Goal: Information Seeking & Learning: Learn about a topic

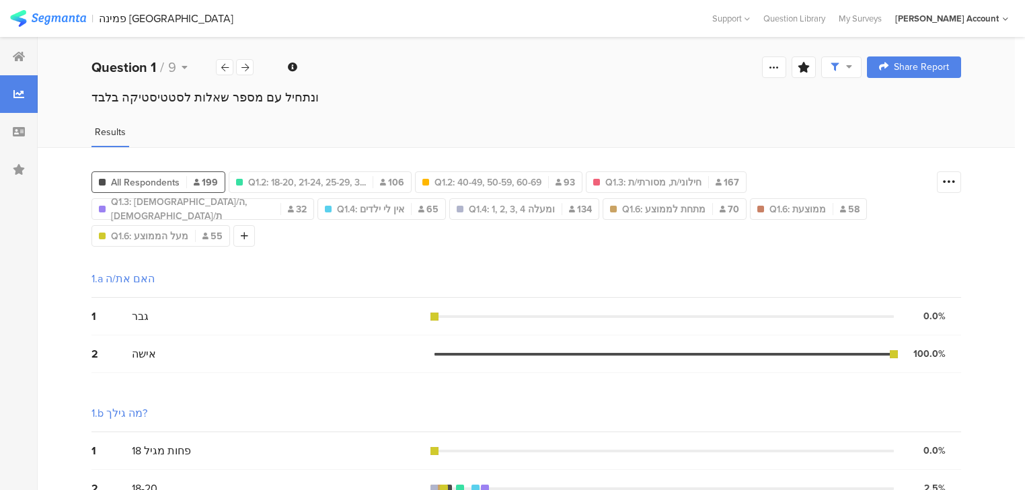
click at [175, 180] on span "All Respondents" at bounding box center [145, 183] width 69 height 14
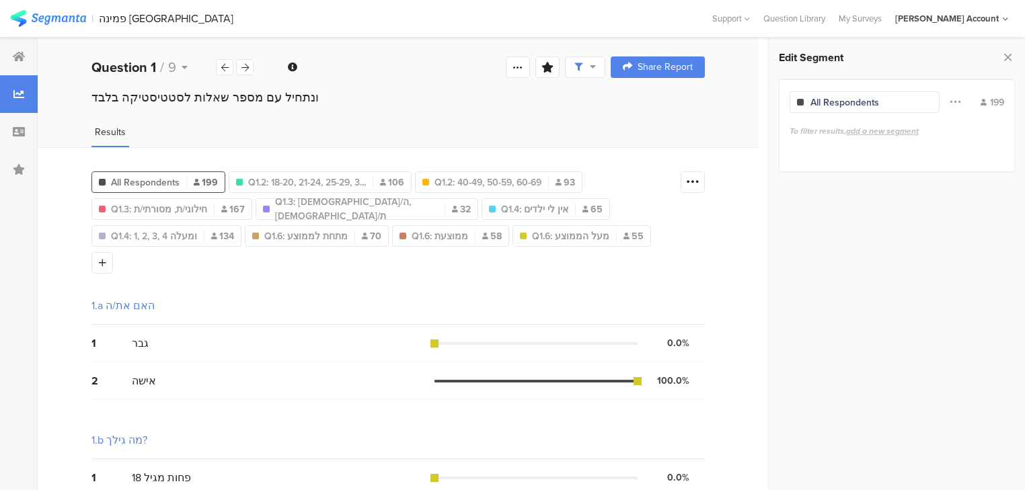
click at [1015, 56] on div "Edit Segment All Respondents Filter Conjunction And Or Segment Color 199 To fil…" at bounding box center [897, 114] width 256 height 152
click at [1009, 52] on icon at bounding box center [1008, 57] width 14 height 19
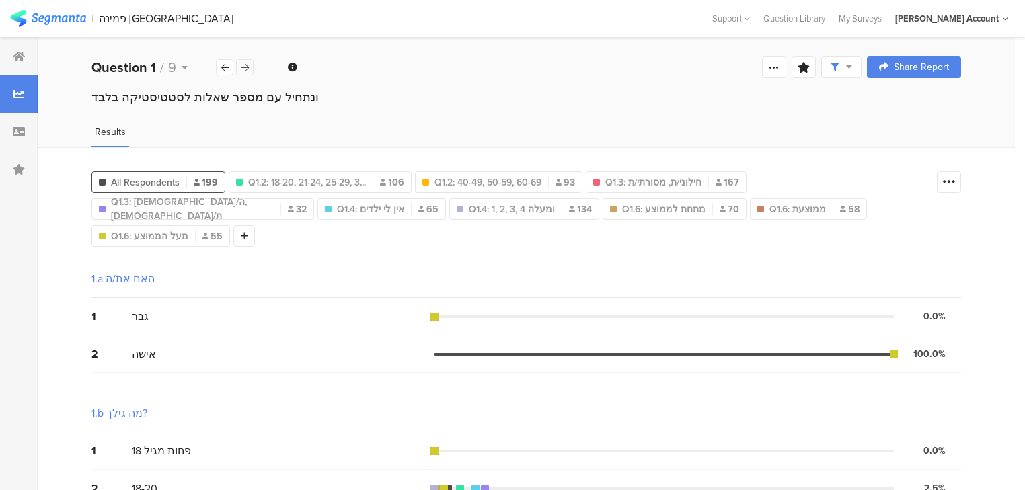
click at [248, 65] on icon at bounding box center [244, 67] width 7 height 9
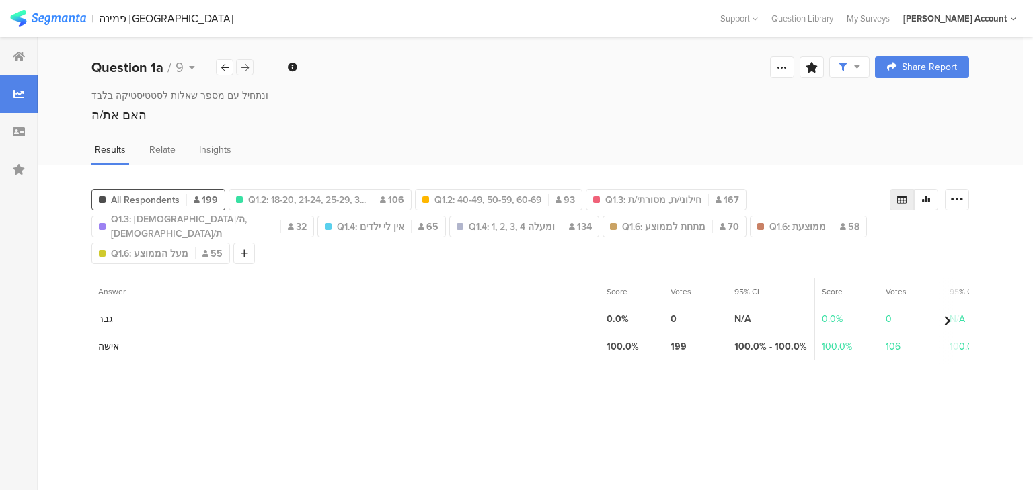
click at [248, 65] on icon at bounding box center [244, 67] width 7 height 9
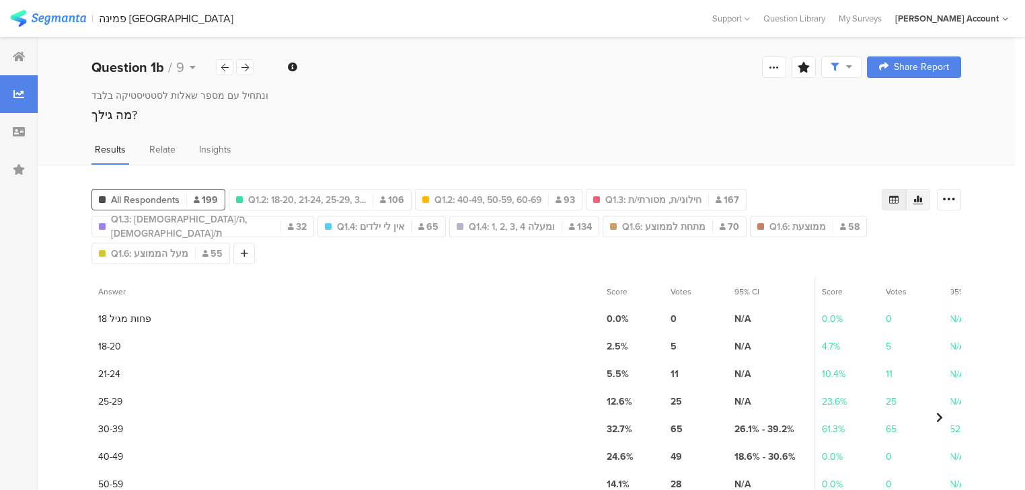
click at [921, 194] on icon at bounding box center [918, 199] width 11 height 11
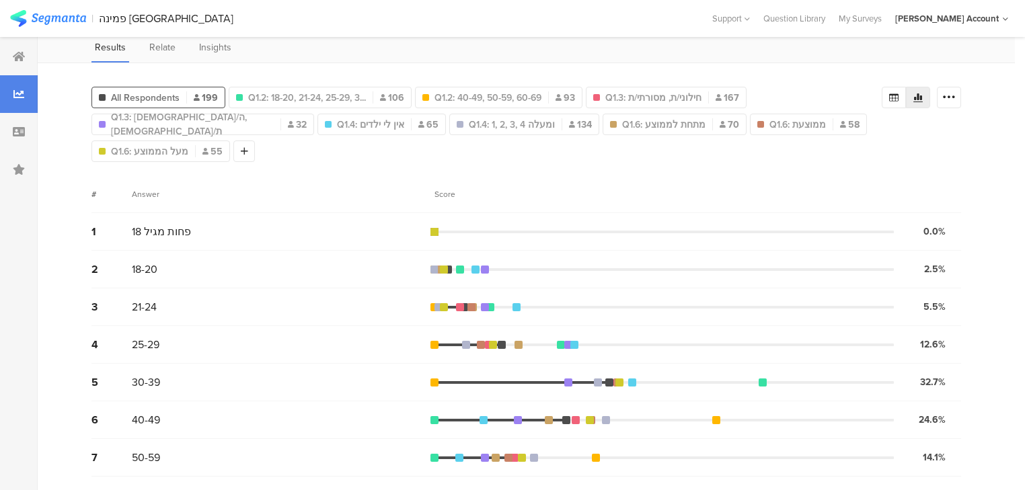
scroll to position [64, 0]
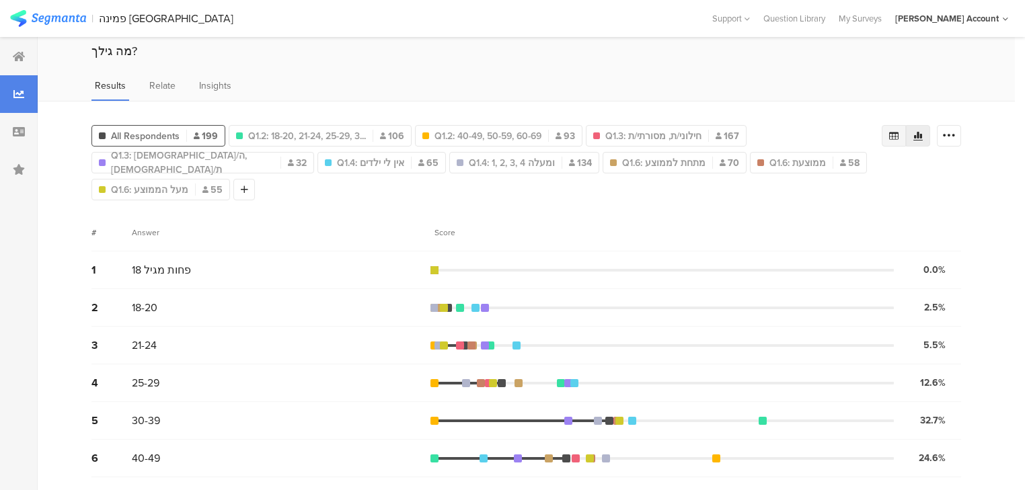
click at [895, 129] on div at bounding box center [894, 136] width 24 height 22
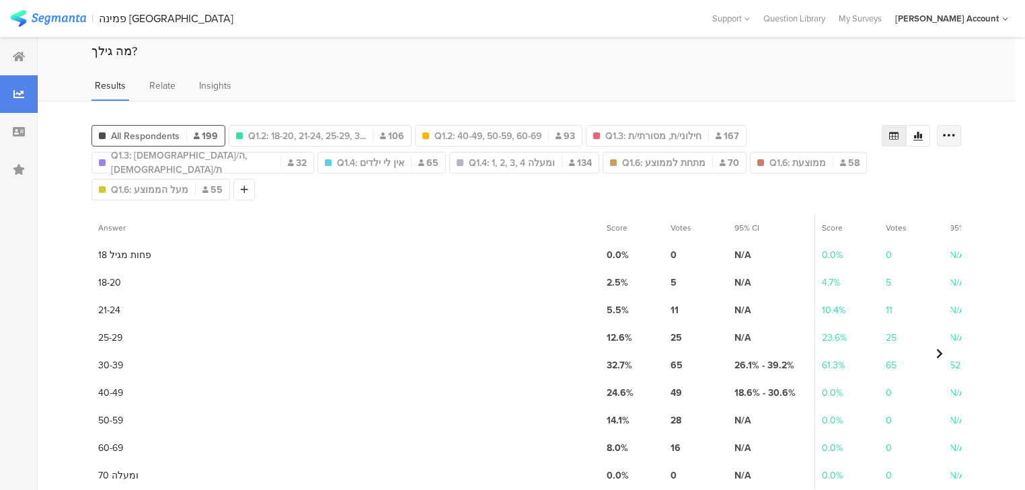
click at [956, 137] on icon at bounding box center [948, 135] width 13 height 13
click at [821, 175] on span "Export as Excel" at bounding box center [827, 172] width 64 height 13
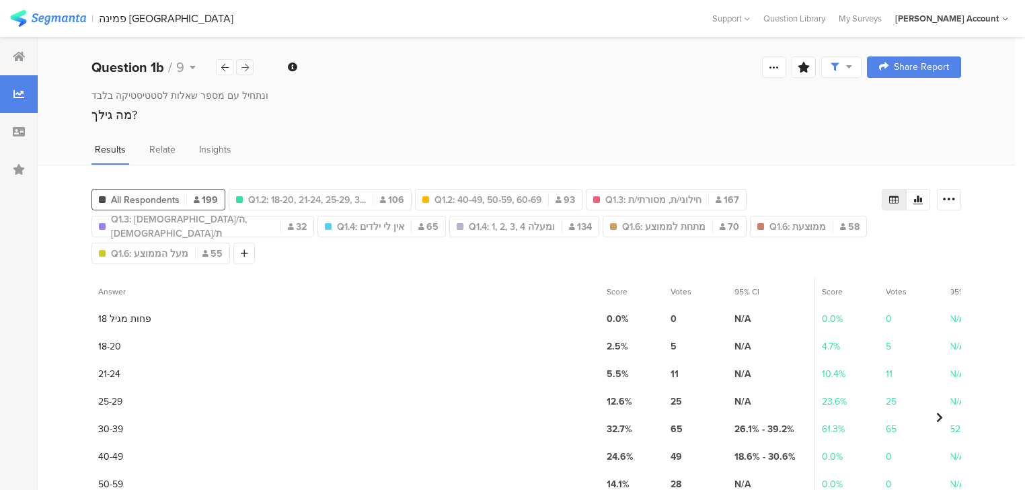
click at [242, 65] on icon at bounding box center [244, 67] width 7 height 9
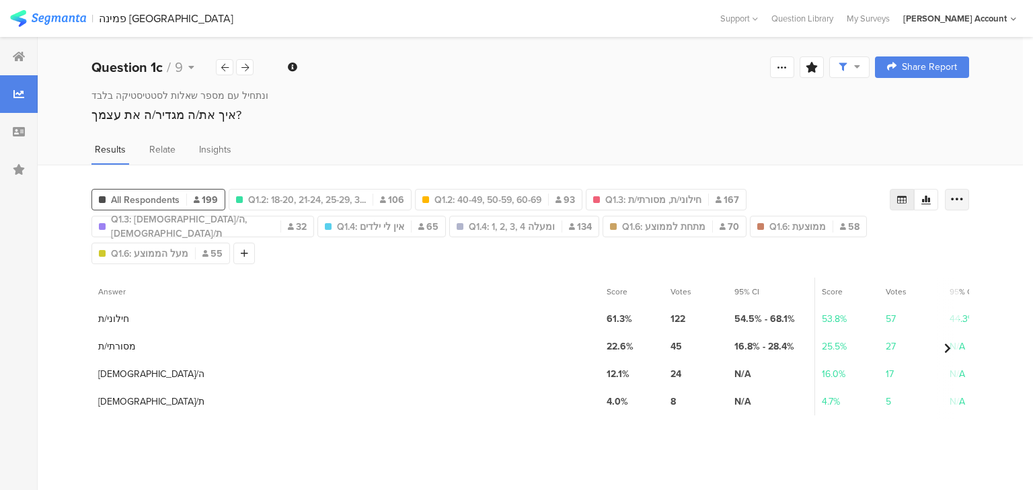
click at [961, 202] on icon at bounding box center [956, 199] width 13 height 13
click at [828, 237] on span "Export as Excel" at bounding box center [827, 236] width 64 height 13
click at [247, 67] on icon at bounding box center [244, 67] width 7 height 9
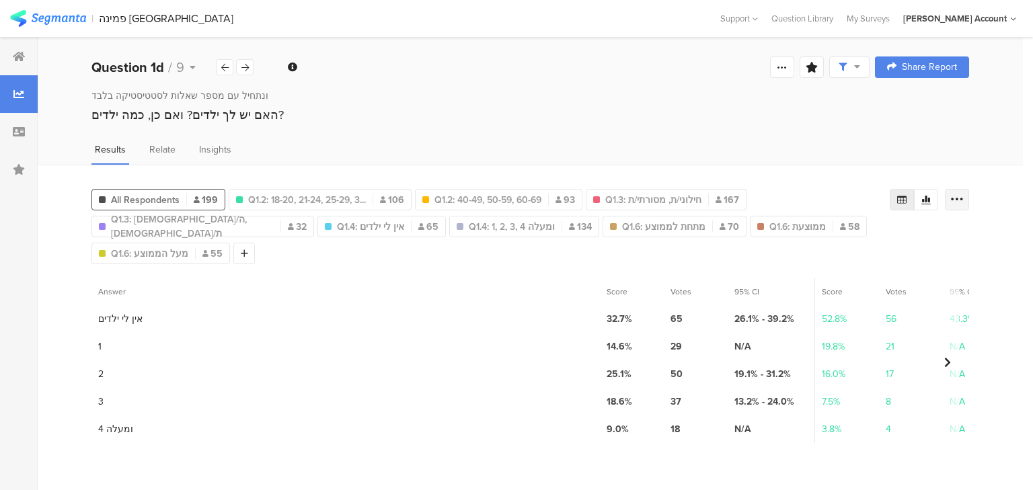
click at [955, 200] on icon at bounding box center [956, 199] width 13 height 13
click at [815, 239] on span "Export as Excel" at bounding box center [827, 236] width 64 height 13
click at [245, 65] on icon at bounding box center [244, 67] width 7 height 9
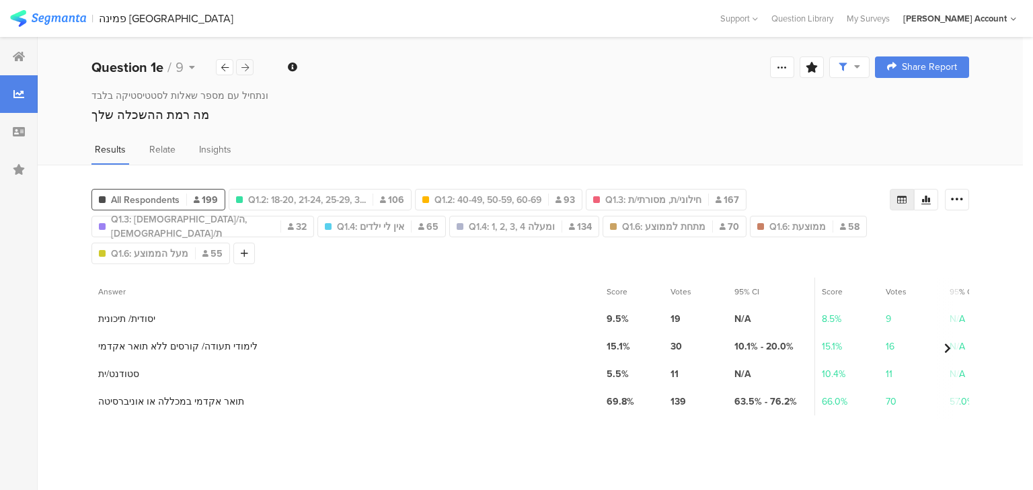
click at [247, 66] on icon at bounding box center [244, 67] width 7 height 9
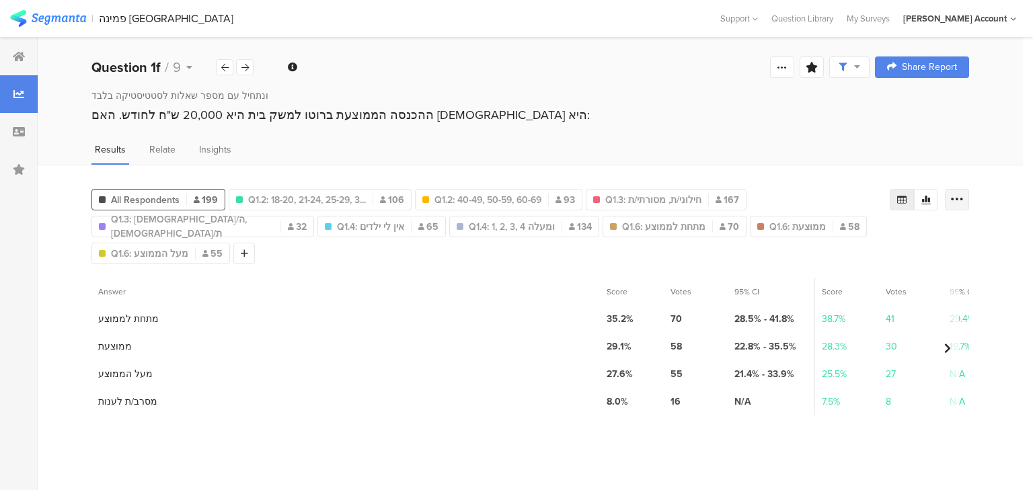
click at [955, 199] on icon at bounding box center [956, 199] width 13 height 13
click at [834, 236] on span "Export as Excel" at bounding box center [827, 236] width 64 height 13
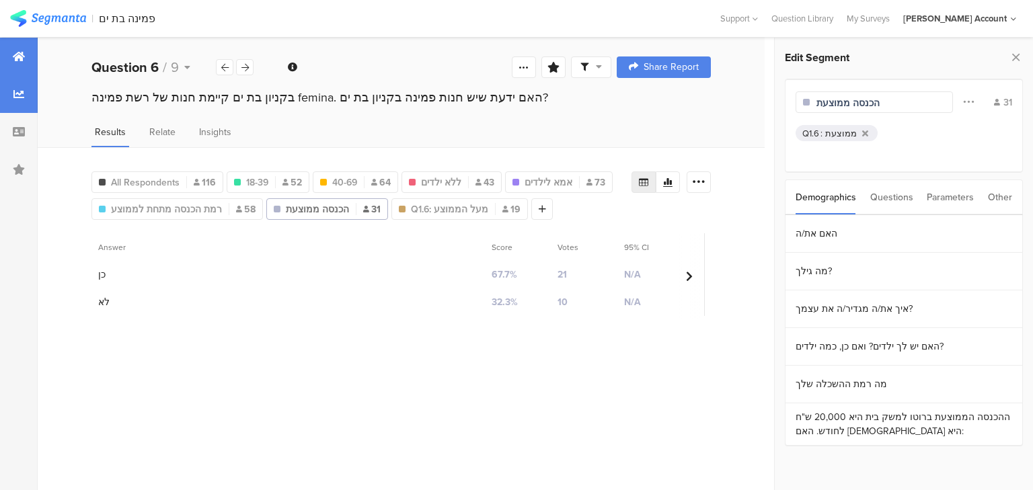
click at [13, 60] on icon at bounding box center [19, 56] width 12 height 11
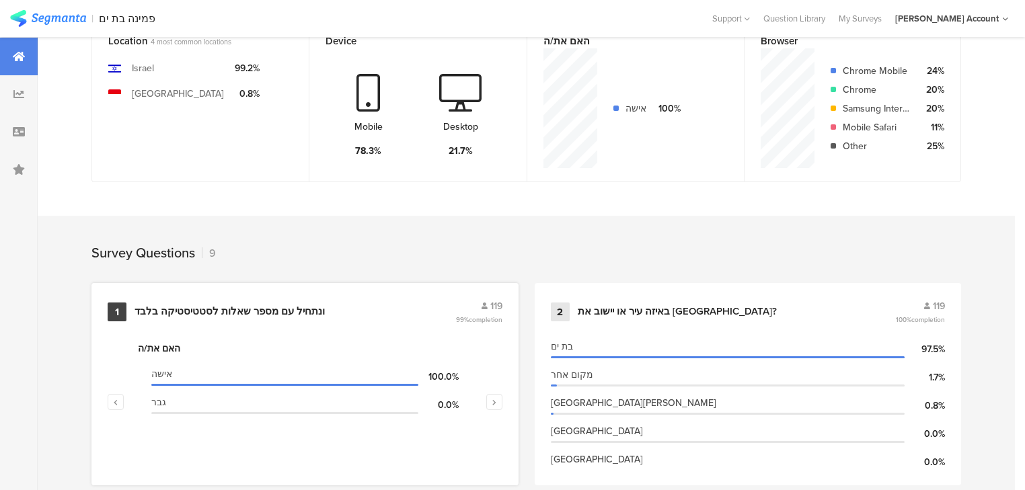
scroll to position [484, 0]
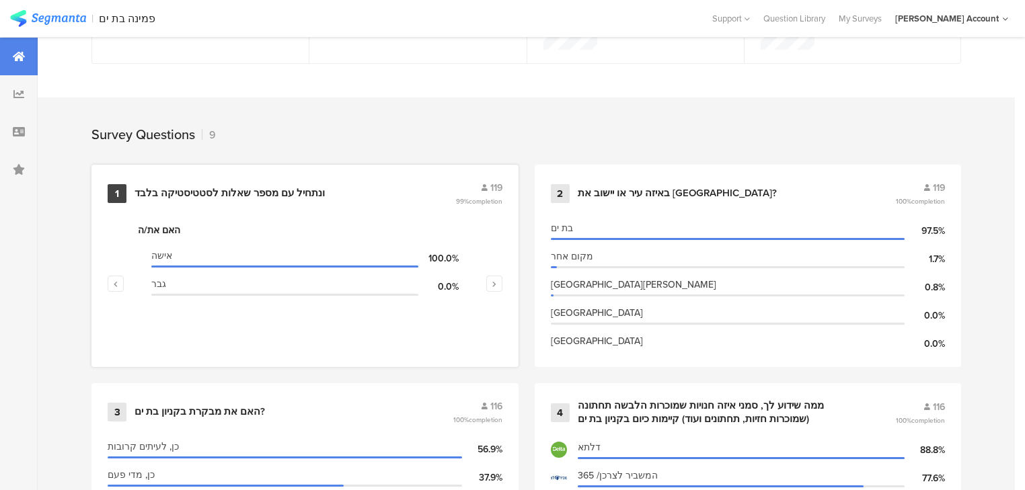
click at [174, 194] on div "ונתחיל עם מספר שאלות לסטטיסטיקה בלבד﻿﻿" at bounding box center [230, 193] width 190 height 13
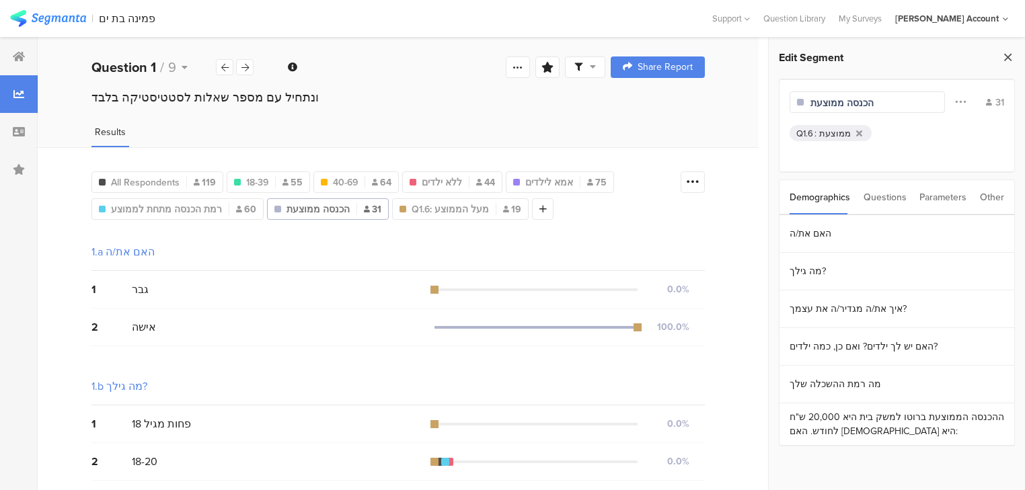
click at [1012, 56] on icon at bounding box center [1008, 57] width 14 height 19
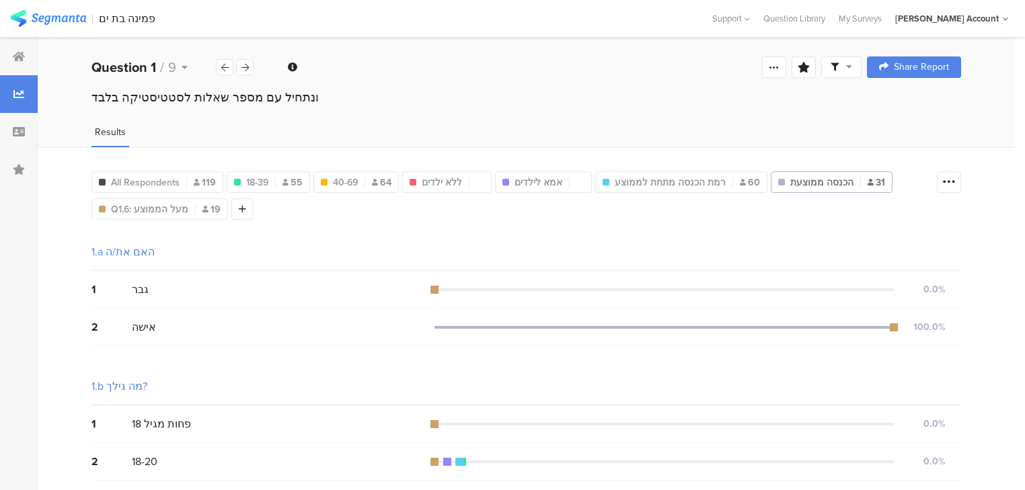
click at [839, 70] on icon at bounding box center [835, 67] width 8 height 8
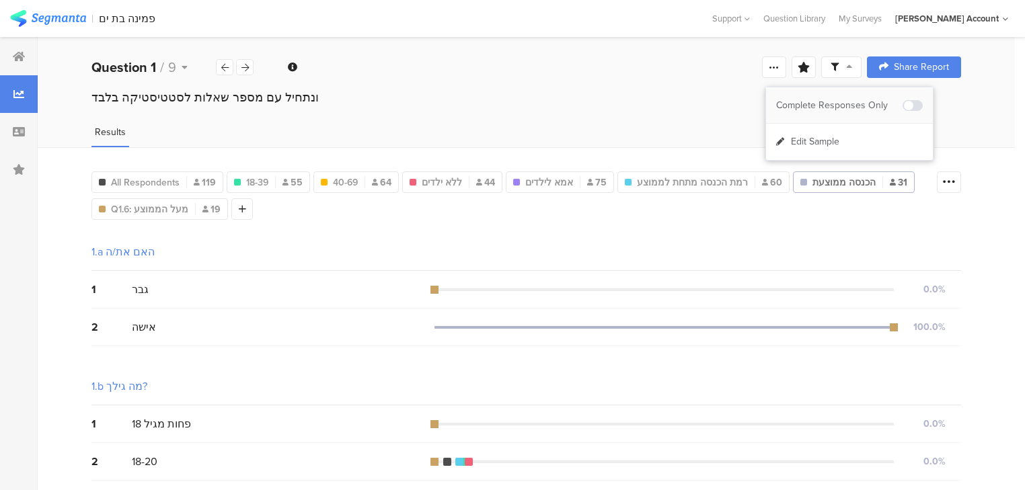
click at [912, 104] on span at bounding box center [913, 105] width 20 height 11
click at [248, 66] on icon at bounding box center [244, 67] width 7 height 9
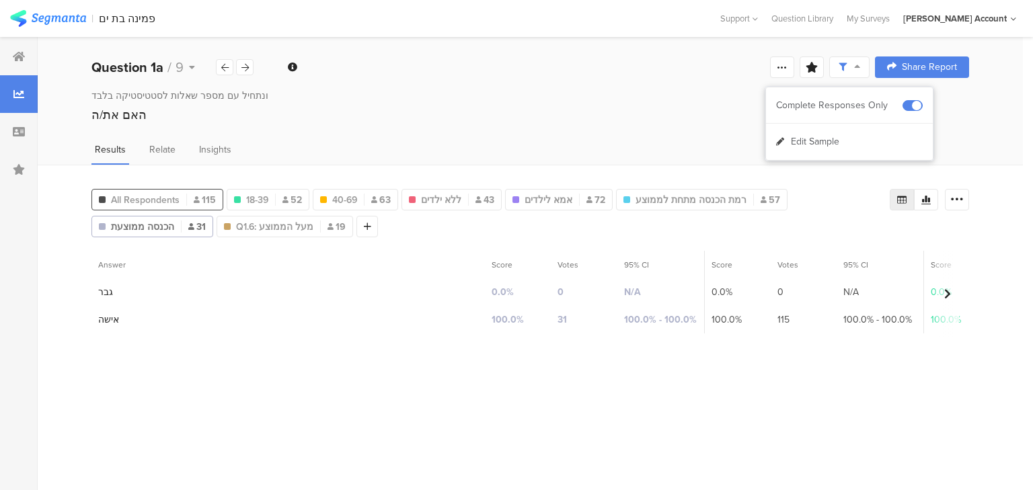
click at [140, 202] on span "All Respondents" at bounding box center [145, 200] width 69 height 14
click at [248, 69] on icon at bounding box center [244, 67] width 7 height 9
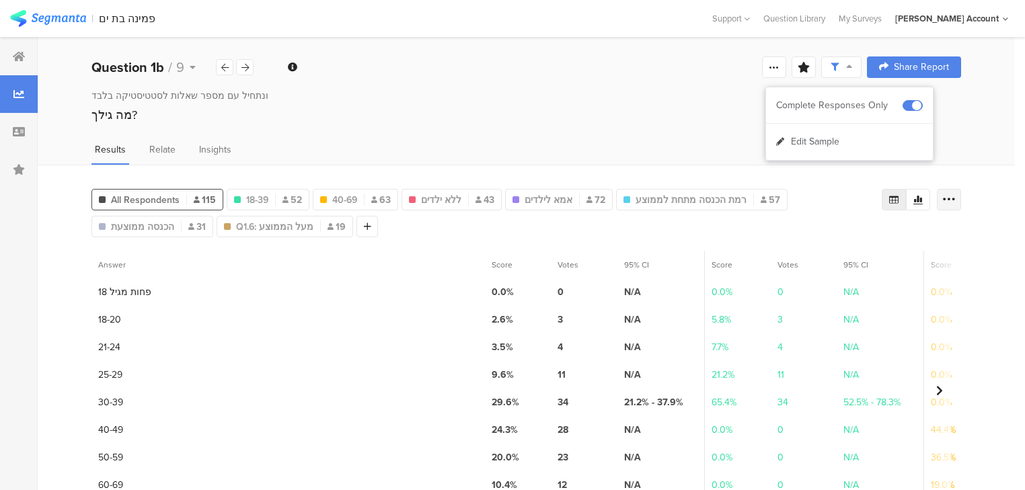
click at [956, 195] on icon at bounding box center [948, 199] width 13 height 13
click at [829, 235] on span "Export as Excel" at bounding box center [827, 236] width 64 height 13
click at [245, 65] on icon at bounding box center [244, 67] width 7 height 9
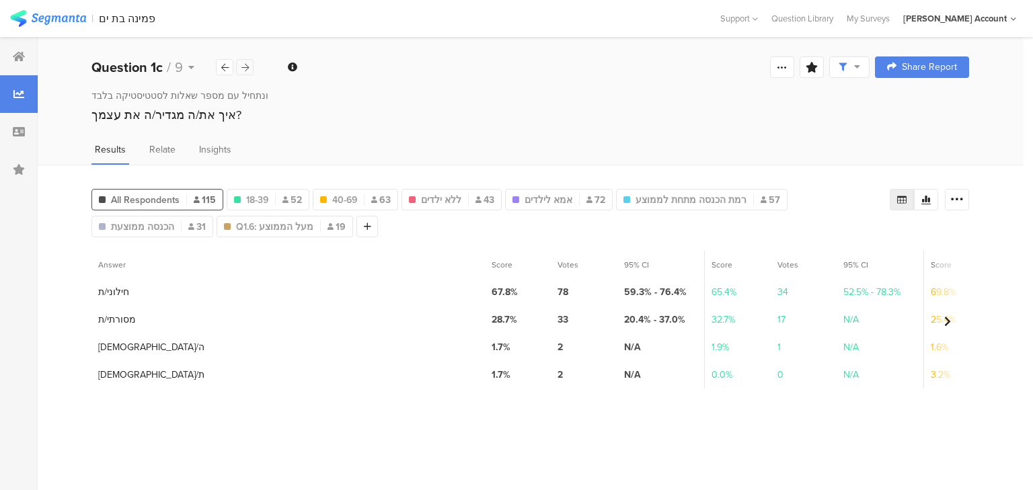
click at [245, 66] on icon at bounding box center [244, 67] width 7 height 9
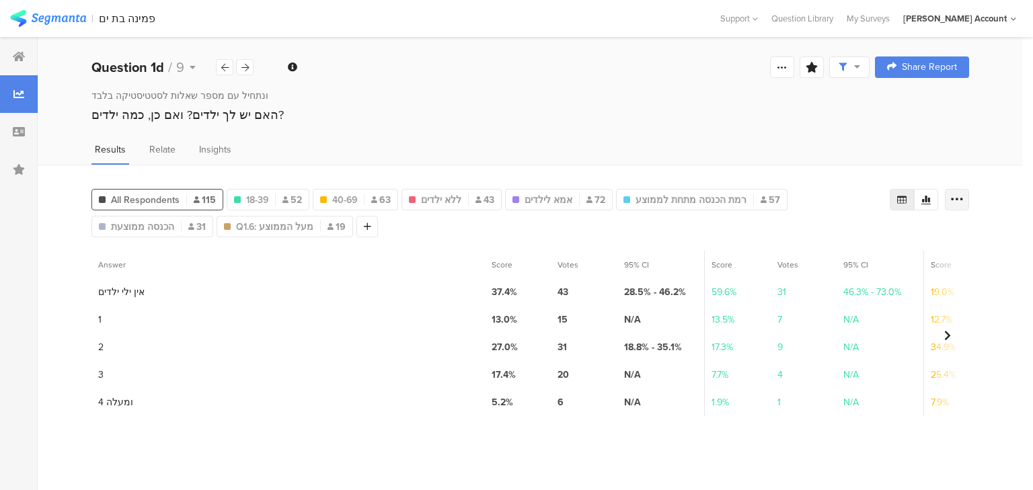
click at [965, 199] on div at bounding box center [957, 200] width 24 height 22
click at [225, 69] on icon at bounding box center [224, 67] width 7 height 9
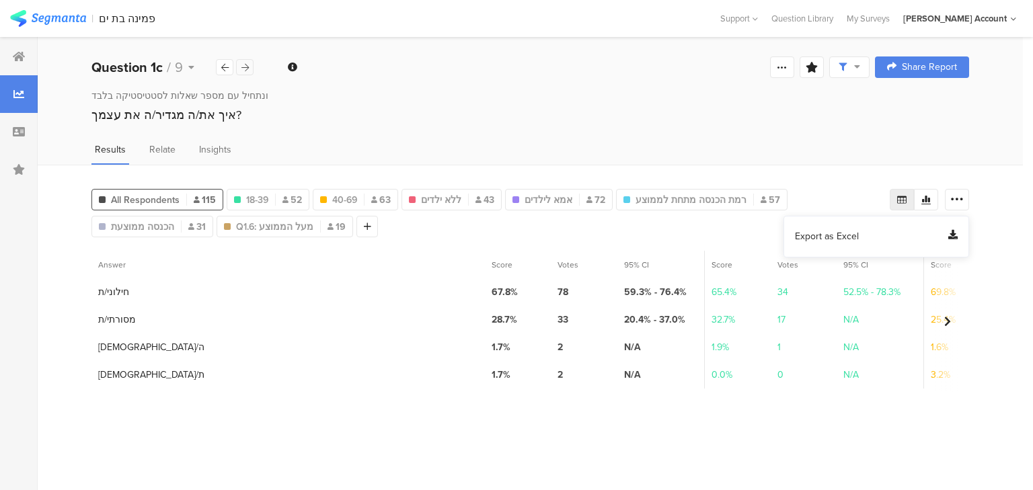
click at [243, 70] on icon at bounding box center [244, 67] width 7 height 9
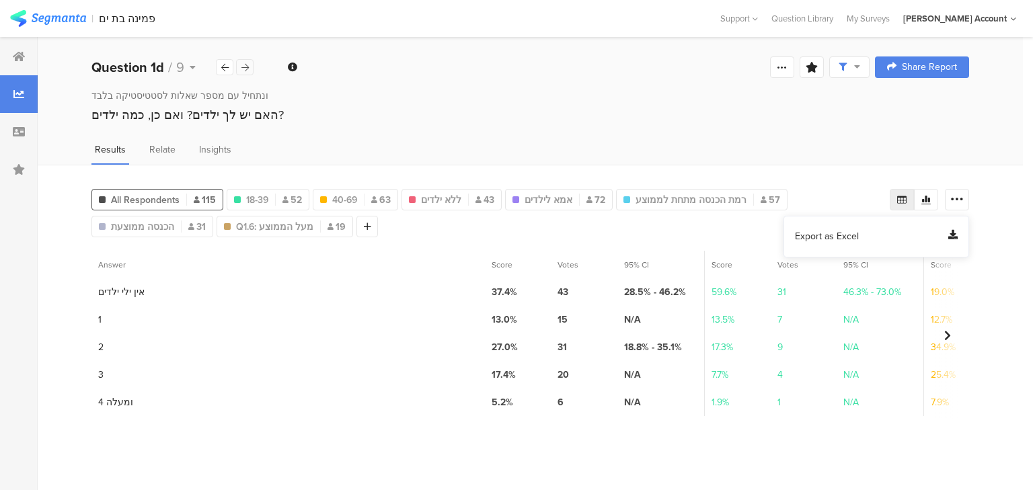
click at [241, 65] on icon at bounding box center [244, 67] width 7 height 9
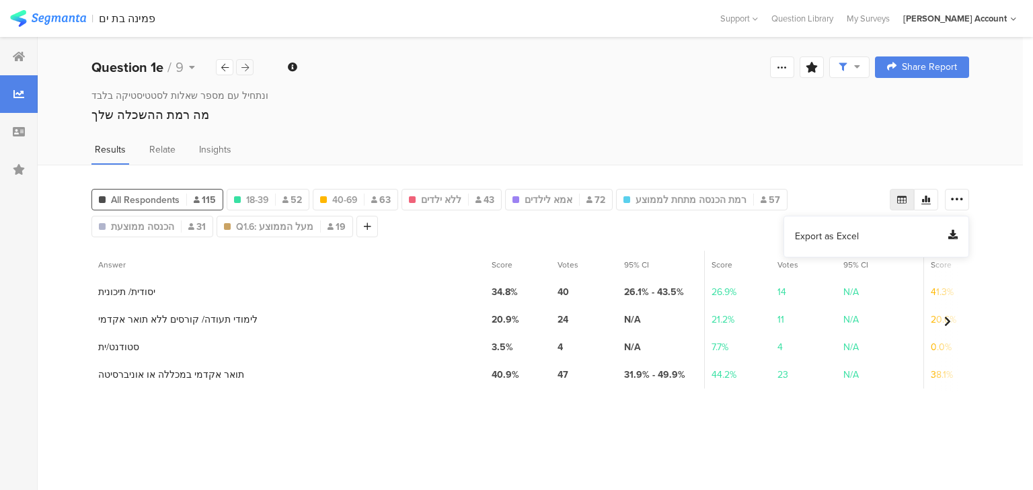
click at [241, 65] on icon at bounding box center [244, 67] width 7 height 9
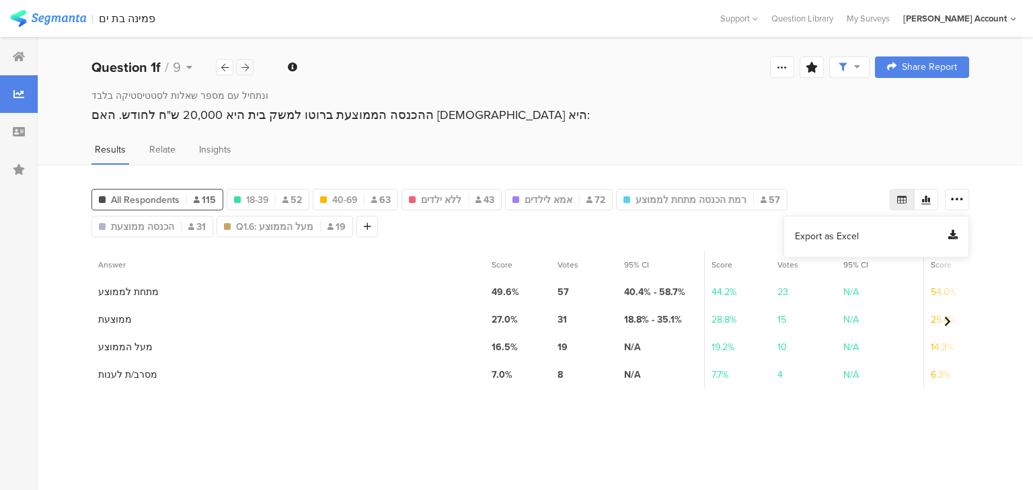
click at [244, 67] on icon at bounding box center [244, 67] width 7 height 9
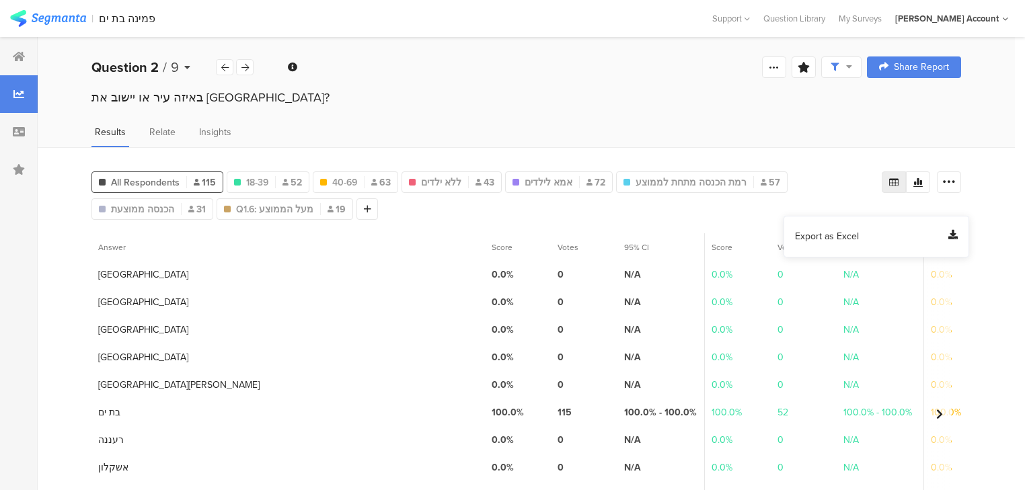
click at [136, 68] on b "Question 2" at bounding box center [124, 67] width 67 height 20
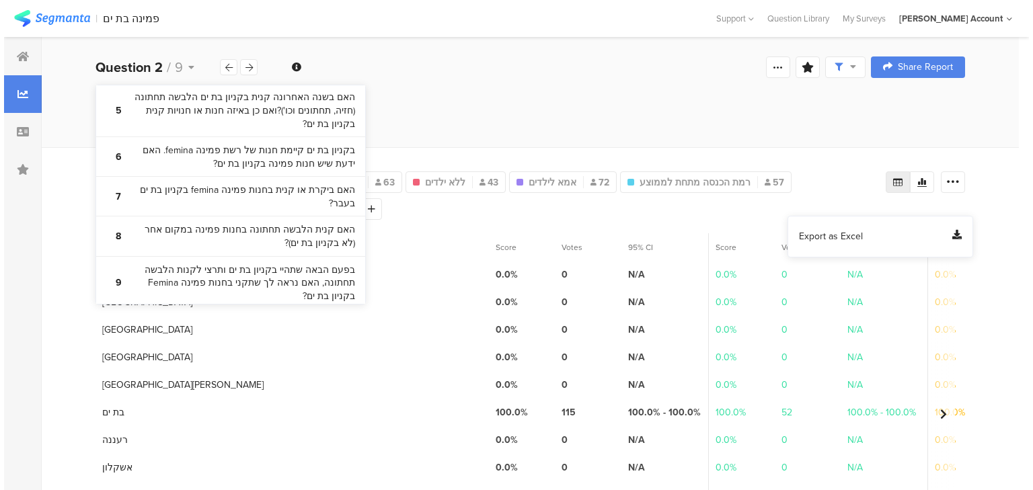
scroll to position [352, 0]
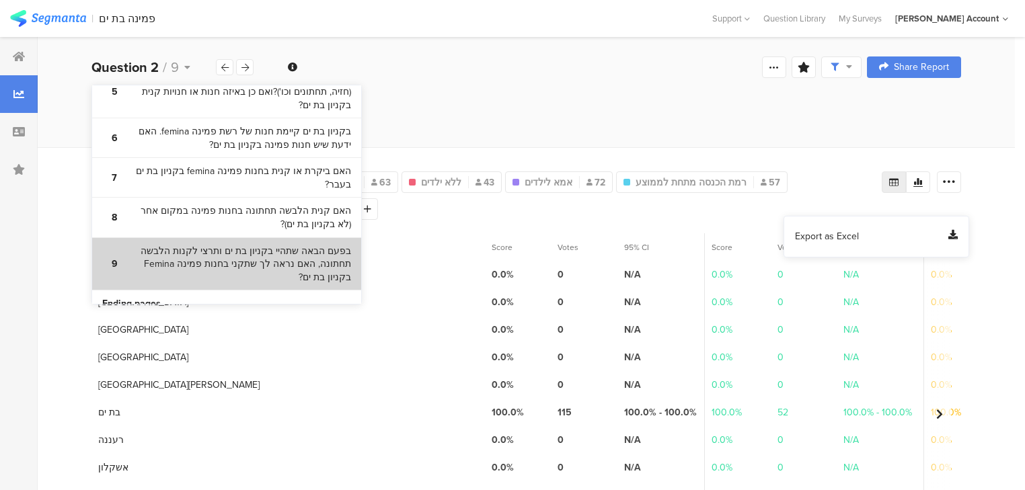
click at [285, 245] on bdi "בפעם הבאה שתהיי בקניון בת ים ותרצי לקנות הלבשה תחתונה, האם נראה לך שתקני בחנות …" at bounding box center [238, 265] width 225 height 40
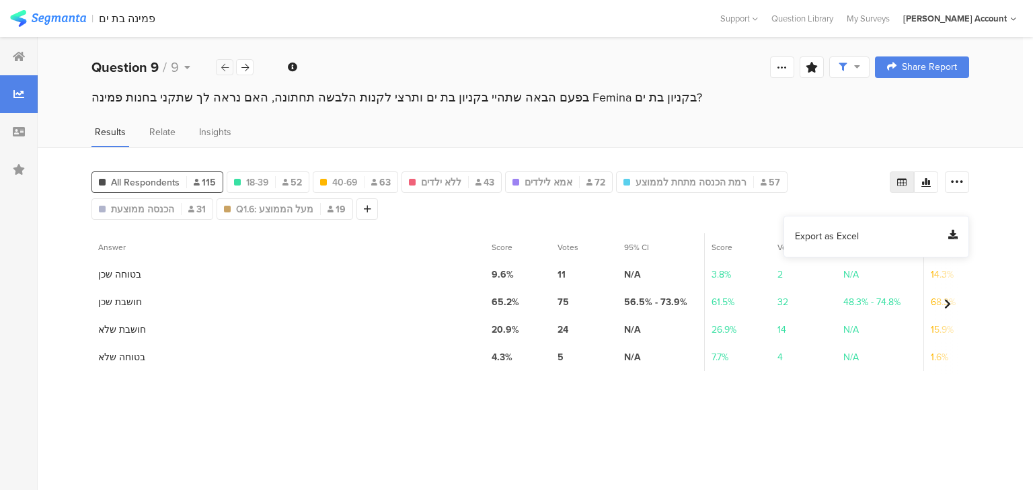
click at [220, 67] on div at bounding box center [224, 67] width 17 height 16
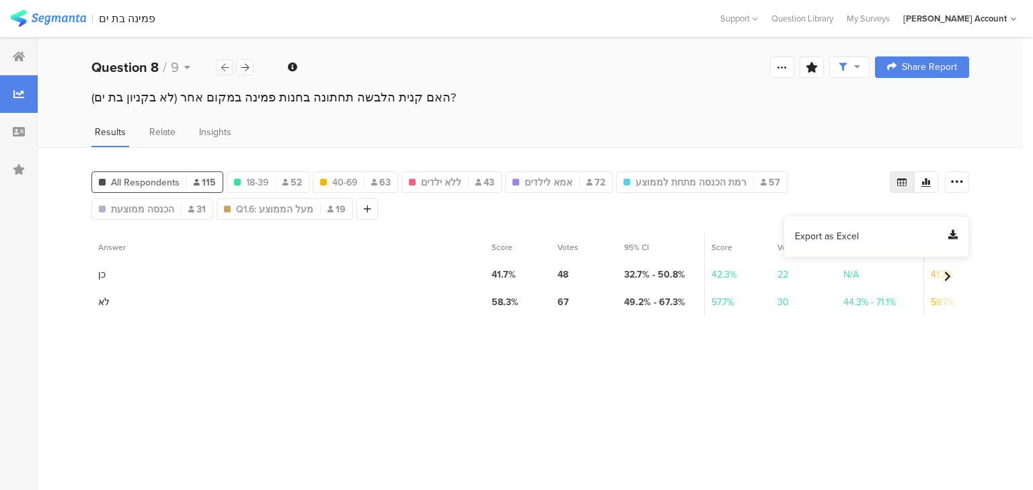
click at [220, 67] on div at bounding box center [224, 67] width 17 height 16
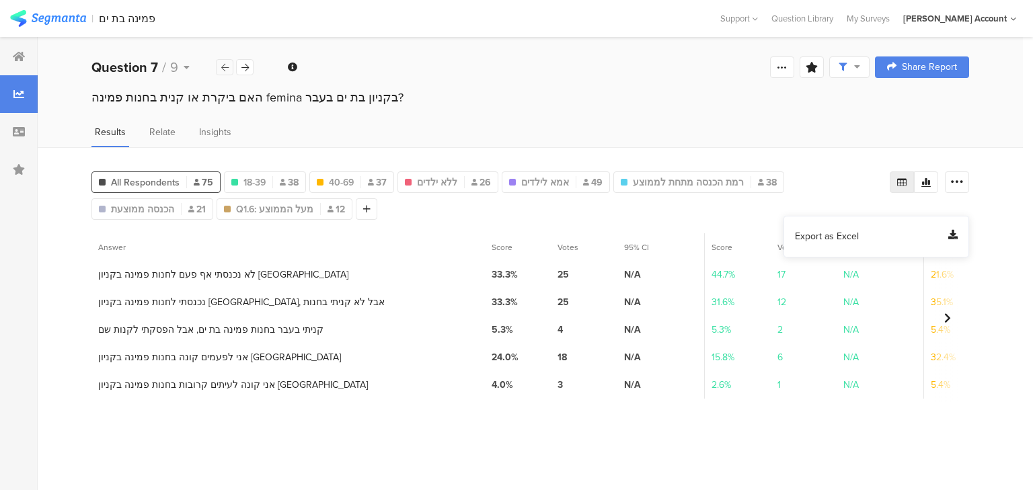
click at [220, 67] on div at bounding box center [224, 67] width 17 height 16
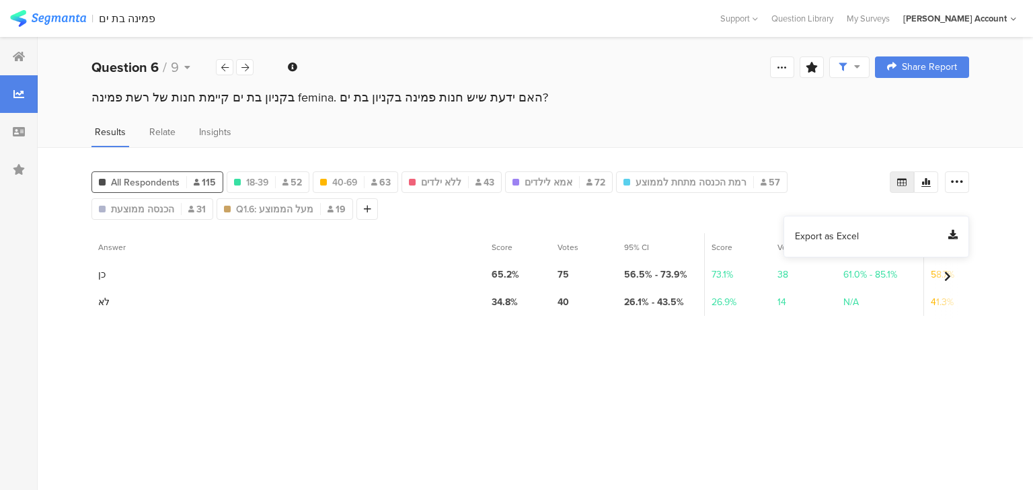
click at [839, 237] on span "Export as Excel" at bounding box center [827, 236] width 64 height 13
click at [593, 203] on div "All Respondents 115 Q1.2 : 18-20, 21-24, 25-29, 30-39 18-39 52 40-69 63 ללא ילד…" at bounding box center [490, 193] width 798 height 54
click at [674, 181] on span "רמת הכנסה מתחת לממוצע" at bounding box center [691, 183] width 111 height 14
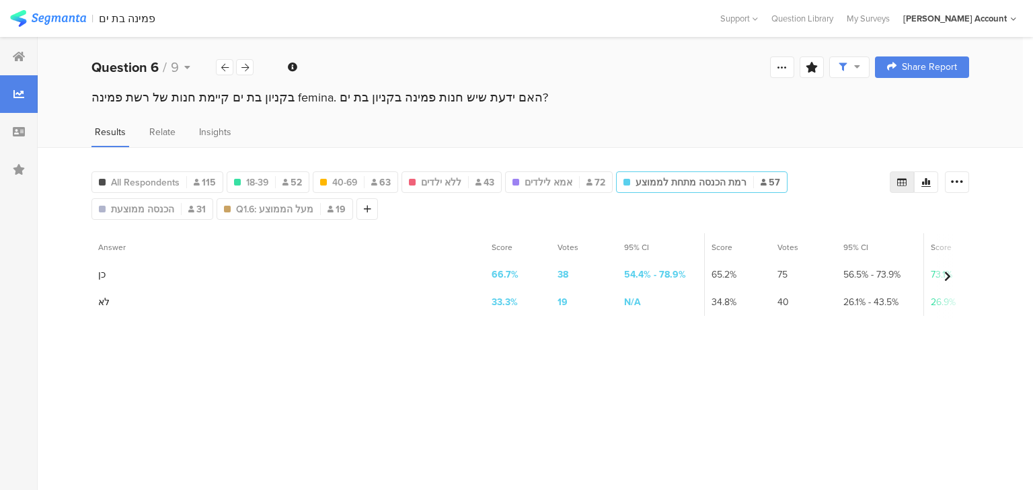
click at [674, 181] on span "רמת הכנסה מתחת לממוצע" at bounding box center [691, 183] width 111 height 14
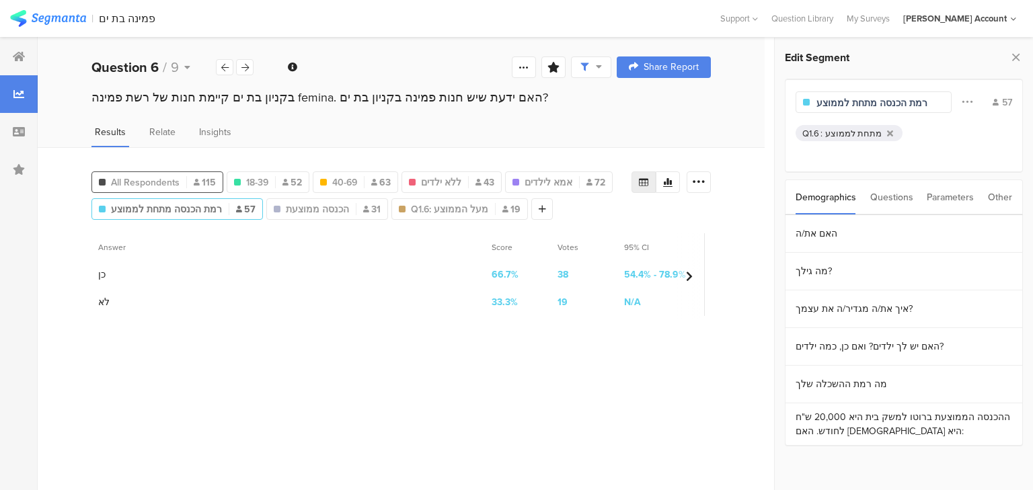
click at [190, 182] on div "All Respondents 115" at bounding box center [157, 183] width 130 height 14
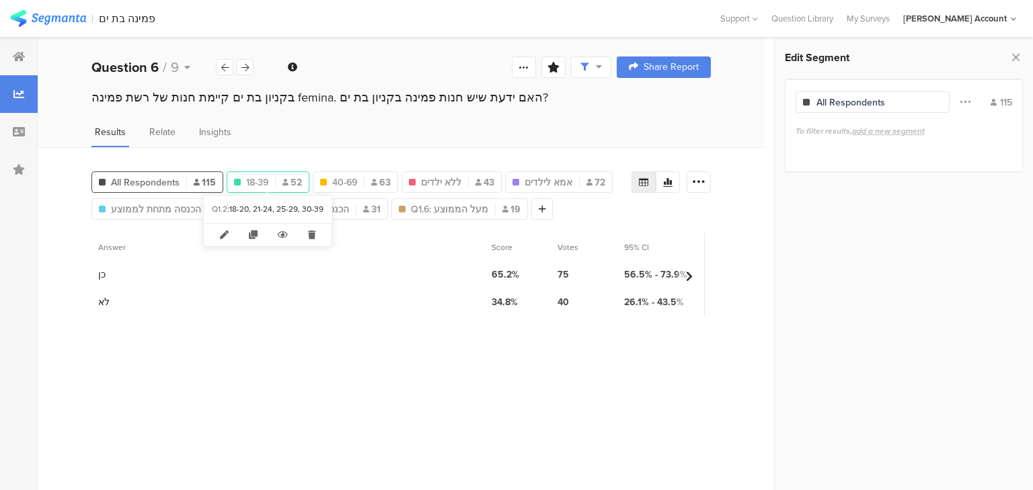
click at [278, 176] on div "18-39 52" at bounding box center [267, 183] width 81 height 14
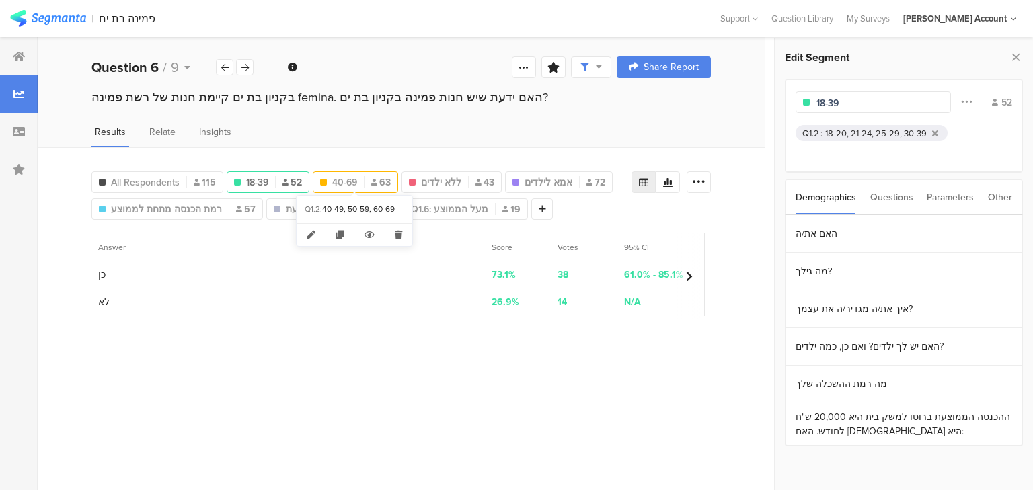
click at [374, 184] on span "63" at bounding box center [381, 183] width 20 height 14
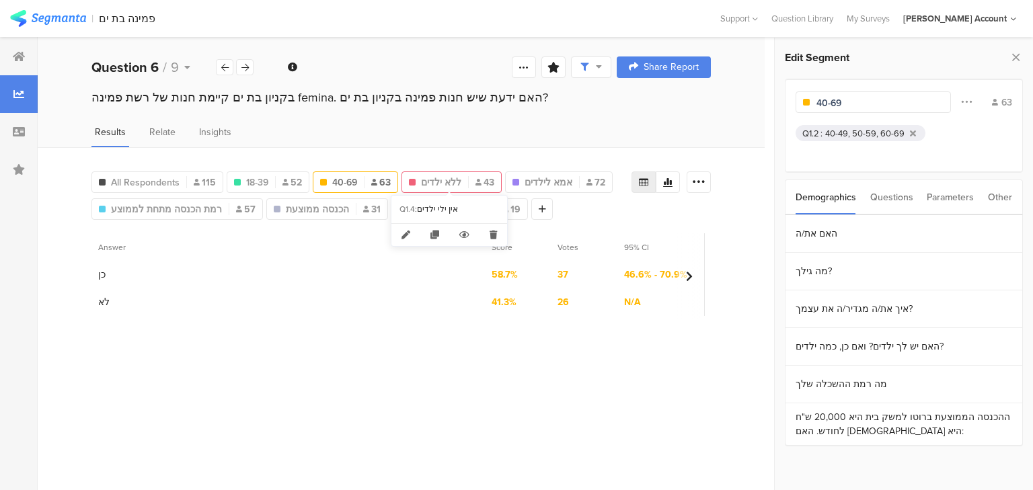
click at [425, 180] on span "ללא ילדים" at bounding box center [441, 183] width 40 height 14
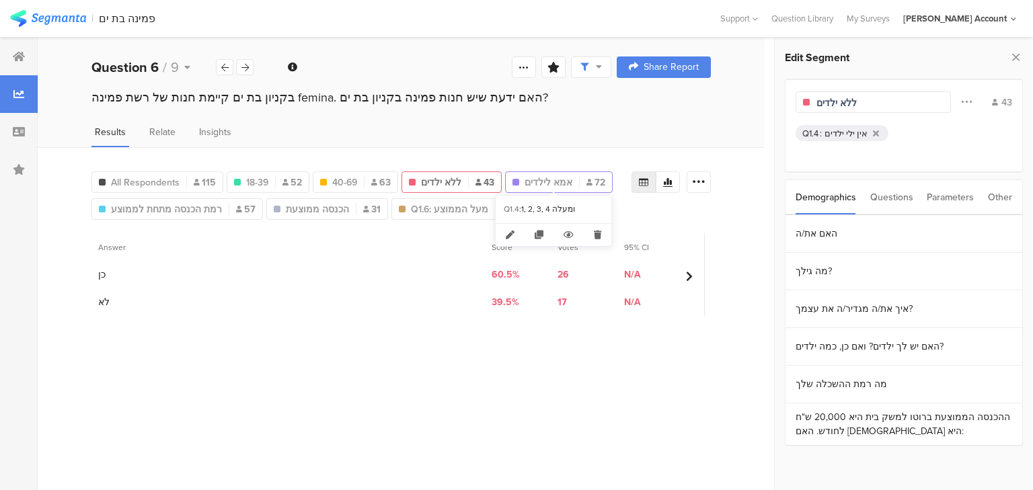
click at [537, 178] on span "אמא לילדים" at bounding box center [549, 183] width 48 height 14
type input "אמא לילדים"
click at [192, 178] on div "All Respondents 115" at bounding box center [157, 183] width 130 height 14
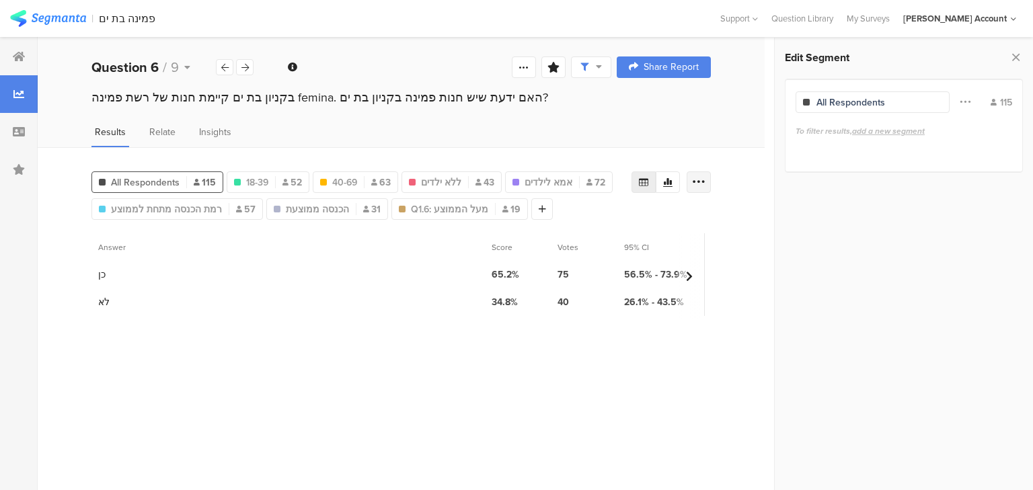
click at [694, 178] on icon at bounding box center [698, 182] width 13 height 13
click at [573, 217] on span "Export as Excel" at bounding box center [569, 219] width 64 height 13
click at [43, 159] on div "All Respondents 115 18-39 52 40-69 63 ללא ילדים 43 אמא לילדים 72 רמת הכנסה מתחת…" at bounding box center [401, 318] width 727 height 343
click at [25, 167] on div at bounding box center [19, 170] width 38 height 38
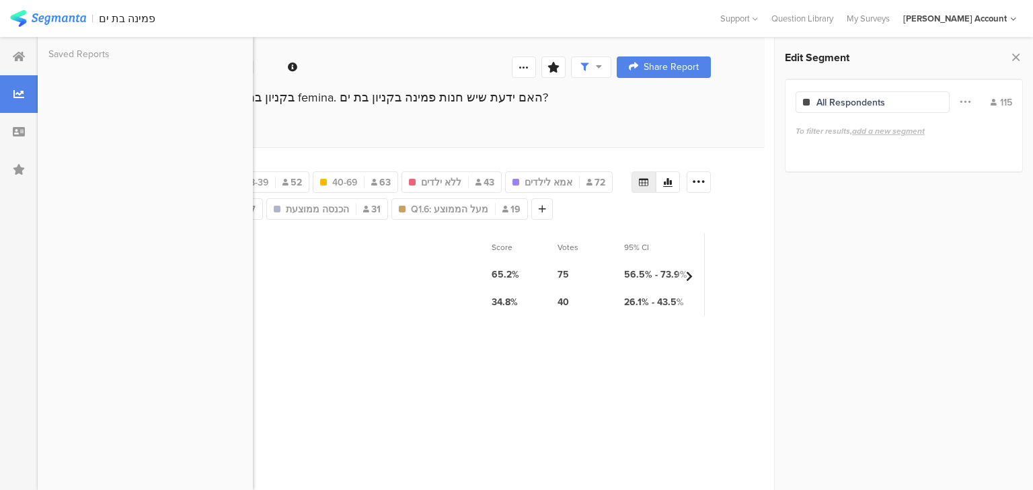
click at [25, 167] on div at bounding box center [19, 170] width 38 height 38
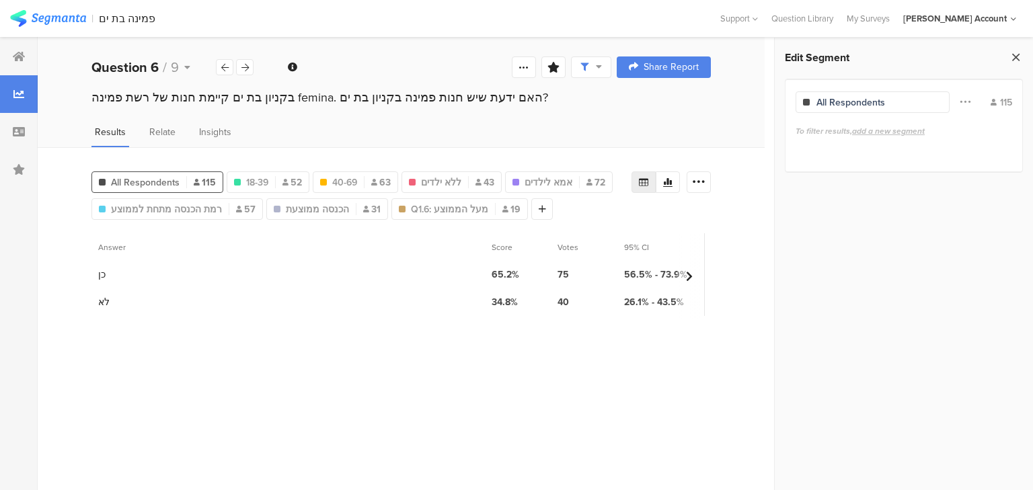
click at [1014, 57] on icon at bounding box center [1016, 57] width 14 height 19
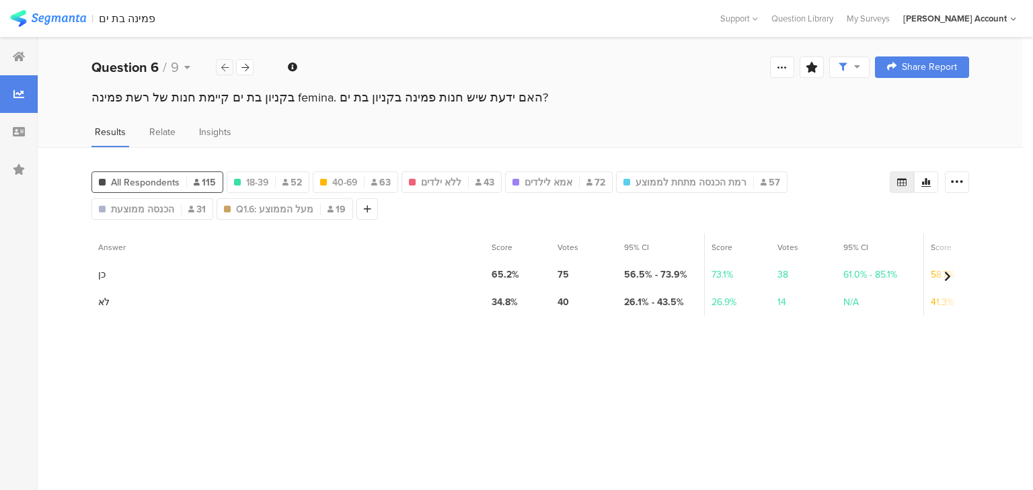
click at [224, 70] on icon at bounding box center [224, 67] width 7 height 9
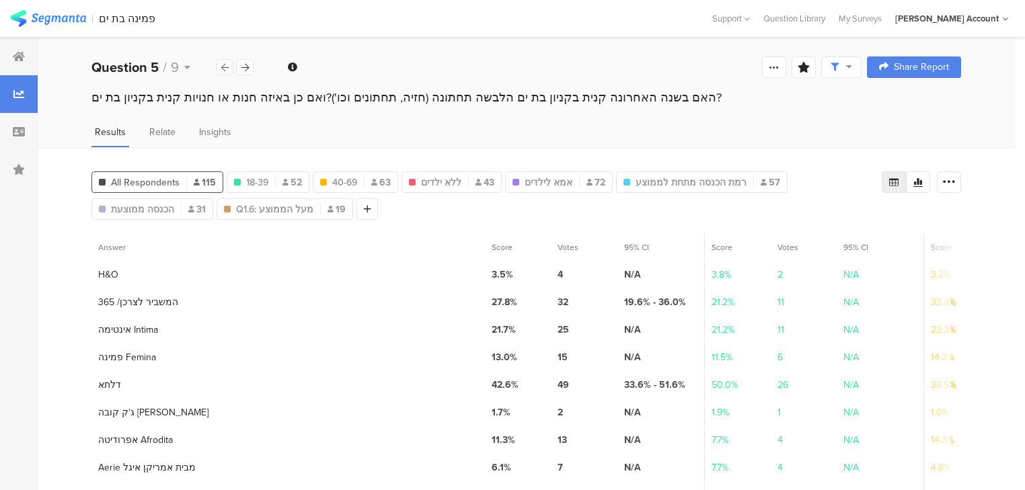
click at [223, 70] on icon at bounding box center [224, 67] width 7 height 9
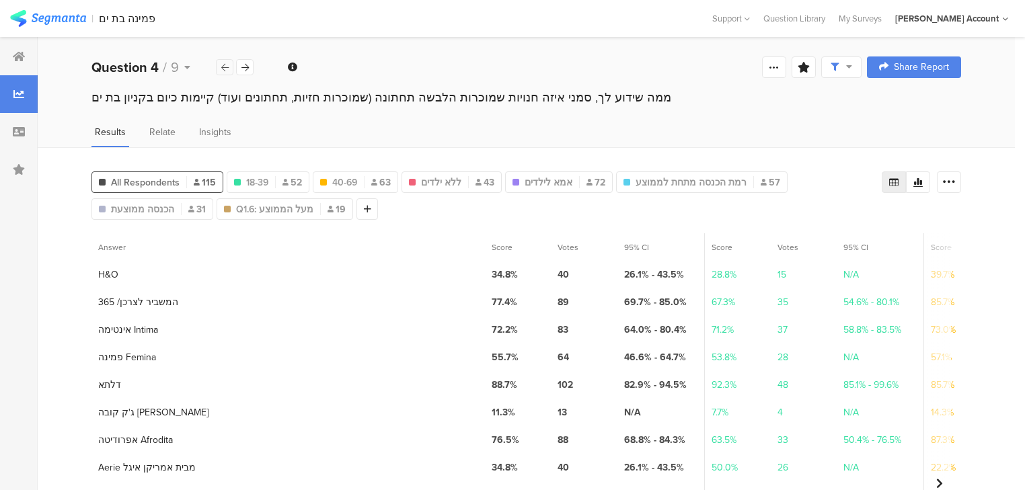
click at [223, 70] on icon at bounding box center [224, 67] width 7 height 9
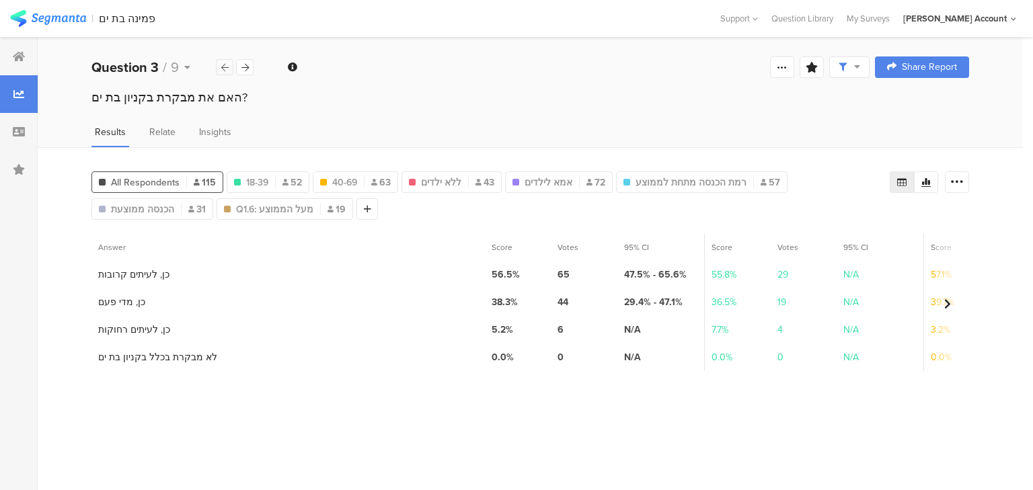
click at [223, 70] on icon at bounding box center [224, 67] width 7 height 9
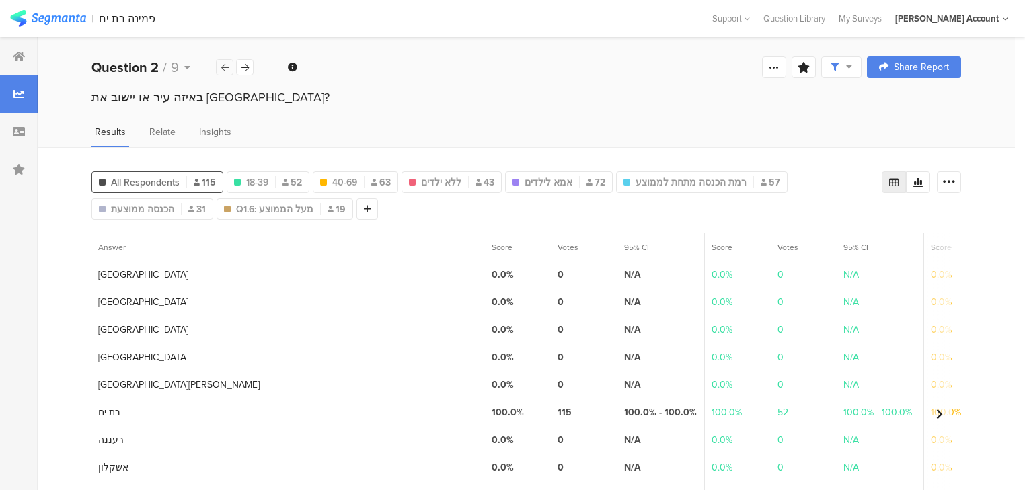
click at [223, 70] on icon at bounding box center [224, 67] width 7 height 9
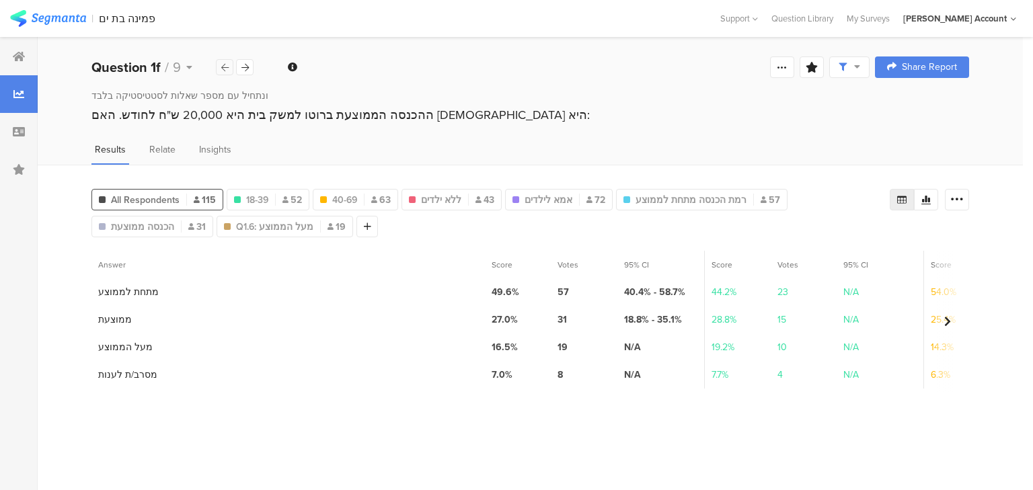
click at [223, 70] on icon at bounding box center [224, 67] width 7 height 9
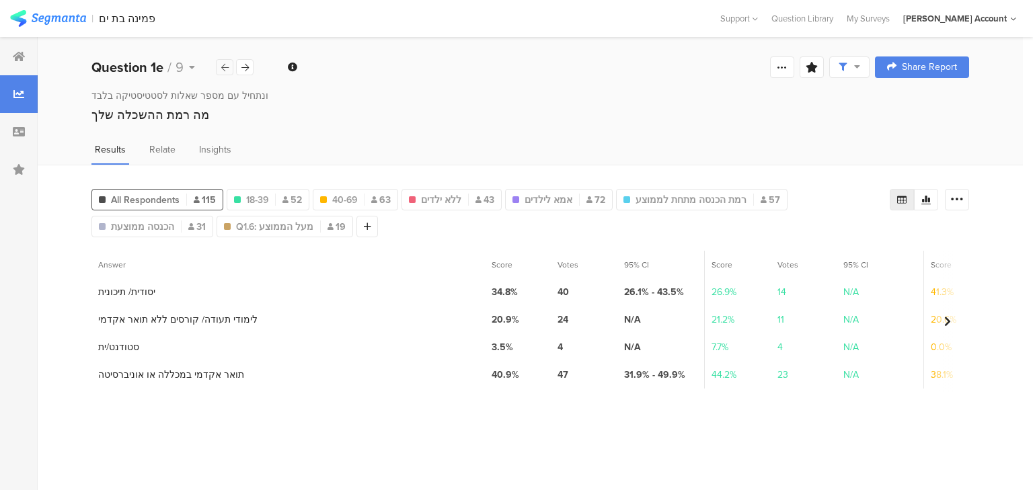
click at [223, 70] on icon at bounding box center [224, 67] width 7 height 9
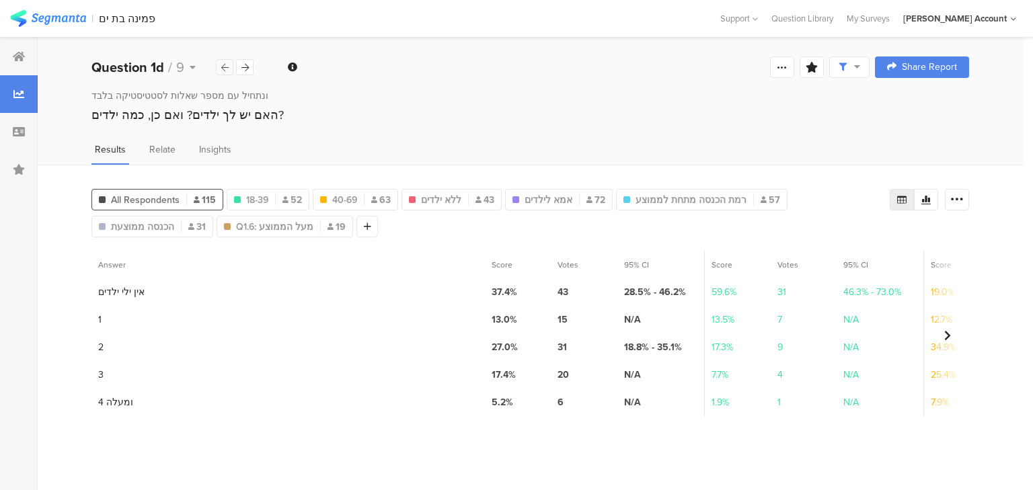
click at [223, 70] on icon at bounding box center [224, 67] width 7 height 9
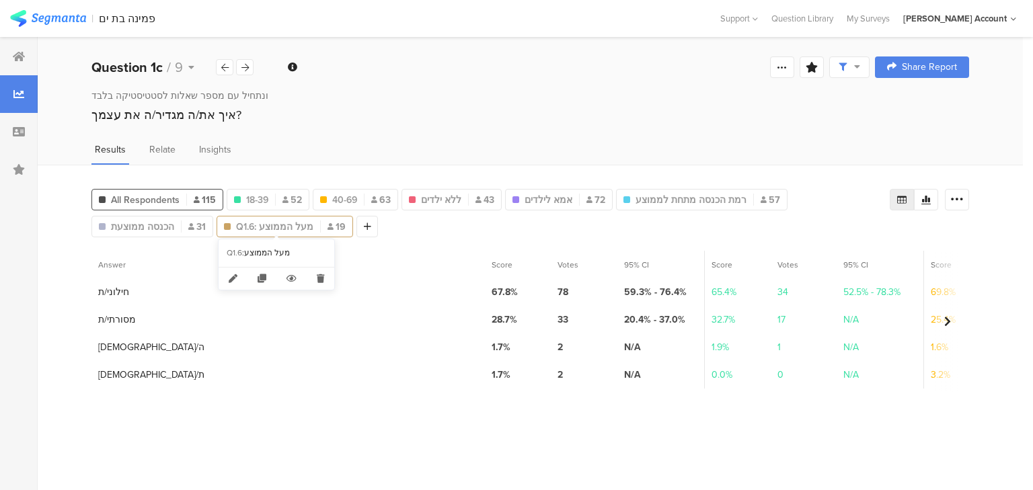
click at [252, 223] on span "Q1.6: מעל הממוצע" at bounding box center [274, 227] width 77 height 14
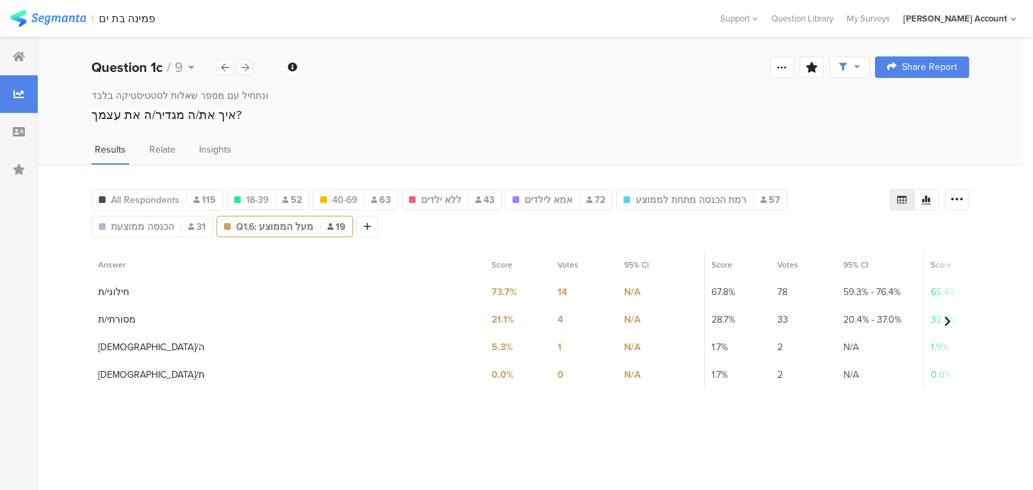
click at [249, 70] on div at bounding box center [244, 67] width 17 height 16
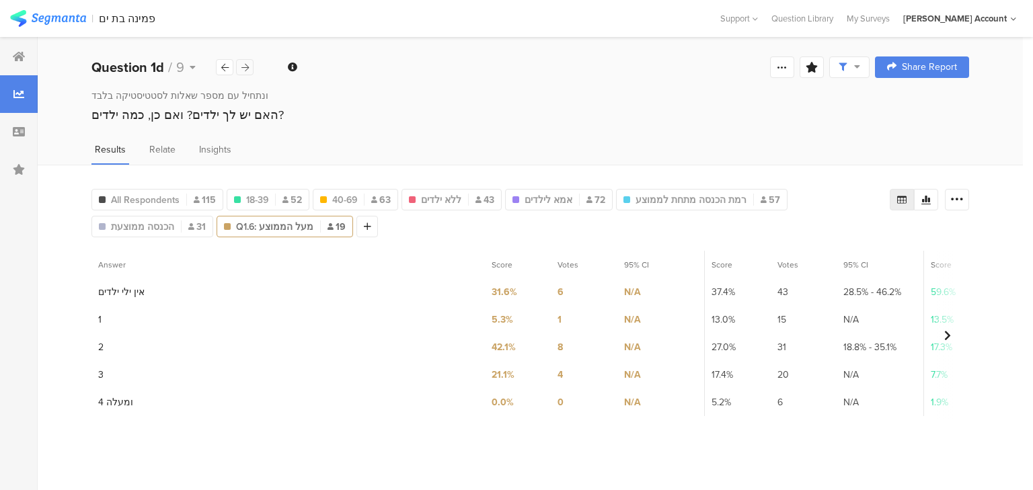
click at [247, 68] on icon at bounding box center [244, 67] width 7 height 9
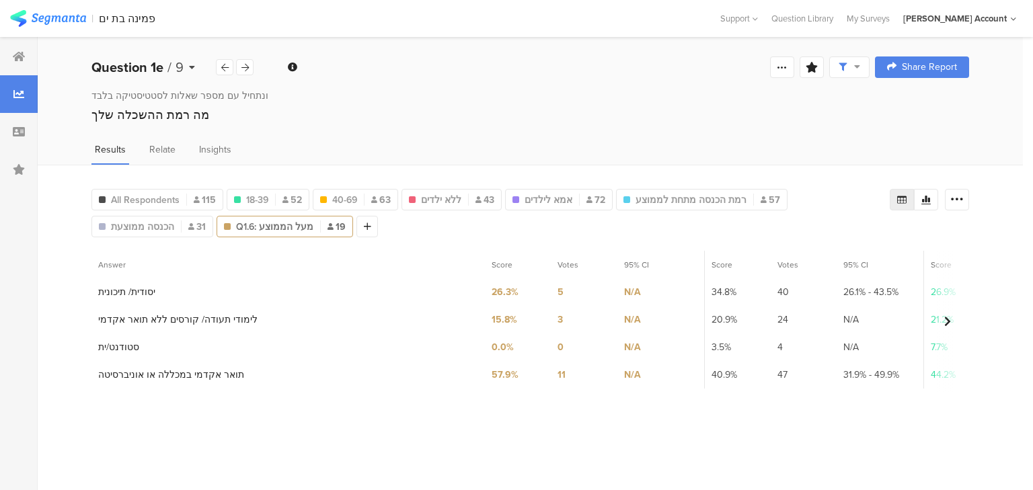
click at [107, 67] on b "Question 1e" at bounding box center [127, 67] width 72 height 20
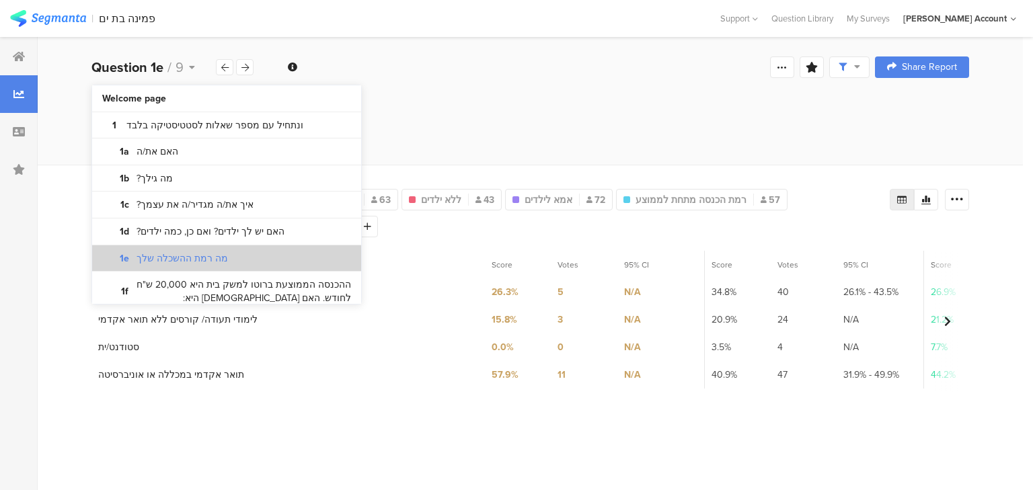
scroll to position [323, 0]
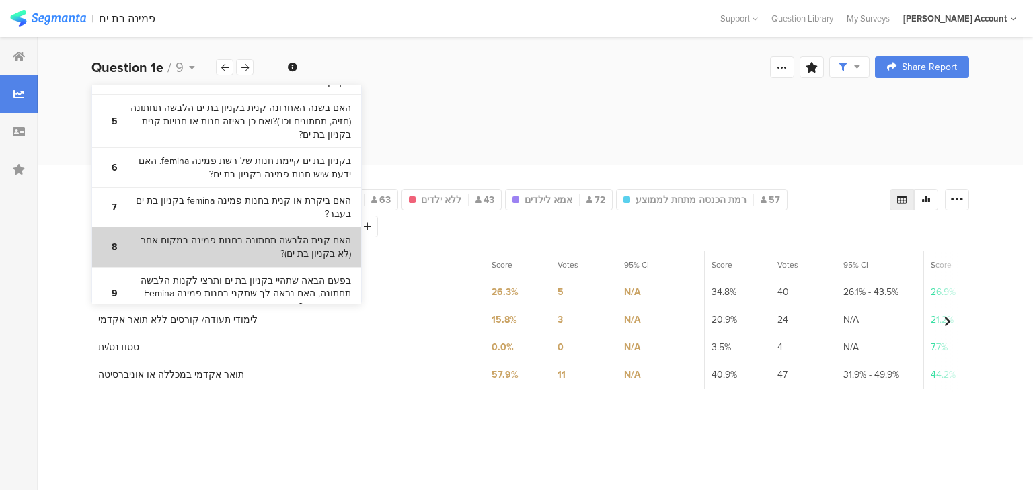
click at [225, 234] on bdi "האם קנית הלבשה תחתונה בחנות פמינה במקום אחר (לא בקניון בת ים)?" at bounding box center [238, 247] width 225 height 26
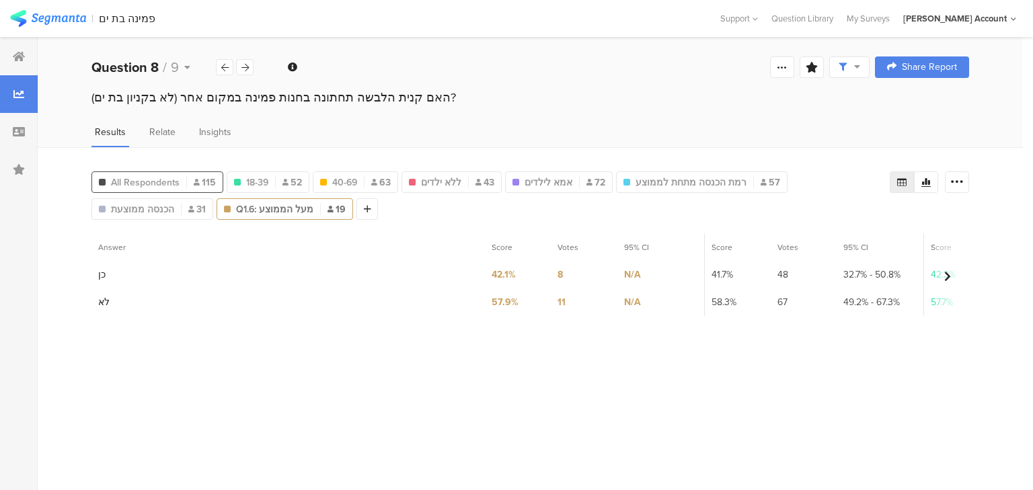
click at [167, 178] on span "All Respondents" at bounding box center [145, 183] width 69 height 14
click at [958, 183] on icon at bounding box center [956, 182] width 13 height 13
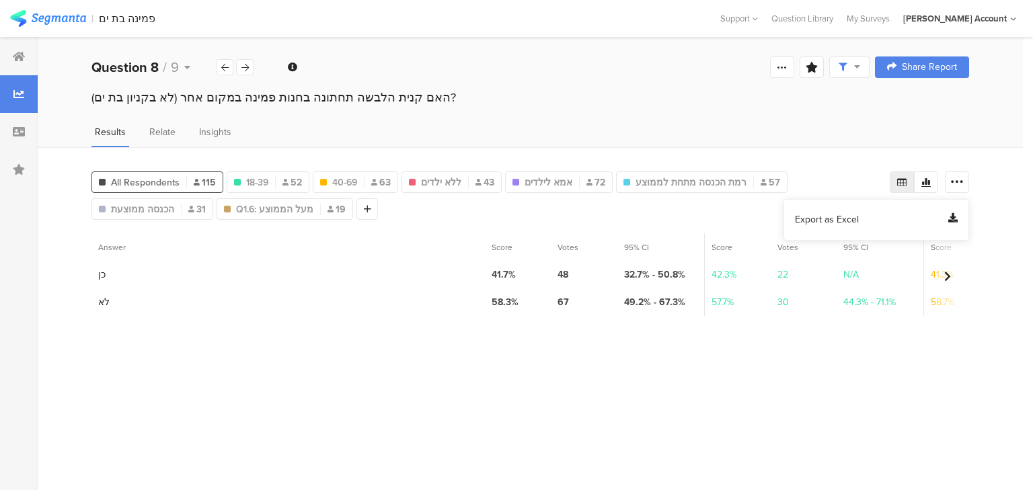
click at [831, 219] on span "Export as Excel" at bounding box center [827, 219] width 64 height 13
click at [262, 391] on section "Answer Score Votes 95% CI Score Votes 95% CI Score Votes 95% CI Score Votes 95%…" at bounding box center [530, 356] width 878 height 247
click at [227, 67] on icon at bounding box center [224, 67] width 7 height 9
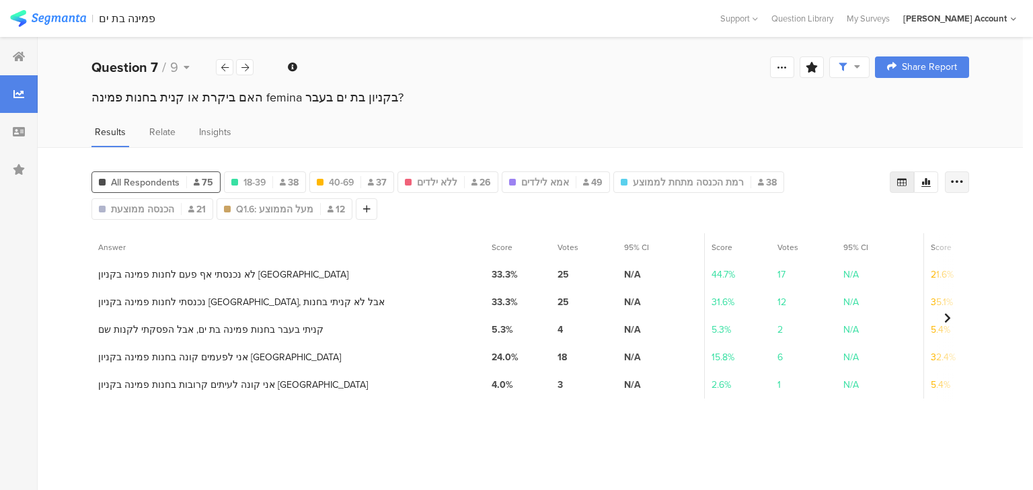
click at [963, 187] on div at bounding box center [957, 183] width 24 height 22
click at [823, 217] on span "Export as Excel" at bounding box center [827, 219] width 64 height 13
click at [226, 69] on icon at bounding box center [224, 67] width 7 height 9
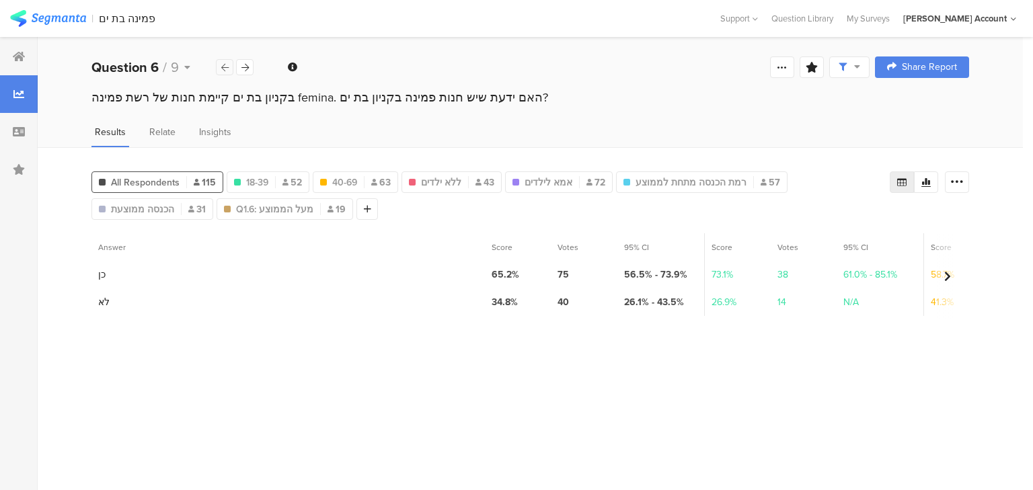
click at [221, 63] on icon at bounding box center [224, 67] width 7 height 9
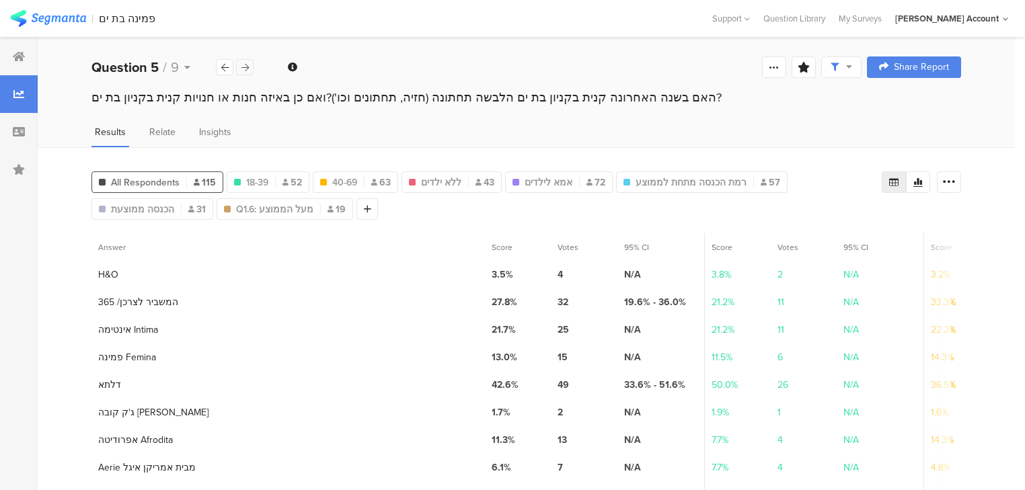
click at [239, 67] on div at bounding box center [244, 67] width 17 height 16
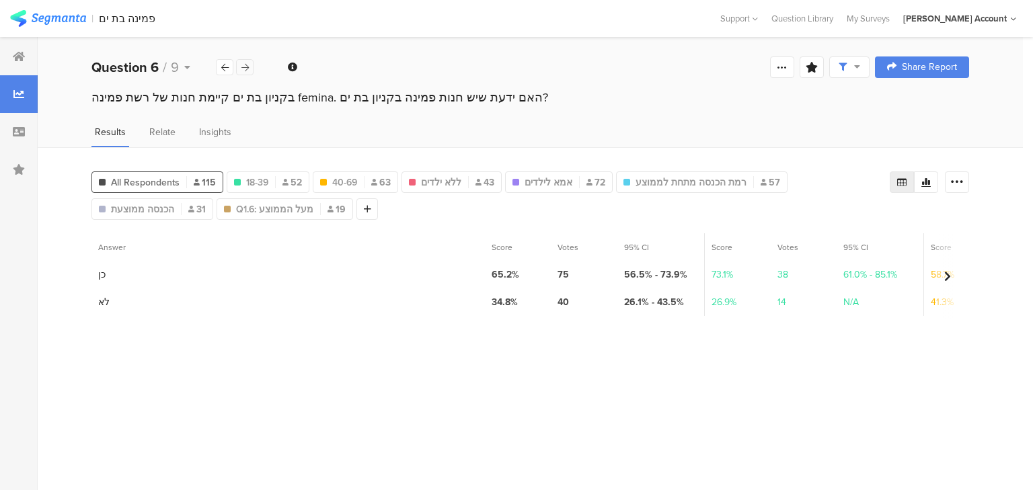
click at [247, 63] on icon at bounding box center [244, 67] width 7 height 9
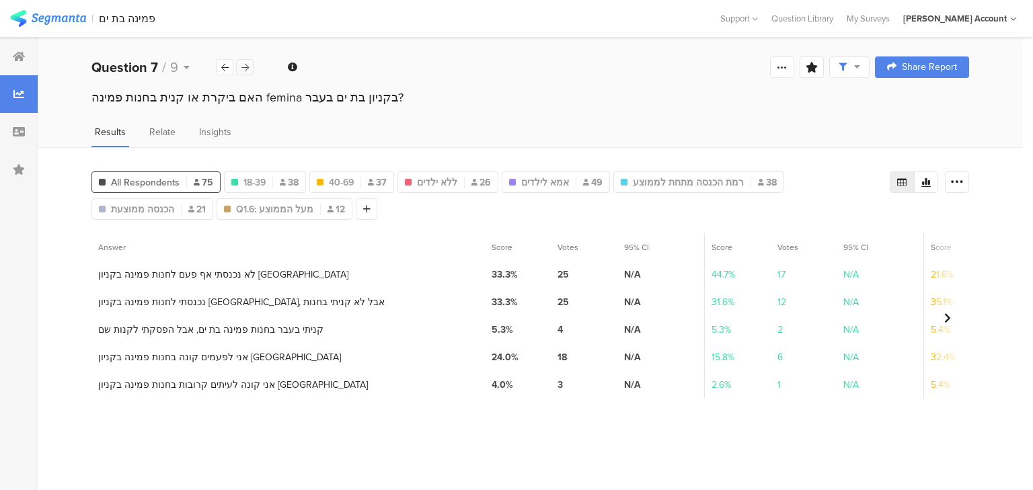
click at [246, 63] on icon at bounding box center [244, 67] width 7 height 9
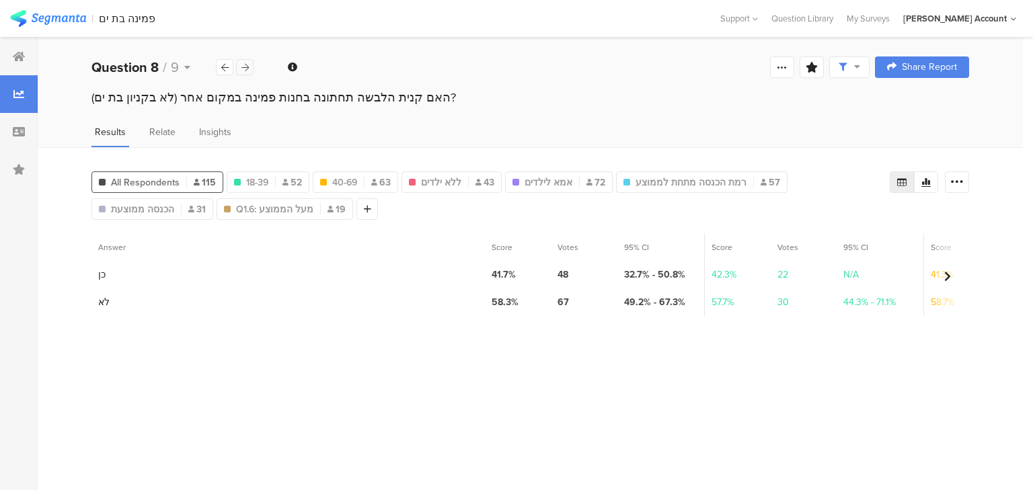
click at [246, 63] on icon at bounding box center [244, 67] width 7 height 9
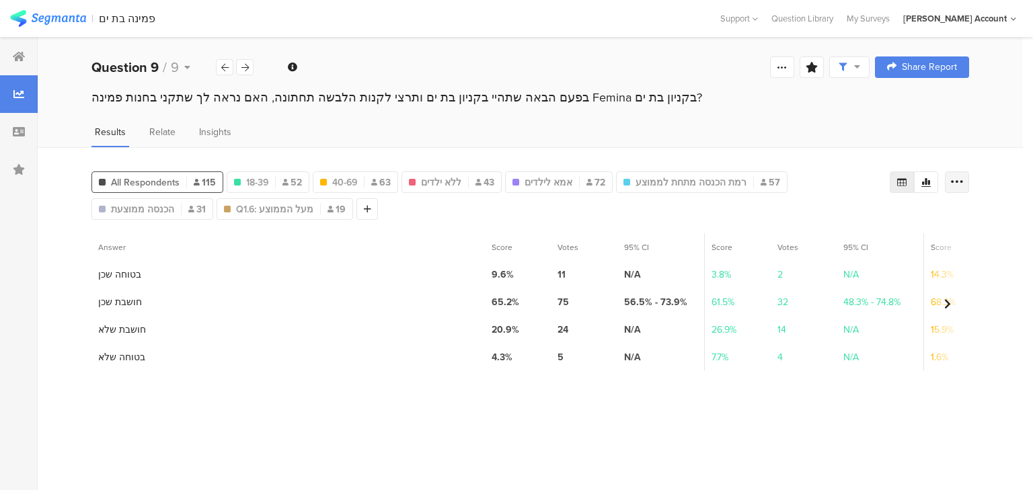
click at [956, 176] on icon at bounding box center [956, 182] width 13 height 13
click at [823, 223] on span "Export as Excel" at bounding box center [827, 219] width 64 height 13
click at [236, 94] on div "בפעם הבאה שתהיי בקניון בת ים ותרצי לקנות הלבשה תחתונה, האם נראה לך שתקני בחנות …" at bounding box center [530, 97] width 878 height 17
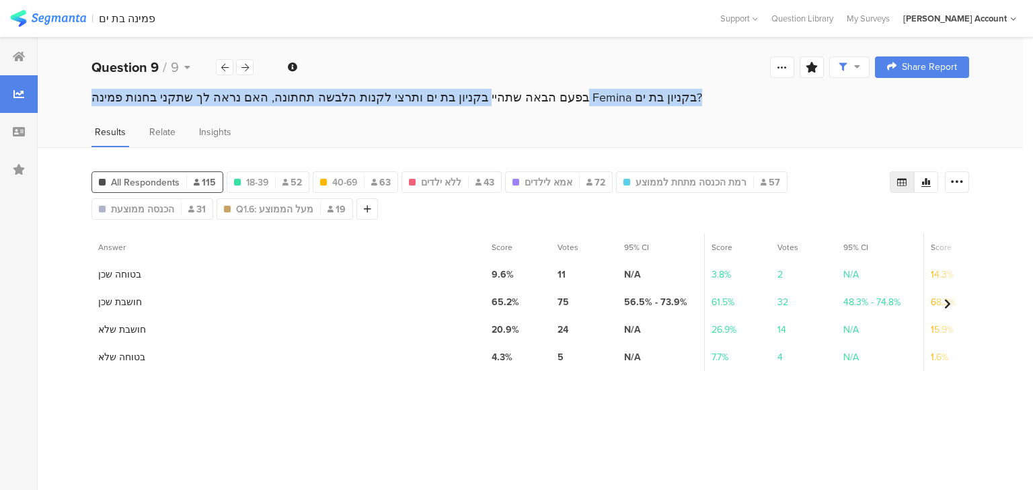
click at [236, 94] on div "בפעם הבאה שתהיי בקניון בת ים ותרצי לקנות הלבשה תחתונה, האם נראה לך שתקני בחנות …" at bounding box center [530, 97] width 878 height 17
copy section "בפעם הבאה שתהיי בקניון בת ים ותרצי לקנות הלבשה תחתונה, האם נראה לך שתקני בחנות …"
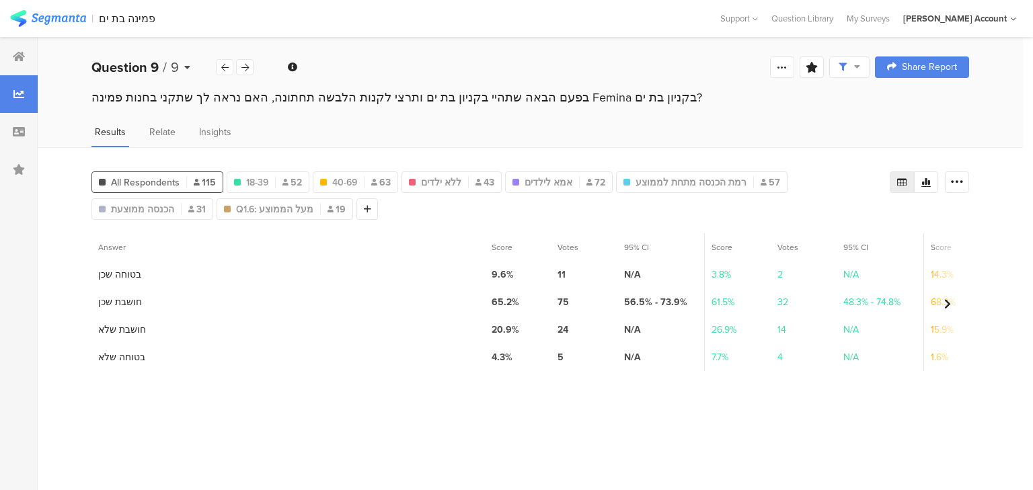
click at [133, 67] on b "Question 9" at bounding box center [124, 67] width 67 height 20
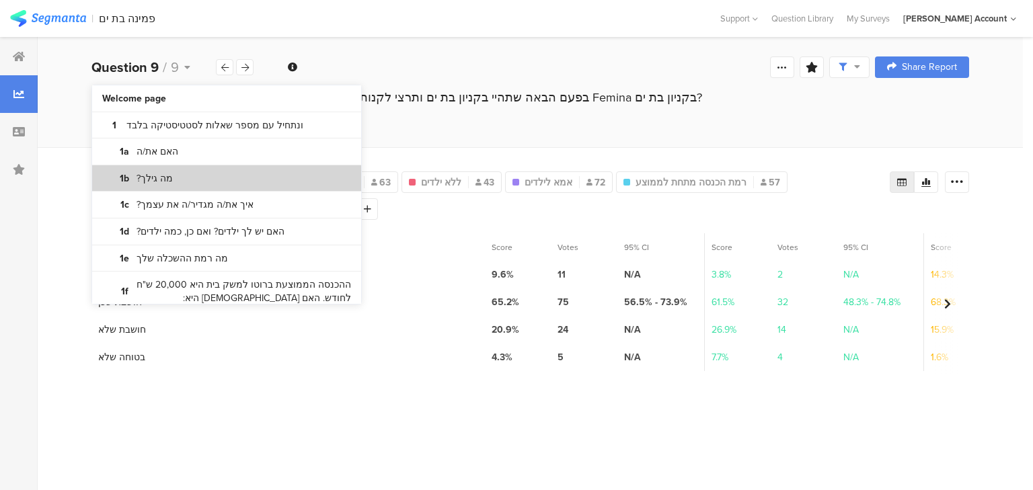
click at [155, 176] on bdi "מה גילך?" at bounding box center [155, 178] width 36 height 13
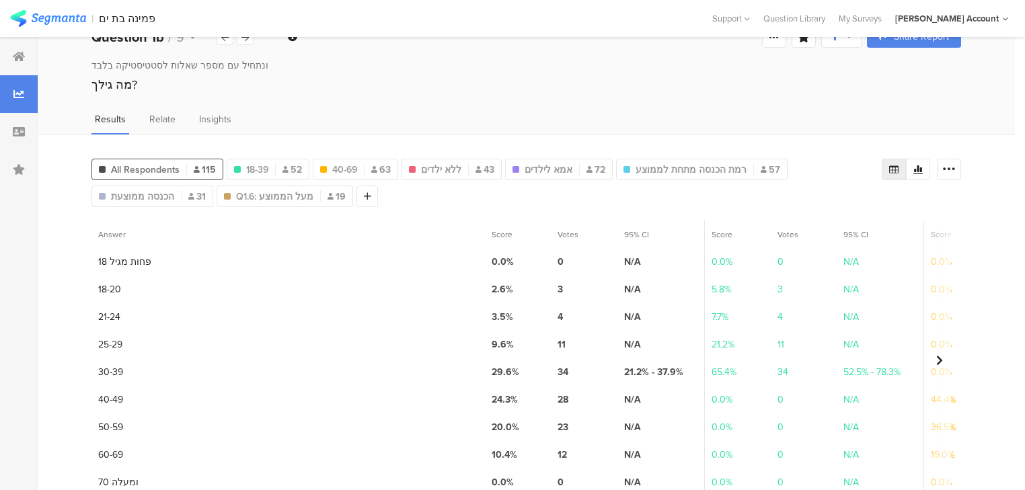
scroll to position [59, 0]
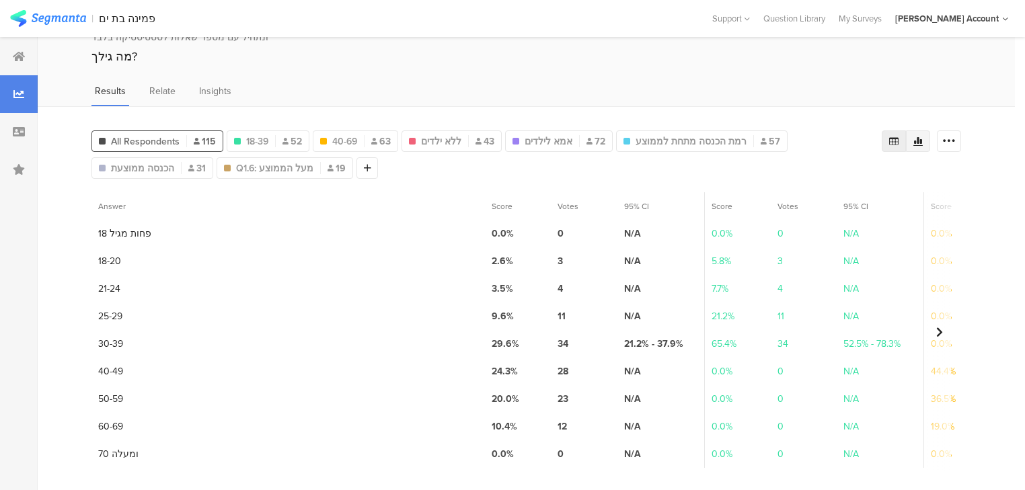
click at [924, 137] on icon at bounding box center [918, 141] width 11 height 11
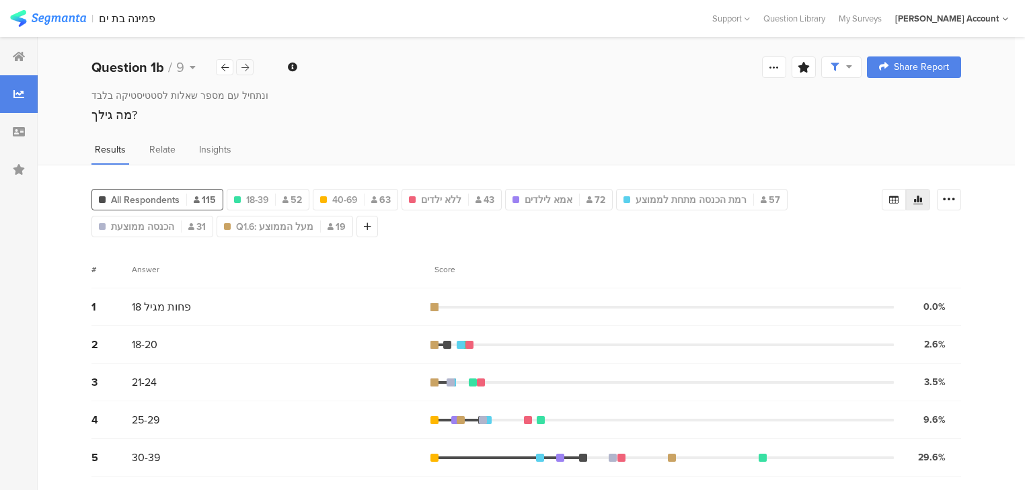
click at [247, 65] on icon at bounding box center [244, 67] width 7 height 9
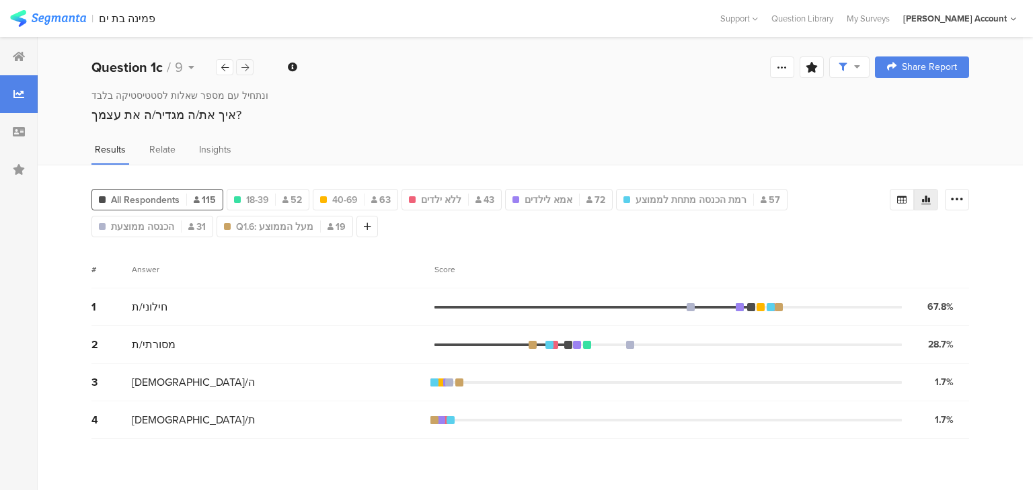
click at [247, 65] on icon at bounding box center [244, 67] width 7 height 9
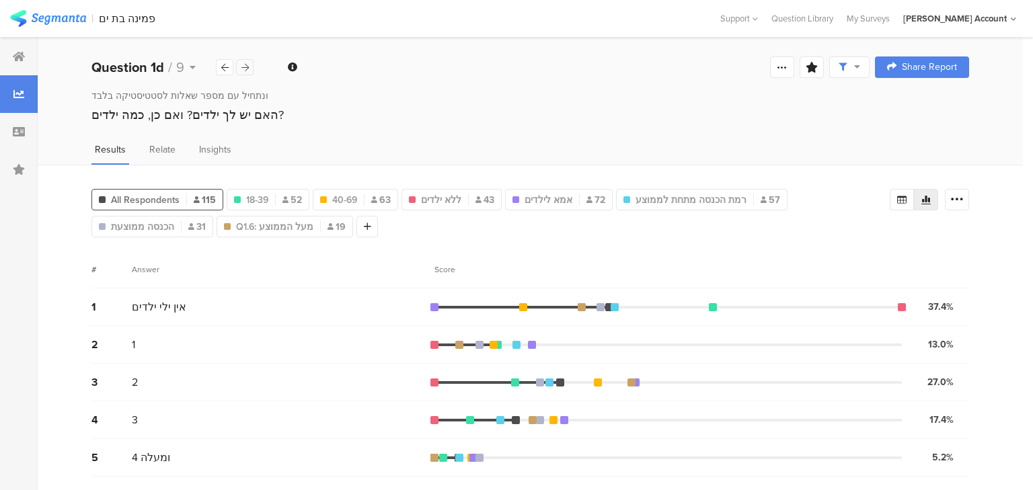
click at [247, 65] on icon at bounding box center [244, 67] width 7 height 9
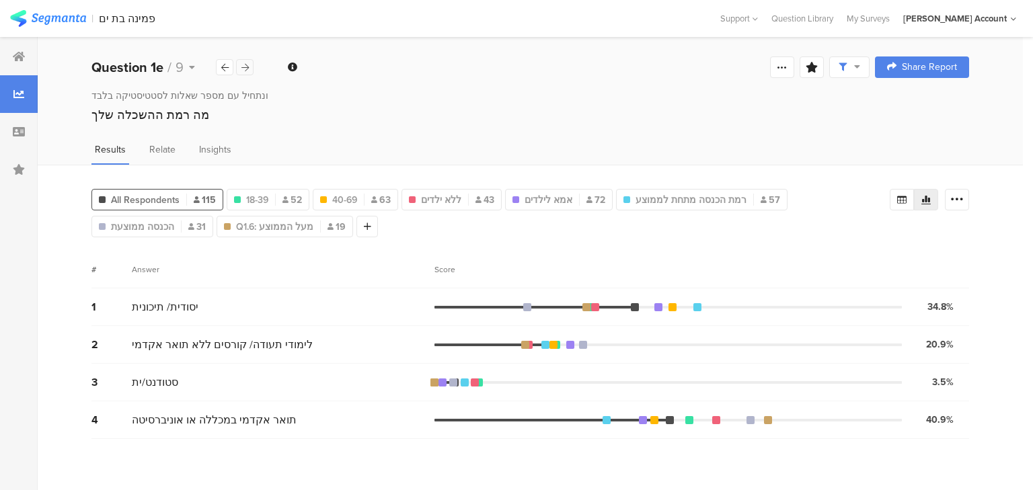
click at [247, 65] on icon at bounding box center [244, 67] width 7 height 9
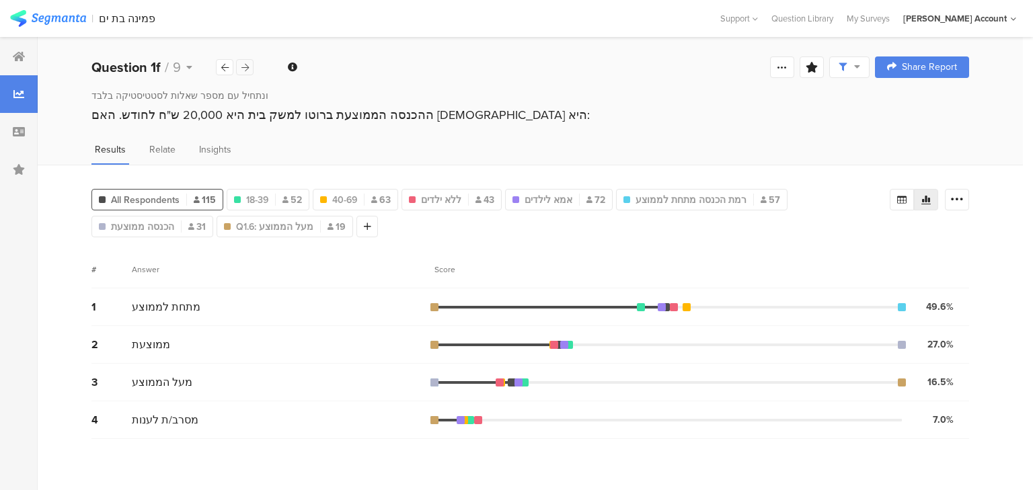
click at [247, 65] on icon at bounding box center [244, 67] width 7 height 9
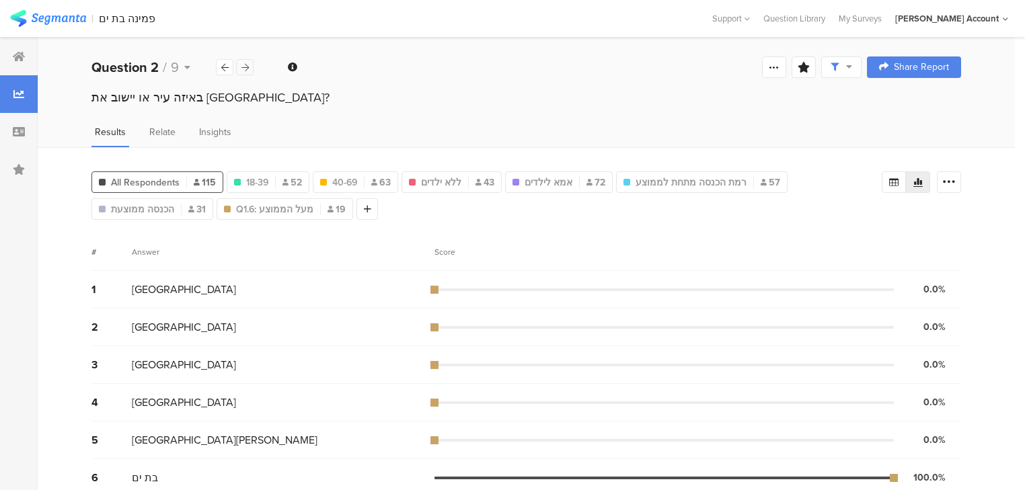
click at [247, 65] on icon at bounding box center [244, 67] width 7 height 9
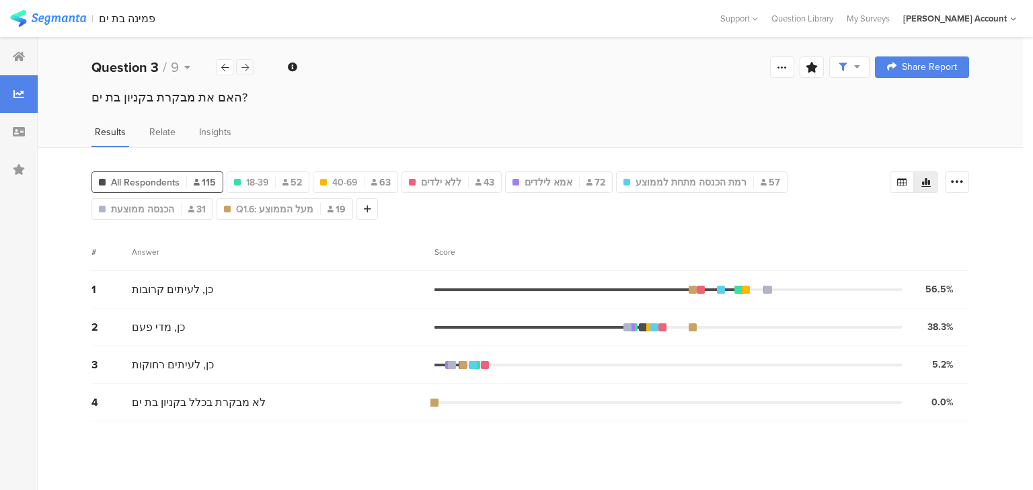
click at [246, 67] on icon at bounding box center [244, 67] width 7 height 9
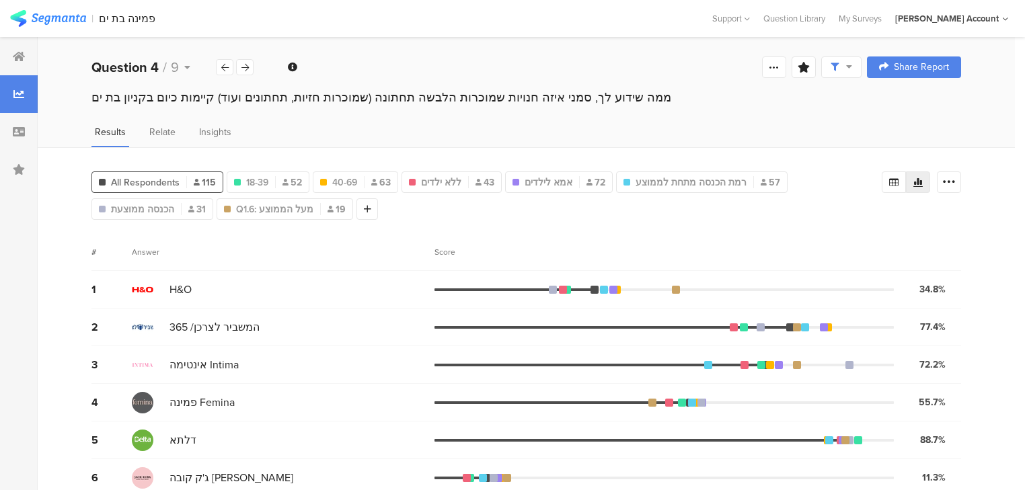
click at [923, 180] on icon at bounding box center [917, 182] width 9 height 9
click at [447, 256] on div "Score" at bounding box center [449, 252] width 28 height 12
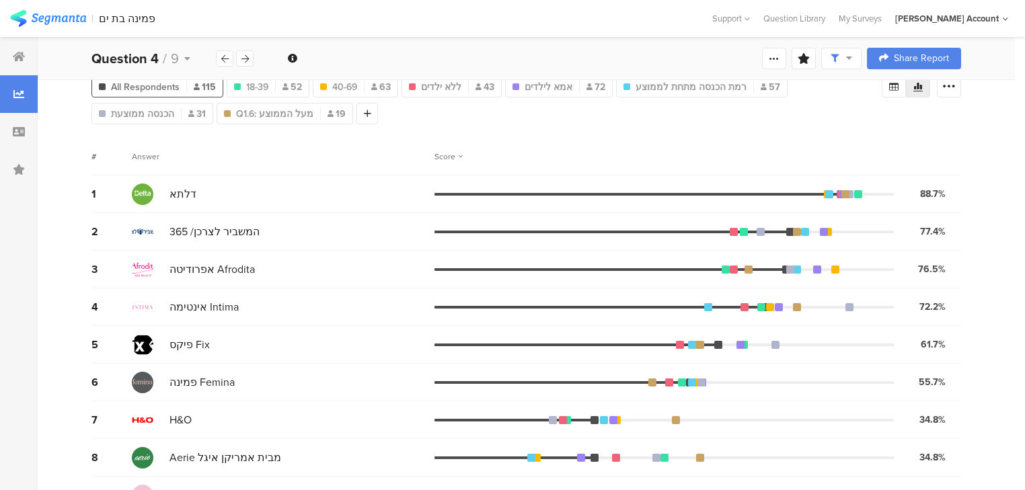
scroll to position [161, 0]
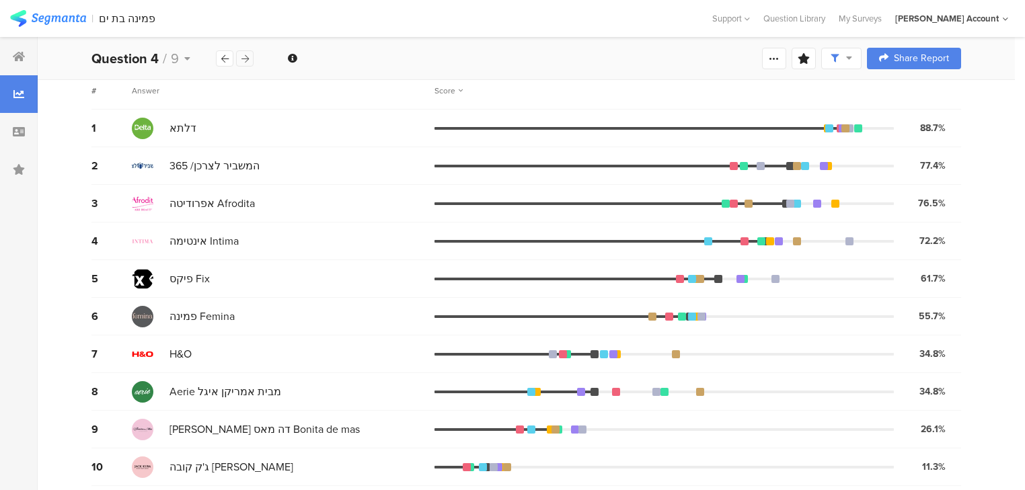
click at [244, 56] on icon at bounding box center [244, 58] width 7 height 9
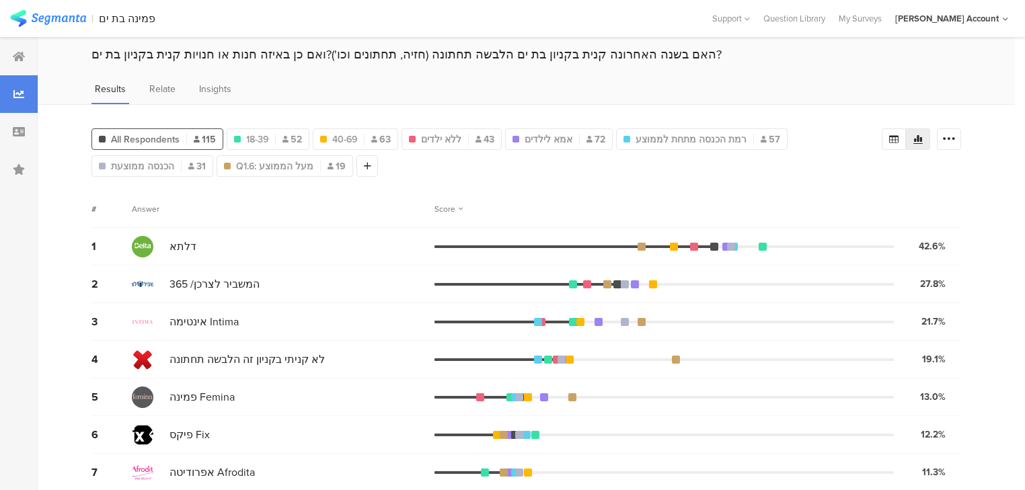
scroll to position [108, 0]
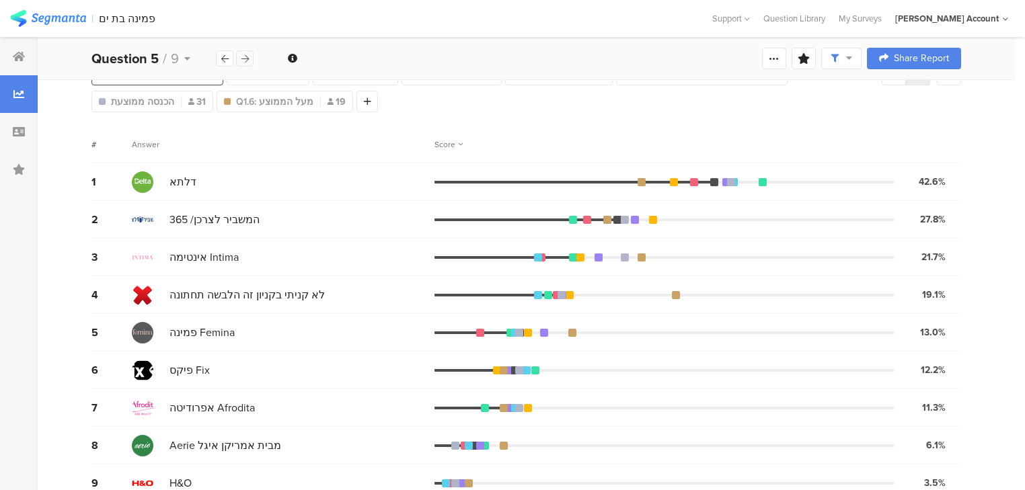
click at [248, 58] on icon at bounding box center [244, 58] width 7 height 9
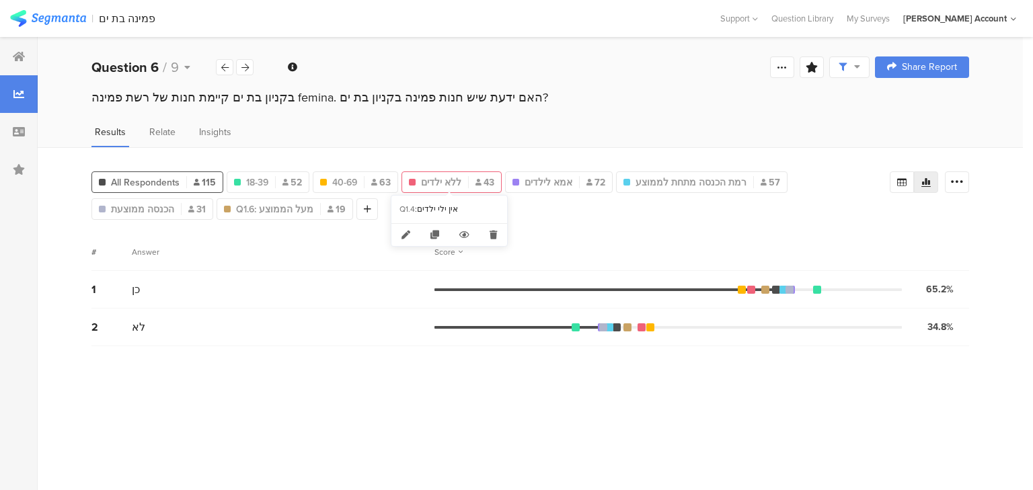
click at [463, 186] on div "ללא ילדים 43" at bounding box center [451, 183] width 99 height 14
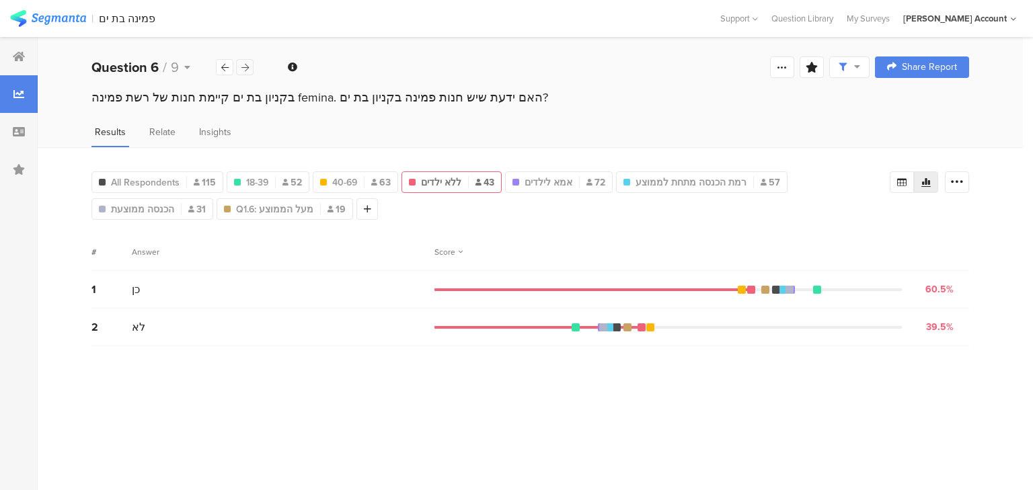
click at [246, 67] on icon at bounding box center [244, 67] width 7 height 9
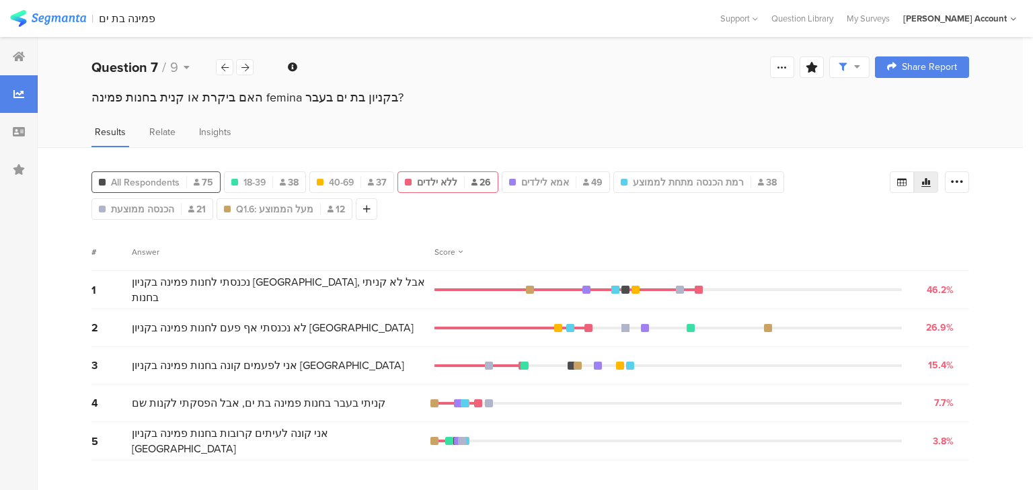
click at [113, 182] on span "All Respondents" at bounding box center [145, 183] width 69 height 14
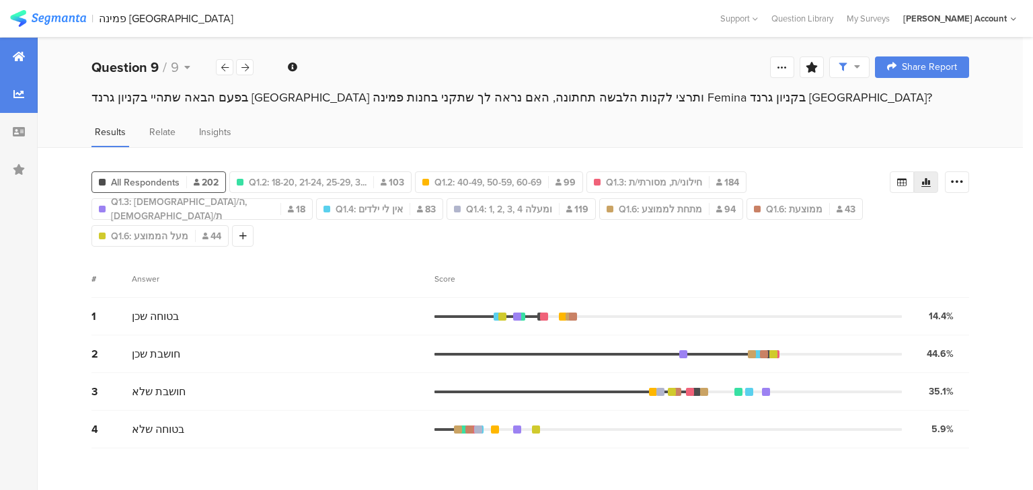
click at [17, 62] on div at bounding box center [19, 57] width 38 height 38
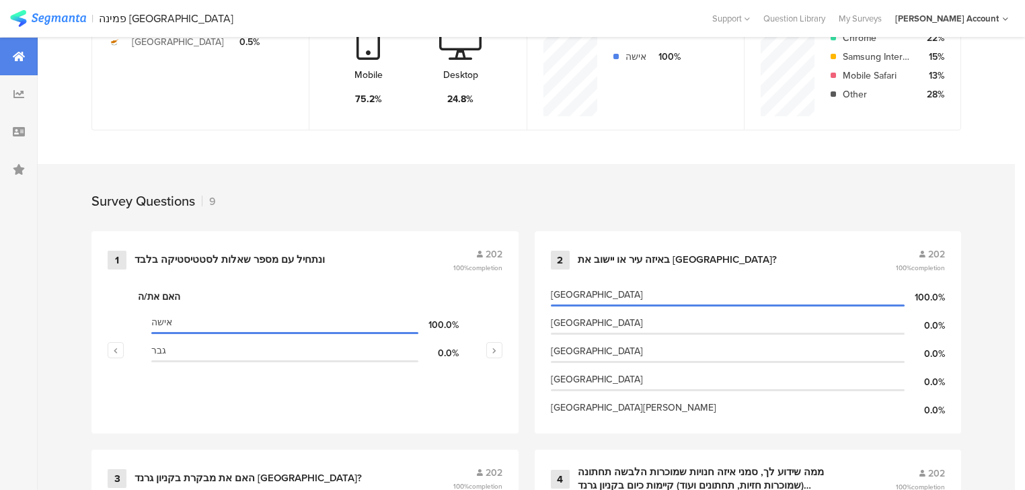
scroll to position [538, 0]
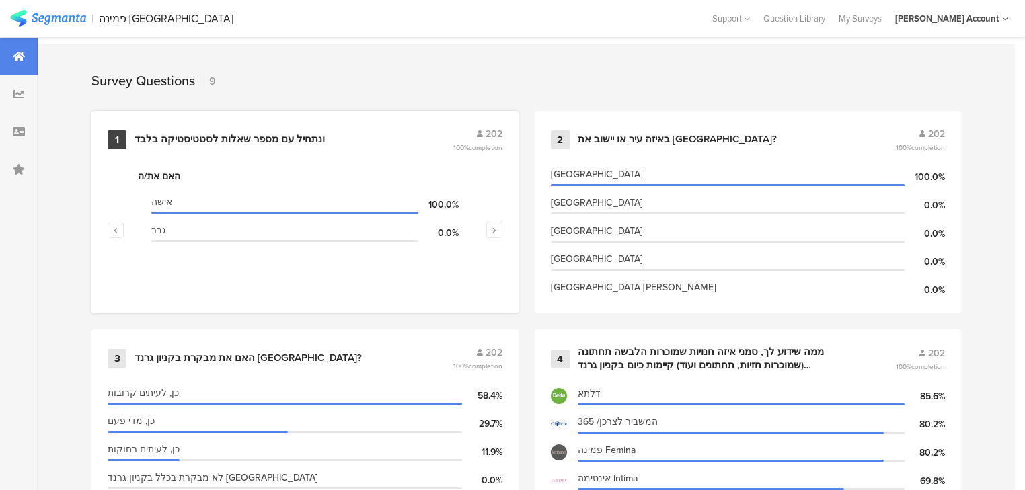
click at [171, 137] on div "ונתחיל עם מספר שאלות לסטטיסטיקה בלבד﻿﻿" at bounding box center [230, 139] width 190 height 13
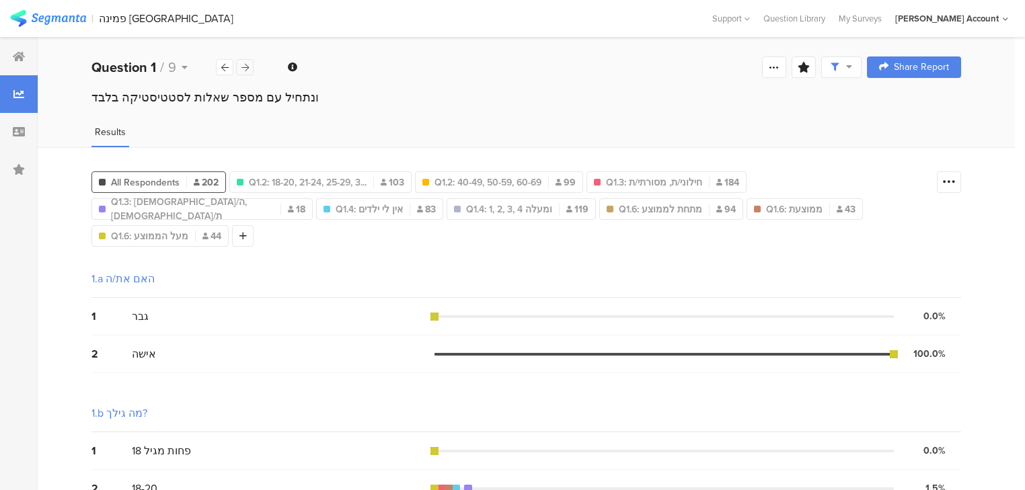
click at [243, 65] on icon at bounding box center [244, 67] width 7 height 9
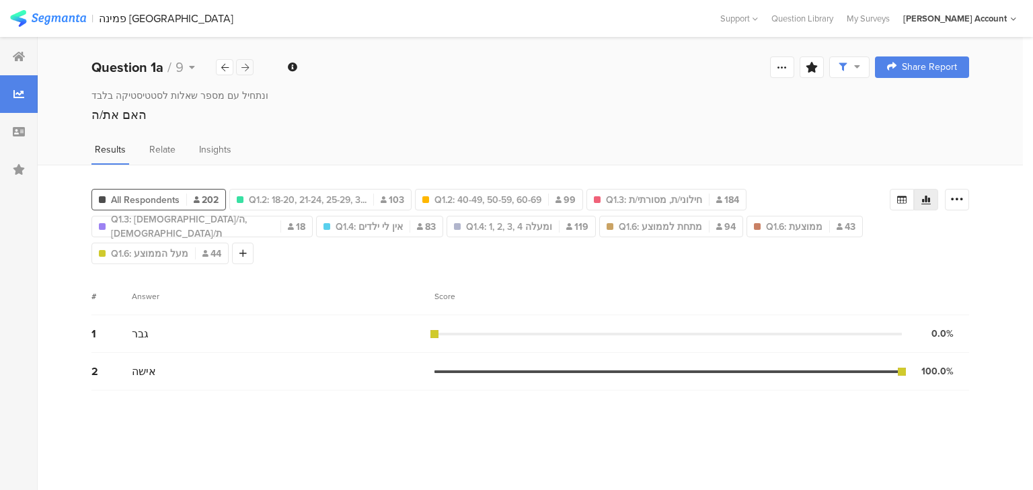
click at [243, 67] on icon at bounding box center [244, 67] width 7 height 9
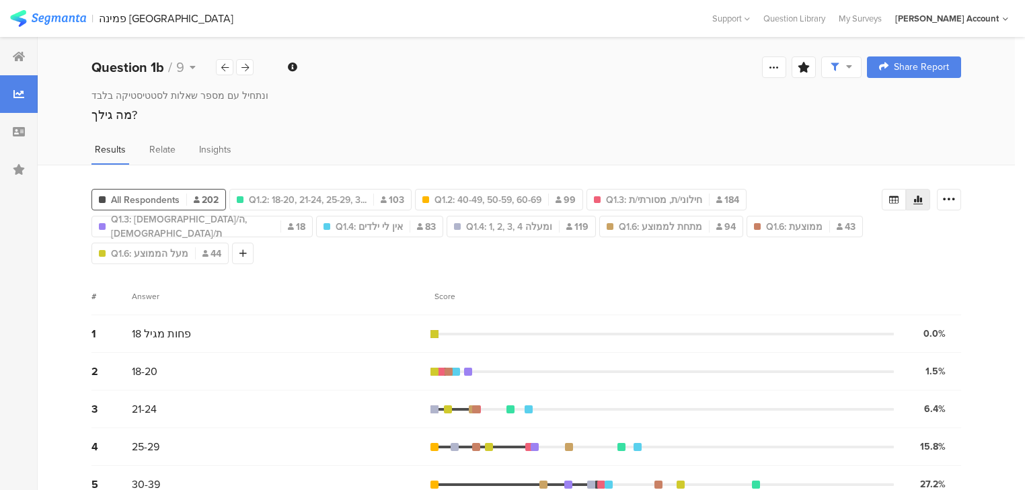
drag, startPoint x: 896, startPoint y: 194, endPoint x: 938, endPoint y: 198, distance: 42.0
click at [896, 194] on icon at bounding box center [894, 199] width 11 height 11
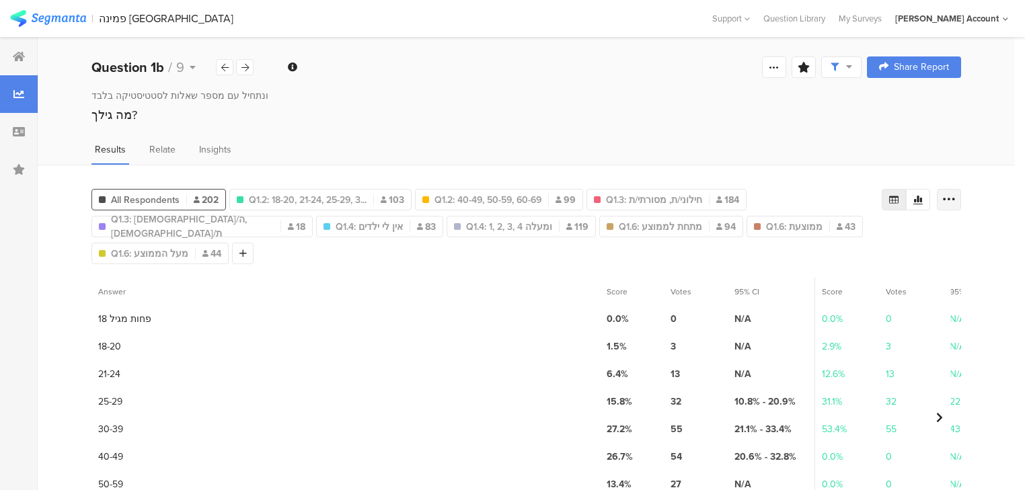
click at [956, 196] on icon at bounding box center [948, 199] width 13 height 13
click at [843, 232] on span "Export as Excel" at bounding box center [827, 236] width 64 height 13
click at [248, 65] on icon at bounding box center [244, 67] width 7 height 9
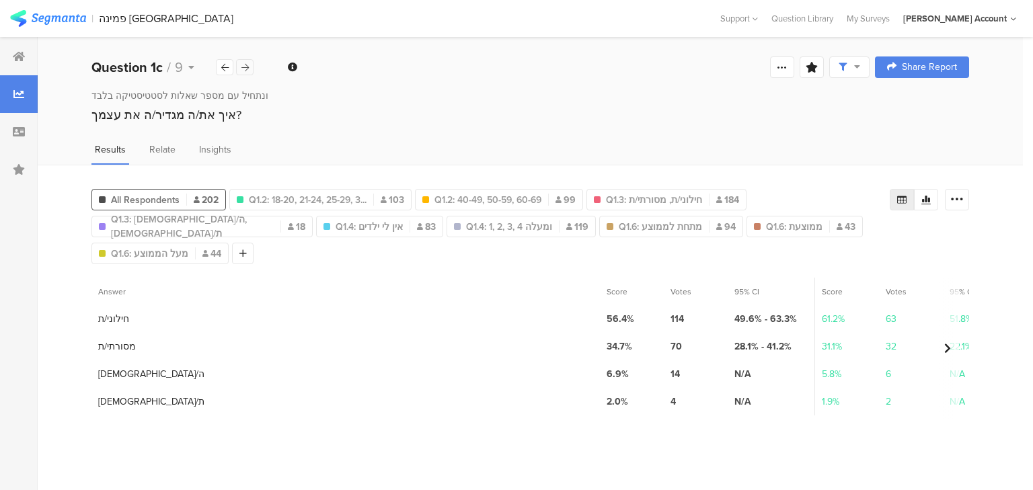
click at [246, 65] on icon at bounding box center [244, 67] width 7 height 9
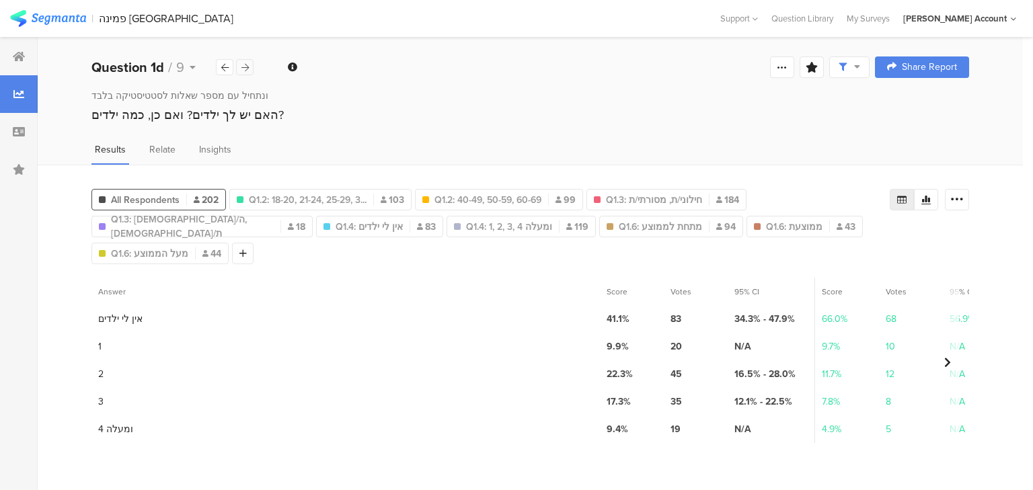
click at [247, 67] on icon at bounding box center [244, 67] width 7 height 9
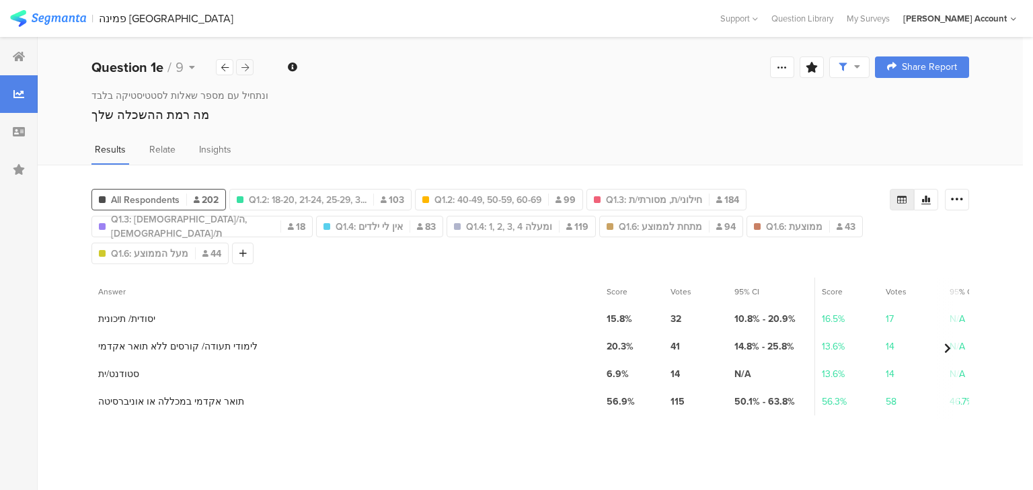
click at [249, 68] on div at bounding box center [244, 67] width 17 height 16
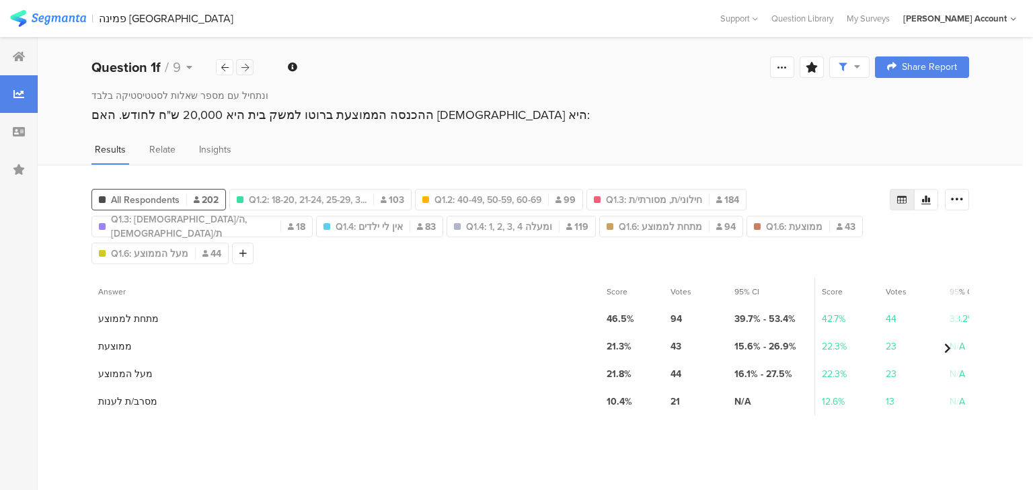
click at [243, 65] on icon at bounding box center [244, 67] width 7 height 9
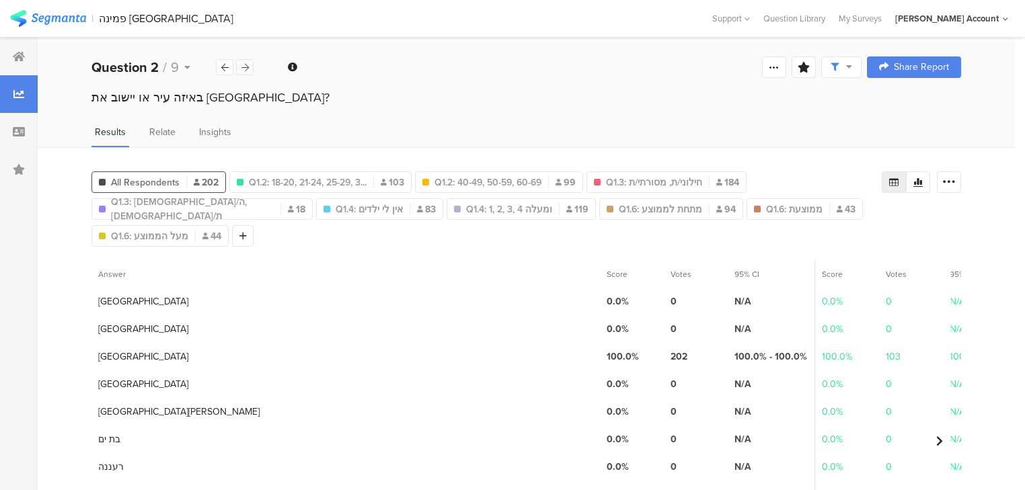
click at [243, 65] on icon at bounding box center [244, 67] width 7 height 9
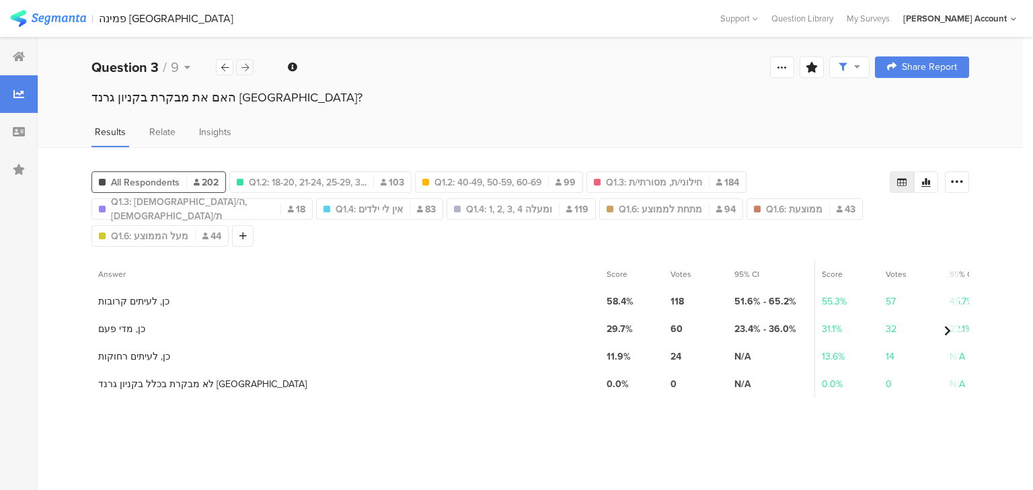
click at [243, 65] on icon at bounding box center [244, 67] width 7 height 9
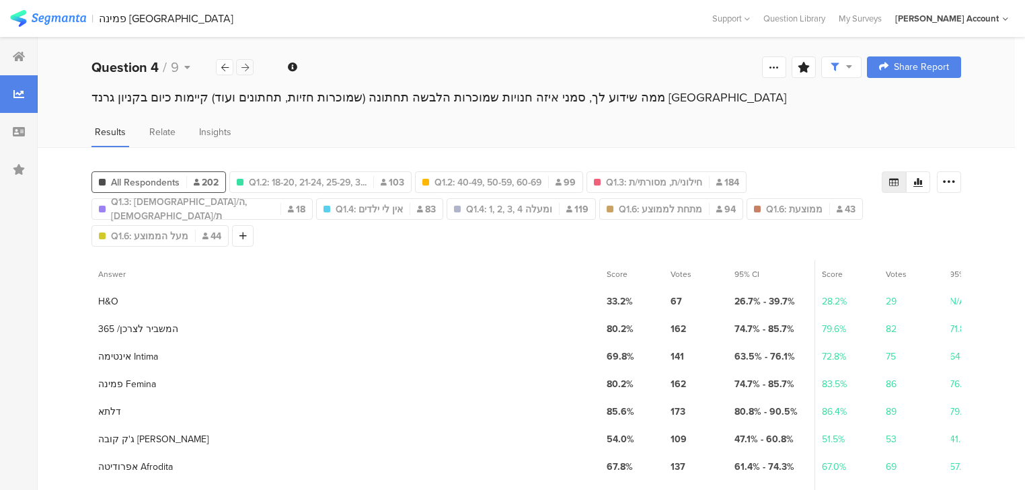
click at [243, 65] on icon at bounding box center [244, 67] width 7 height 9
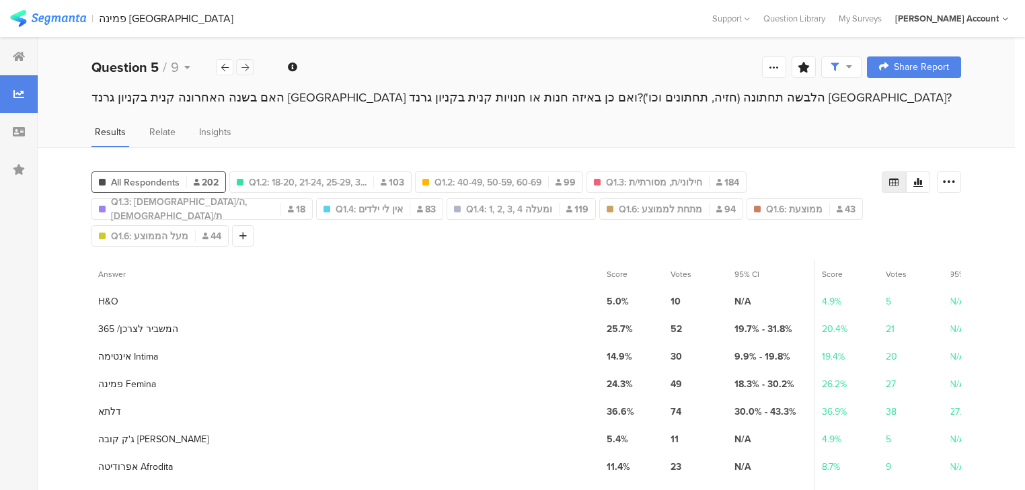
click at [243, 65] on icon at bounding box center [244, 67] width 7 height 9
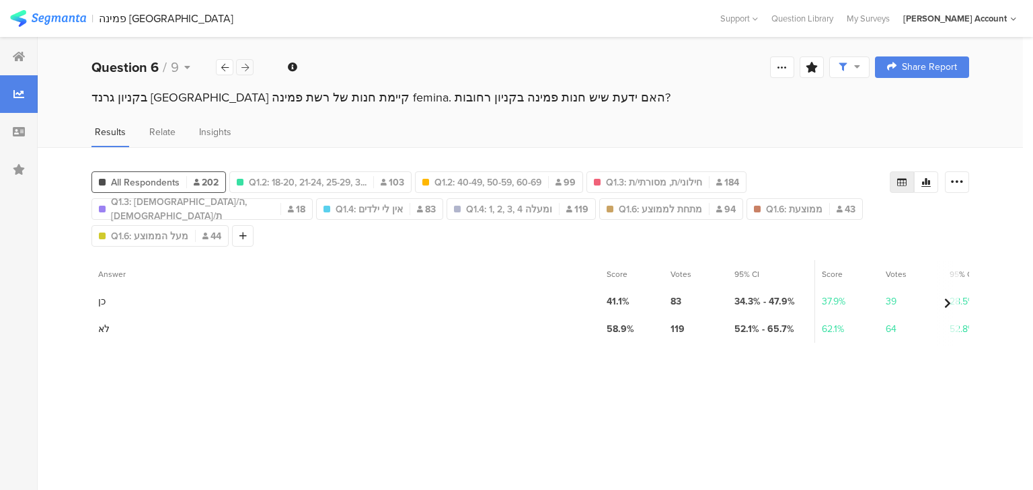
click at [243, 65] on icon at bounding box center [244, 67] width 7 height 9
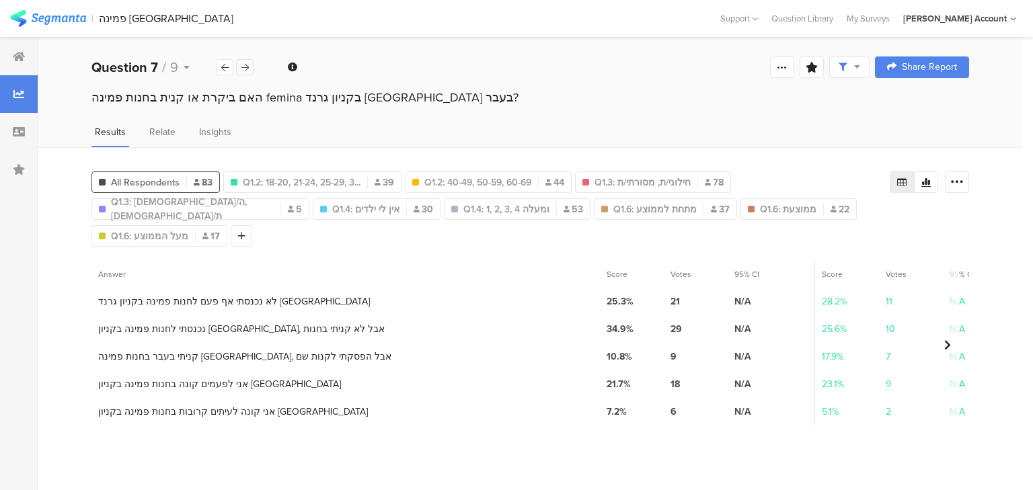
click at [248, 68] on icon at bounding box center [244, 67] width 7 height 9
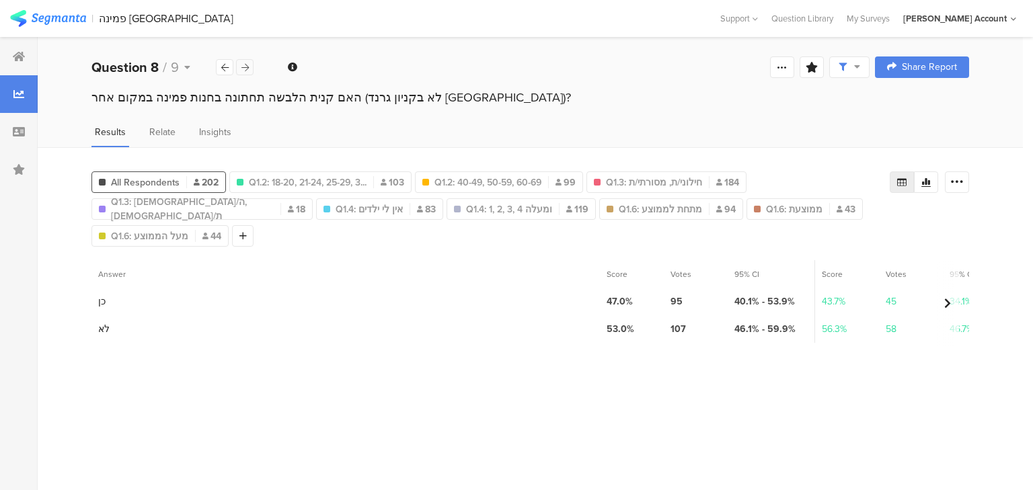
click at [242, 69] on icon at bounding box center [244, 67] width 7 height 9
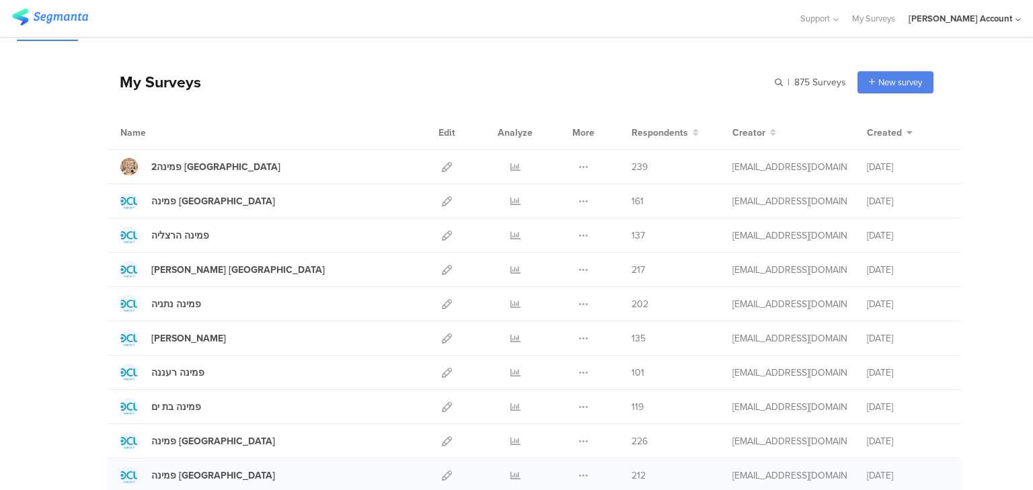
scroll to position [54, 0]
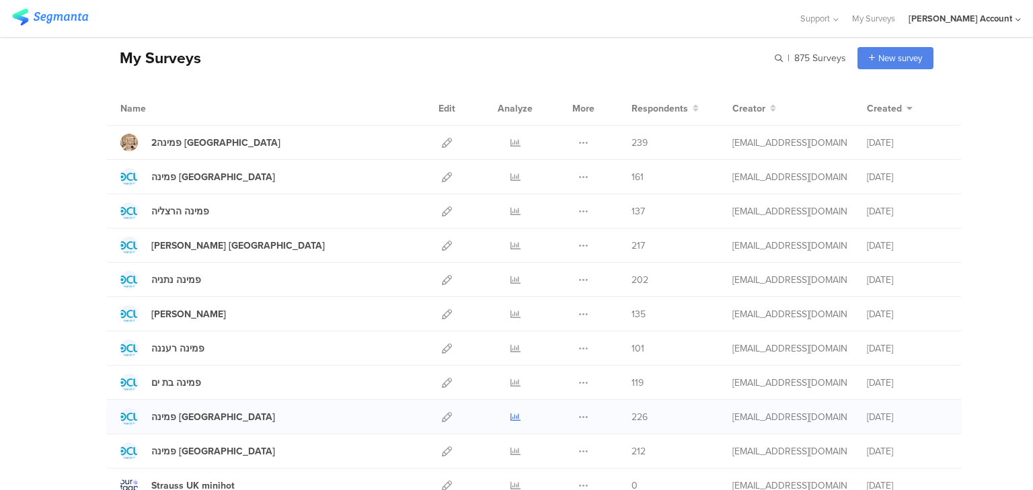
click at [514, 414] on icon at bounding box center [516, 417] width 10 height 10
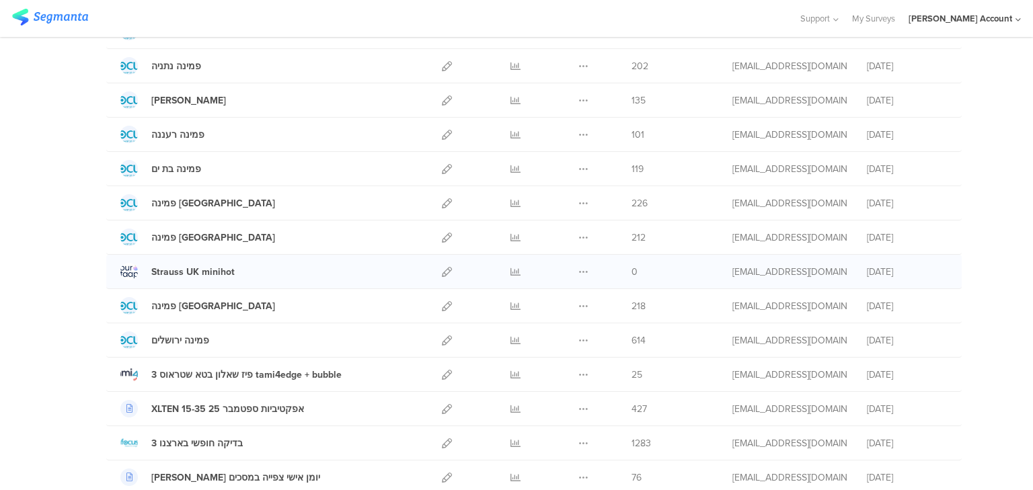
scroll to position [269, 0]
click at [515, 337] on icon at bounding box center [516, 339] width 10 height 10
click at [442, 336] on icon at bounding box center [447, 339] width 10 height 10
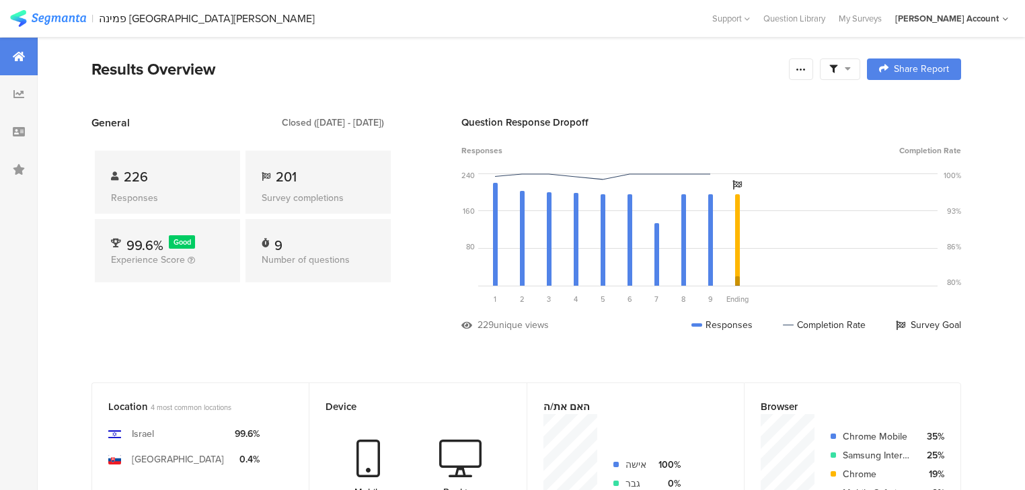
click at [851, 67] on span at bounding box center [840, 69] width 22 height 12
click at [911, 106] on span at bounding box center [911, 107] width 20 height 11
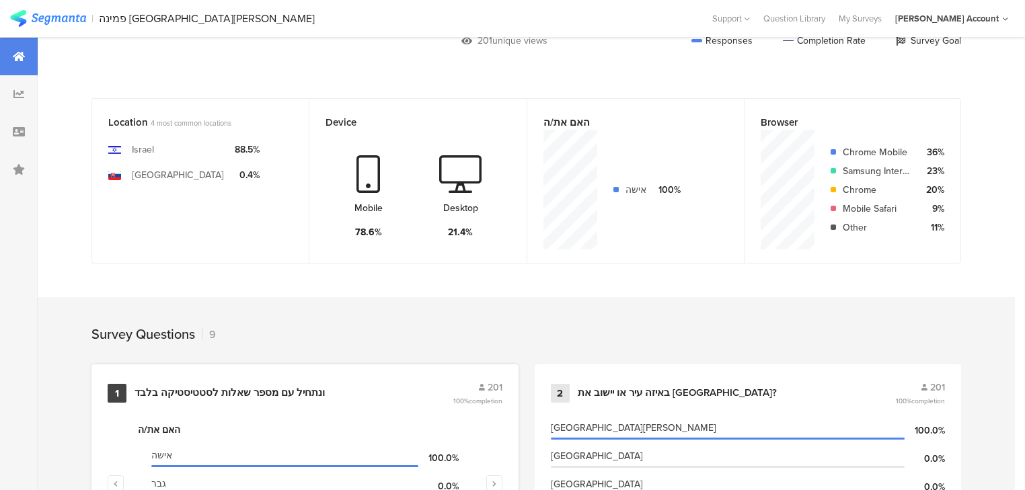
scroll to position [430, 0]
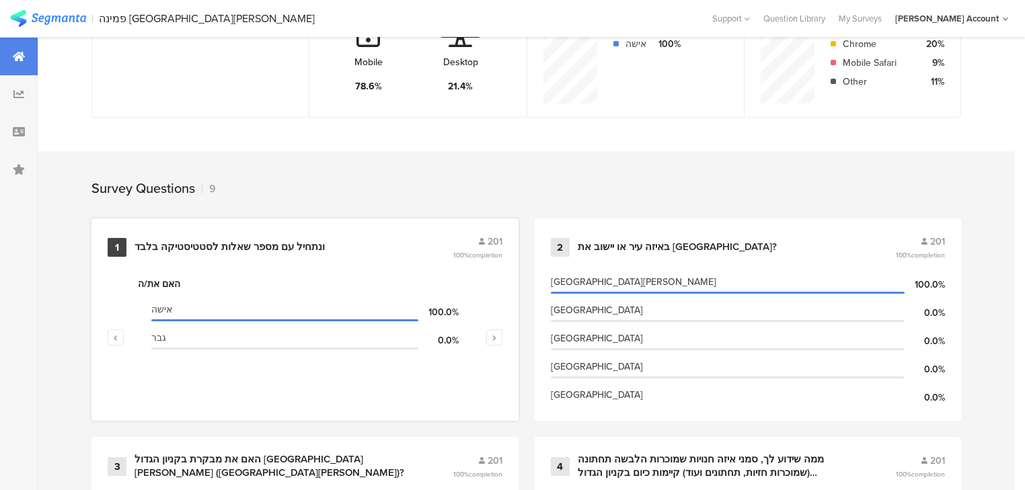
click at [243, 248] on div "ונתחיל עם מספר שאלות לסטטיסטיקה בלבד﻿﻿" at bounding box center [230, 247] width 190 height 13
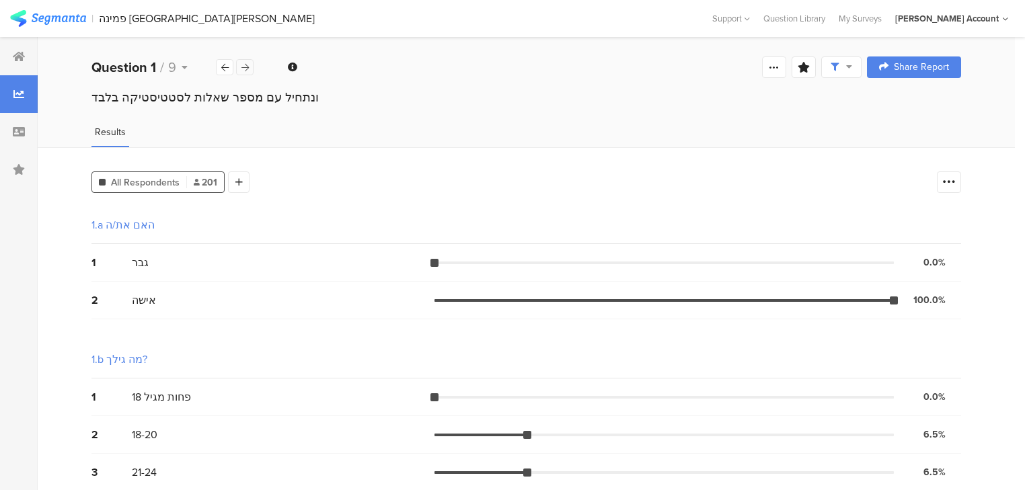
click at [246, 66] on icon at bounding box center [244, 67] width 7 height 9
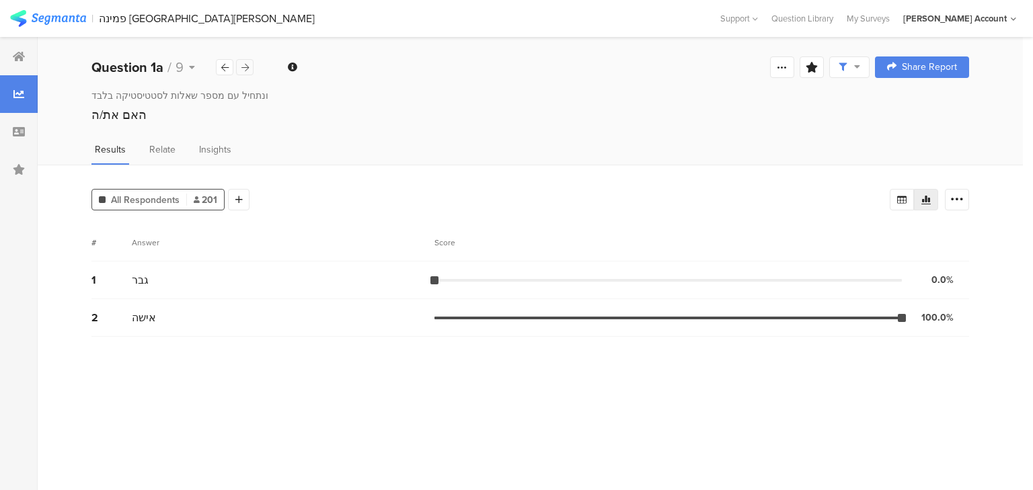
click at [245, 67] on icon at bounding box center [244, 67] width 7 height 9
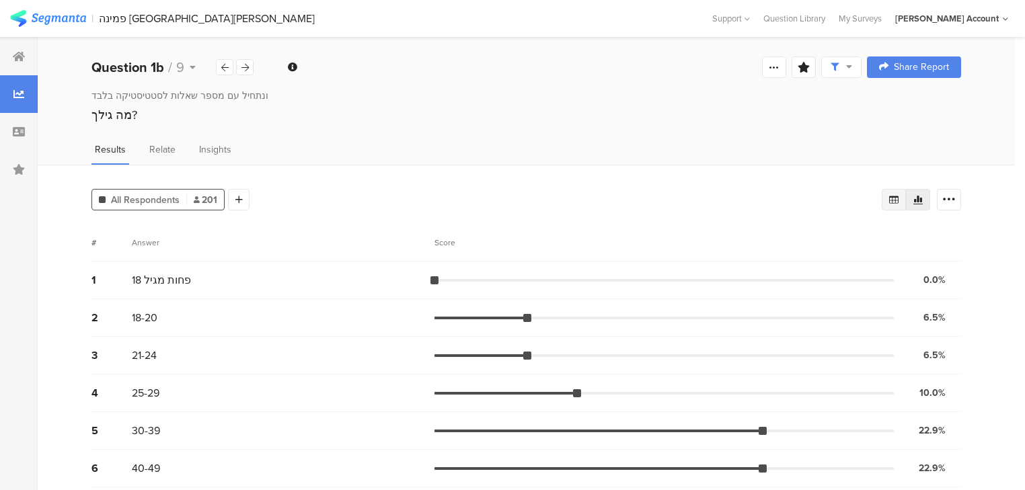
click at [899, 194] on icon at bounding box center [894, 199] width 11 height 11
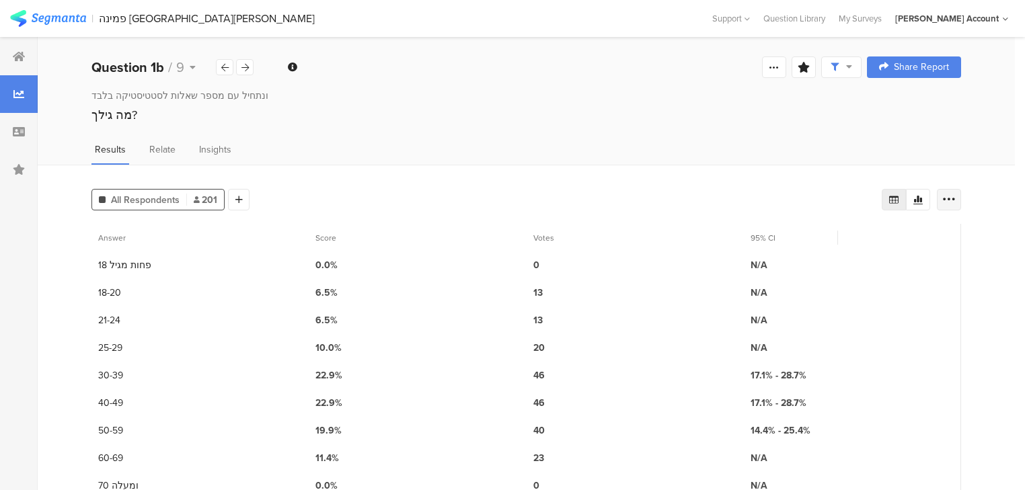
click at [954, 196] on icon at bounding box center [948, 199] width 13 height 13
click at [834, 234] on span "Export as Excel" at bounding box center [827, 236] width 64 height 13
click at [248, 69] on icon at bounding box center [244, 67] width 7 height 9
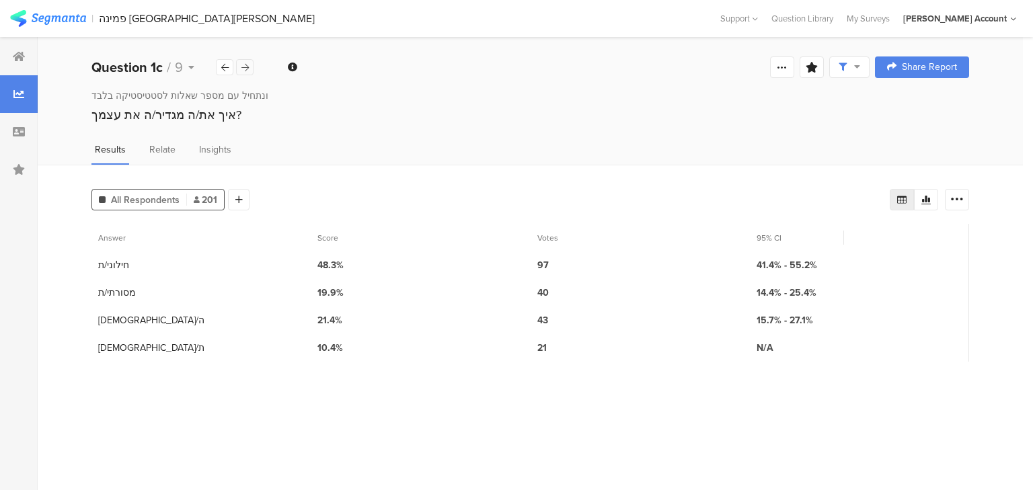
click at [250, 68] on div at bounding box center [244, 67] width 17 height 16
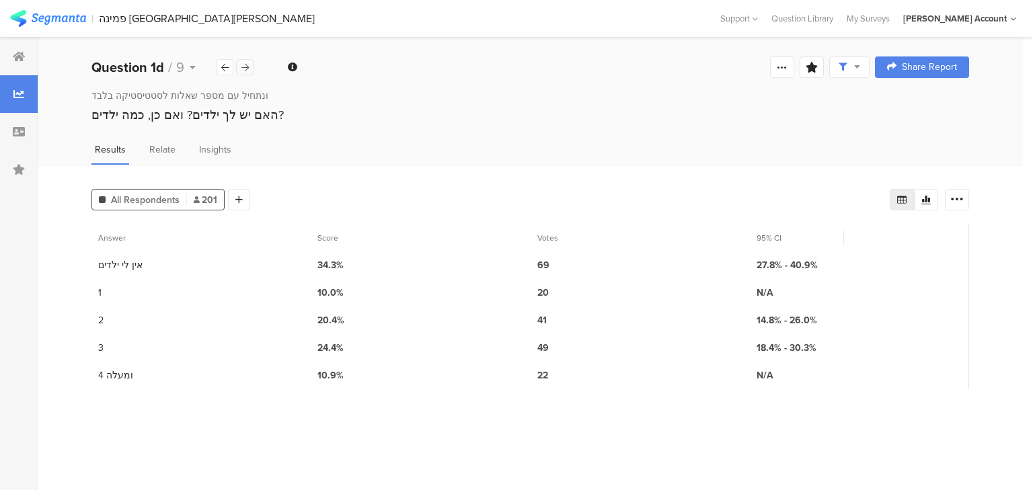
click at [248, 68] on icon at bounding box center [244, 67] width 7 height 9
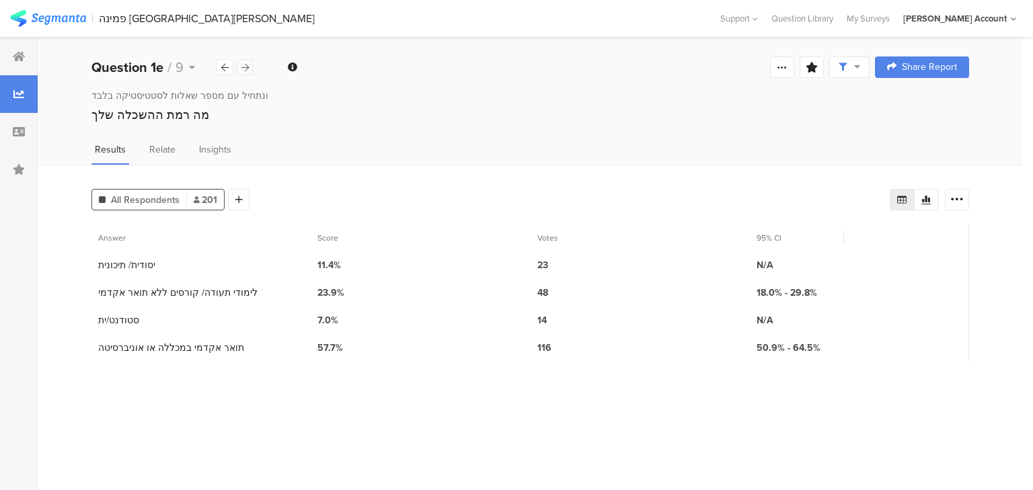
click at [248, 68] on icon at bounding box center [244, 67] width 7 height 9
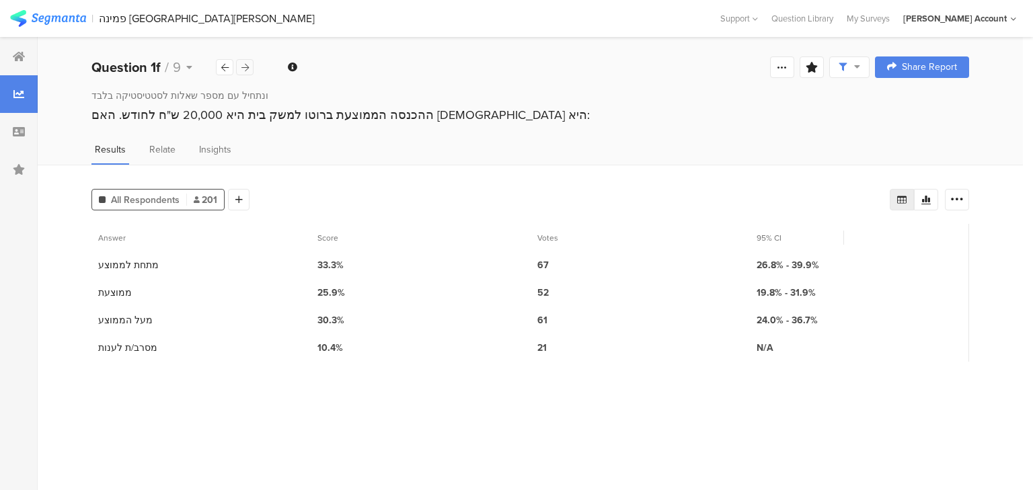
click at [243, 68] on icon at bounding box center [244, 67] width 7 height 9
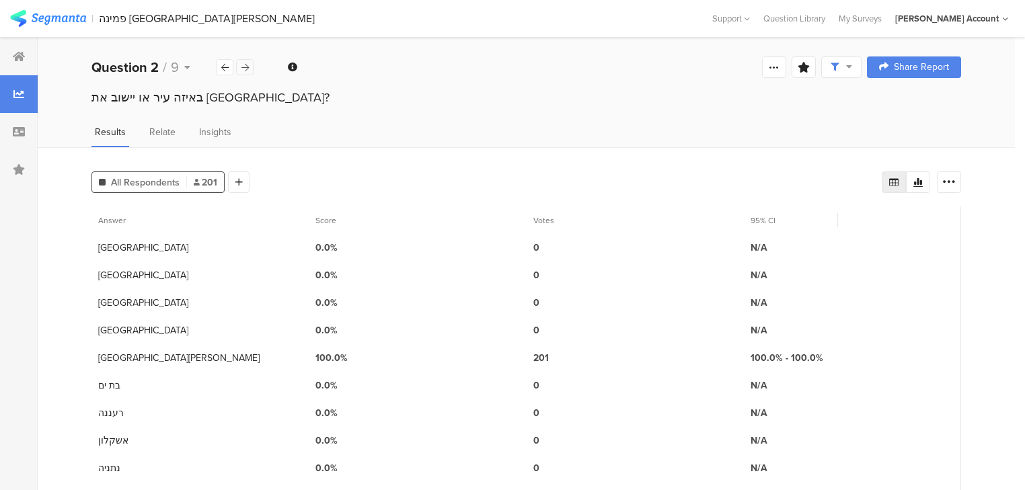
click at [243, 68] on icon at bounding box center [244, 67] width 7 height 9
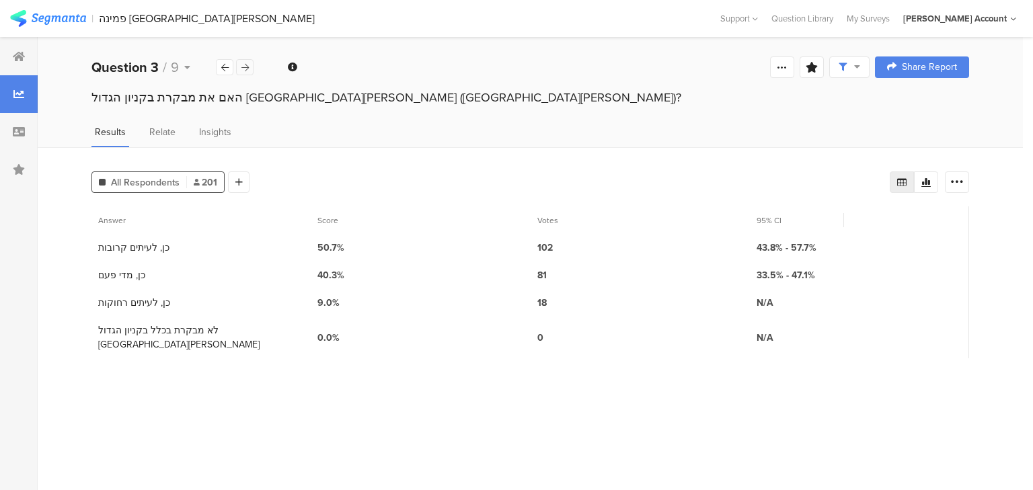
click at [243, 68] on icon at bounding box center [244, 67] width 7 height 9
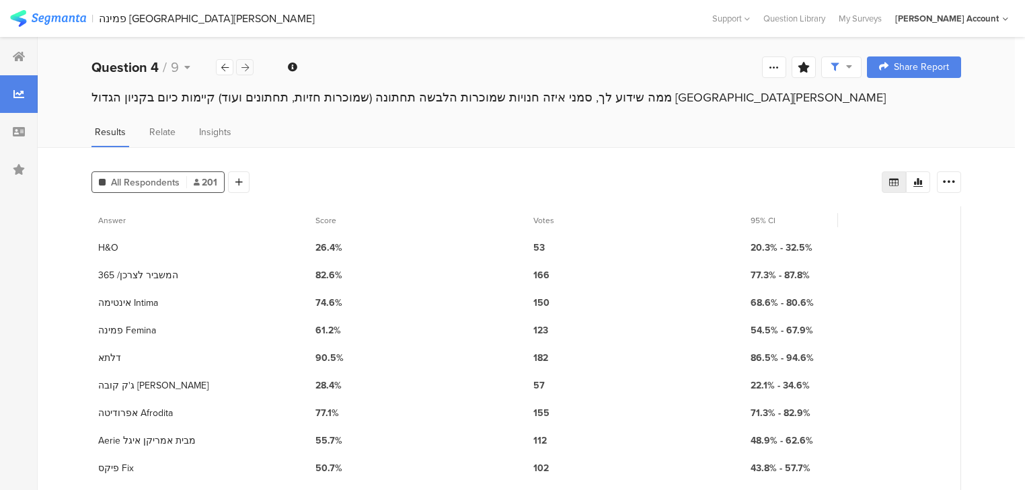
click at [243, 68] on icon at bounding box center [244, 67] width 7 height 9
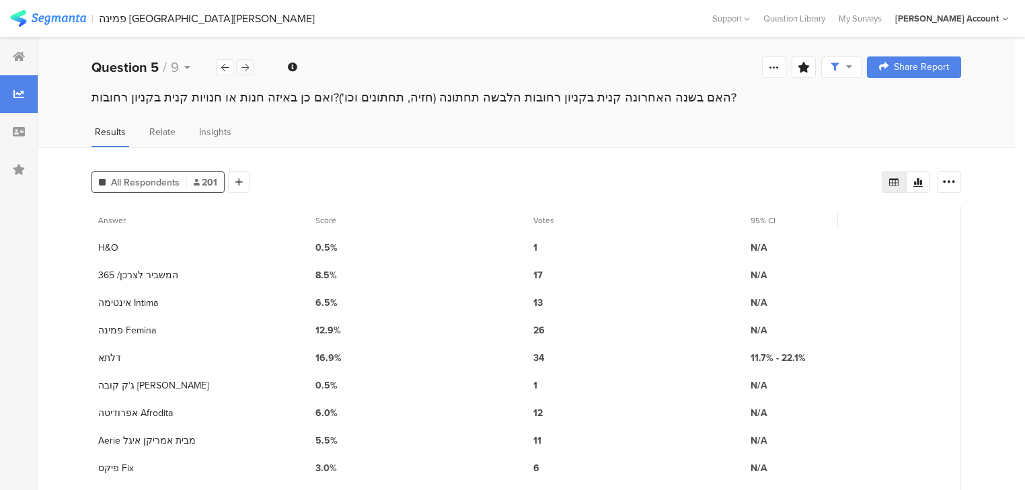
click at [246, 68] on icon at bounding box center [244, 67] width 7 height 9
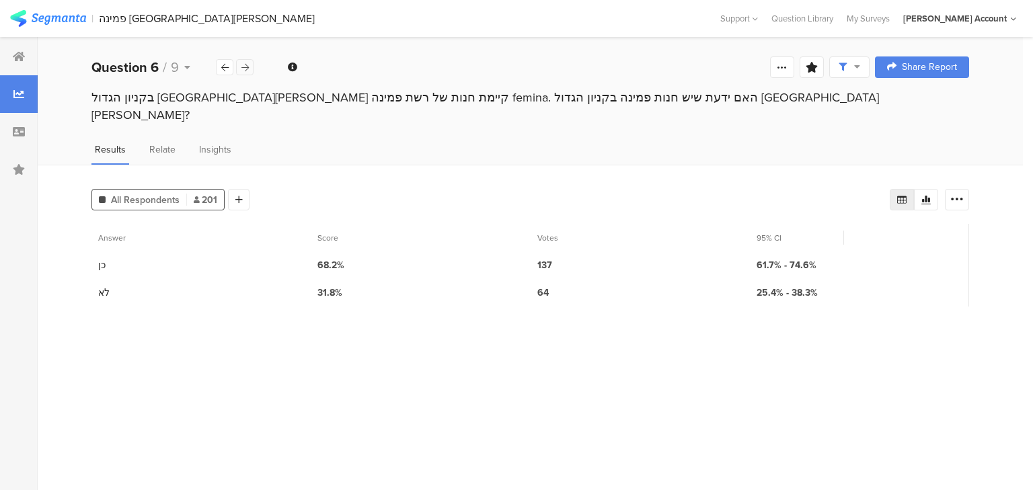
click at [246, 68] on icon at bounding box center [244, 67] width 7 height 9
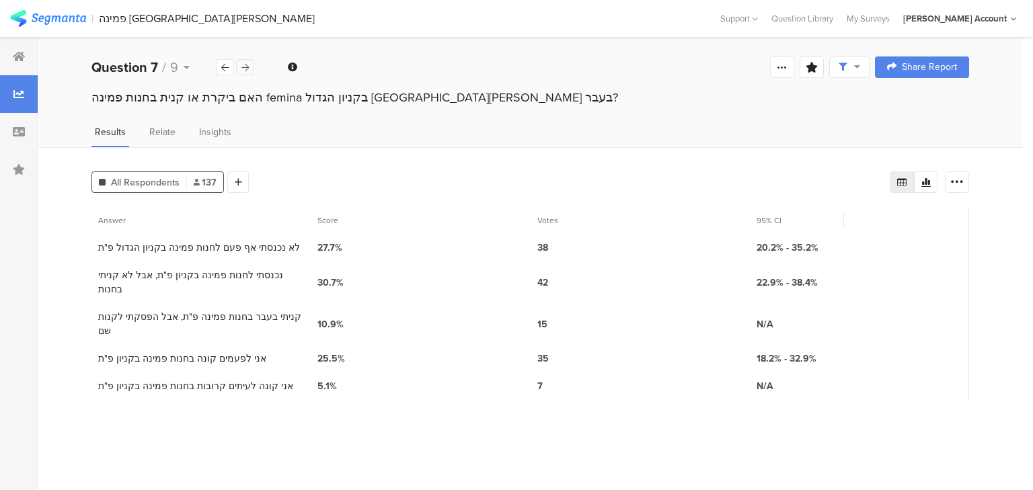
click at [246, 68] on icon at bounding box center [244, 67] width 7 height 9
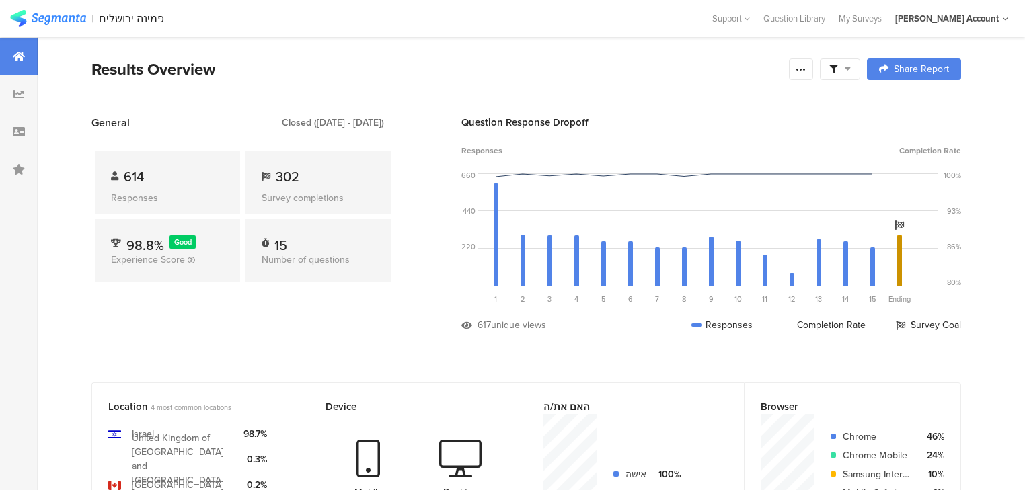
click at [851, 65] on span at bounding box center [840, 69] width 22 height 12
click at [919, 108] on span at bounding box center [911, 107] width 20 height 11
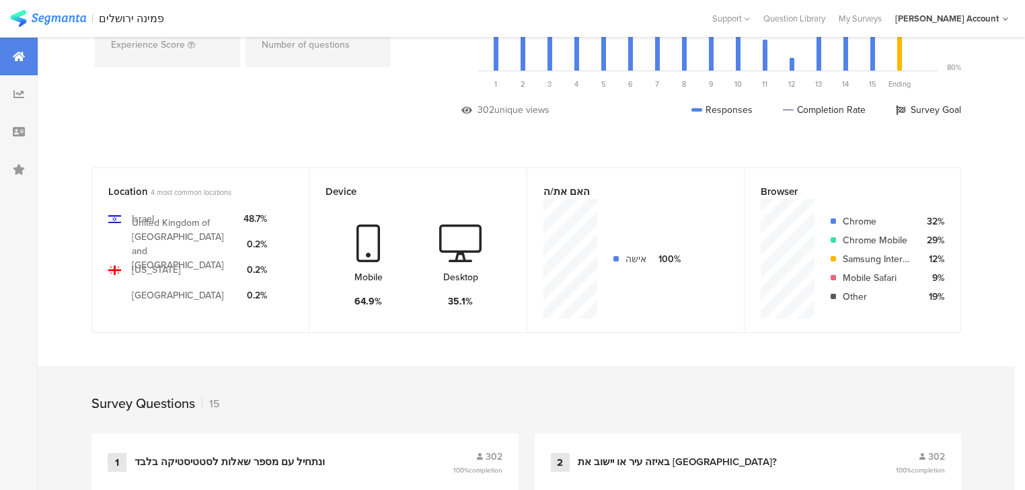
scroll to position [484, 0]
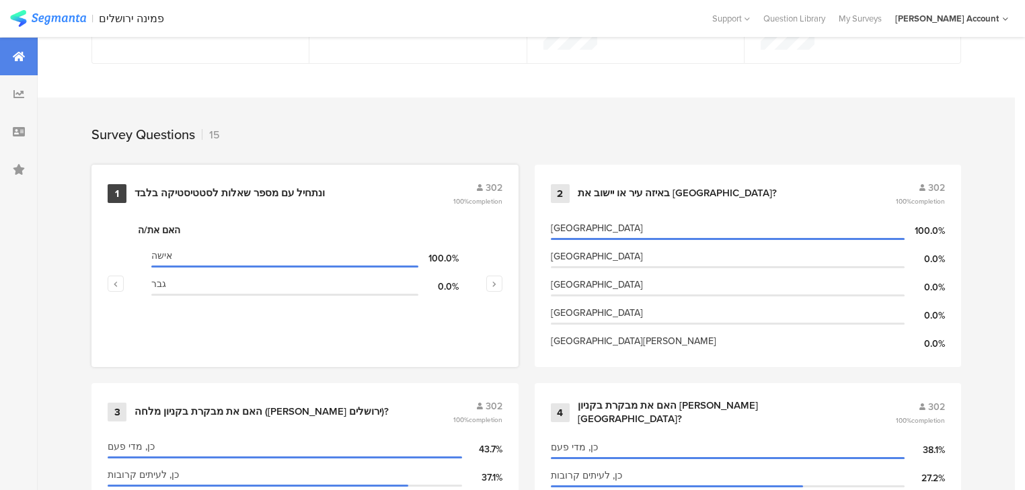
click at [213, 194] on div "ונתחיל עם מספר שאלות לסטטיסטיקה בלבד﻿﻿" at bounding box center [230, 193] width 190 height 13
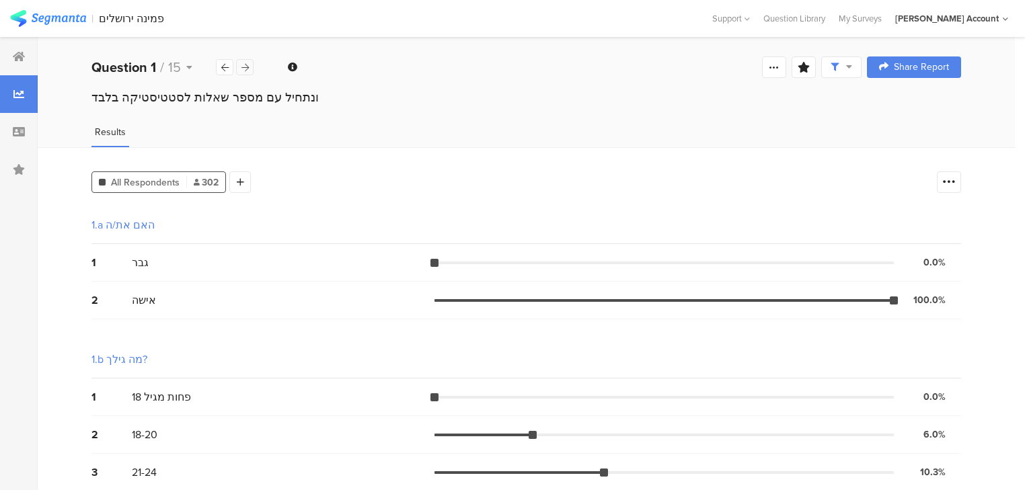
click at [242, 67] on icon at bounding box center [244, 67] width 7 height 9
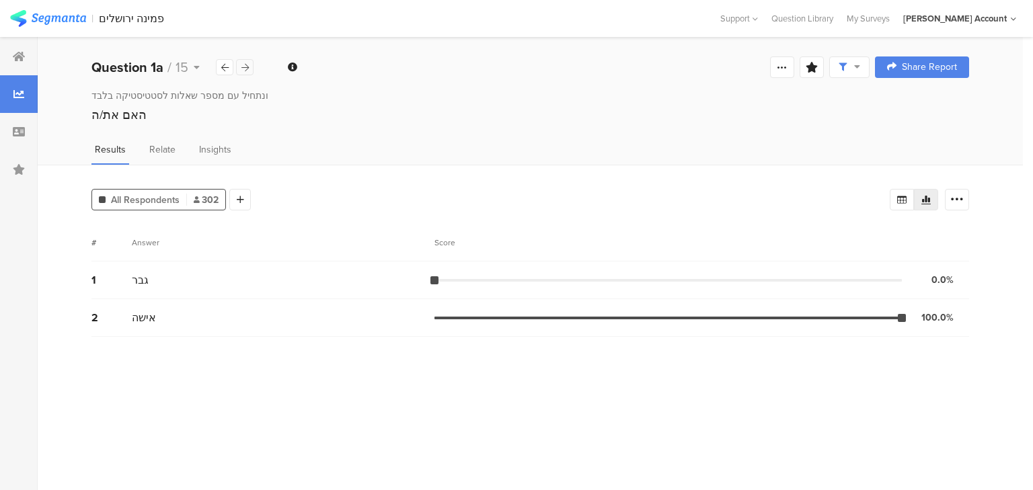
click at [242, 67] on icon at bounding box center [244, 67] width 7 height 9
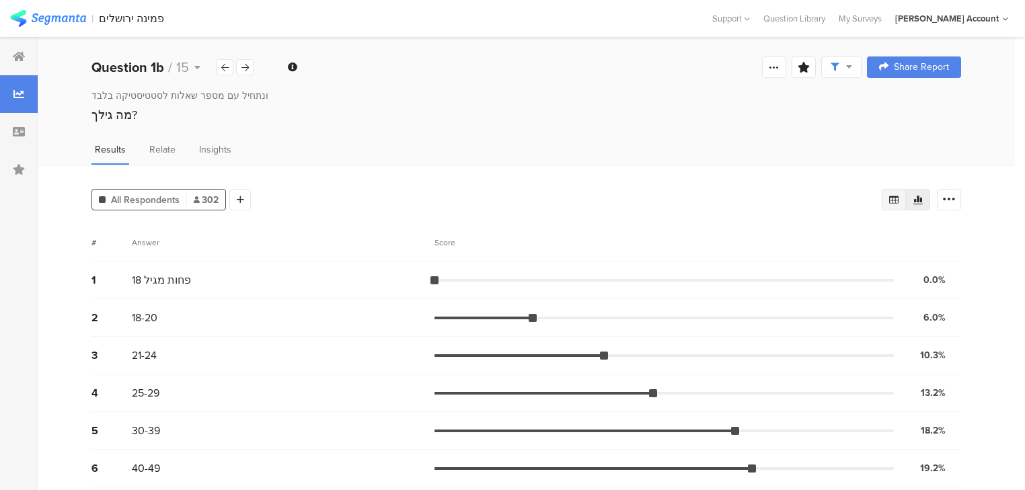
click at [899, 201] on icon at bounding box center [894, 199] width 11 height 11
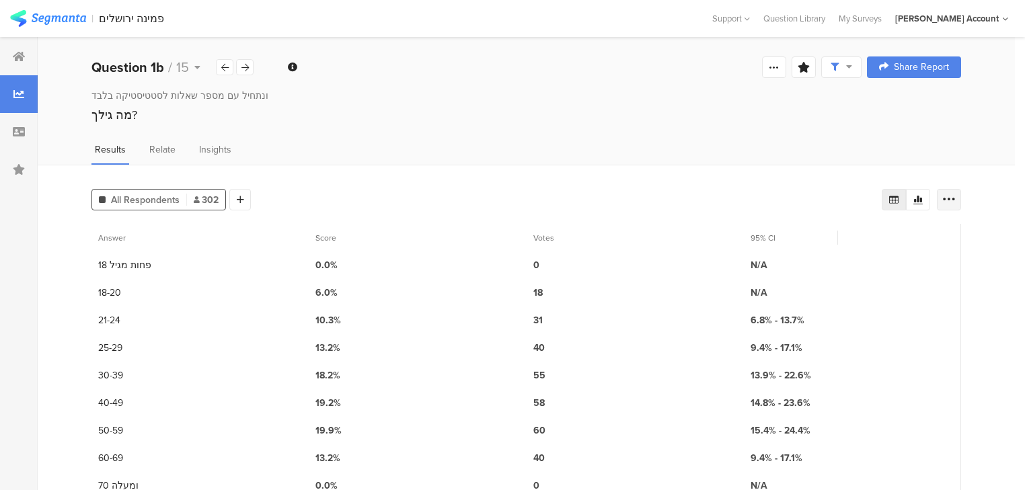
click at [956, 200] on icon at bounding box center [948, 199] width 13 height 13
click at [829, 235] on span "Export as Excel" at bounding box center [827, 236] width 64 height 13
click at [246, 63] on icon at bounding box center [244, 67] width 7 height 9
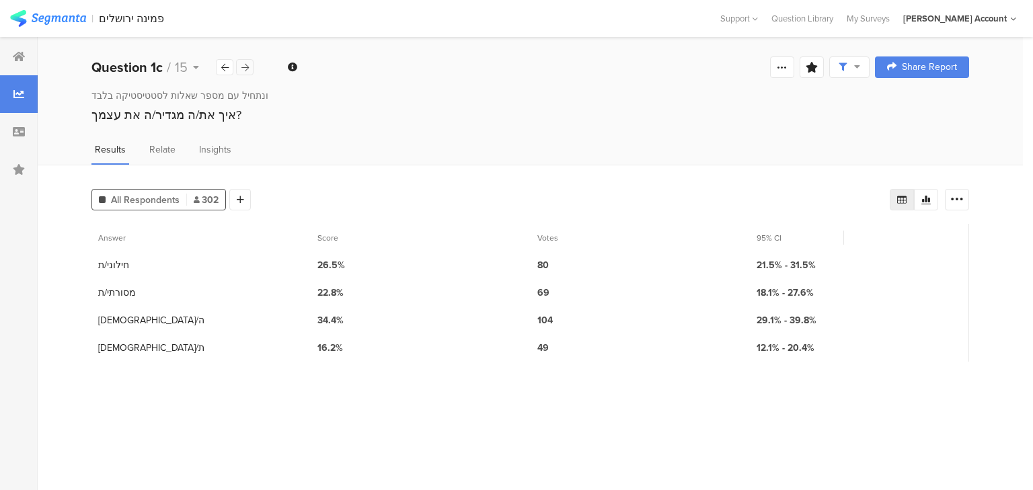
click at [245, 67] on icon at bounding box center [244, 67] width 7 height 9
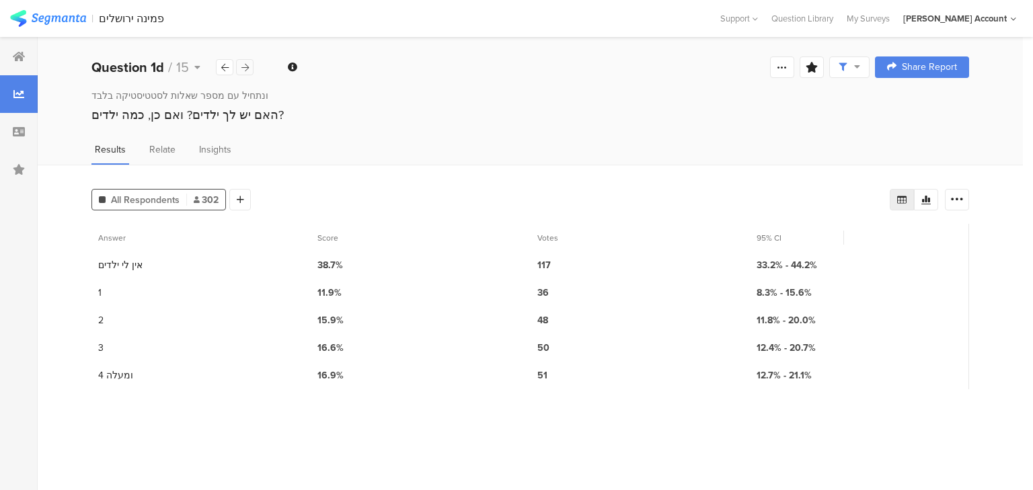
click at [245, 70] on icon at bounding box center [244, 67] width 7 height 9
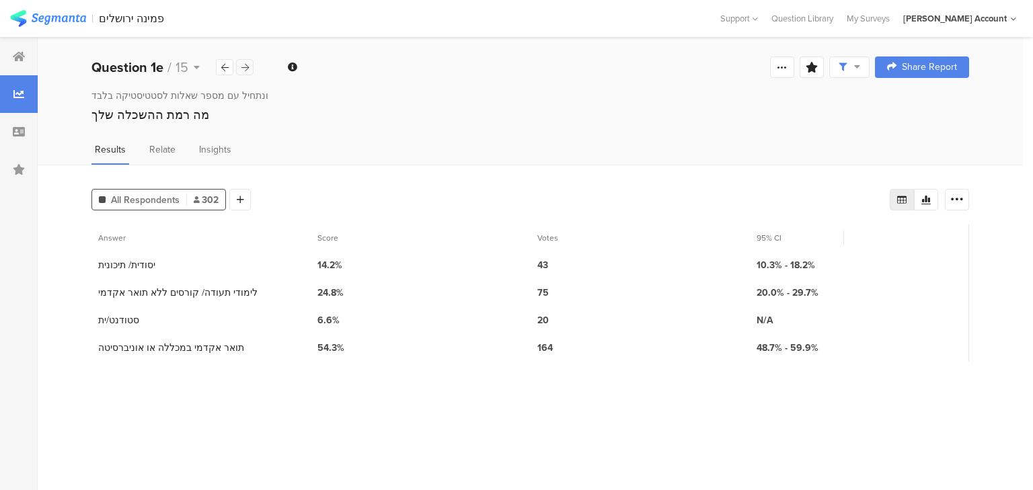
click at [245, 70] on icon at bounding box center [244, 67] width 7 height 9
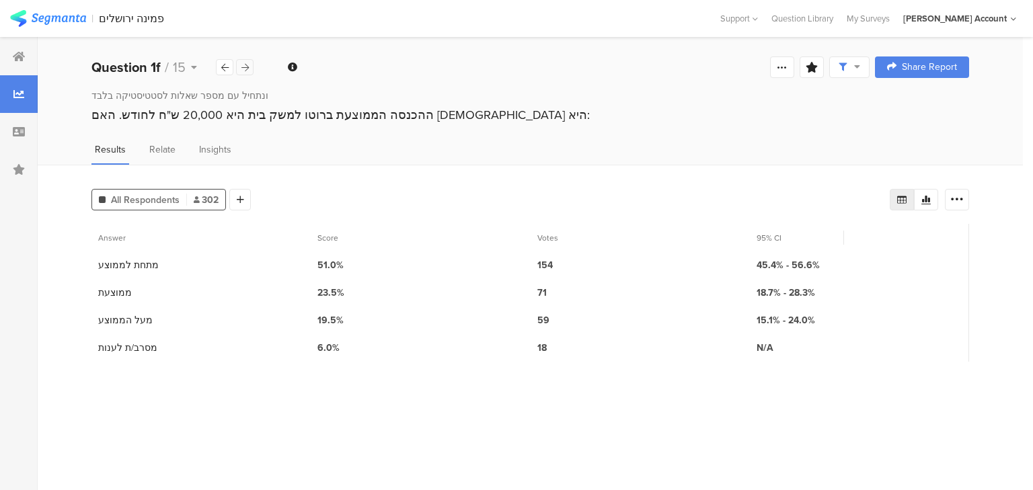
click at [248, 65] on icon at bounding box center [244, 67] width 7 height 9
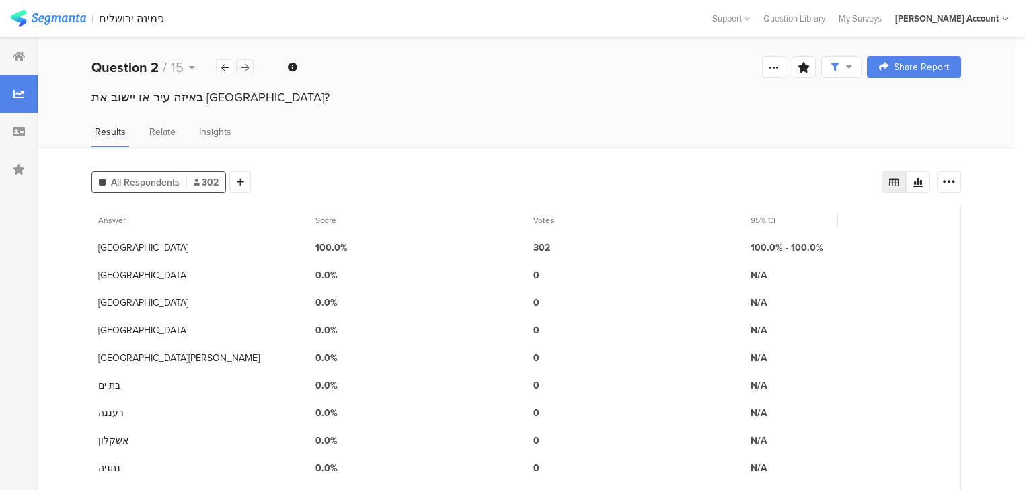
click at [246, 65] on icon at bounding box center [244, 67] width 7 height 9
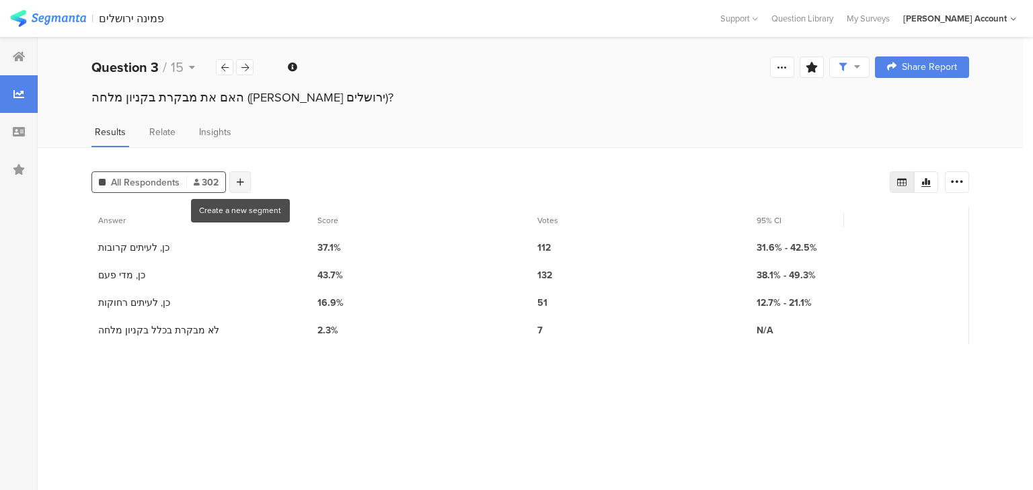
click at [241, 182] on icon at bounding box center [240, 182] width 7 height 9
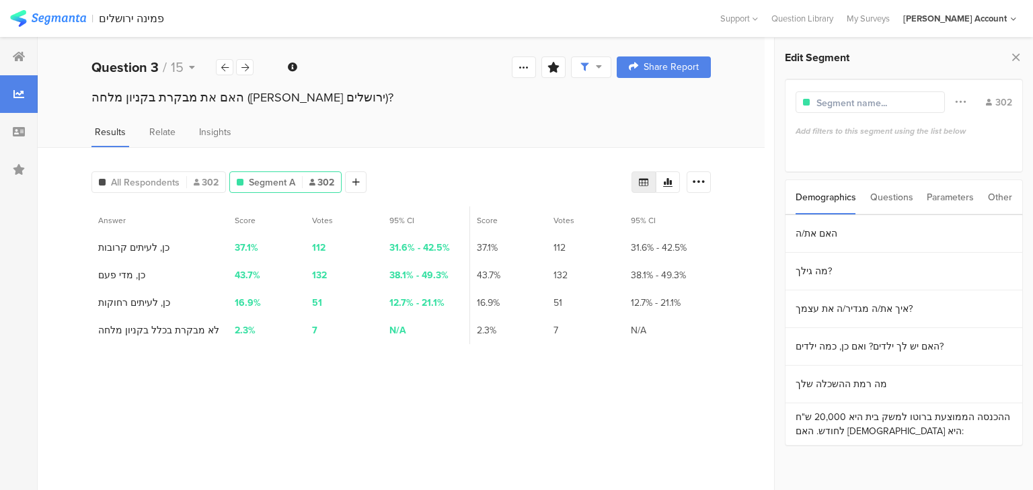
click at [893, 198] on div "Questions" at bounding box center [891, 197] width 43 height 34
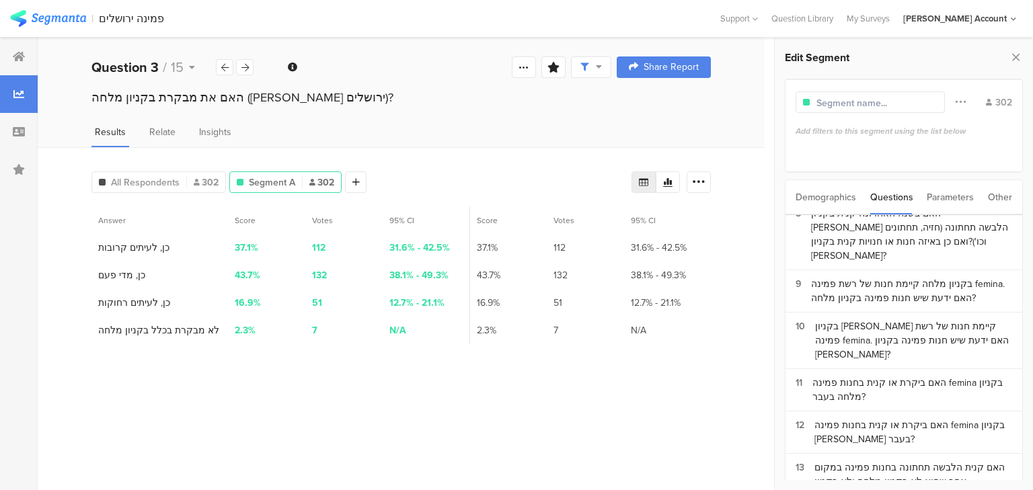
scroll to position [269, 0]
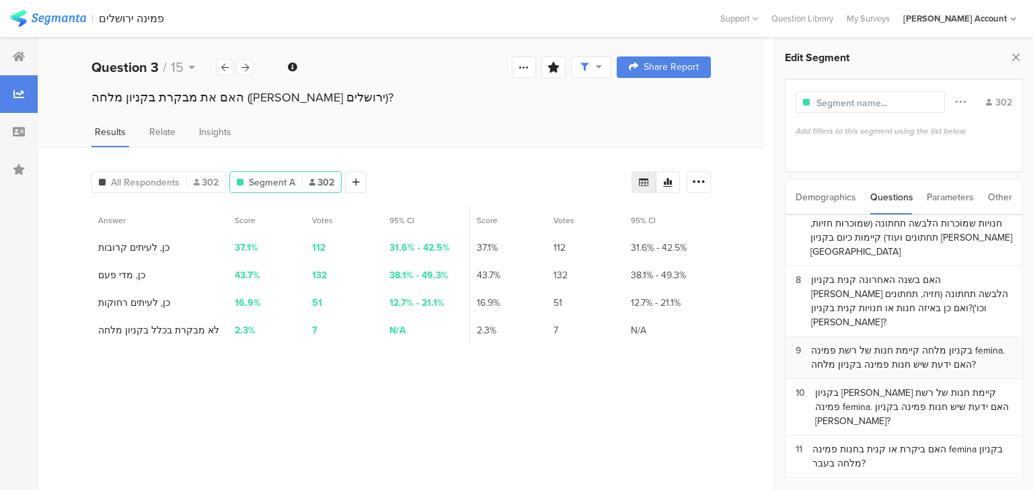
click at [882, 344] on div "בקניון מלחה קיימת חנות של רשת פמינה femina. האם ידעת שיש חנות פמינה בקניון מלחה?" at bounding box center [911, 358] width 201 height 28
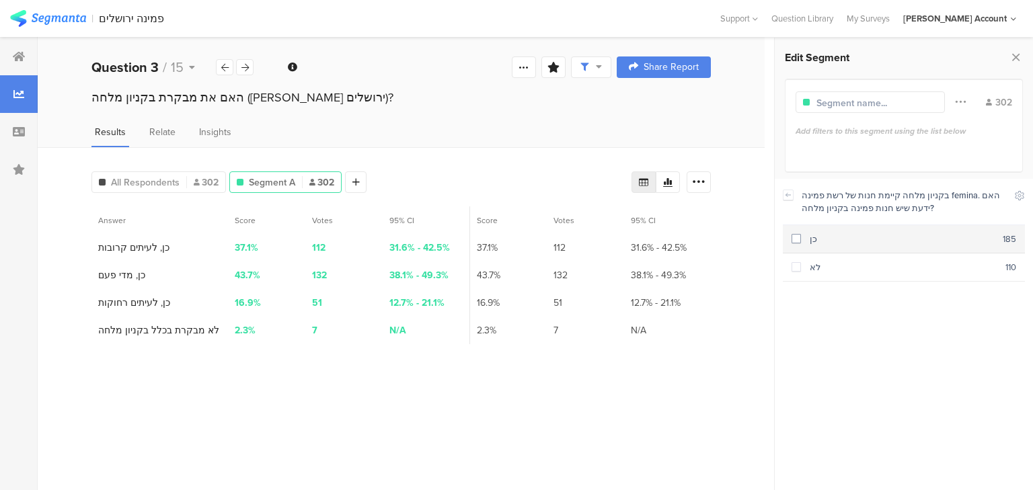
click at [860, 239] on div "כן" at bounding box center [902, 239] width 202 height 13
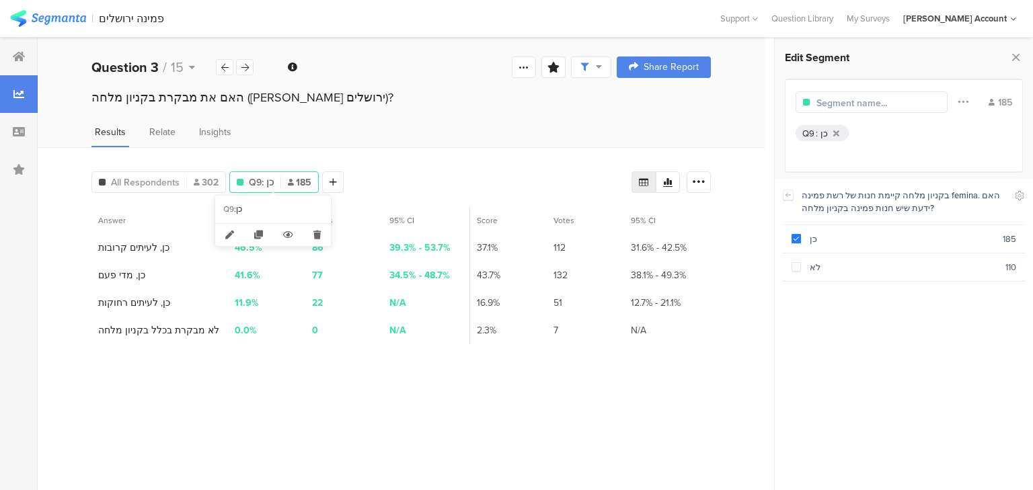
click at [289, 182] on icon at bounding box center [291, 182] width 6 height 7
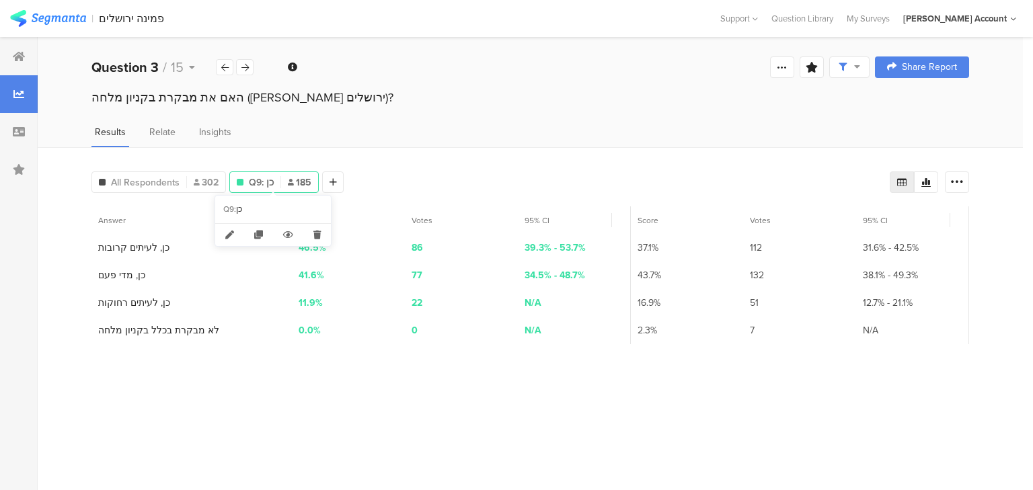
click at [285, 181] on div "Q9: כן 185" at bounding box center [274, 183] width 88 height 14
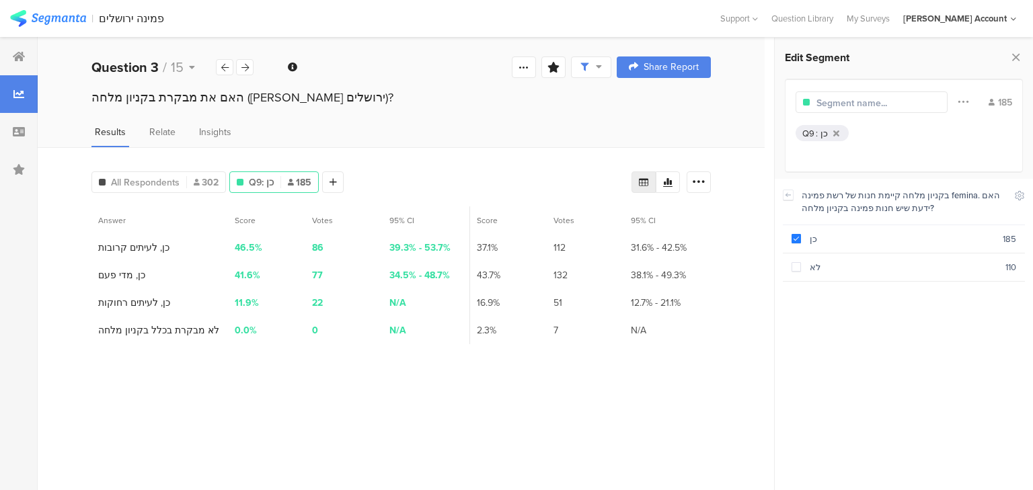
click at [815, 101] on div at bounding box center [872, 102] width 152 height 22
click at [837, 98] on input "text" at bounding box center [875, 103] width 117 height 14
type input "יודעות שיש חנות פמינה במלחה N="
click at [1010, 56] on icon at bounding box center [1016, 57] width 14 height 19
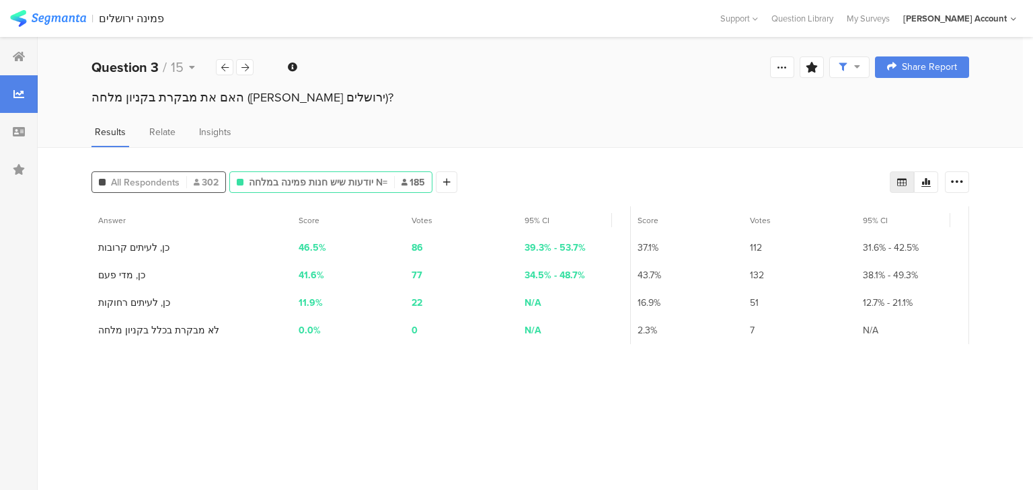
click at [141, 179] on span "All Respondents" at bounding box center [145, 183] width 69 height 14
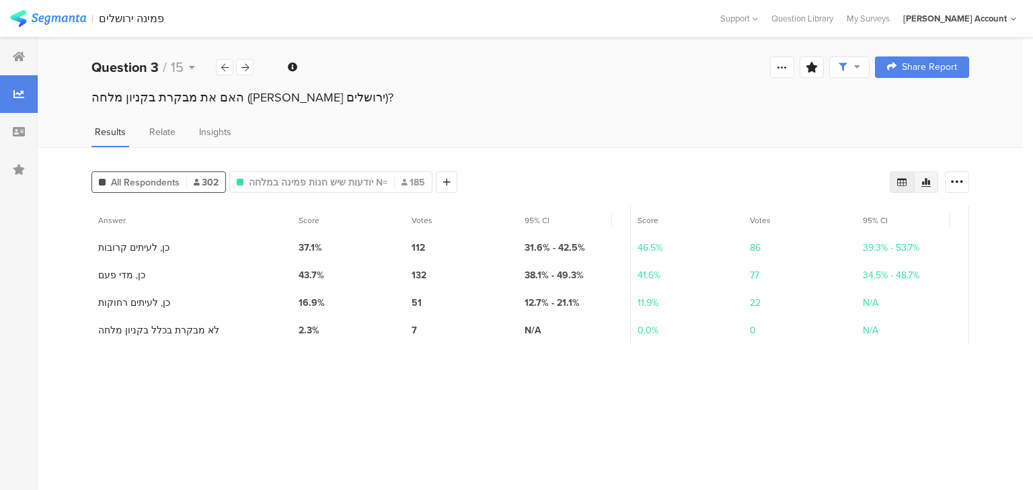
click at [930, 182] on icon at bounding box center [925, 182] width 9 height 9
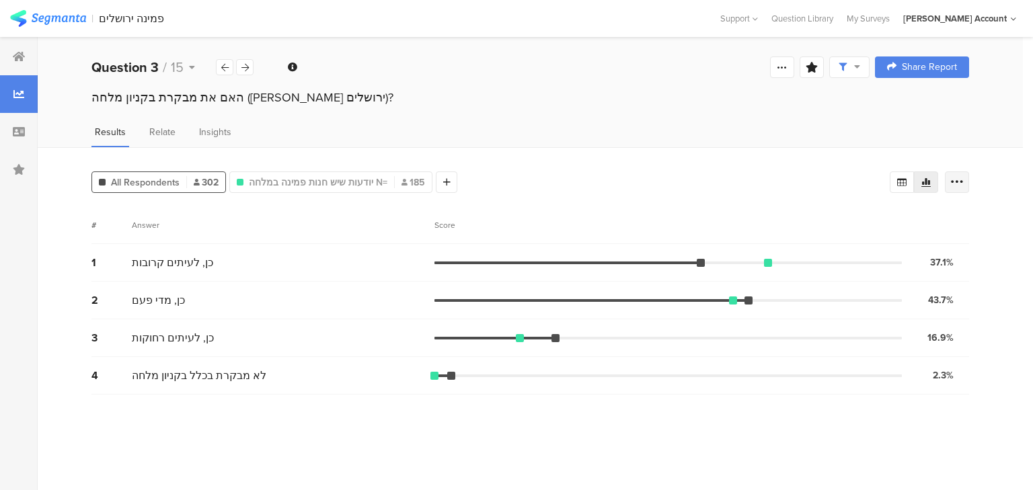
click at [958, 180] on icon at bounding box center [956, 182] width 13 height 13
click at [901, 178] on icon at bounding box center [901, 182] width 9 height 8
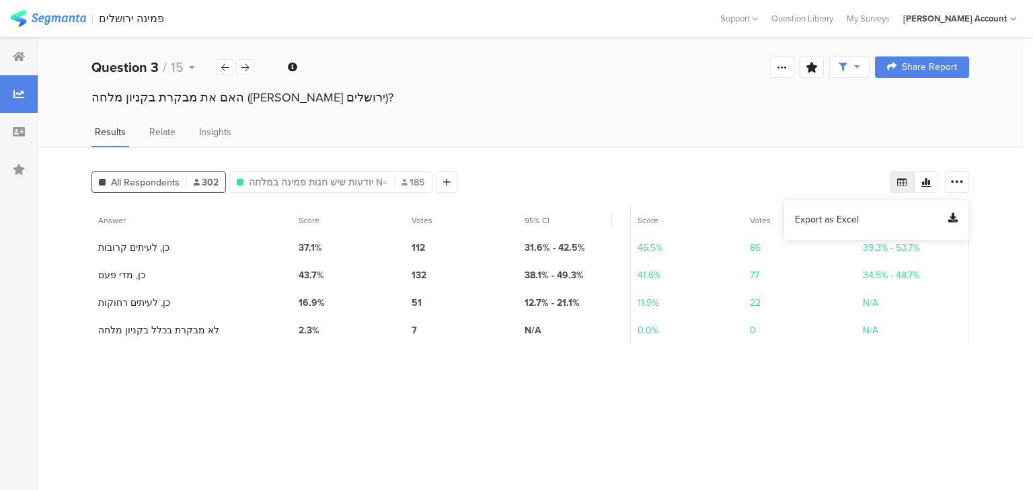
click at [823, 217] on span "Export as Excel" at bounding box center [827, 219] width 64 height 13
click at [443, 178] on icon at bounding box center [446, 182] width 7 height 9
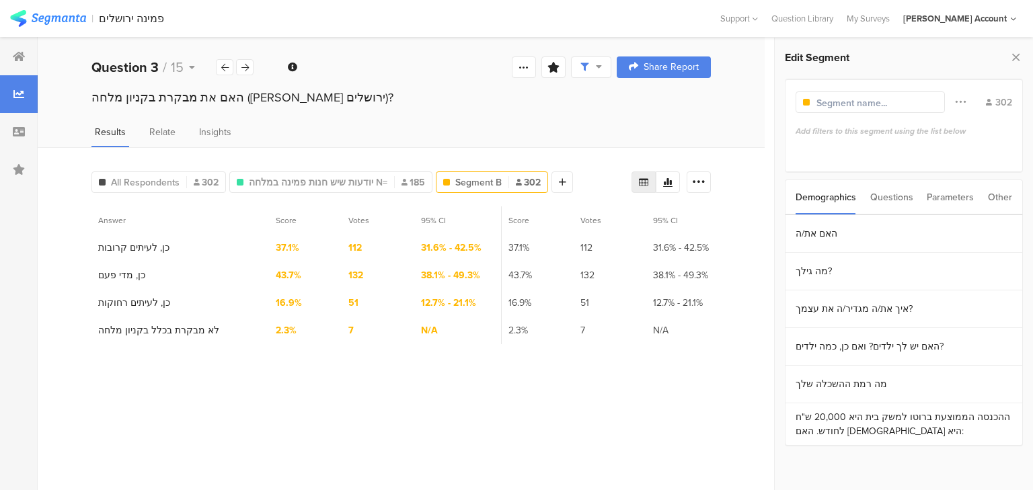
click at [888, 201] on div "Questions" at bounding box center [891, 197] width 43 height 34
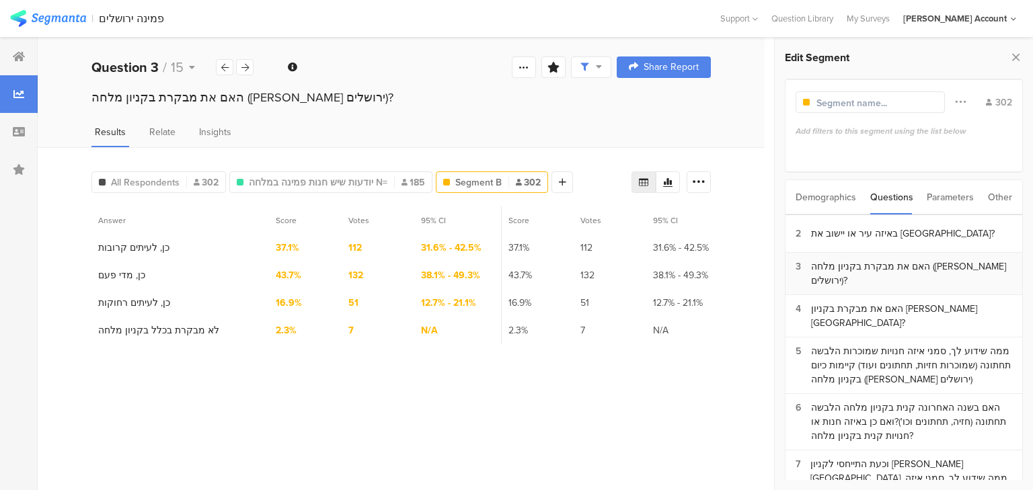
click at [867, 275] on div "האם את מבקרת בקניון מלחה ([PERSON_NAME] ירושלים)?" at bounding box center [911, 274] width 201 height 28
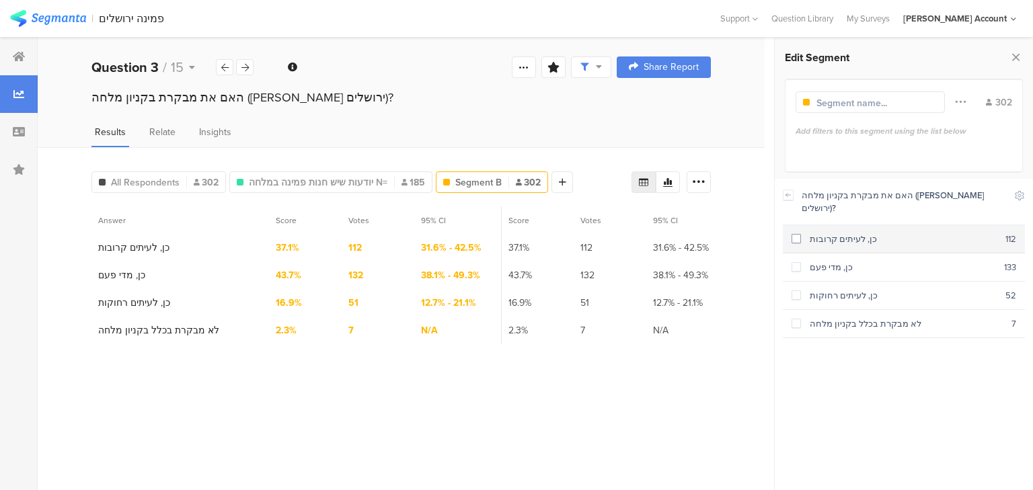
drag, startPoint x: 833, startPoint y: 223, endPoint x: 830, endPoint y: 253, distance: 29.8
click at [833, 233] on div "כן, לעיתים קרובות" at bounding box center [903, 239] width 204 height 13
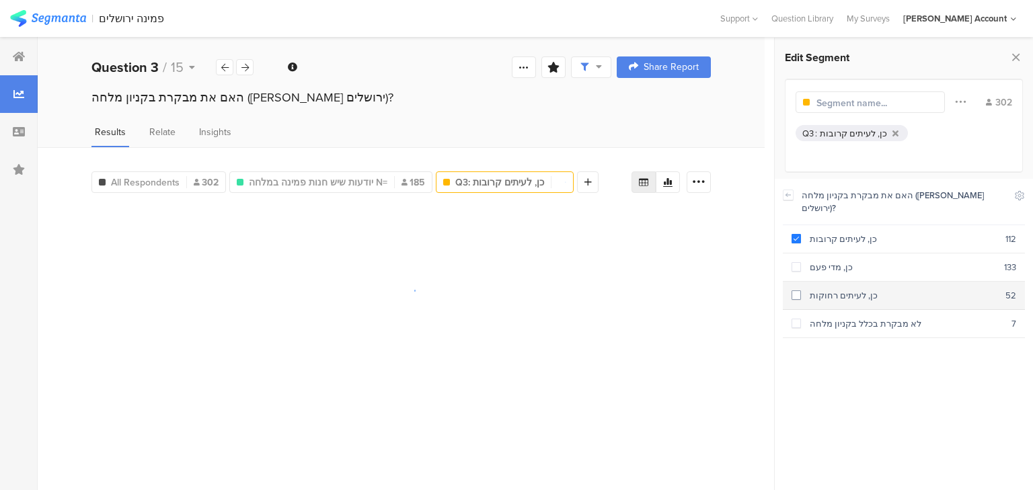
click at [835, 282] on section "כן, לעיתים רחוקות 52" at bounding box center [904, 296] width 242 height 28
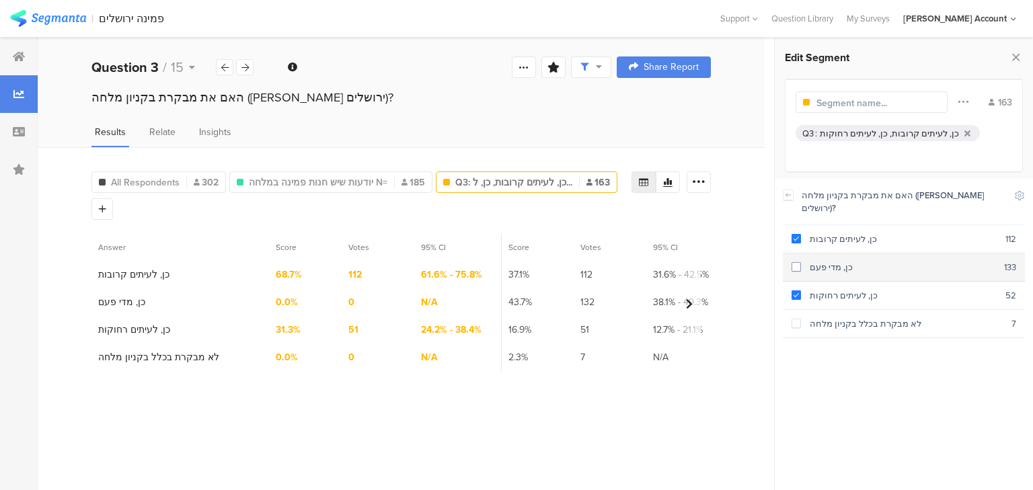
click at [811, 261] on div "כן, מדי פעם" at bounding box center [902, 267] width 203 height 13
click at [248, 67] on icon at bounding box center [244, 67] width 7 height 9
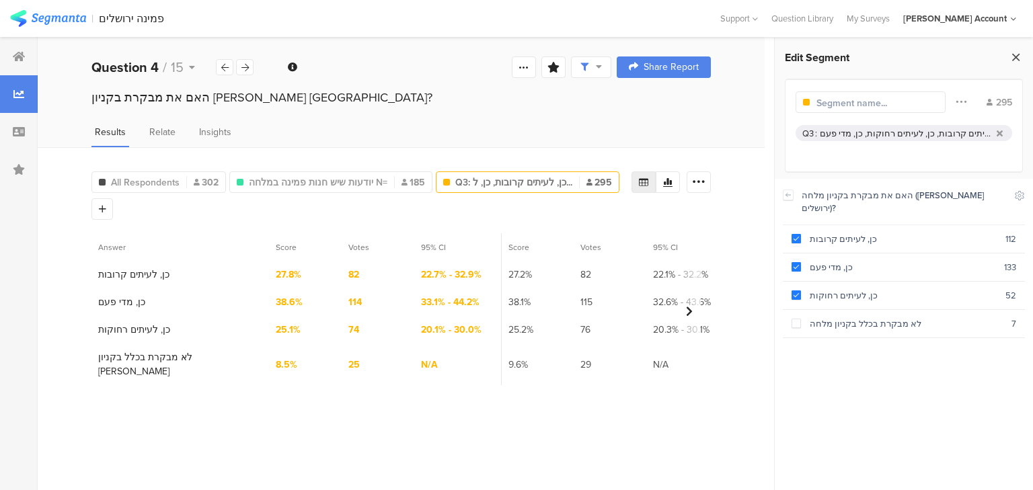
click at [1015, 57] on icon at bounding box center [1016, 57] width 14 height 19
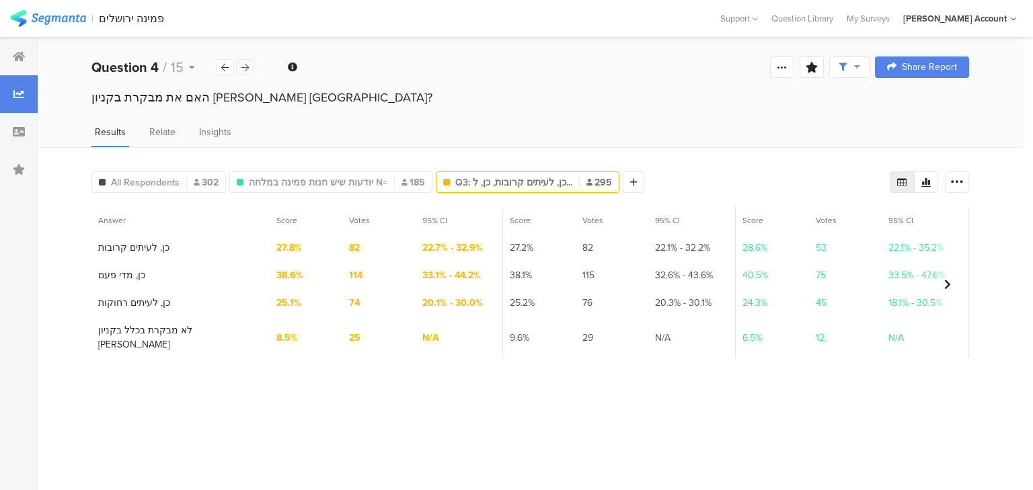
click at [243, 65] on icon at bounding box center [244, 67] width 7 height 9
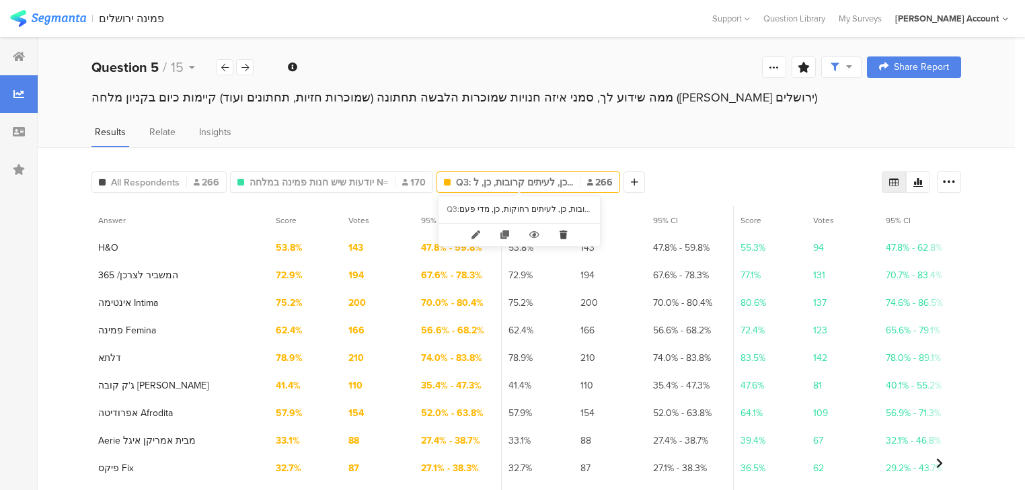
click at [562, 234] on icon at bounding box center [564, 235] width 28 height 22
type input "יודעות שיש חנות פמינה במלחה N="
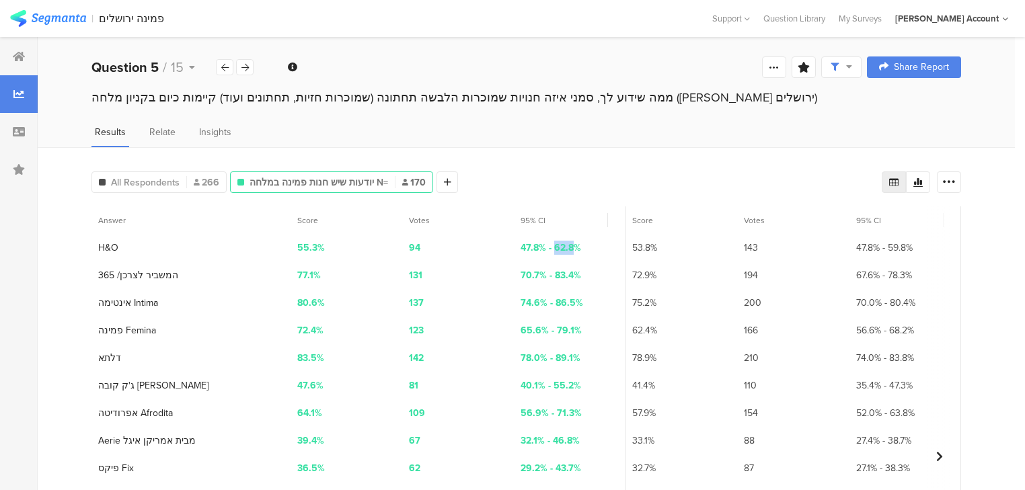
click at [562, 234] on div "47.8% - 62.8%" at bounding box center [570, 248] width 112 height 28
click at [367, 231] on icon at bounding box center [372, 235] width 28 height 22
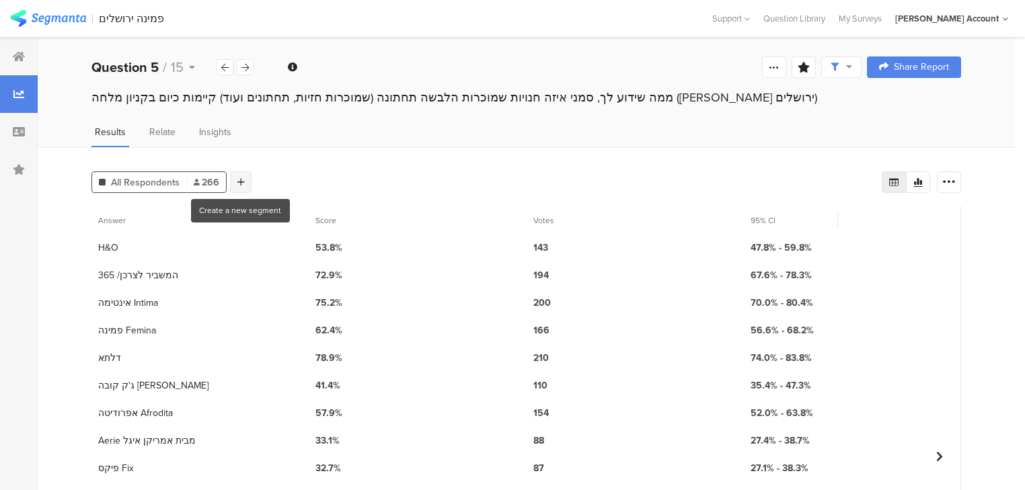
click at [239, 179] on icon at bounding box center [240, 182] width 7 height 9
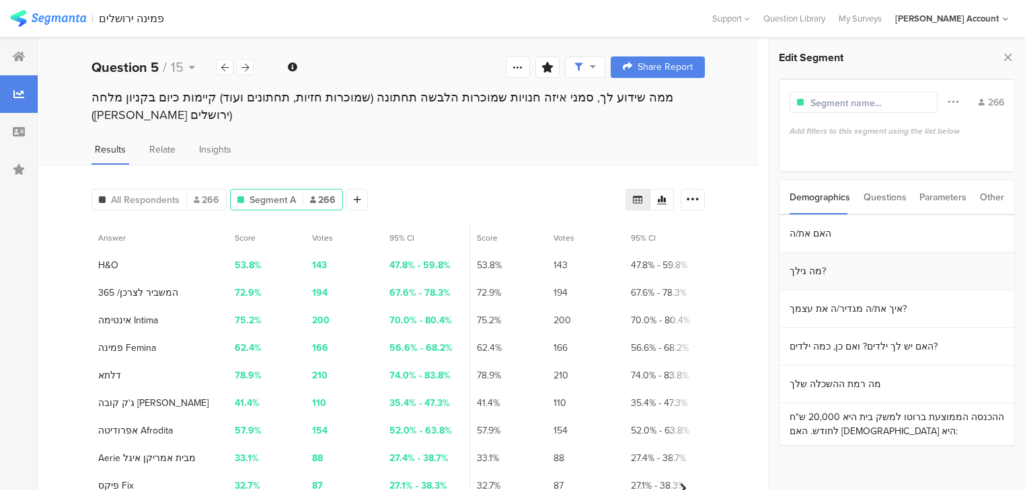
click at [832, 272] on section "מה גילך?" at bounding box center [897, 272] width 235 height 38
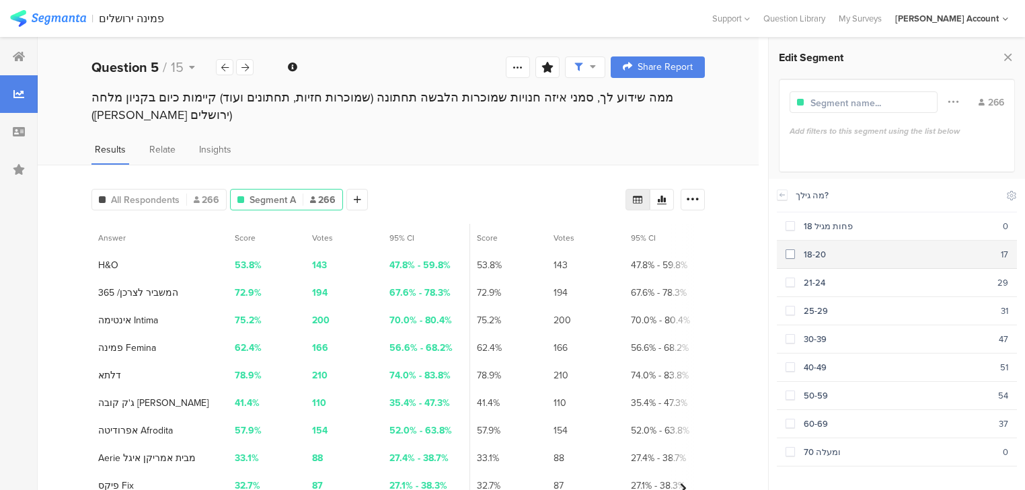
click at [803, 253] on div "18-20" at bounding box center [898, 254] width 206 height 13
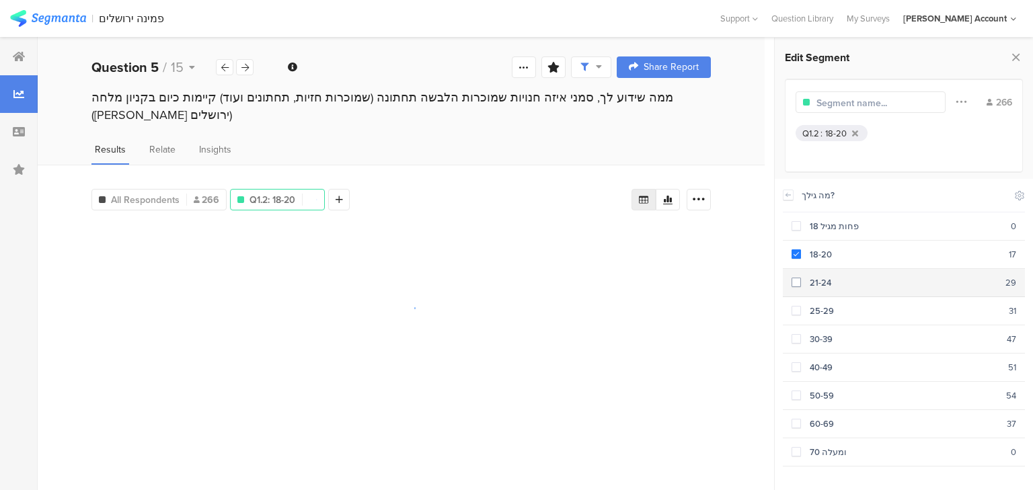
click at [808, 285] on div "21-24" at bounding box center [903, 282] width 204 height 13
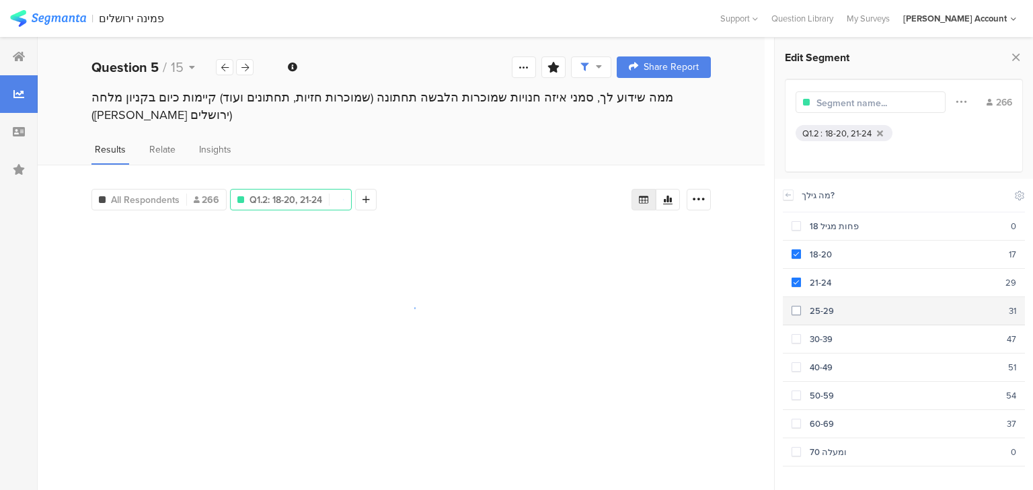
drag, startPoint x: 815, startPoint y: 312, endPoint x: 817, endPoint y: 328, distance: 16.2
click at [815, 312] on div "25-29" at bounding box center [905, 311] width 208 height 13
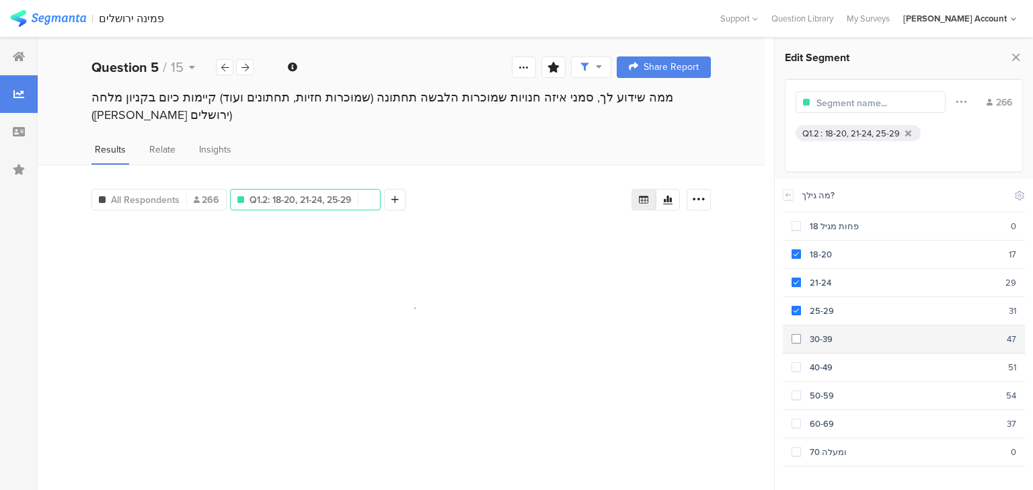
click at [815, 333] on div "30-39" at bounding box center [904, 339] width 206 height 13
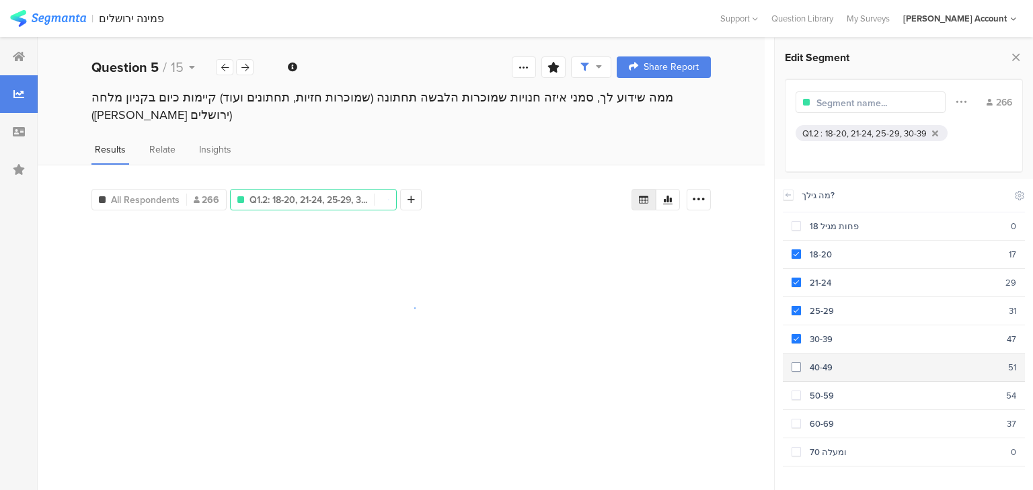
click at [823, 361] on div "40-49" at bounding box center [904, 367] width 207 height 13
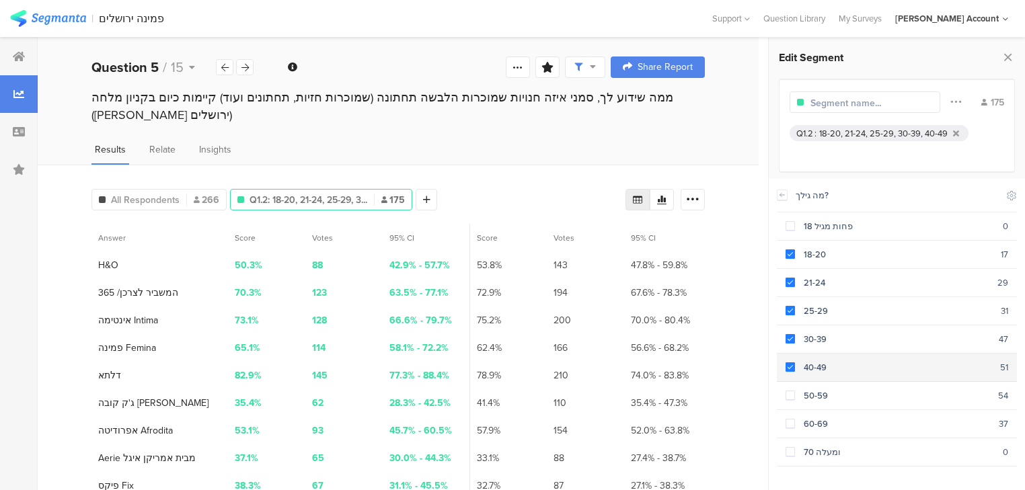
click at [805, 366] on div "40-49" at bounding box center [897, 367] width 205 height 13
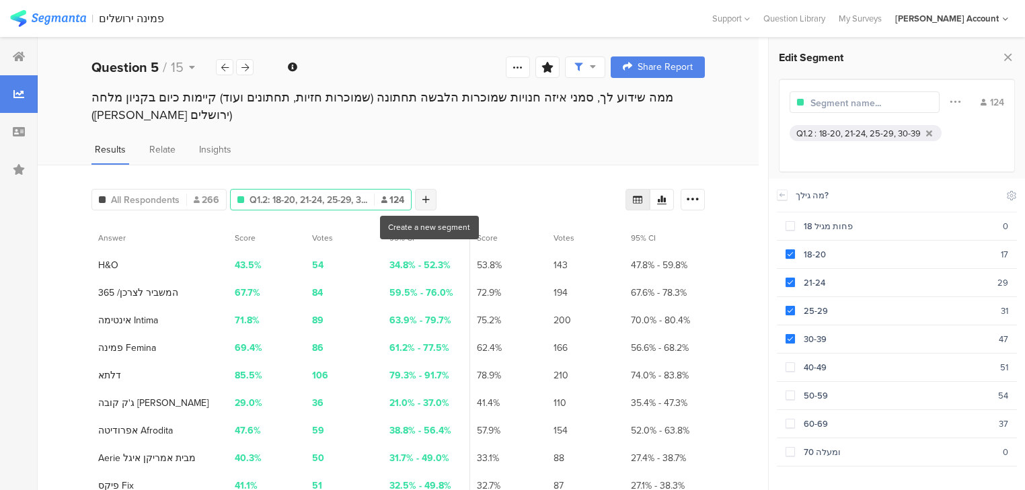
drag, startPoint x: 427, startPoint y: 196, endPoint x: 449, endPoint y: 209, distance: 25.6
click at [428, 197] on icon at bounding box center [425, 199] width 7 height 9
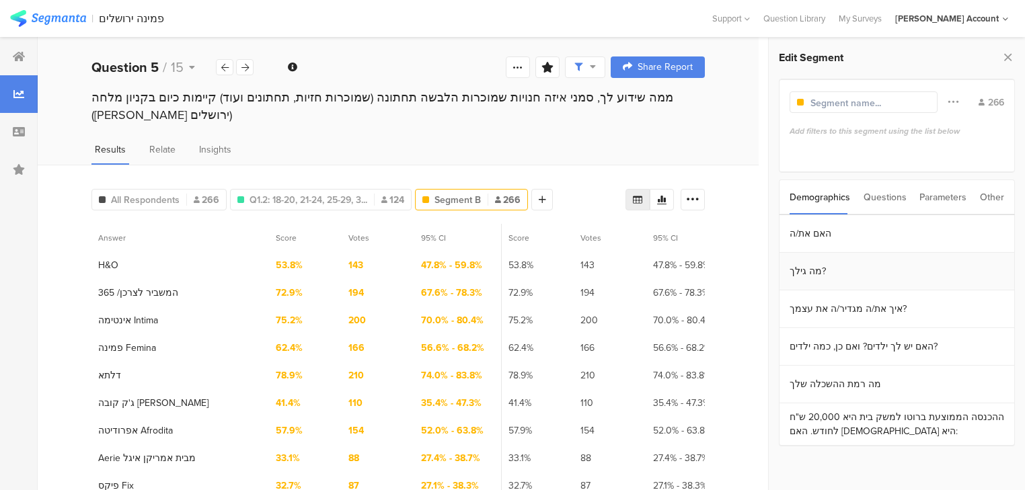
click at [819, 272] on section "מה גילך?" at bounding box center [897, 272] width 235 height 38
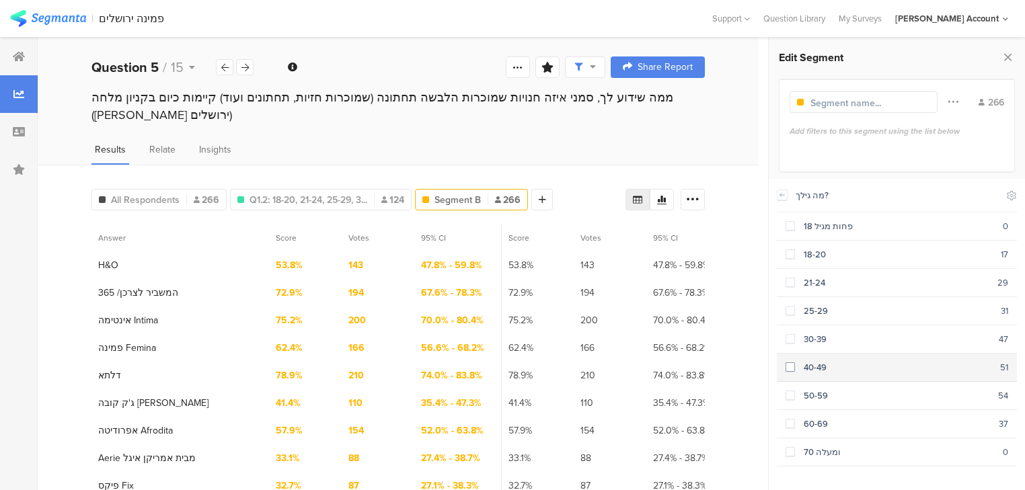
click at [822, 366] on div "40-49" at bounding box center [897, 367] width 205 height 13
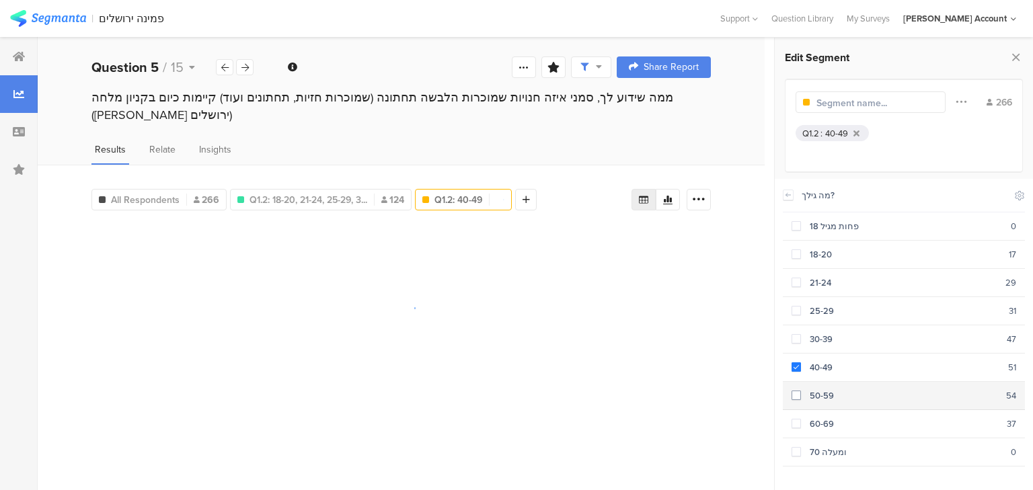
click at [819, 389] on div "50-59" at bounding box center [903, 395] width 205 height 13
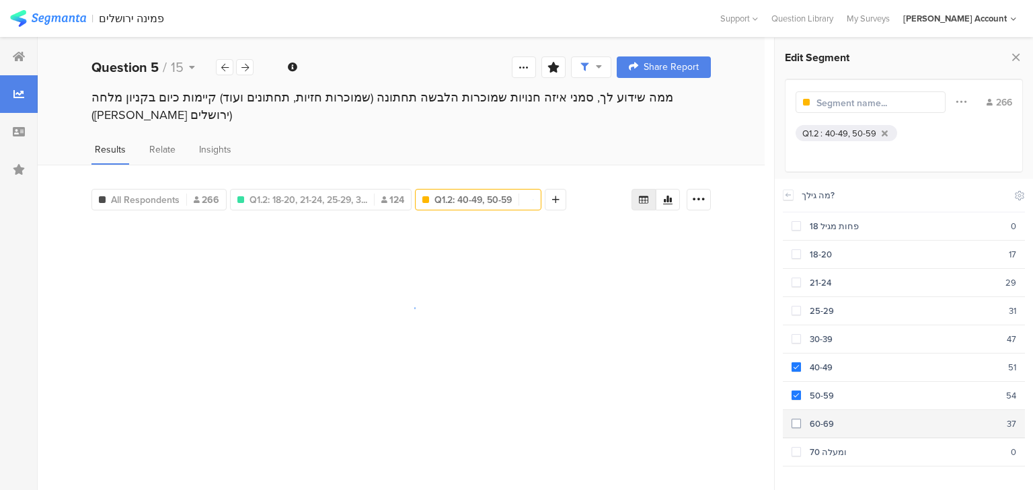
click at [829, 420] on div "60-69" at bounding box center [904, 424] width 206 height 13
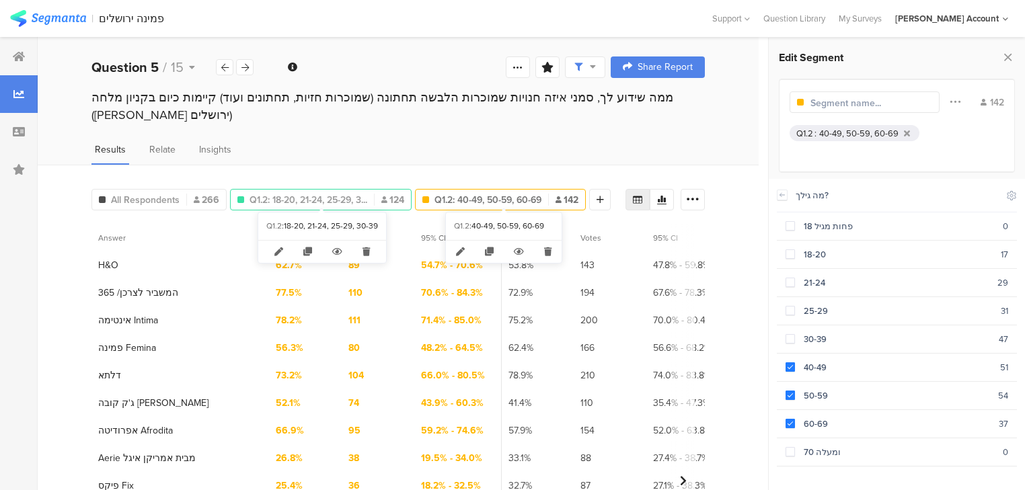
click at [291, 197] on span "Q1.2: 18-20, 21-24, 25-29, 3..." at bounding box center [309, 200] width 118 height 14
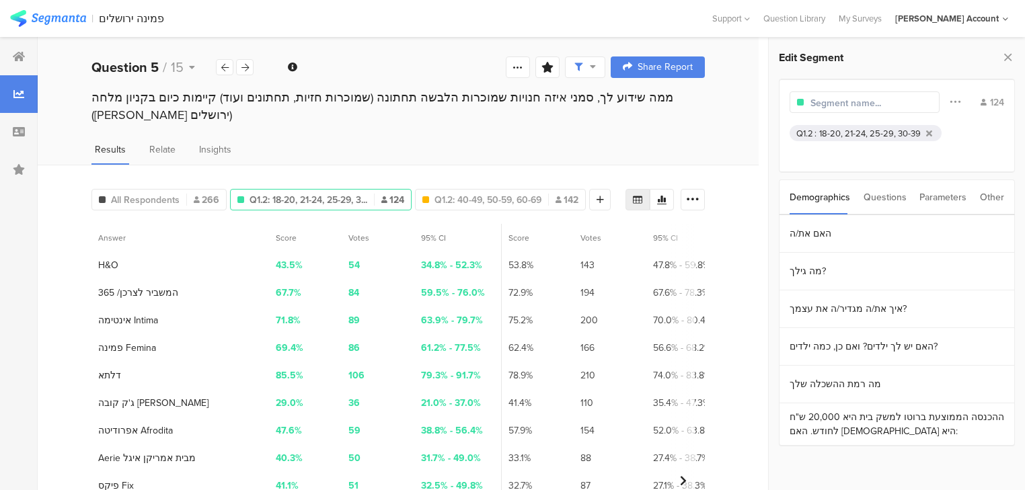
click at [811, 104] on input "text" at bounding box center [869, 103] width 117 height 14
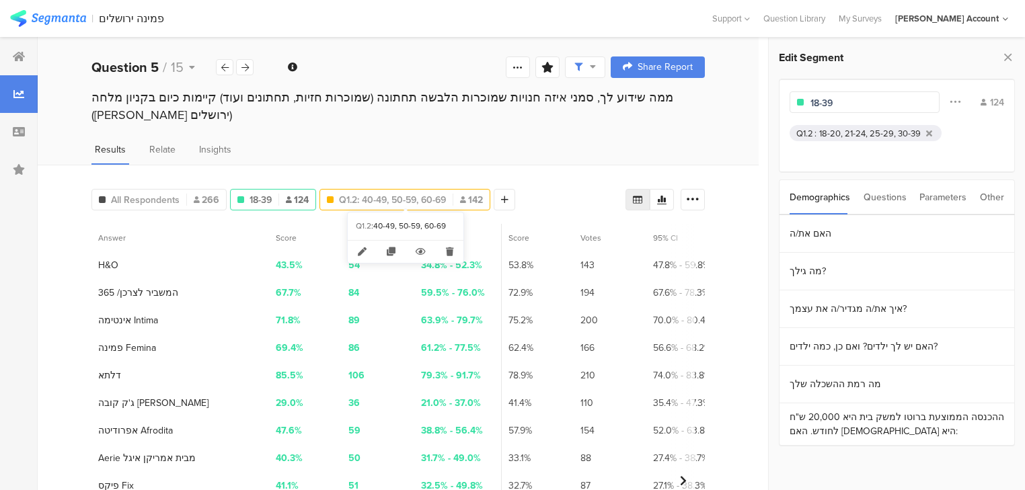
type input "18-39"
click at [414, 196] on span "Q1.2: 40-49, 50-59, 60-69" at bounding box center [392, 200] width 107 height 14
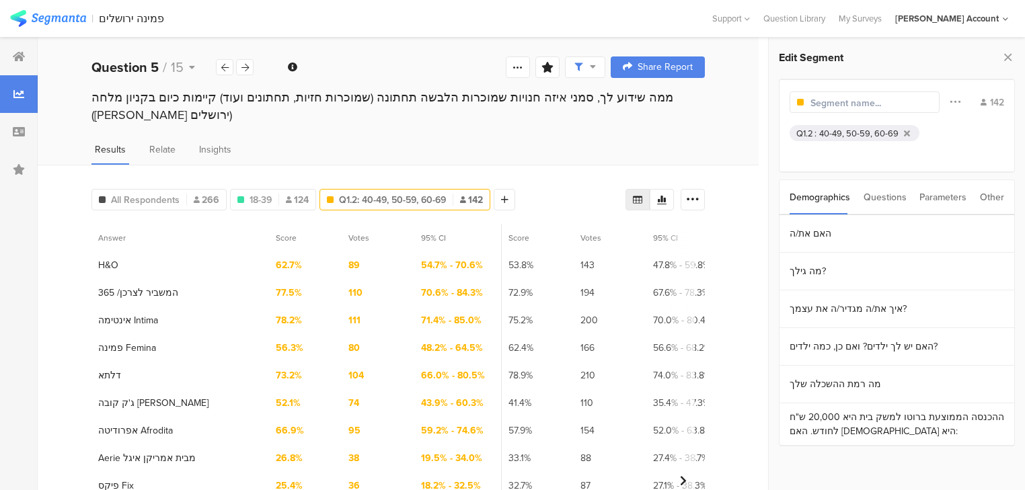
click at [832, 100] on input "text" at bounding box center [869, 103] width 117 height 14
type input "40-69"
click at [419, 196] on icon at bounding box center [422, 199] width 7 height 9
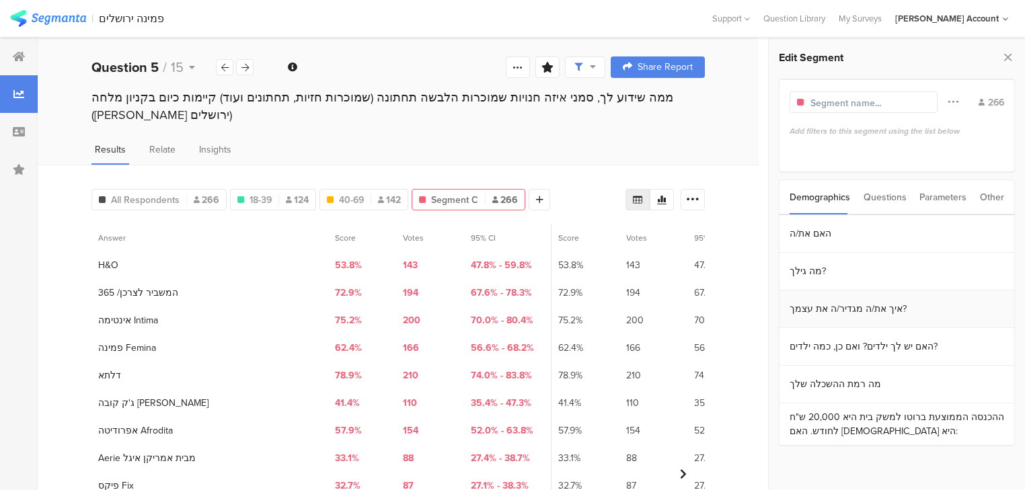
click at [825, 309] on section "איך את/ה מגדיר/ה את עצמך?" at bounding box center [897, 310] width 235 height 38
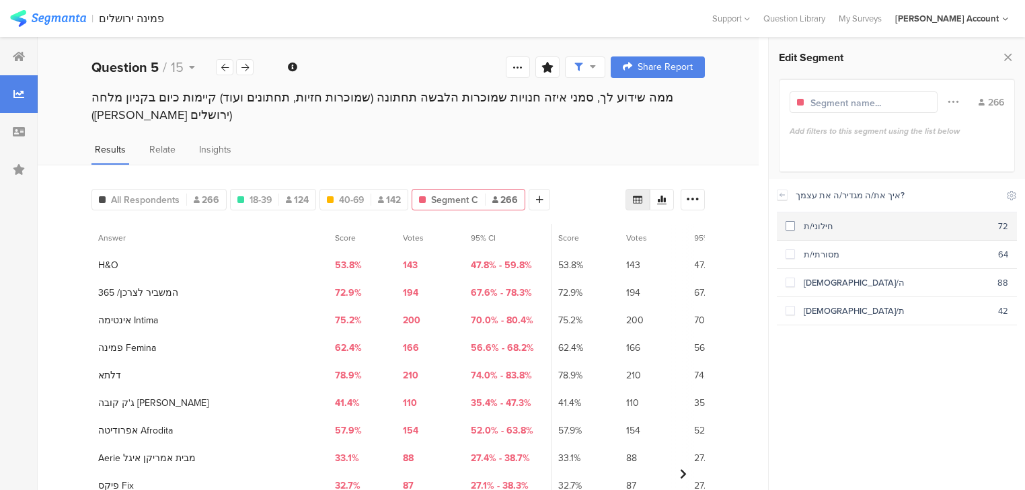
click at [830, 233] on section "חילוני/ת 72" at bounding box center [897, 227] width 240 height 28
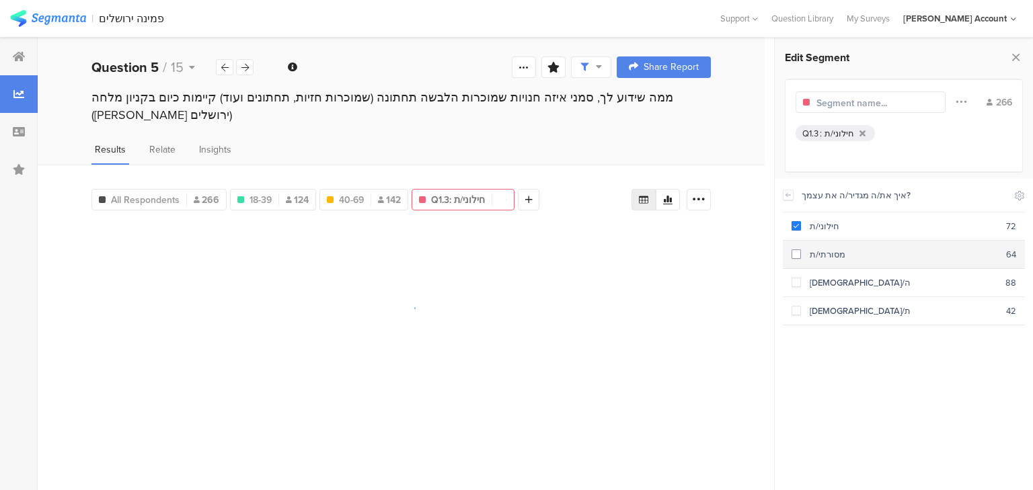
click at [820, 256] on div "מסורתי/ת" at bounding box center [903, 254] width 205 height 13
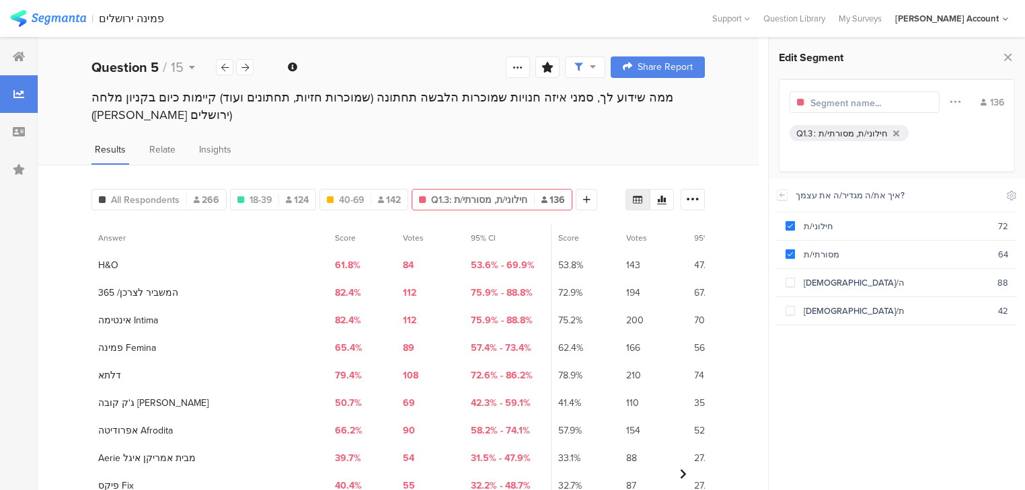
click at [823, 102] on input "text" at bounding box center [869, 103] width 117 height 14
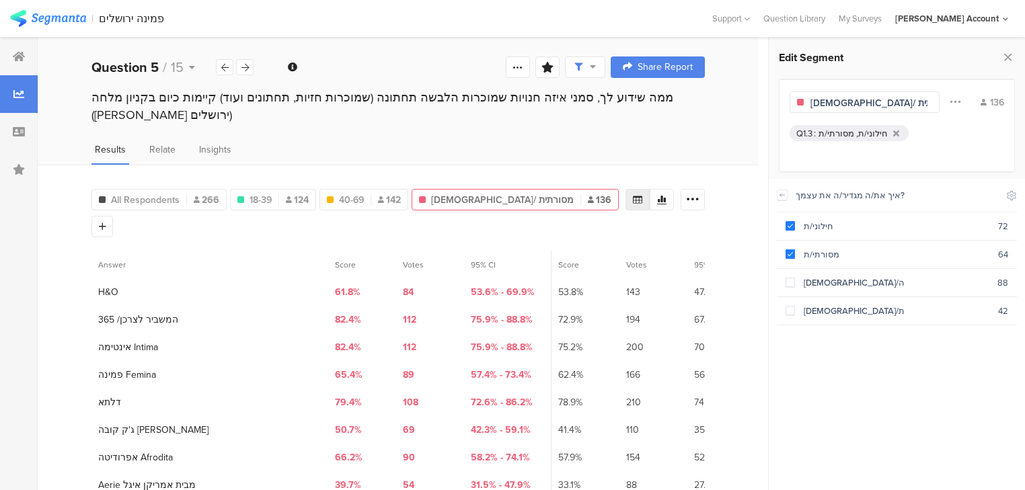
type input "חילונית/ מסורתית"
click at [113, 216] on div at bounding box center [102, 227] width 22 height 22
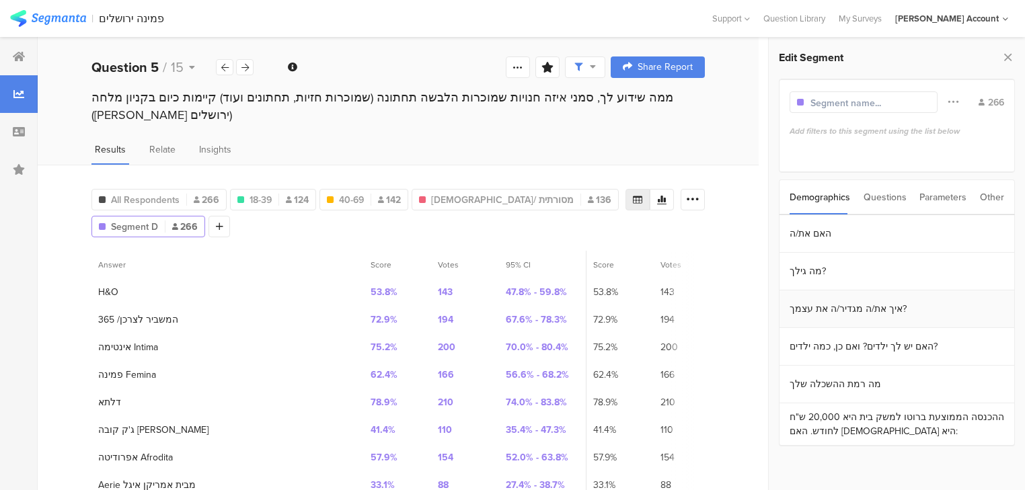
click at [850, 313] on section "איך את/ה מגדיר/ה את עצמך?" at bounding box center [897, 310] width 235 height 38
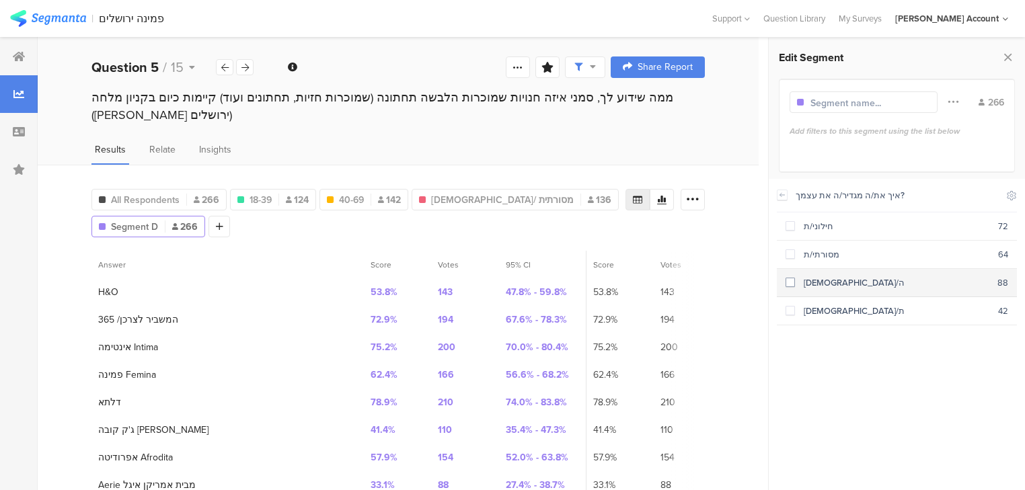
click at [811, 282] on div "[DEMOGRAPHIC_DATA]/ה" at bounding box center [896, 282] width 202 height 13
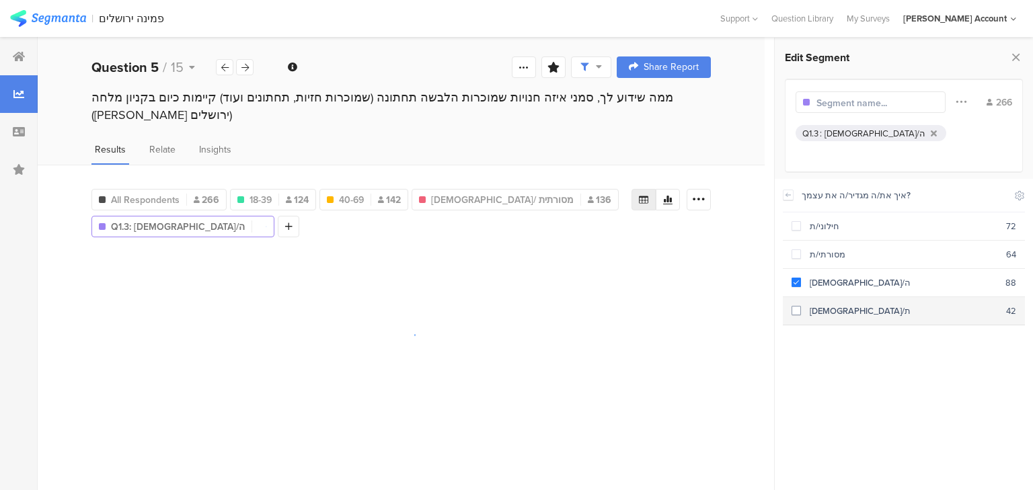
click at [824, 314] on div "[DEMOGRAPHIC_DATA]/ת" at bounding box center [903, 311] width 205 height 13
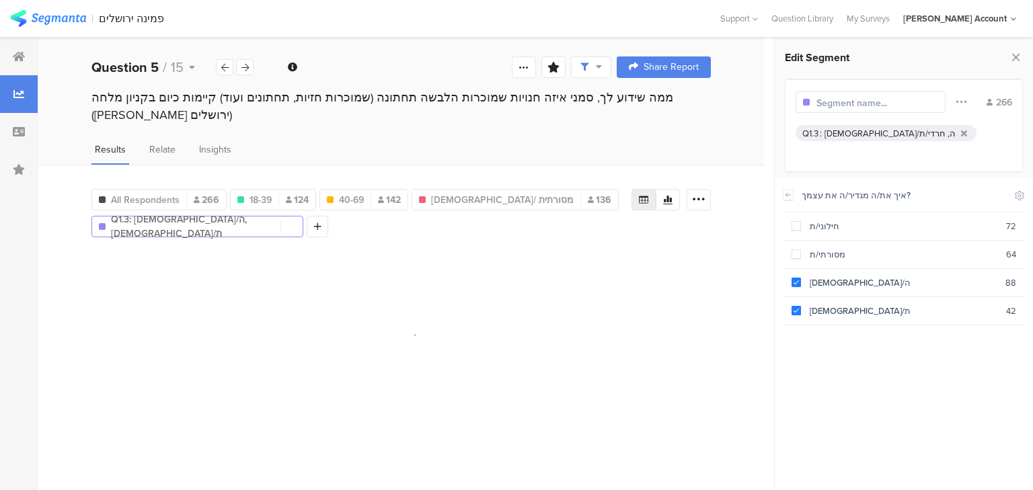
click at [856, 106] on input "text" at bounding box center [875, 103] width 117 height 14
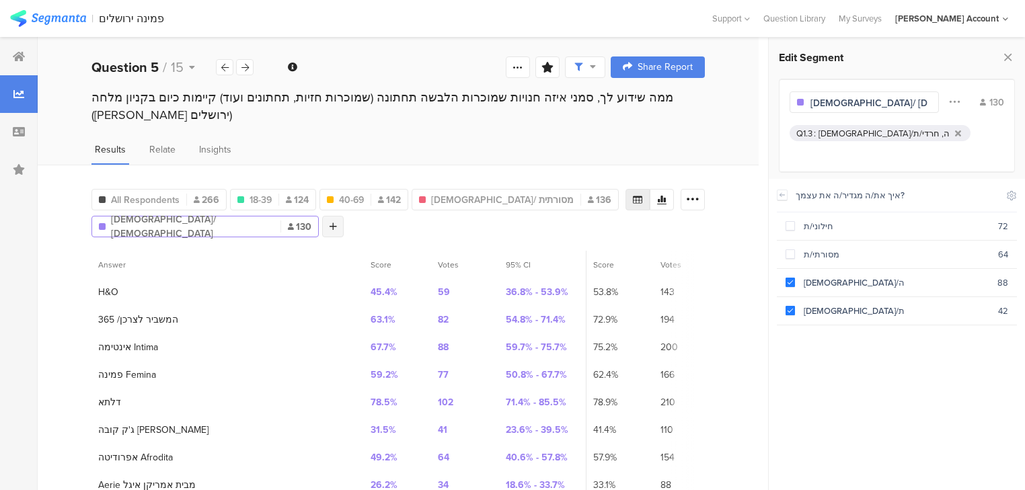
type input "דתיה/ חרדית"
click at [322, 218] on div at bounding box center [333, 227] width 22 height 22
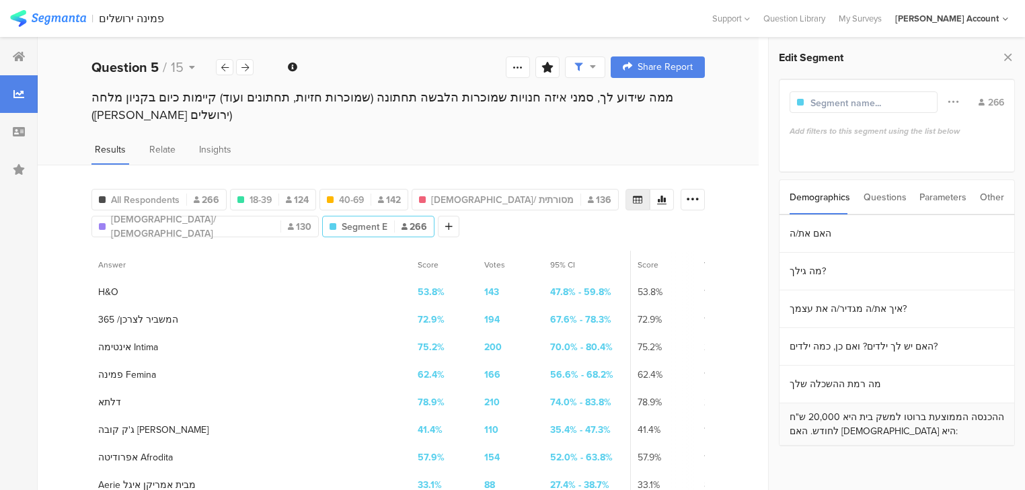
click at [861, 436] on section "ההכנסה הממוצעת ברוטו למשק בית היא 20,000 ש"ח לחודש. האם [DEMOGRAPHIC_DATA] היא:" at bounding box center [897, 425] width 235 height 42
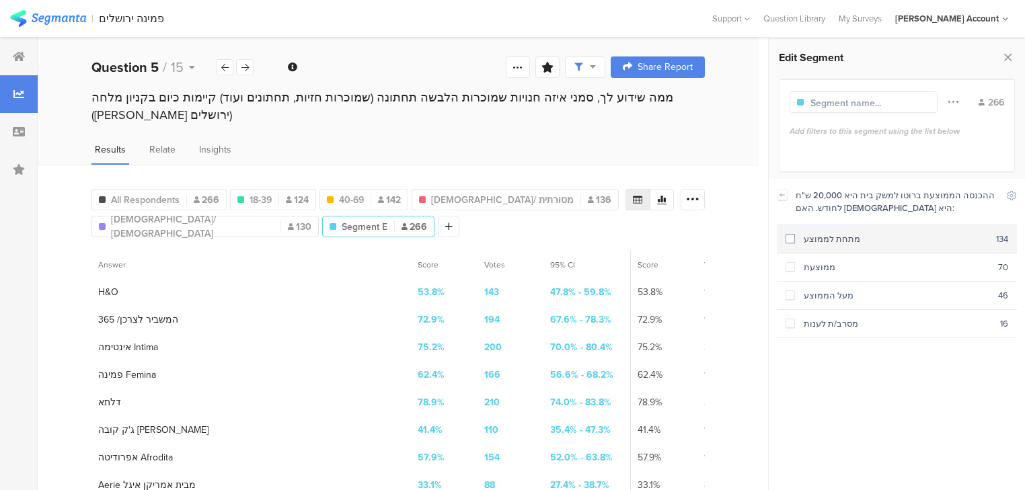
click at [845, 239] on div "מתחת לממוצע" at bounding box center [895, 239] width 201 height 13
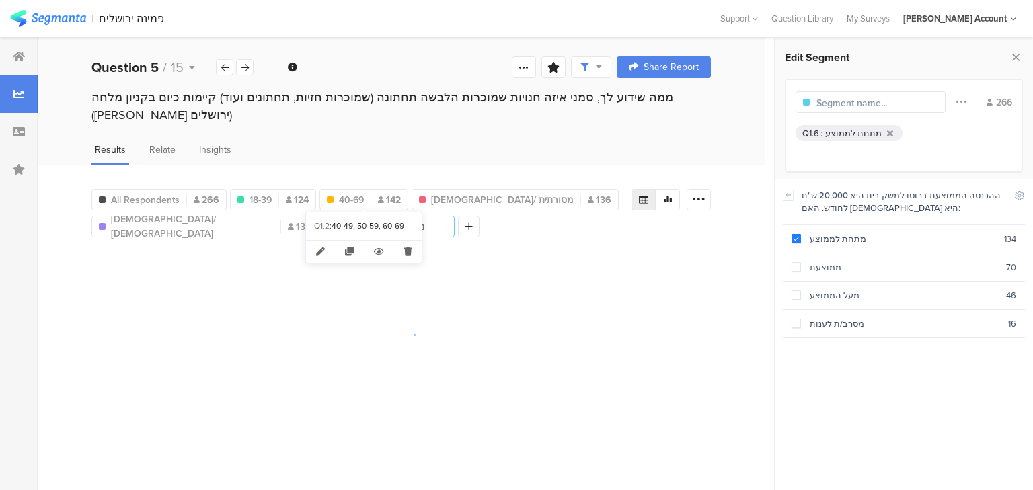
click at [361, 226] on div "40-49, 50-59, 60-69" at bounding box center [373, 226] width 82 height 11
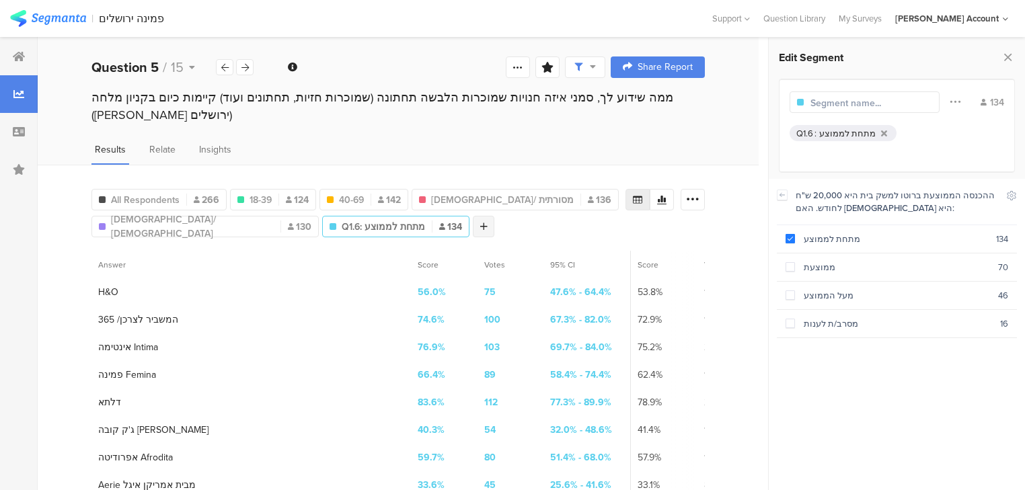
click at [473, 217] on div at bounding box center [484, 227] width 22 height 22
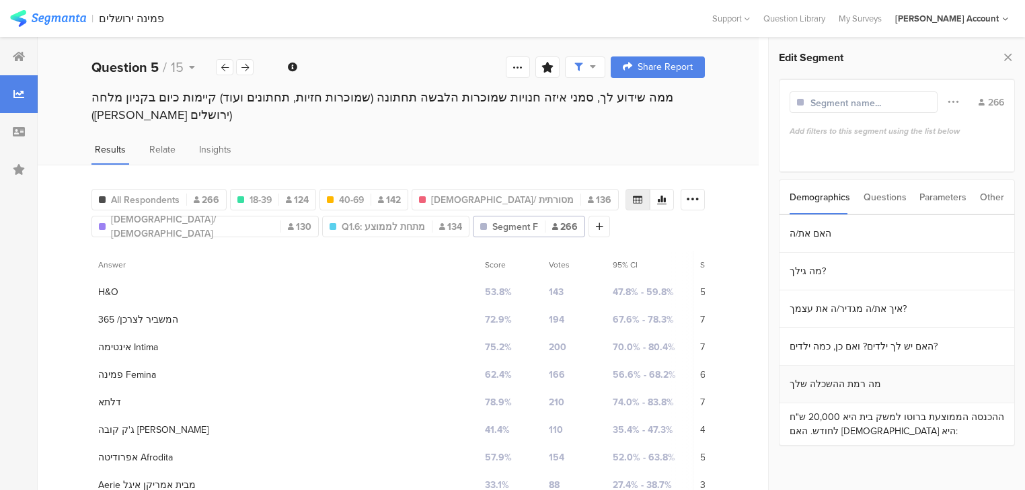
click at [870, 391] on section "מה רמת ההשכלה שלך" at bounding box center [897, 385] width 235 height 38
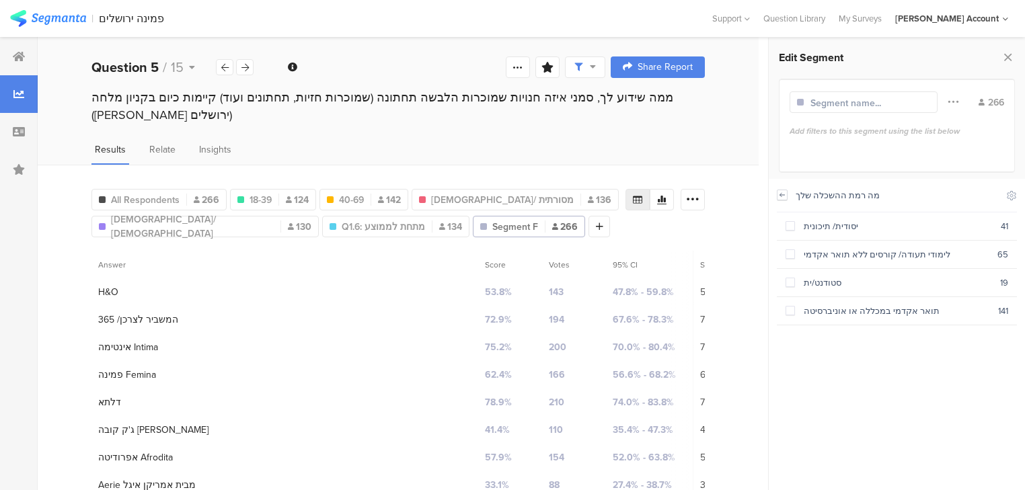
click at [778, 194] on icon at bounding box center [782, 195] width 9 height 11
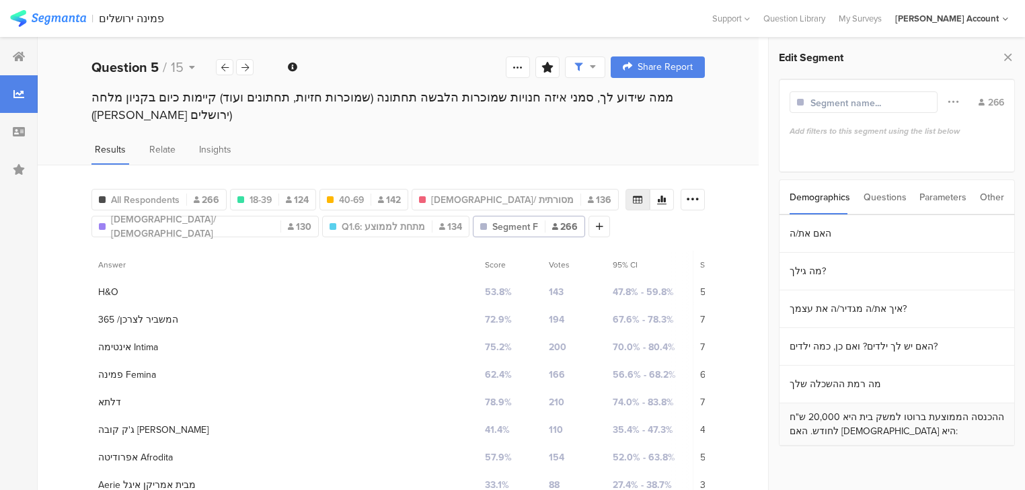
click at [858, 430] on section "ההכנסה הממוצעת ברוטו למשק בית היא 20,000 ש"ח לחודש. האם [DEMOGRAPHIC_DATA] היא:" at bounding box center [897, 425] width 235 height 42
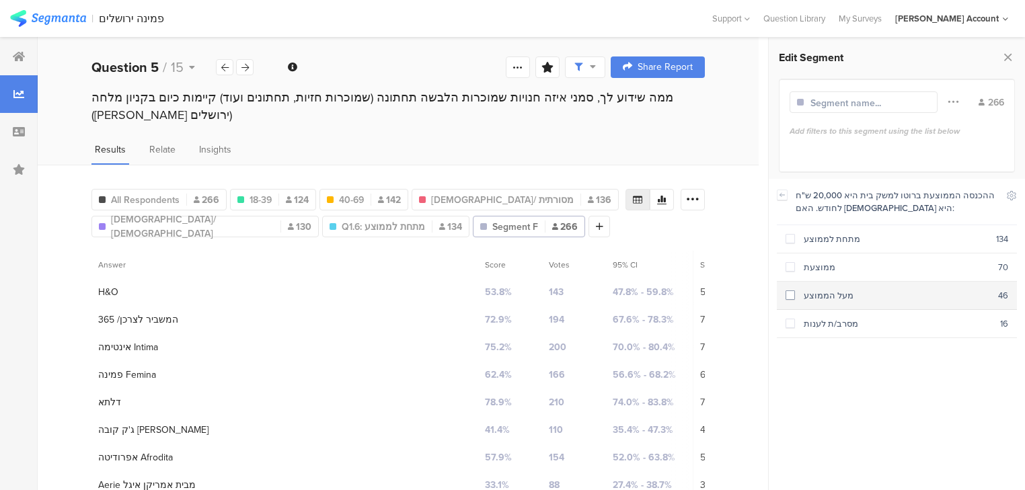
click at [813, 292] on div "מעל הממוצע" at bounding box center [896, 295] width 203 height 13
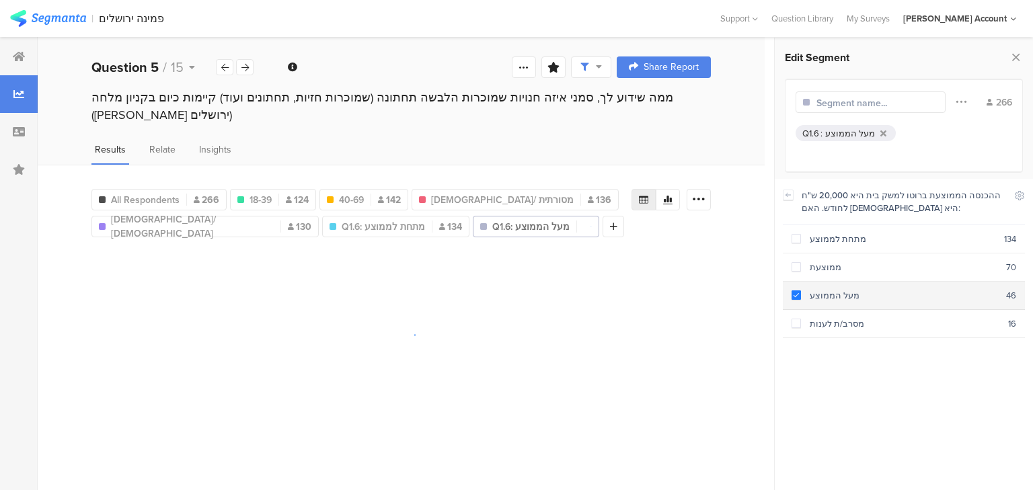
click at [813, 292] on div "מעל הממוצע" at bounding box center [903, 295] width 205 height 13
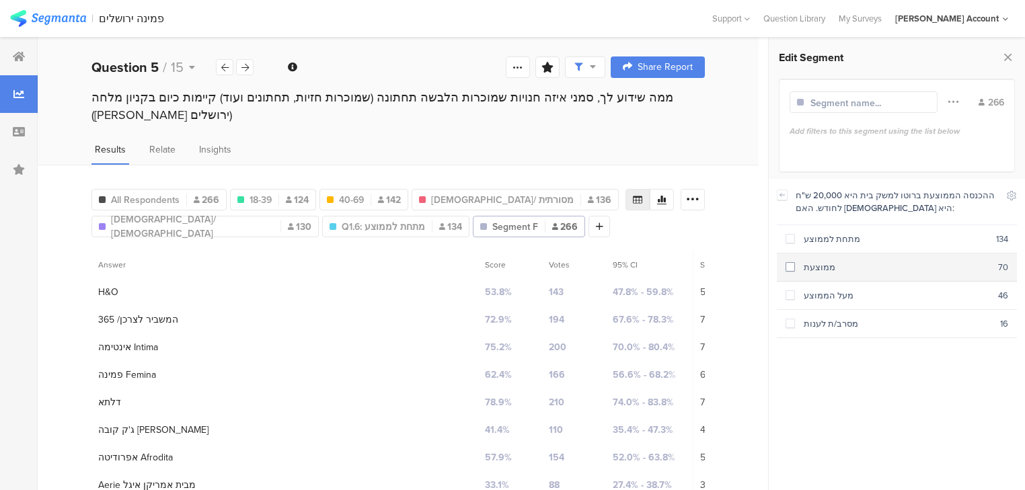
click at [815, 264] on div "ממוצעת" at bounding box center [896, 267] width 203 height 13
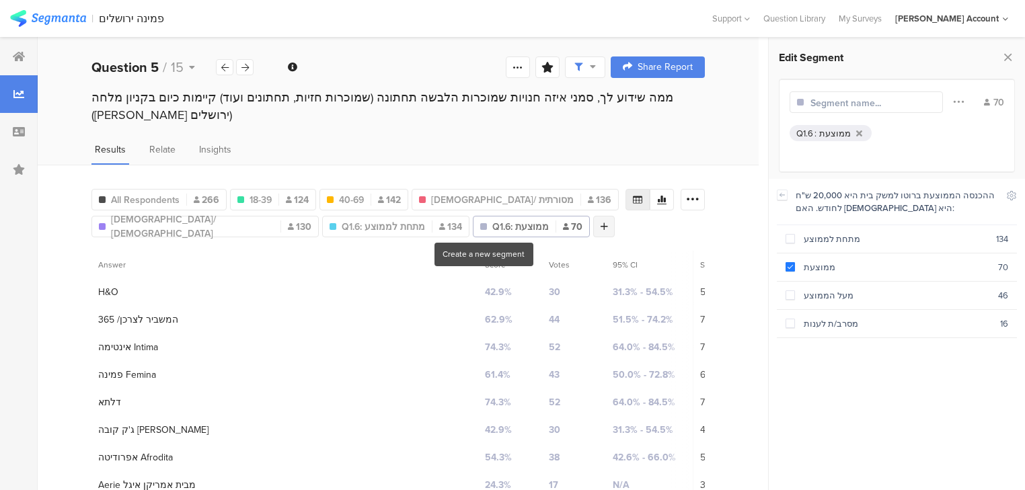
click at [601, 223] on icon at bounding box center [604, 226] width 7 height 9
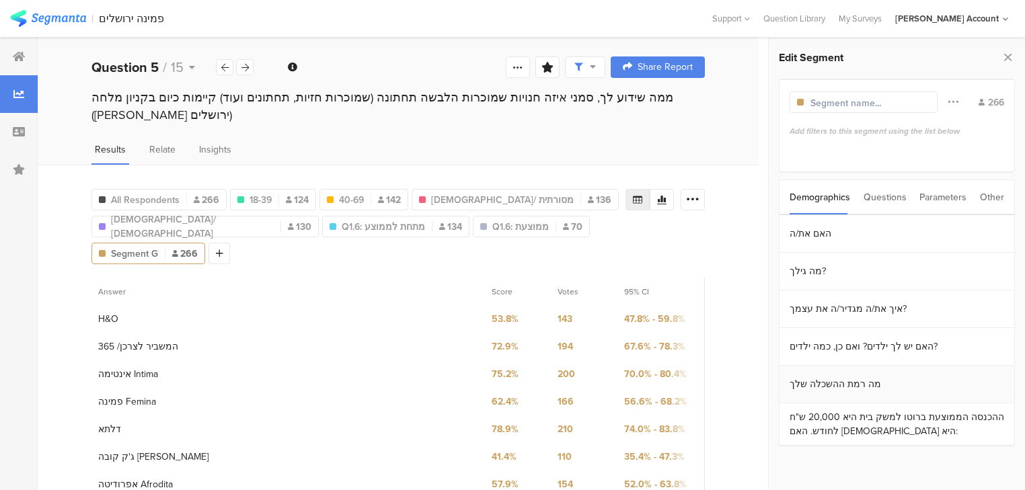
click at [839, 385] on section "מה רמת ההשכלה שלך" at bounding box center [897, 385] width 235 height 38
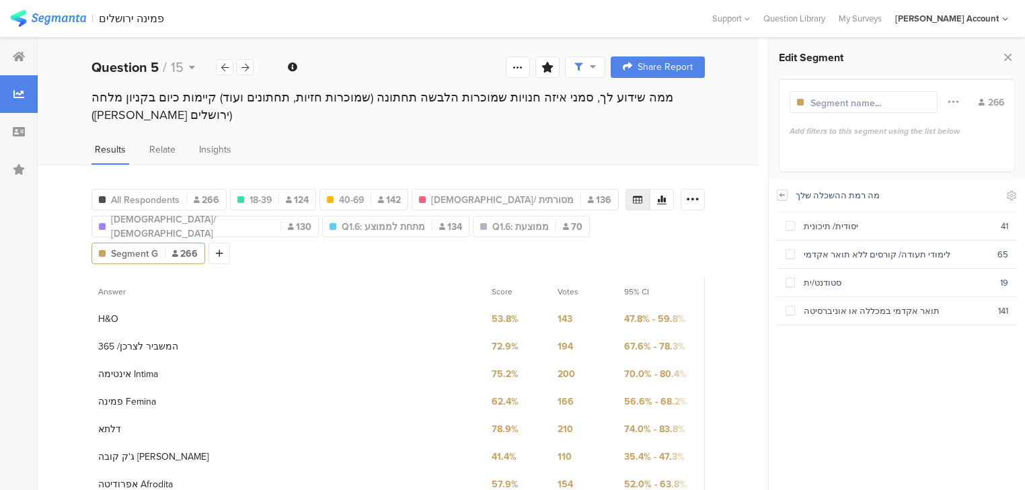
click at [778, 196] on icon at bounding box center [782, 195] width 9 height 11
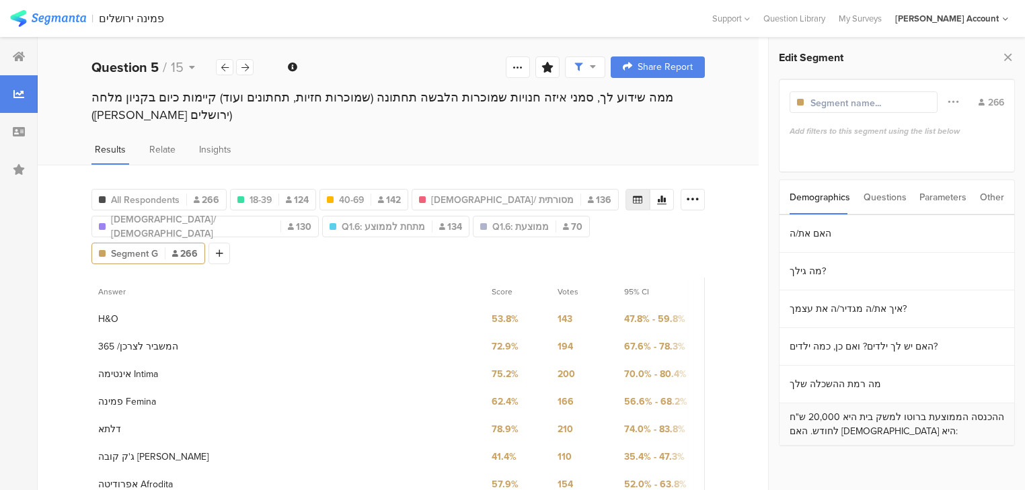
click at [842, 441] on section "ההכנסה הממוצעת ברוטו למשק בית היא 20,000 ש"ח לחודש. האם [DEMOGRAPHIC_DATA] היא:" at bounding box center [897, 425] width 235 height 42
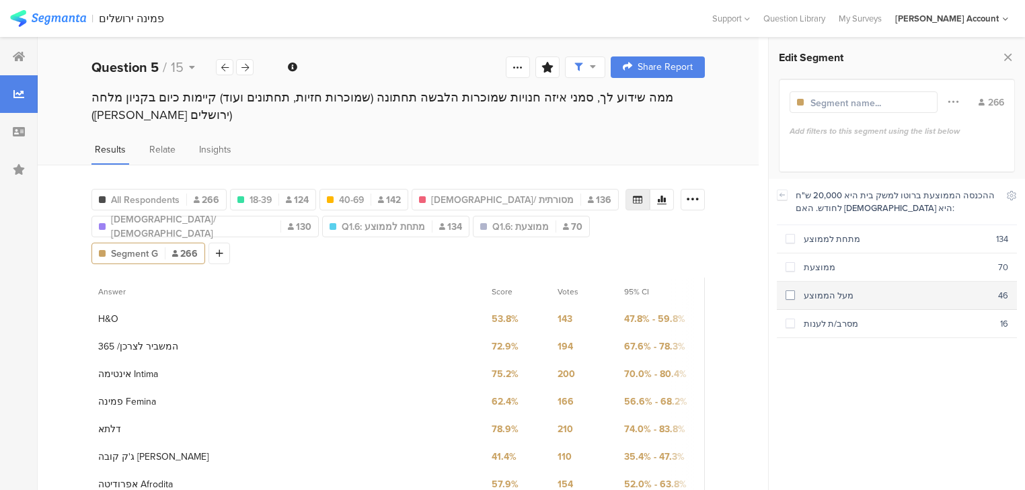
click at [814, 296] on div "מעל הממוצע" at bounding box center [896, 295] width 203 height 13
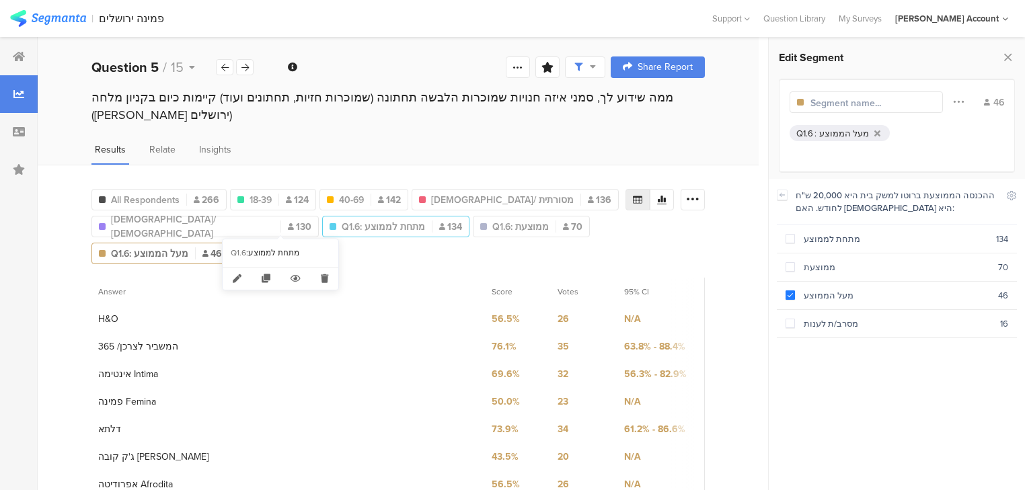
click at [342, 223] on span "Q1.6: מתחת לממוצע" at bounding box center [383, 227] width 83 height 14
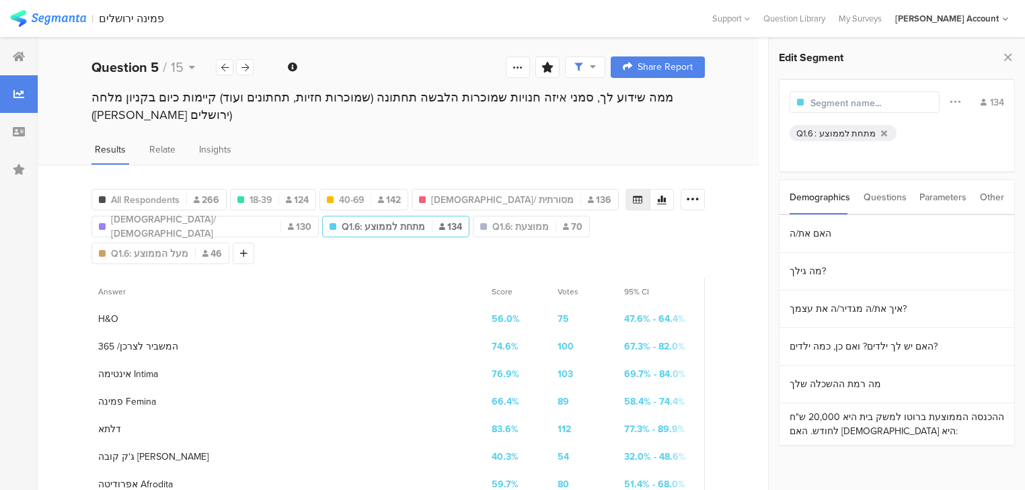
click at [819, 102] on input "text" at bounding box center [869, 103] width 117 height 14
type input "הכנסה מתחת לממוצע"
click at [499, 223] on span "Q1.6: ממוצעת" at bounding box center [527, 227] width 56 height 14
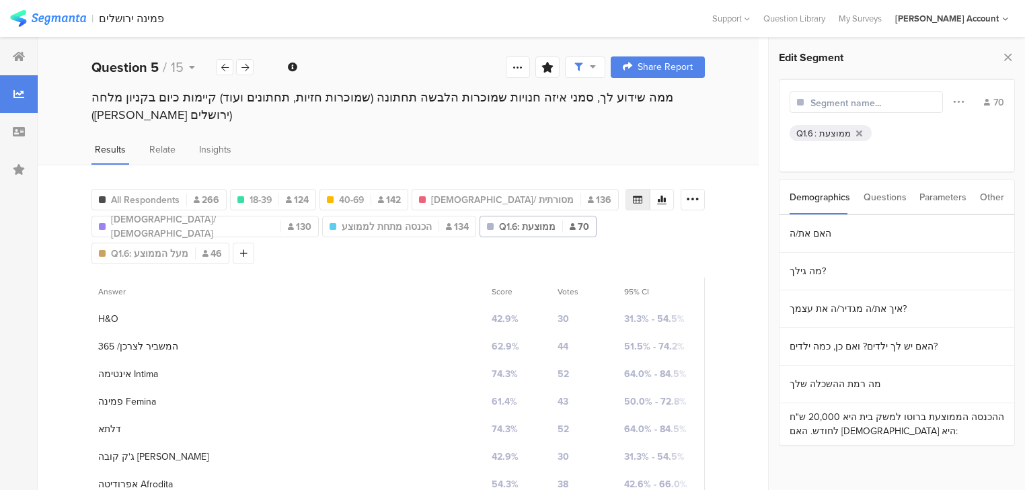
click at [827, 102] on input "text" at bounding box center [869, 103] width 117 height 14
type input "הכנסה ממוצעת"
drag, startPoint x: 559, startPoint y: 226, endPoint x: 662, endPoint y: 200, distance: 106.0
click at [188, 247] on span "Q1.6: מעל הממוצע" at bounding box center [149, 254] width 77 height 14
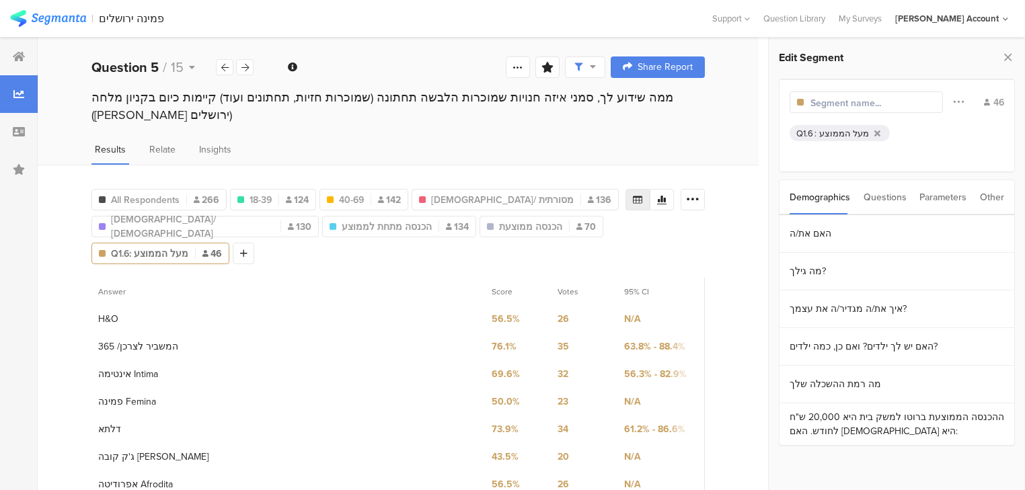
click at [839, 99] on input "text" at bounding box center [869, 103] width 117 height 14
type input "הכנסה מעל הממוצע"
click at [155, 195] on span "All Respondents" at bounding box center [145, 200] width 69 height 14
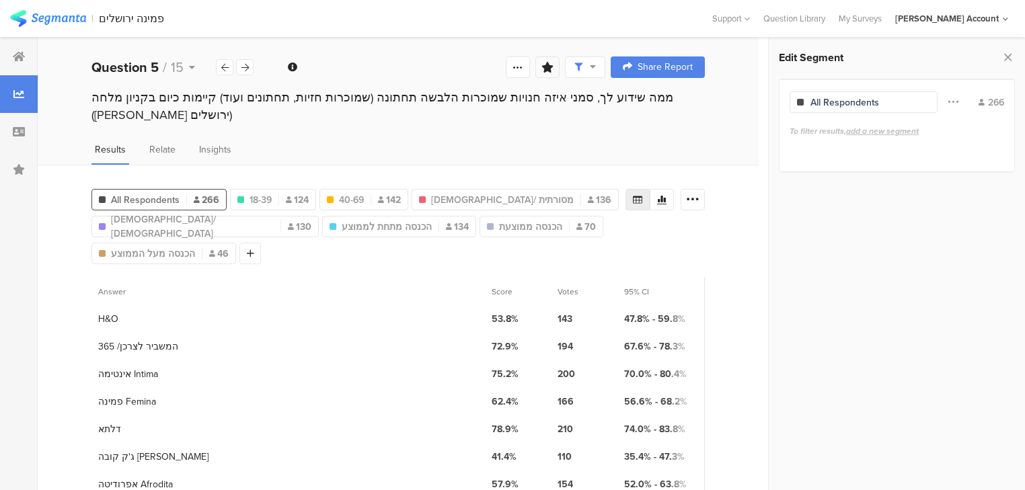
click at [554, 67] on icon at bounding box center [547, 67] width 12 height 11
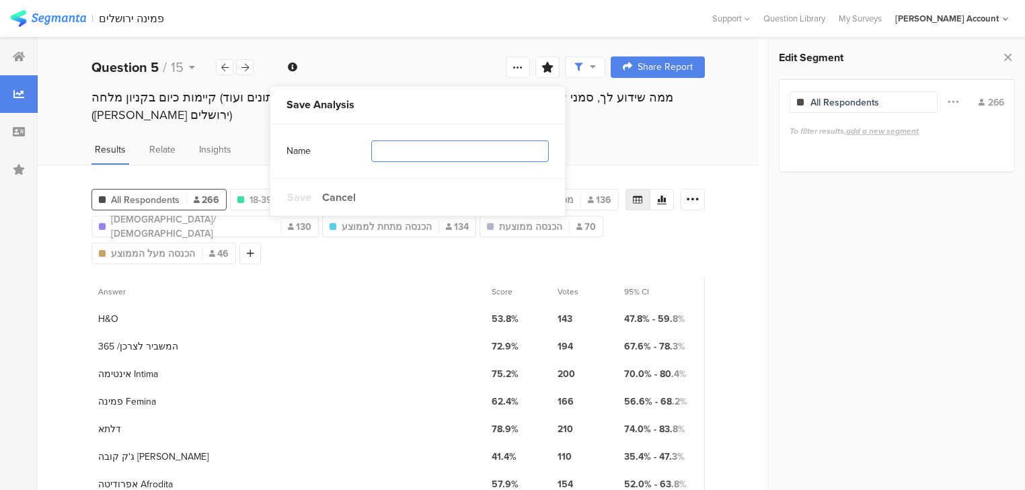
click at [530, 156] on input "text" at bounding box center [460, 152] width 178 height 22
type input "פילוח"
click at [301, 194] on span "Save" at bounding box center [299, 197] width 24 height 15
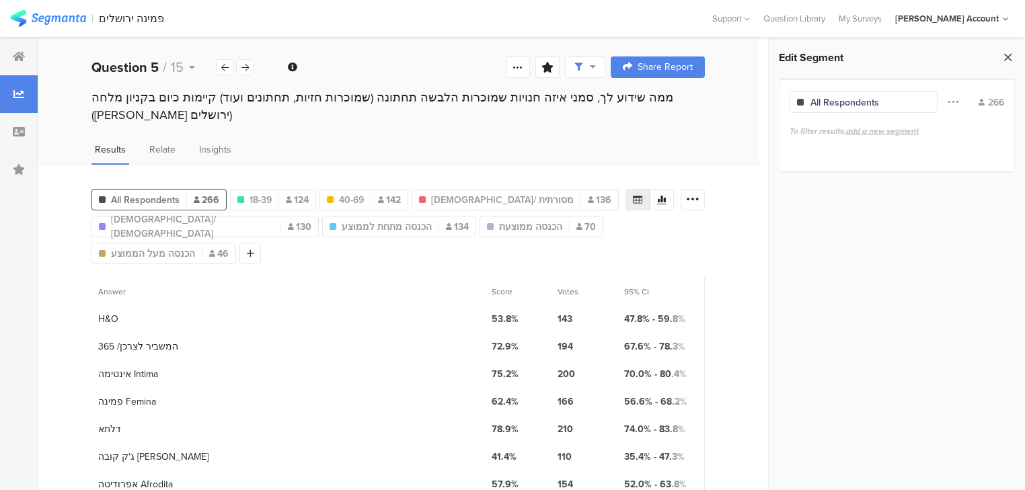
click at [1006, 55] on icon at bounding box center [1008, 57] width 14 height 19
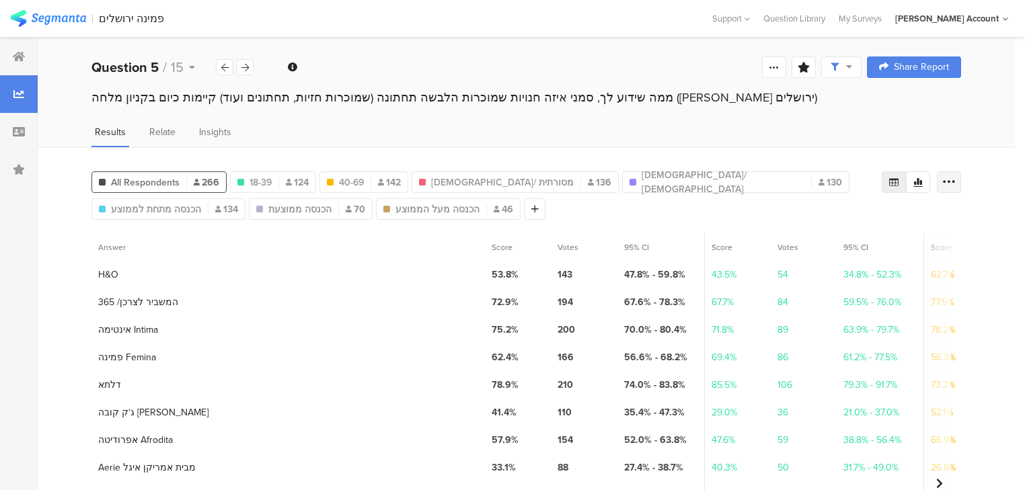
click at [954, 180] on icon at bounding box center [948, 182] width 13 height 13
click at [843, 223] on span "Export as Excel" at bounding box center [827, 219] width 64 height 13
click at [250, 101] on div "ממה שידוע לך, סמני איזה חנויות שמוכרות הלבשה תחתונה (שמוכרות חזיות, תחתונים ועו…" at bounding box center [526, 97] width 870 height 17
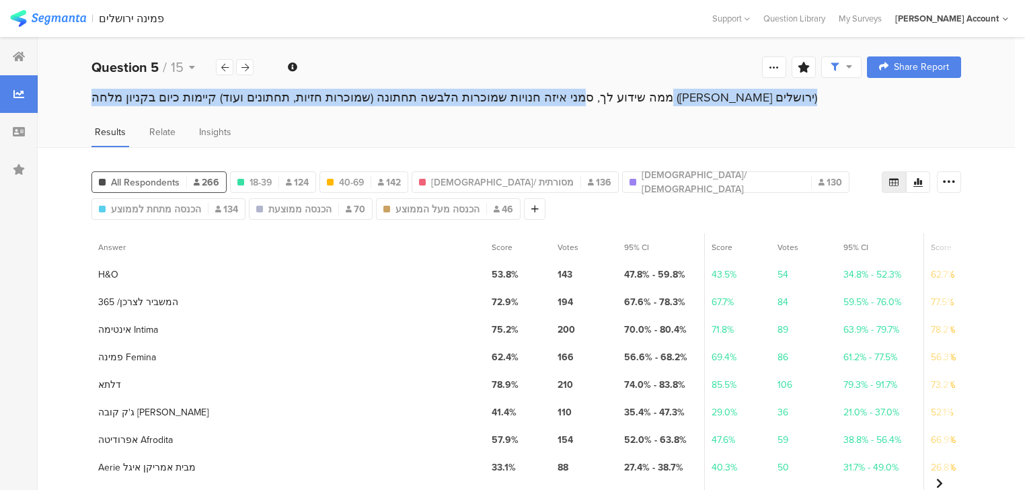
click at [250, 101] on div "ממה שידוע לך, סמני איזה חנויות שמוכרות הלבשה תחתונה (שמוכרות חזיות, תחתונים ועו…" at bounding box center [526, 97] width 870 height 17
copy section "ממה שידוע לך, סמני איזה חנויות שמוכרות הלבשה תחתונה (שמוכרות חזיות, תחתונים ועו…"
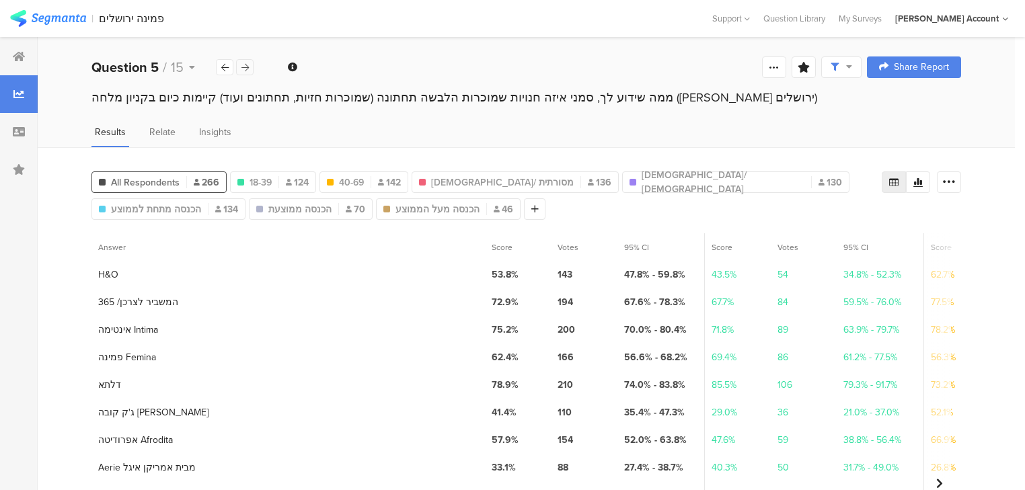
click at [249, 68] on div at bounding box center [244, 67] width 17 height 16
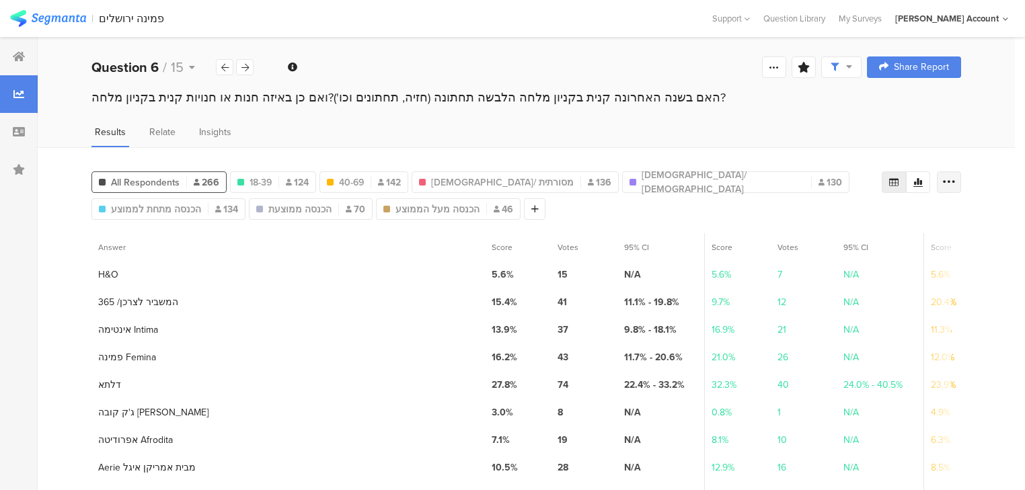
click at [956, 180] on icon at bounding box center [948, 182] width 13 height 13
click at [845, 221] on span "Export as Excel" at bounding box center [827, 219] width 64 height 13
click at [244, 67] on icon at bounding box center [244, 67] width 7 height 9
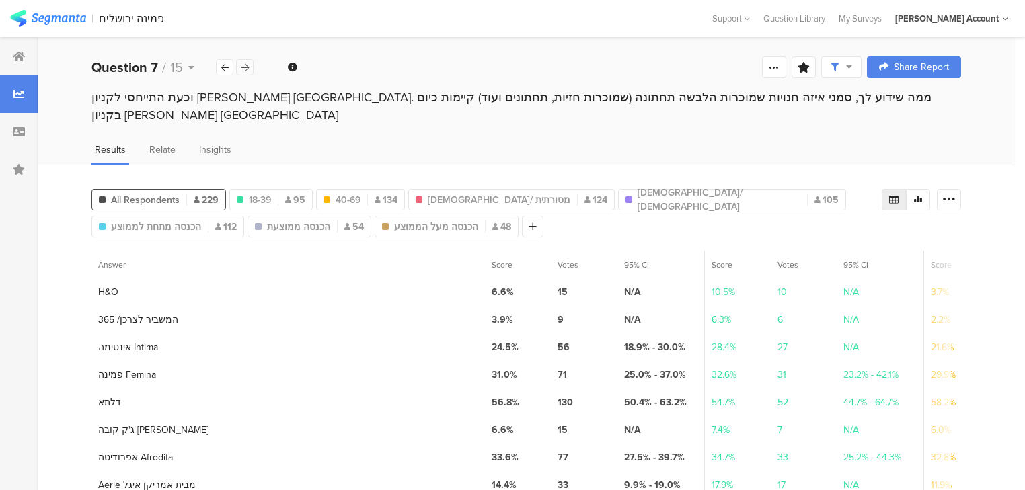
click at [244, 67] on icon at bounding box center [244, 67] width 7 height 9
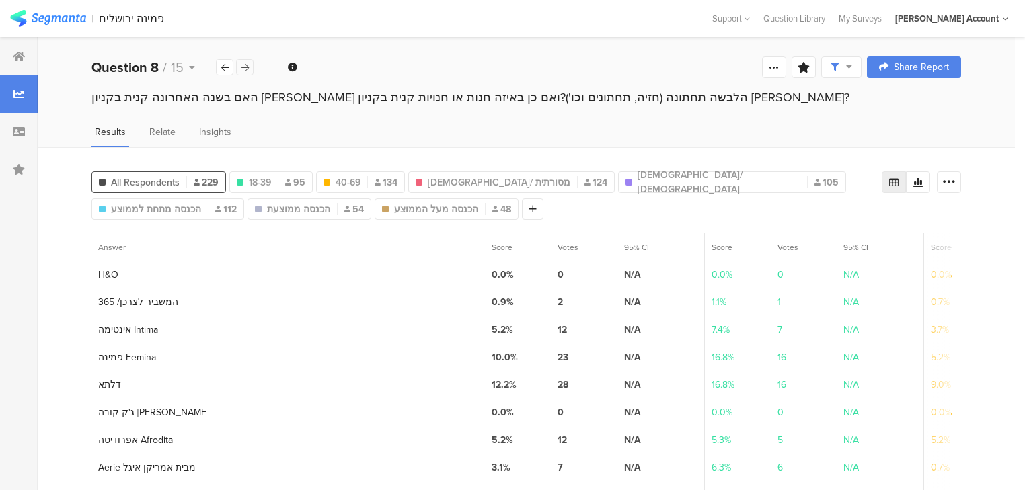
click at [245, 67] on icon at bounding box center [244, 67] width 7 height 9
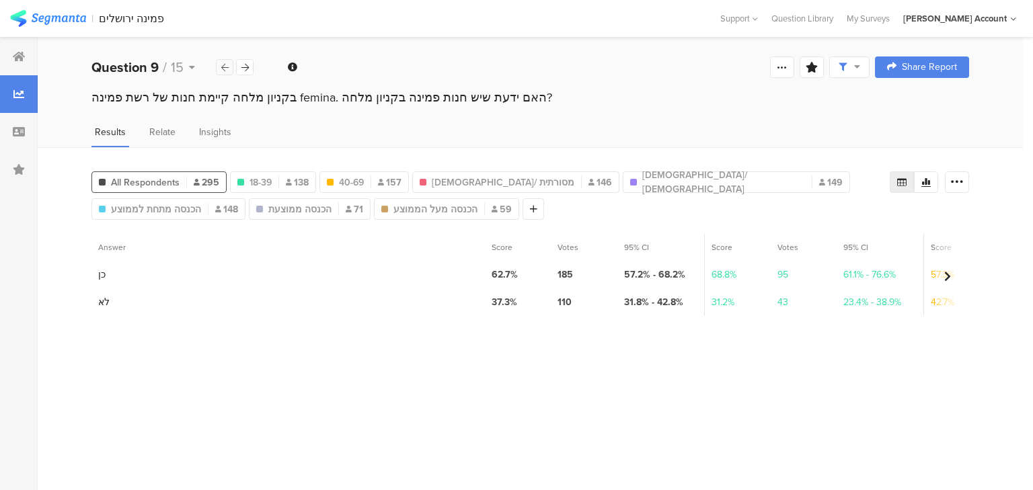
click at [225, 68] on icon at bounding box center [224, 67] width 7 height 9
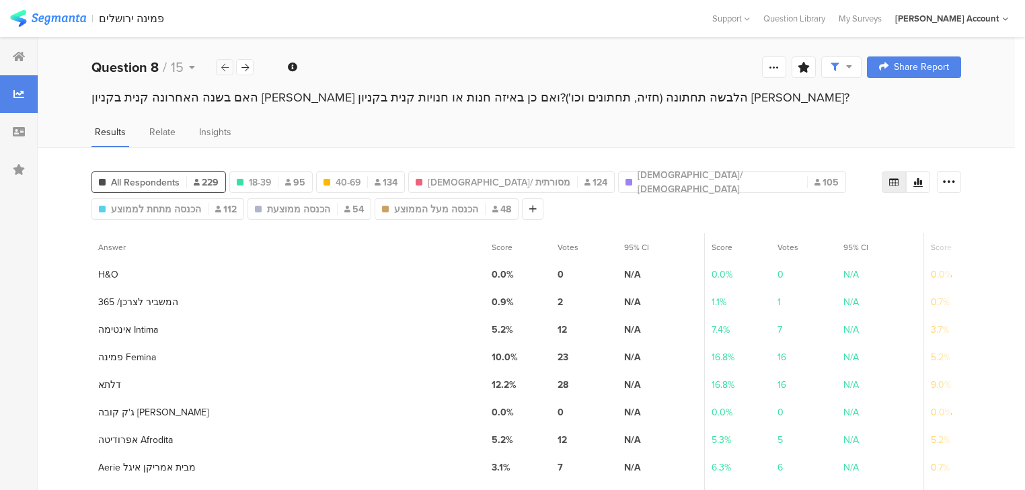
click at [226, 70] on icon at bounding box center [224, 67] width 7 height 9
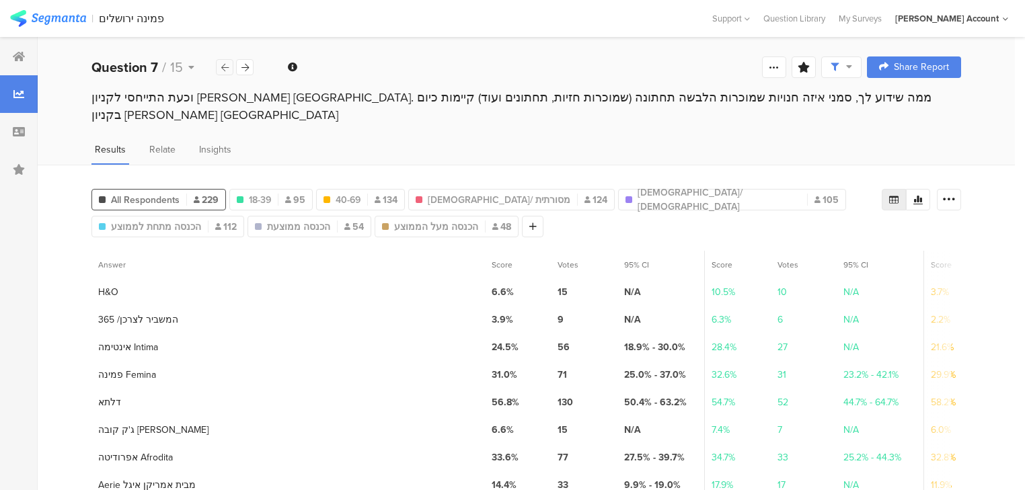
click at [226, 70] on icon at bounding box center [224, 67] width 7 height 9
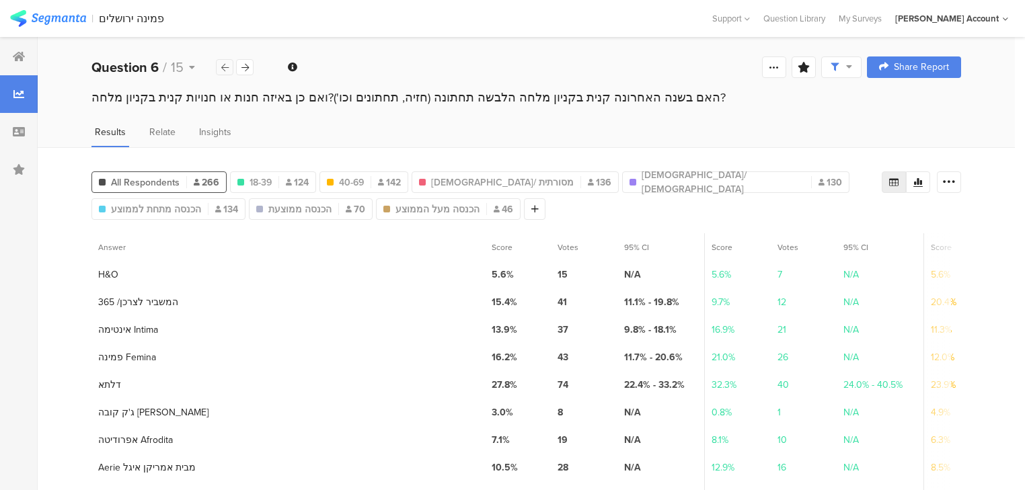
click at [226, 70] on icon at bounding box center [224, 67] width 7 height 9
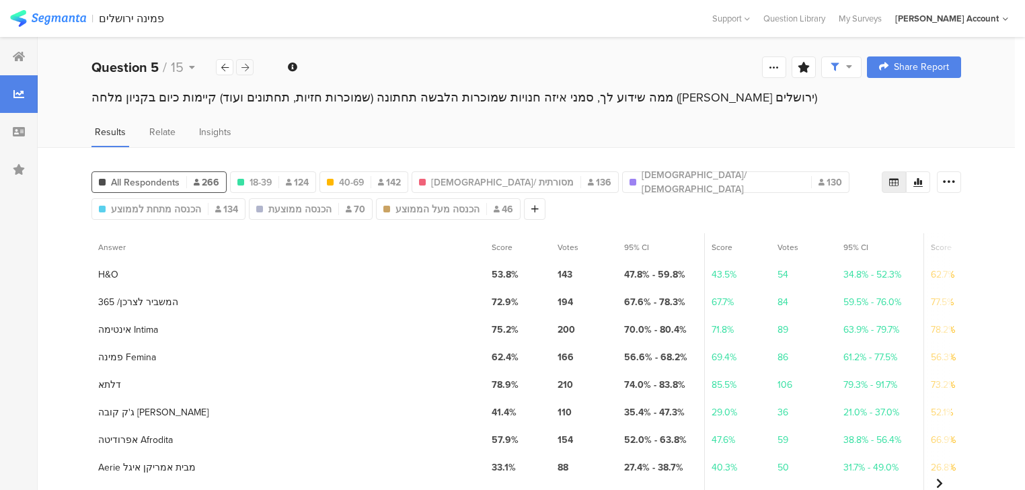
click at [241, 65] on icon at bounding box center [244, 67] width 7 height 9
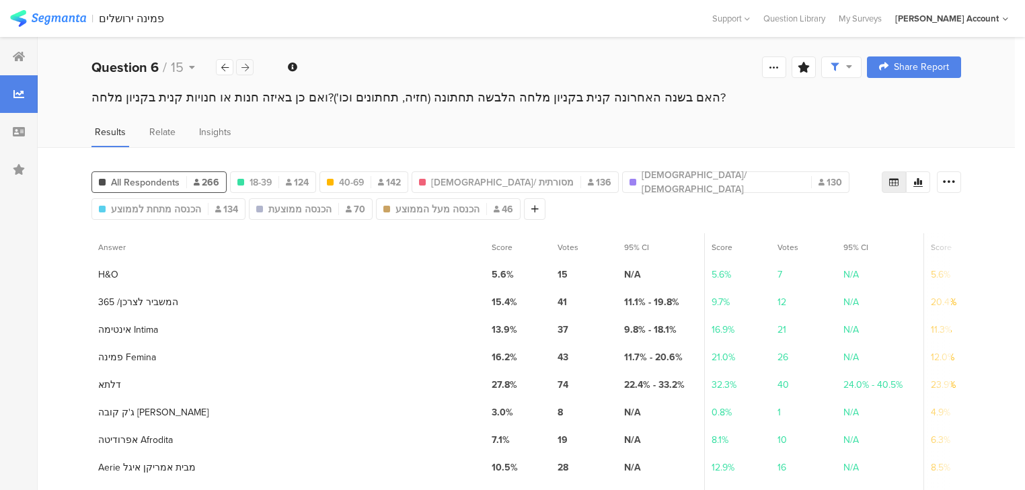
click at [241, 65] on icon at bounding box center [244, 67] width 7 height 9
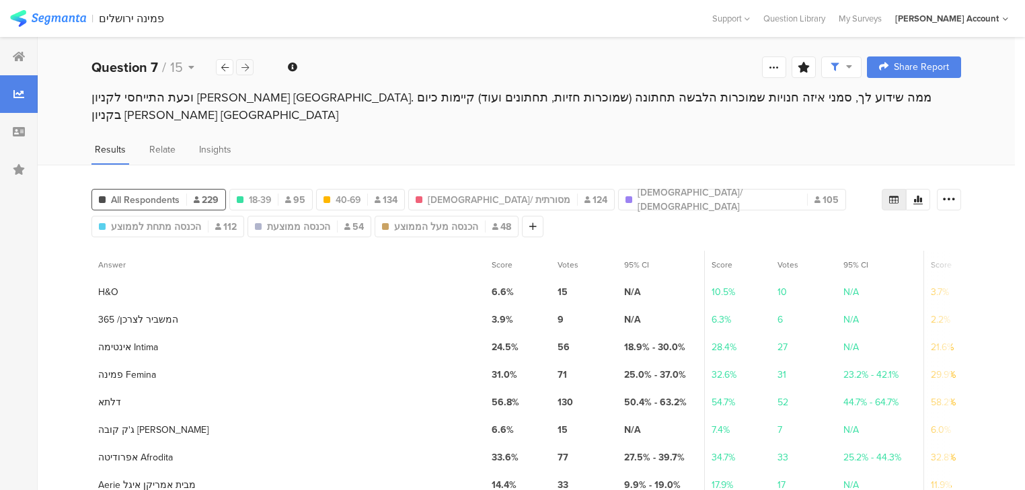
click at [241, 65] on icon at bounding box center [244, 67] width 7 height 9
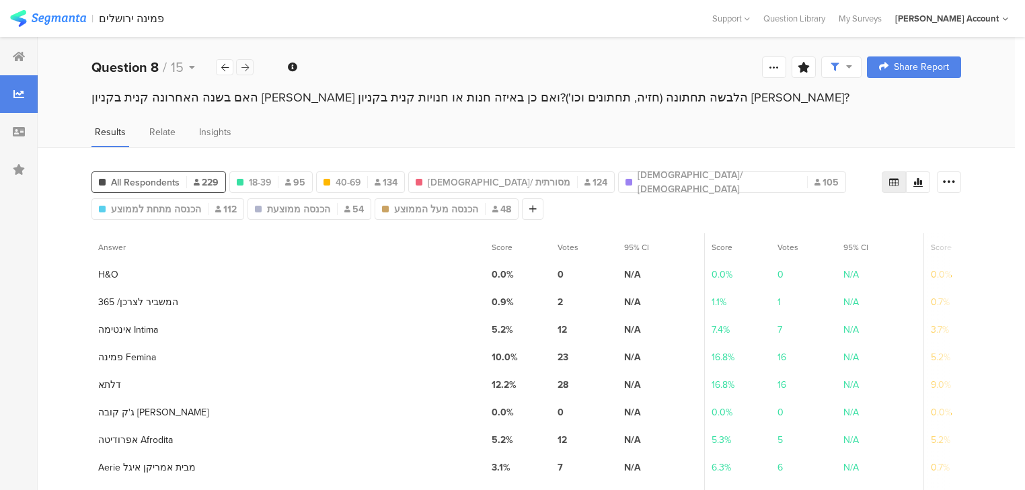
click at [241, 65] on icon at bounding box center [244, 67] width 7 height 9
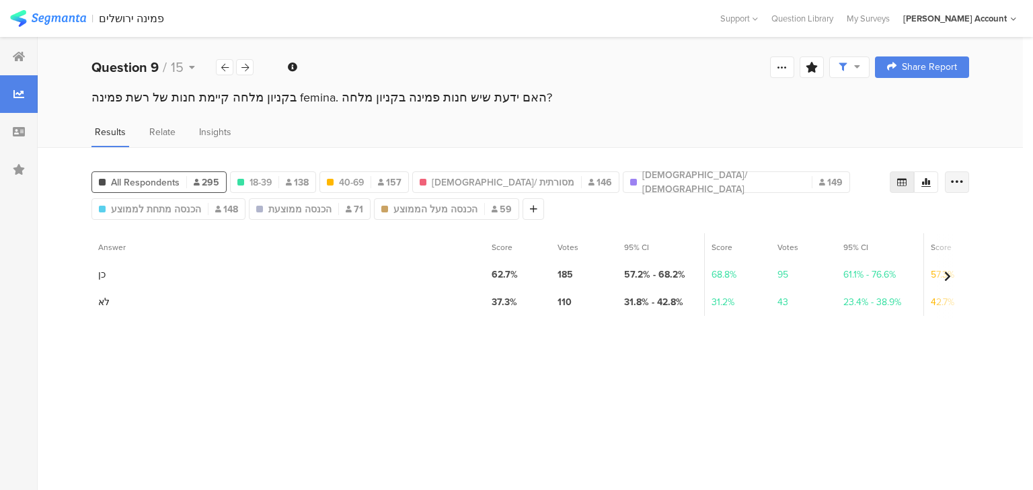
click at [958, 182] on icon at bounding box center [956, 182] width 13 height 13
click at [830, 219] on span "Export as Excel" at bounding box center [827, 219] width 64 height 13
click at [930, 182] on icon at bounding box center [925, 182] width 9 height 9
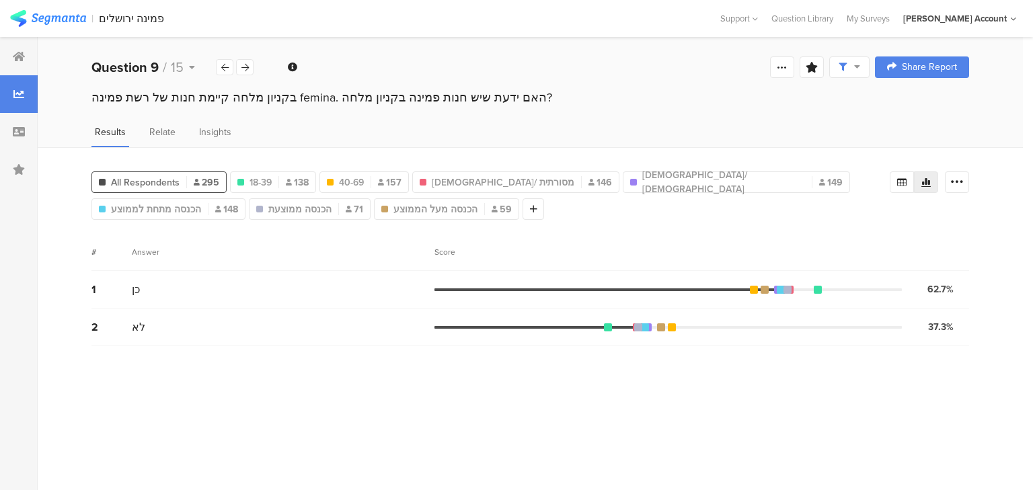
click at [930, 180] on icon at bounding box center [925, 182] width 9 height 9
click at [293, 176] on span "138" at bounding box center [297, 183] width 23 height 14
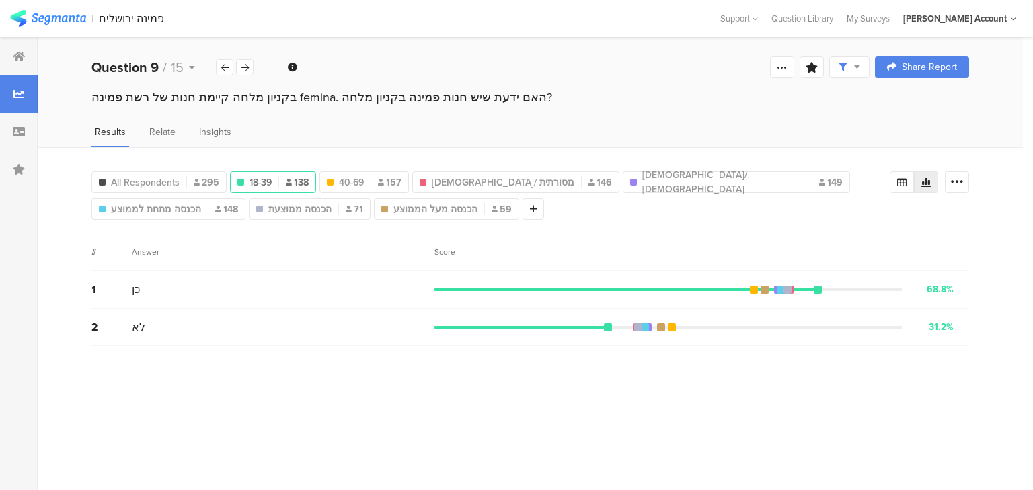
click at [293, 176] on span "138" at bounding box center [297, 183] width 23 height 14
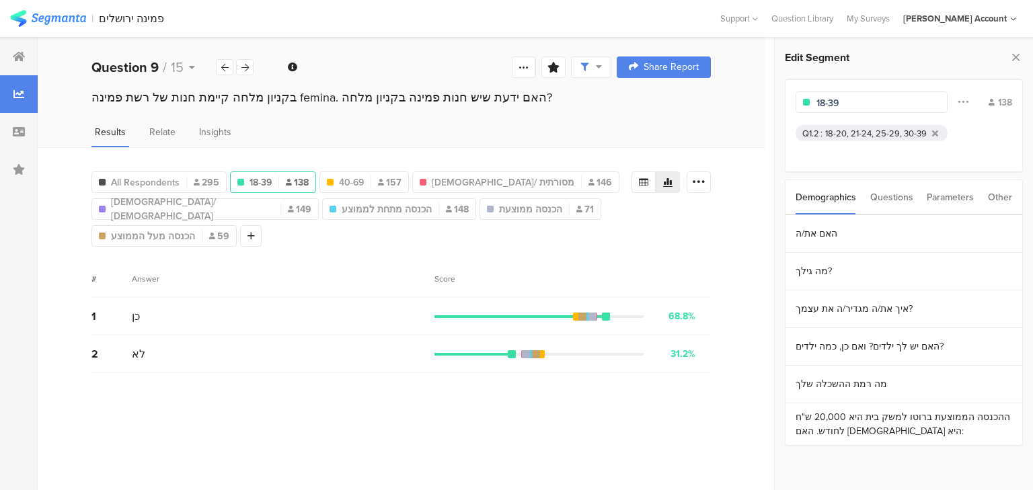
click at [293, 176] on span "138" at bounding box center [297, 183] width 23 height 14
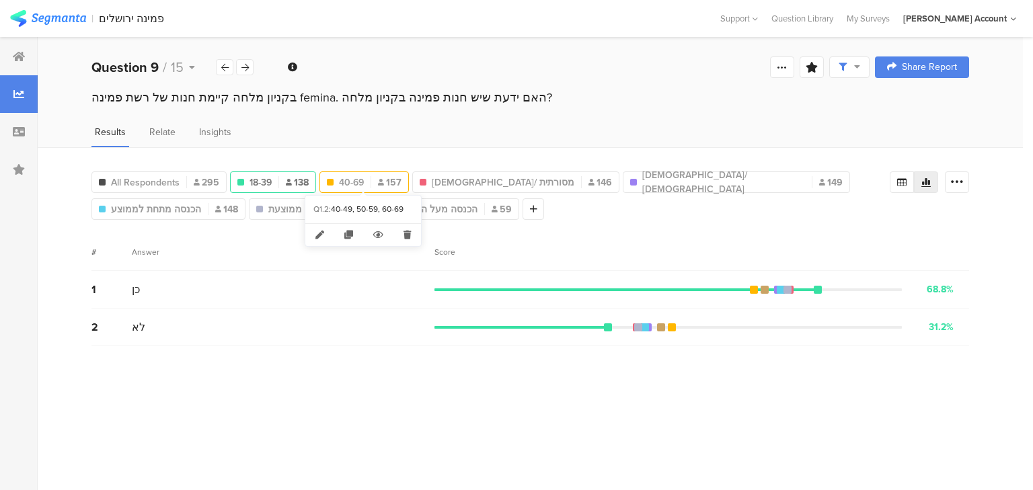
click at [348, 177] on span "40-69" at bounding box center [351, 183] width 25 height 14
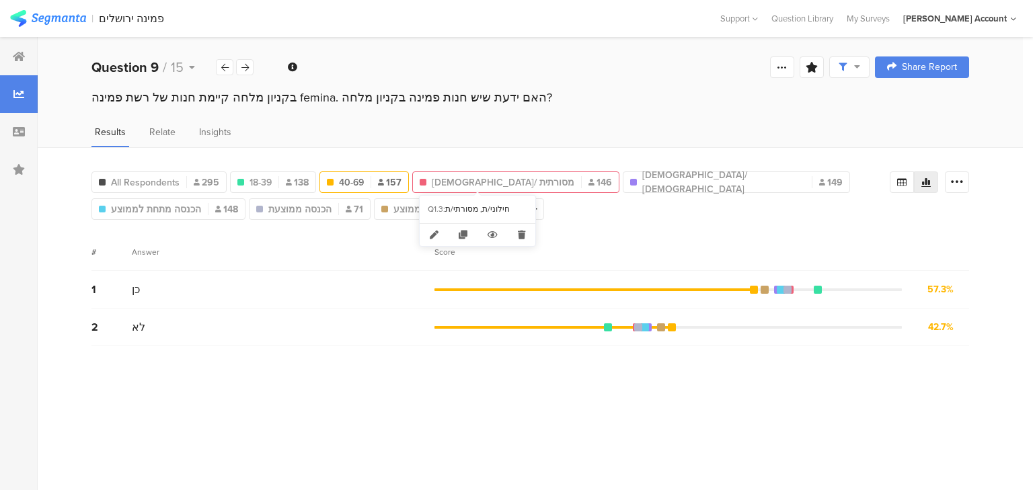
click at [474, 177] on span "חילונית/ מסורתית" at bounding box center [503, 183] width 143 height 14
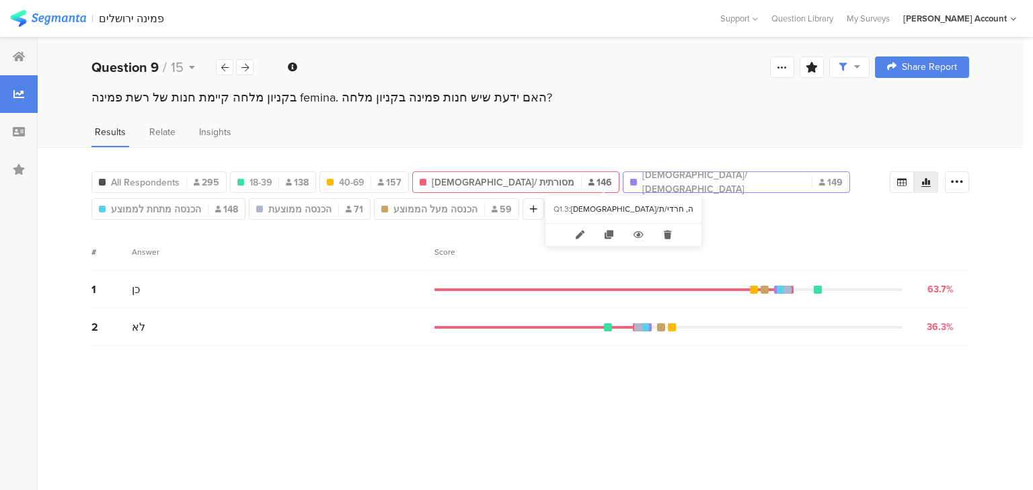
click at [642, 178] on span "דתיה/ חרדית" at bounding box center [723, 182] width 163 height 28
type input "דתיה/ חרדית"
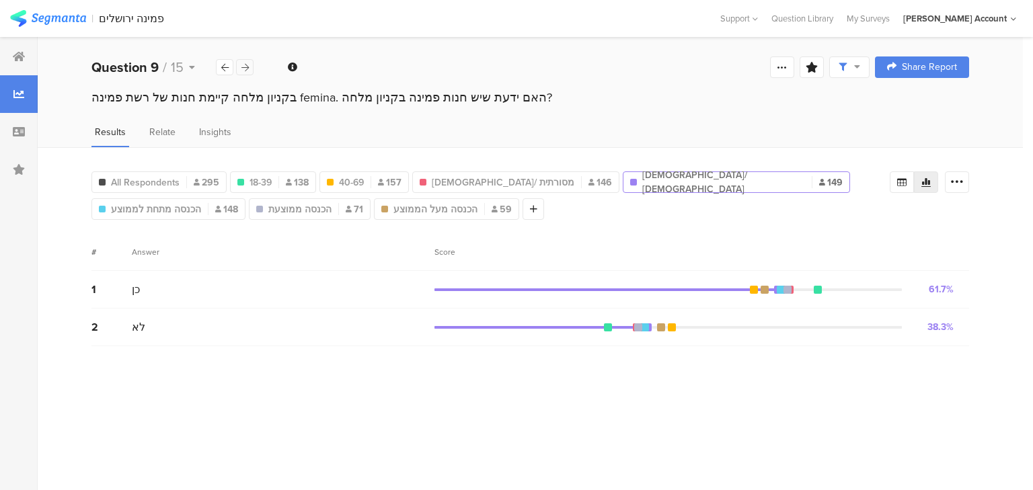
click at [246, 67] on icon at bounding box center [244, 67] width 7 height 9
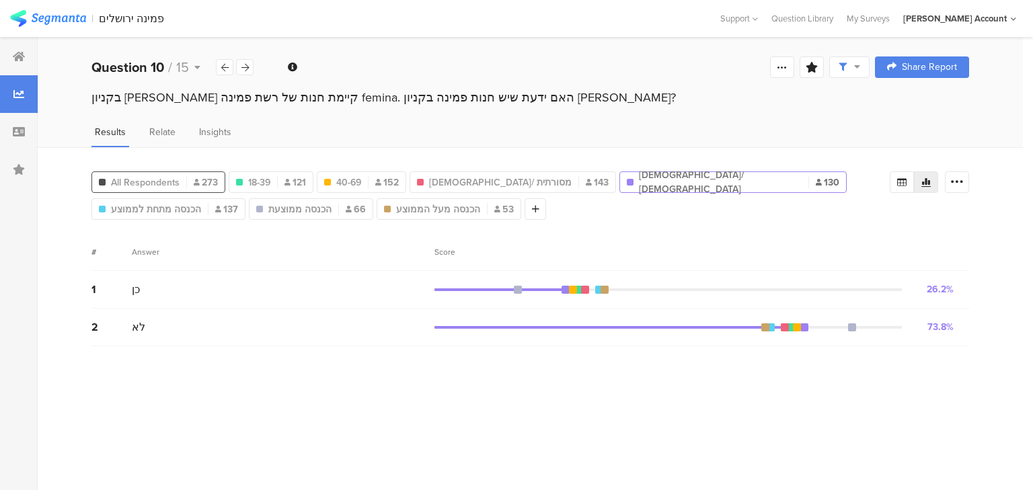
click at [153, 181] on span "All Respondents" at bounding box center [145, 183] width 69 height 14
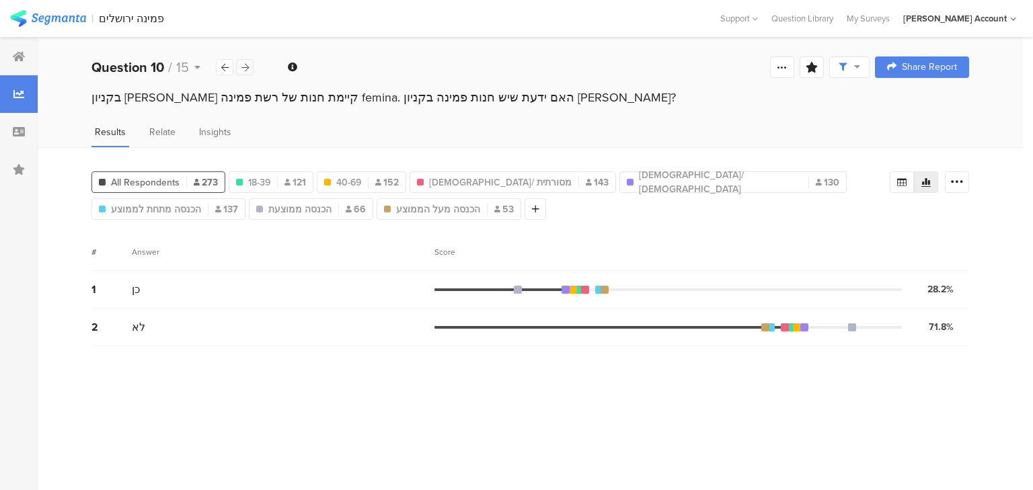
click at [243, 67] on icon at bounding box center [244, 67] width 7 height 9
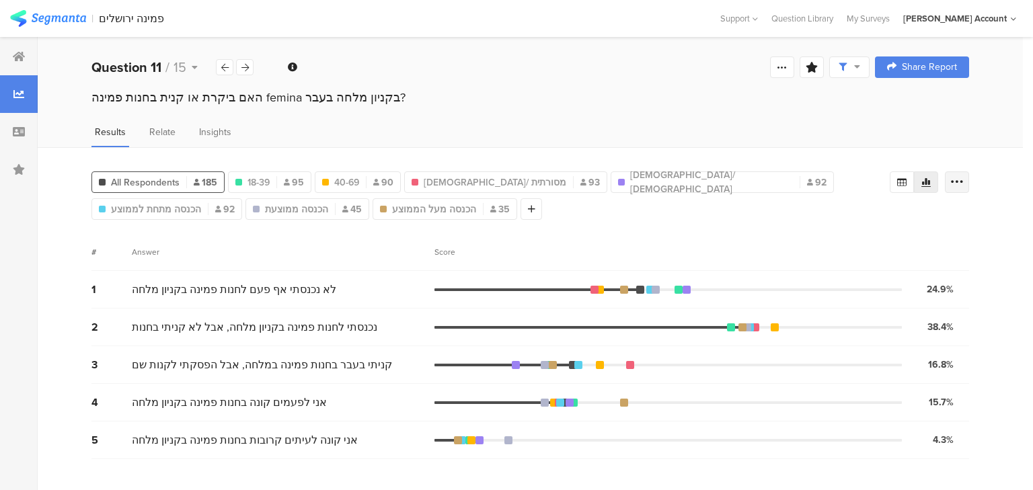
click at [948, 176] on div at bounding box center [957, 183] width 24 height 22
click at [901, 178] on icon at bounding box center [901, 182] width 9 height 8
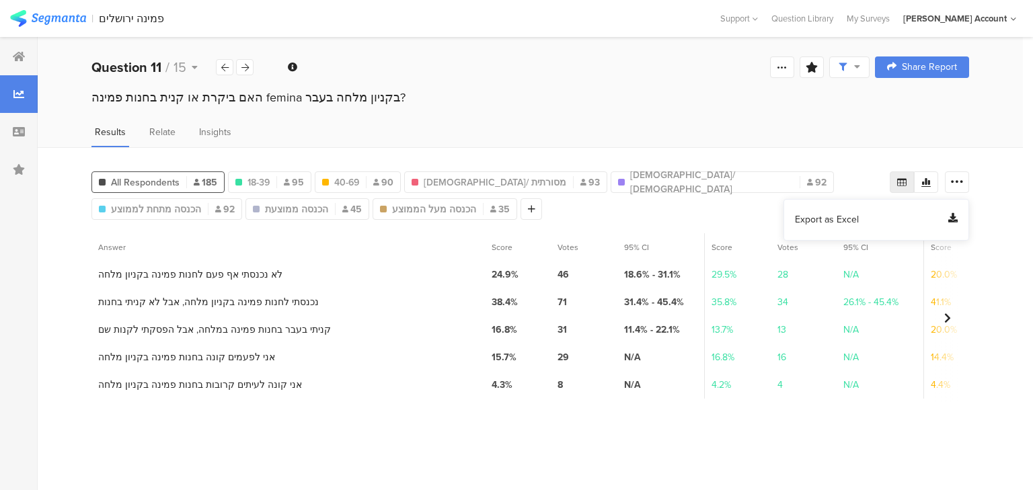
click at [827, 223] on span "Export as Excel" at bounding box center [827, 219] width 64 height 13
click at [223, 67] on icon at bounding box center [224, 67] width 7 height 9
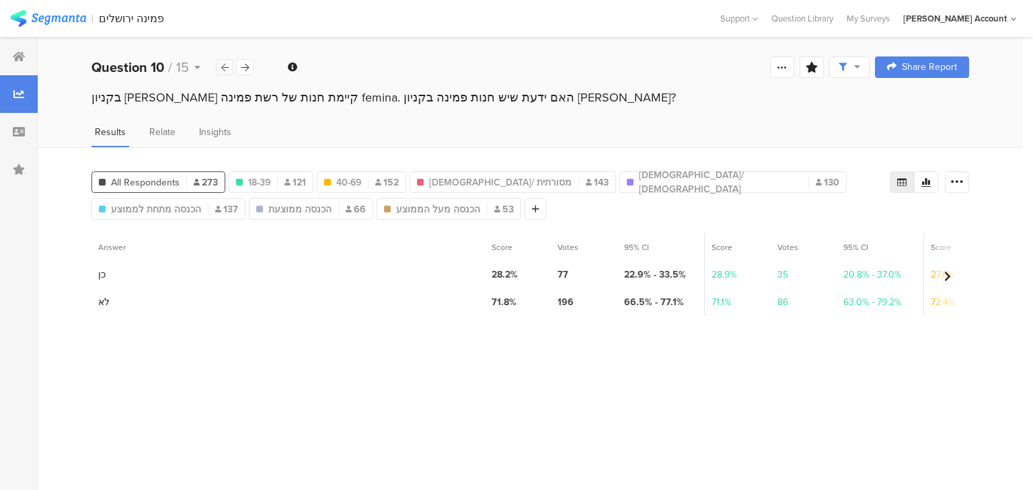
click at [226, 67] on icon at bounding box center [224, 67] width 7 height 9
click at [241, 65] on icon at bounding box center [244, 67] width 7 height 9
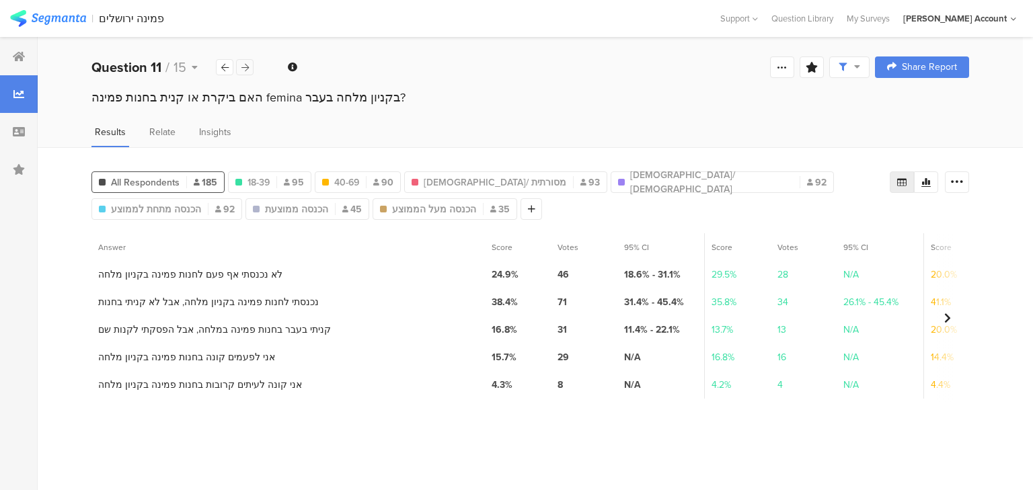
click at [241, 65] on icon at bounding box center [244, 67] width 7 height 9
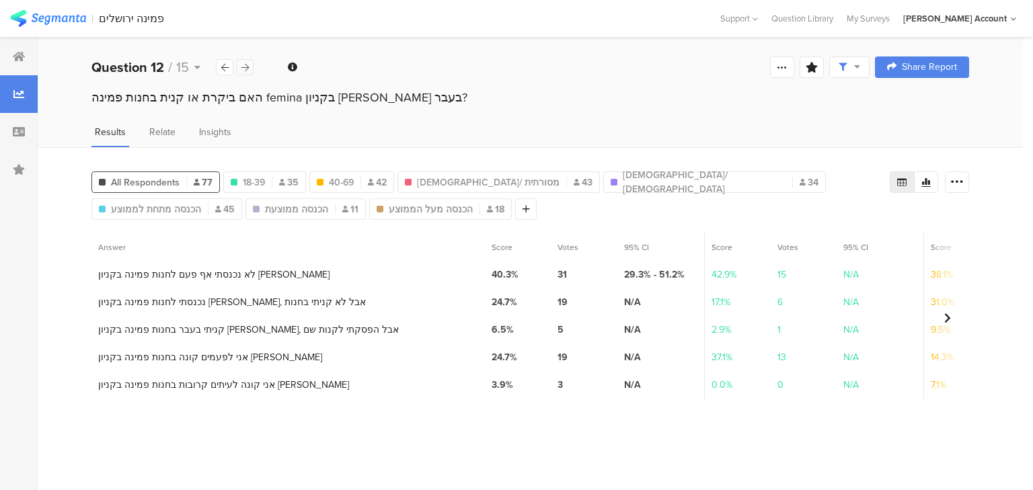
click at [241, 65] on icon at bounding box center [244, 67] width 7 height 9
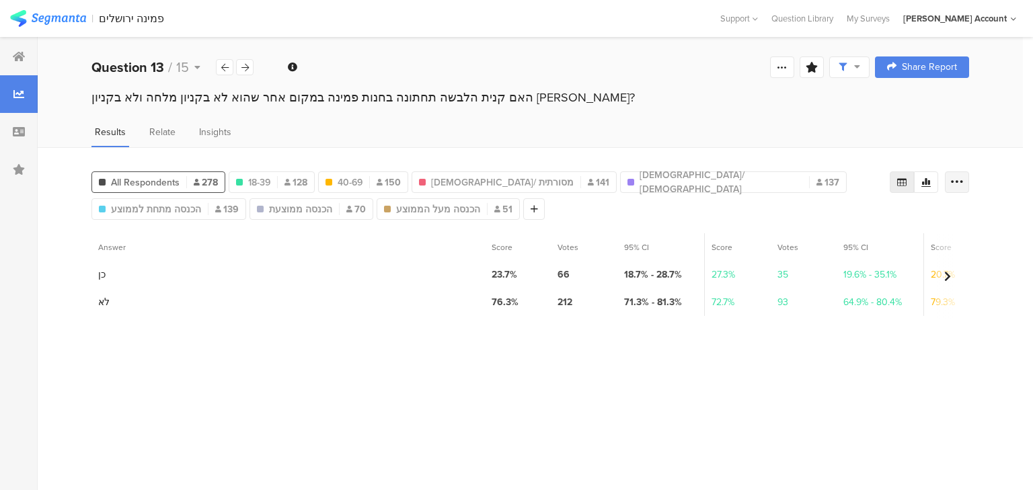
click at [963, 177] on icon at bounding box center [956, 182] width 13 height 13
click at [803, 223] on span "Export as Excel" at bounding box center [827, 219] width 64 height 13
click at [246, 65] on icon at bounding box center [244, 67] width 7 height 9
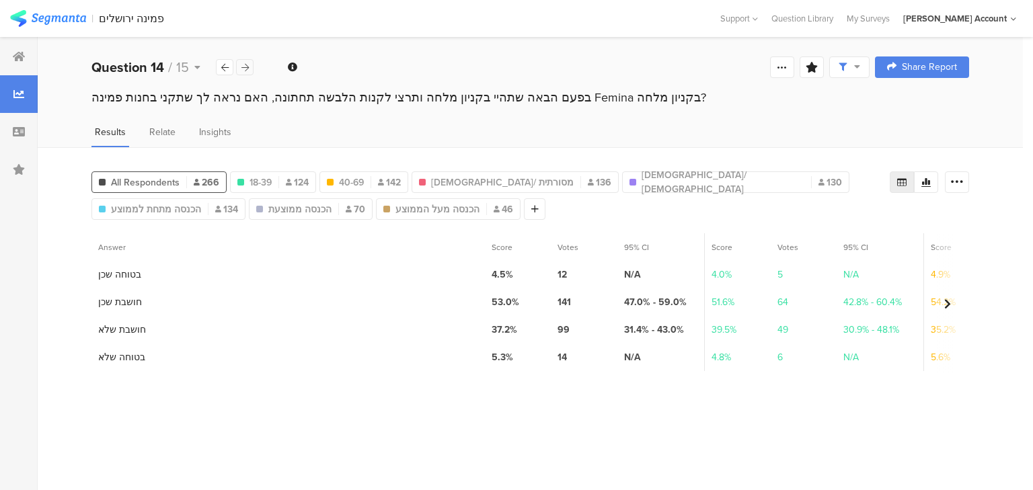
click at [243, 66] on icon at bounding box center [244, 67] width 7 height 9
click at [224, 67] on icon at bounding box center [224, 67] width 7 height 9
click at [954, 180] on icon at bounding box center [956, 182] width 13 height 13
click at [829, 215] on span "Export as Excel" at bounding box center [827, 219] width 64 height 13
click at [163, 66] on div "Question 14 / 15" at bounding box center [153, 67] width 124 height 20
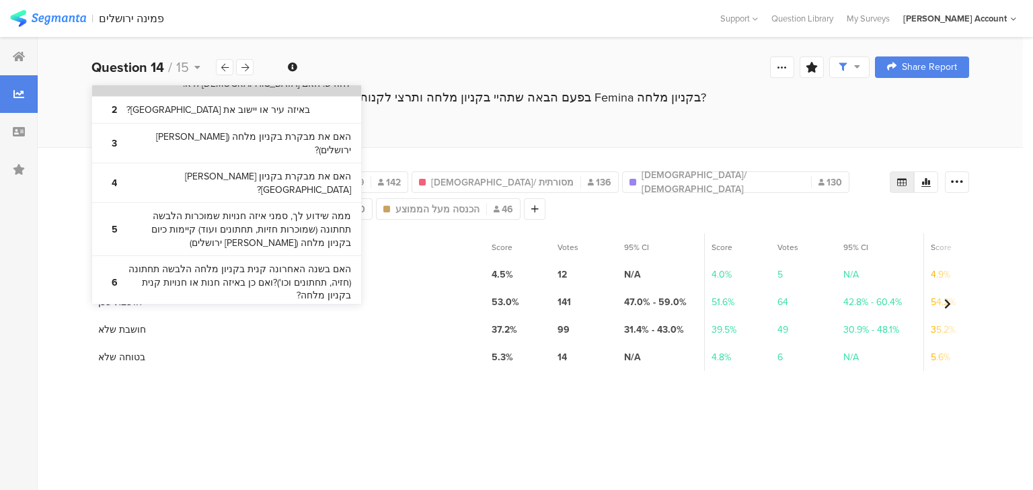
scroll to position [215, 0]
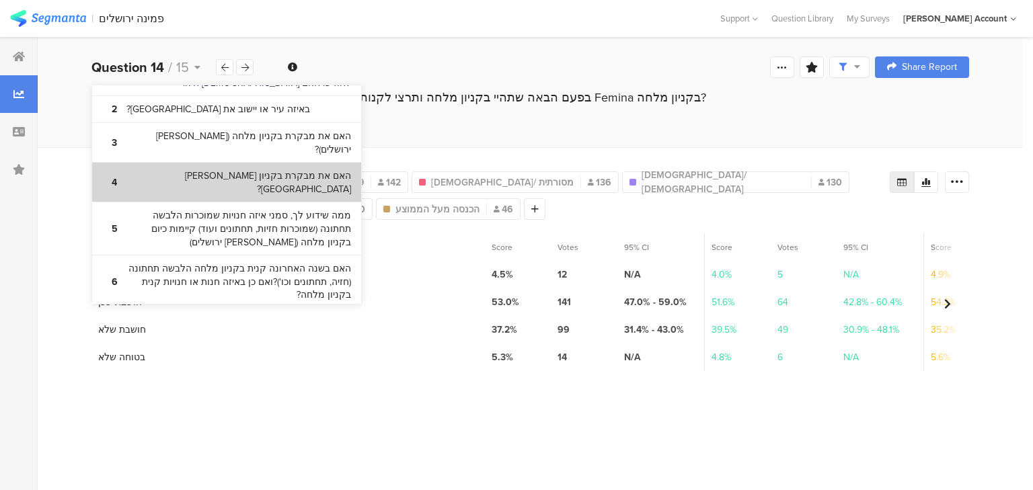
click at [204, 169] on bdi "האם את מבקרת בקניון הדר בירושלים?" at bounding box center [238, 182] width 225 height 26
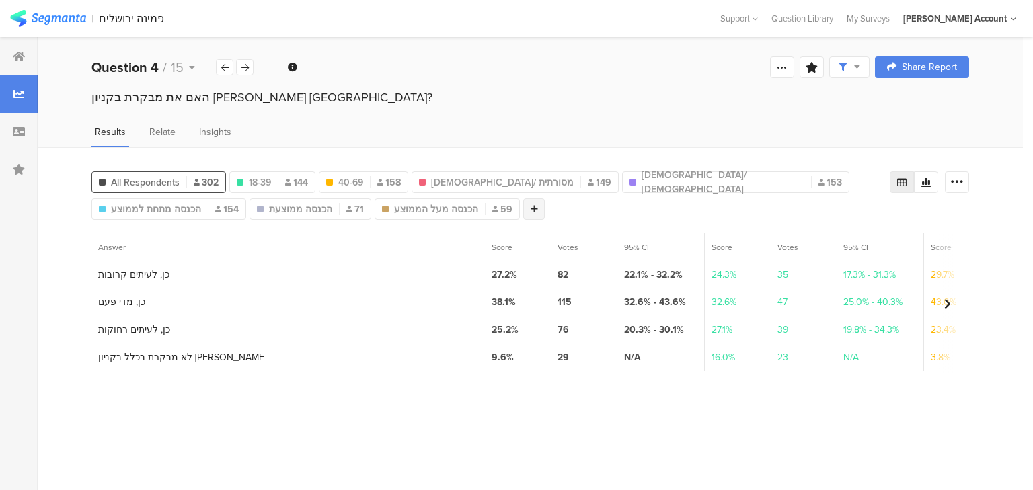
click at [531, 207] on icon at bounding box center [534, 208] width 7 height 9
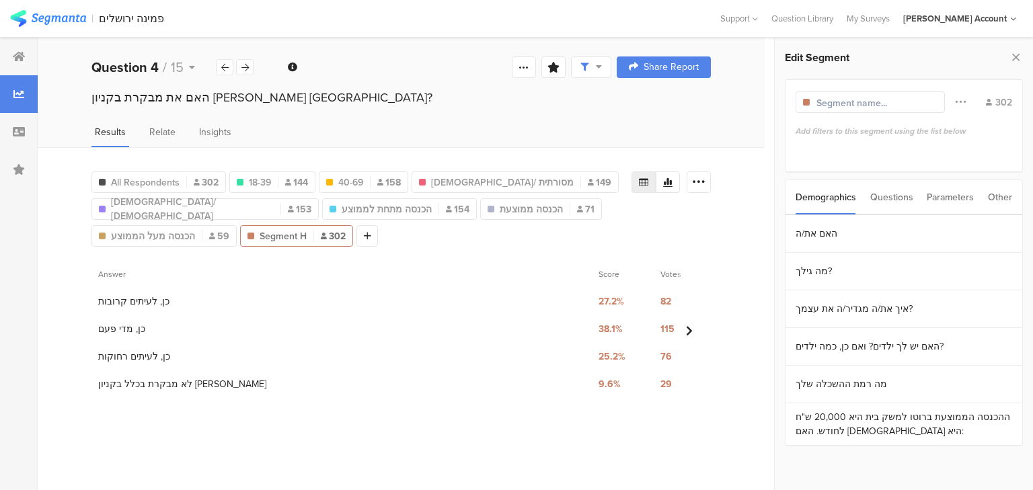
click at [892, 197] on div "Questions" at bounding box center [891, 197] width 43 height 34
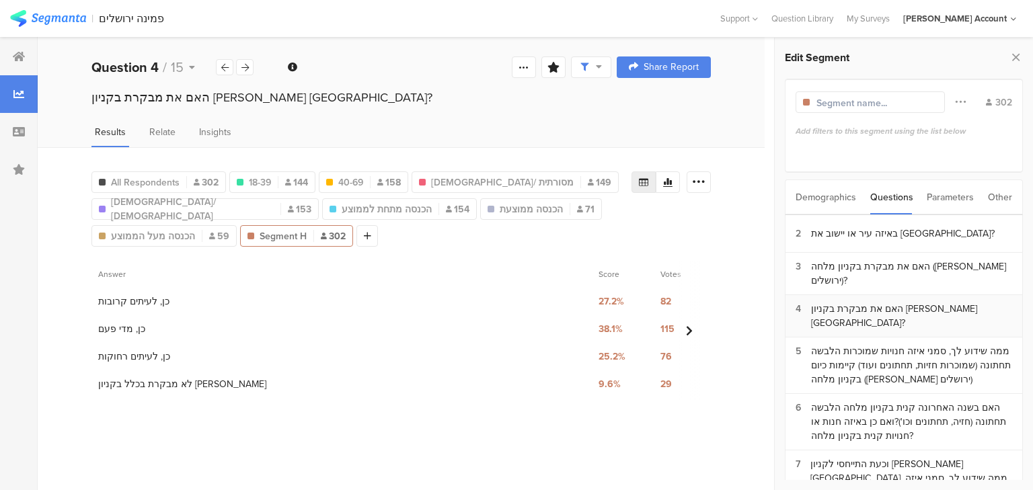
click at [901, 313] on div "האם את מבקרת בקניון הדר בירושלים?" at bounding box center [911, 316] width 201 height 28
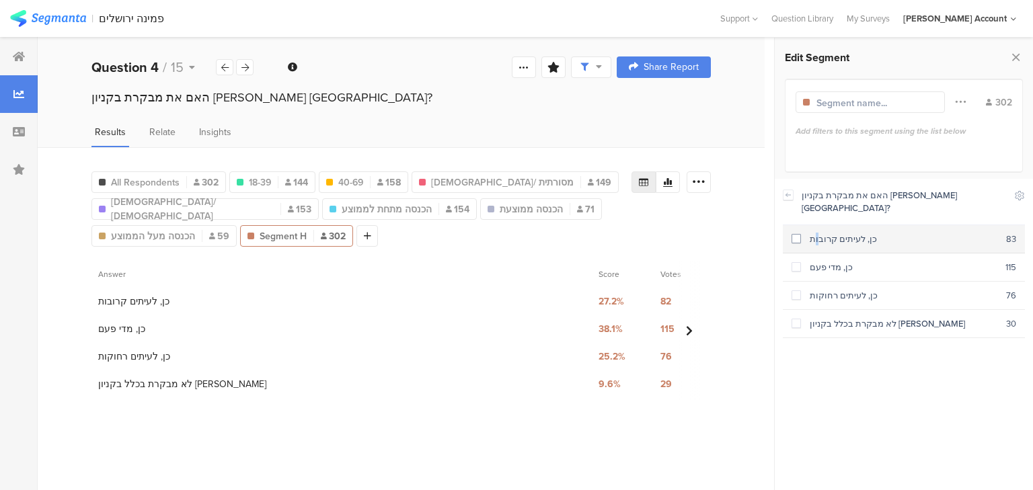
click at [834, 233] on div "כן, לעיתים קרובות" at bounding box center [903, 239] width 205 height 13
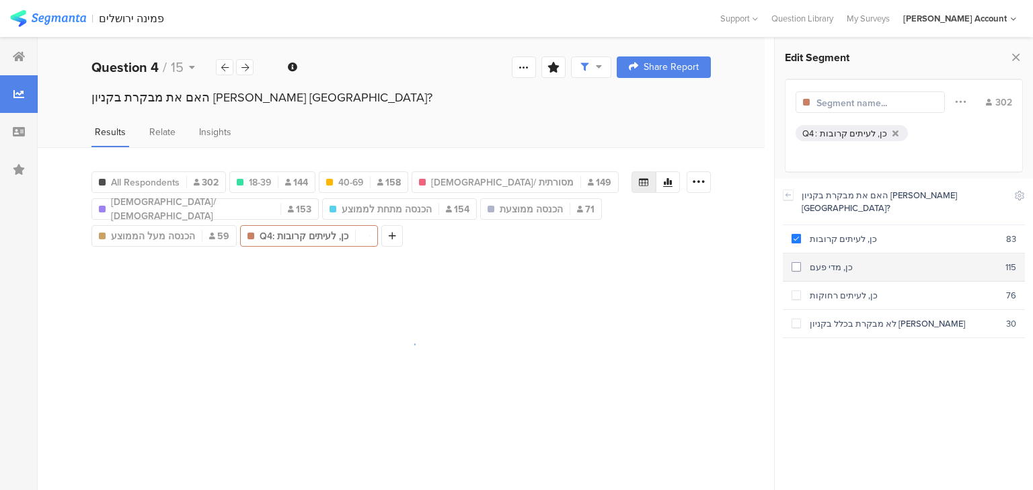
click at [834, 261] on div "כן, מדי פעם" at bounding box center [903, 267] width 204 height 13
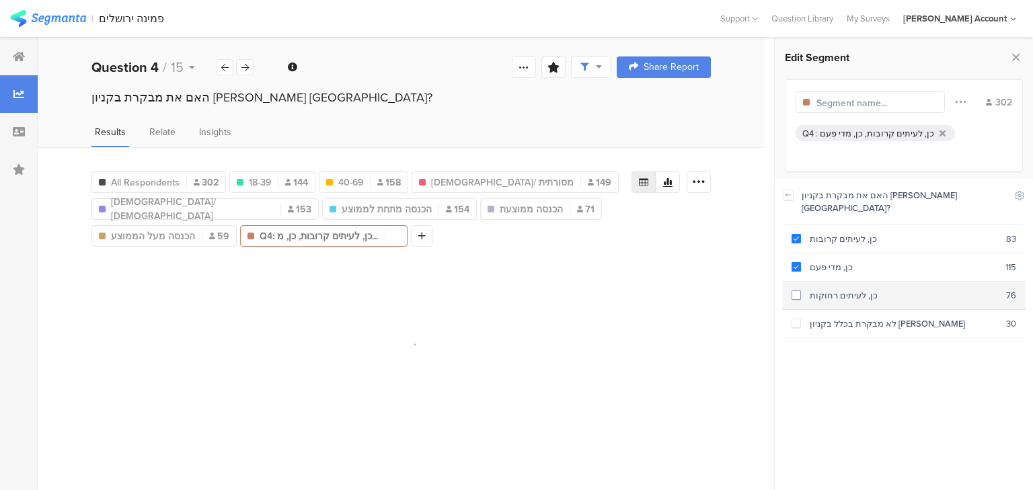
click at [839, 289] on div "כן, לעיתים רחוקות" at bounding box center [903, 295] width 205 height 13
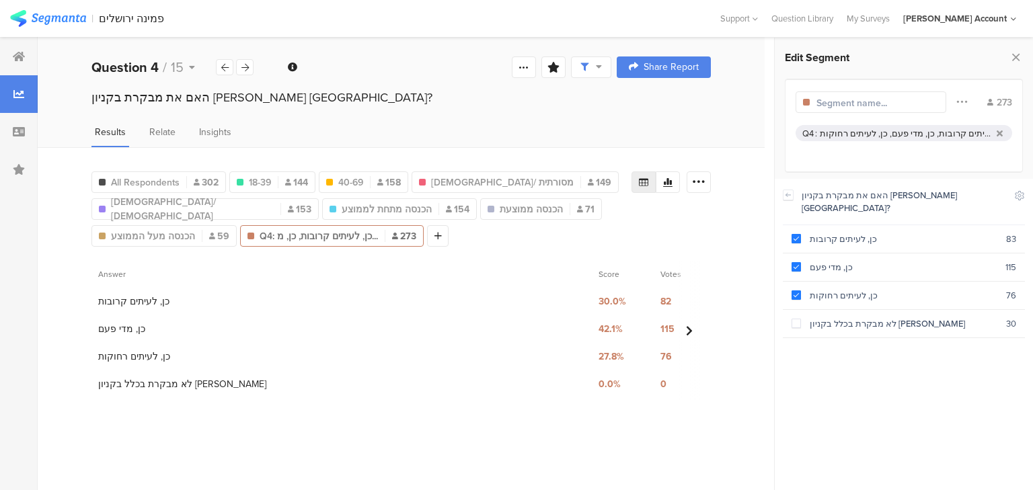
click at [846, 102] on input "text" at bounding box center [875, 103] width 117 height 14
type input "ביקרה בקניון הדר N=273"
click at [474, 231] on icon at bounding box center [477, 235] width 7 height 9
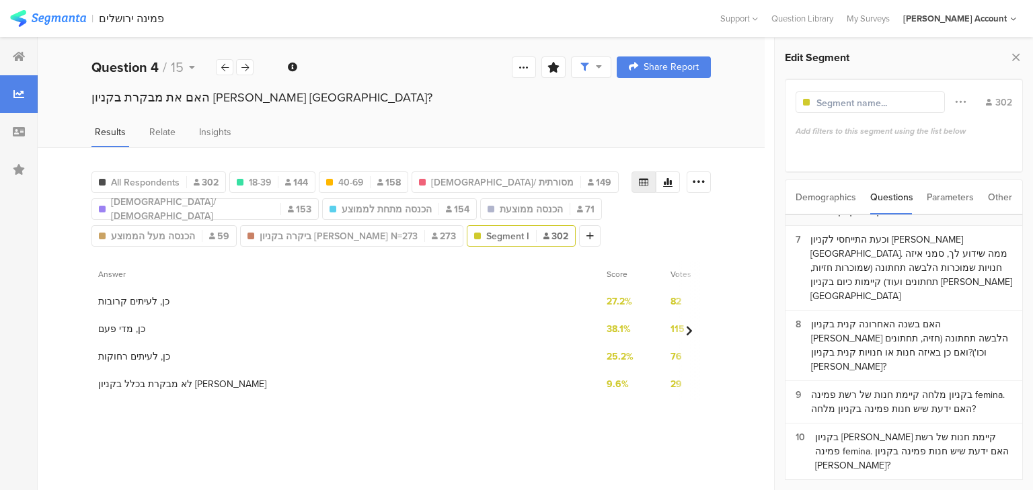
scroll to position [269, 0]
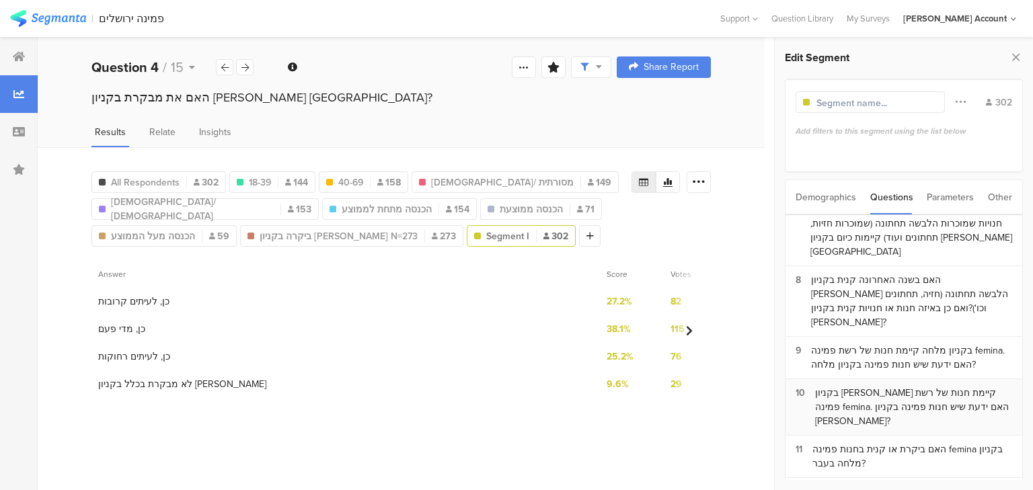
click at [915, 386] on div "בקניון הדר קיימת חנות של רשת פמינה femina. האם ידעת שיש חנות פמינה בקניון הדר?" at bounding box center [913, 407] width 197 height 42
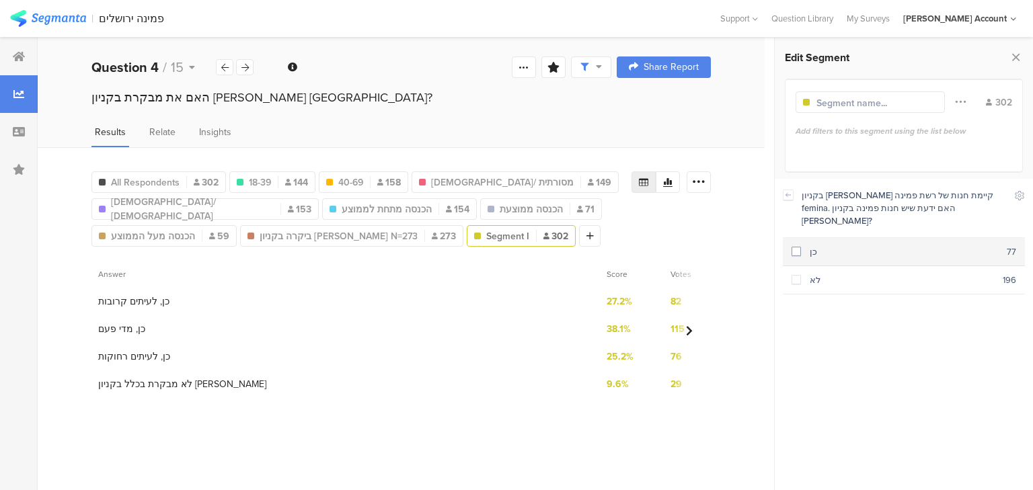
click at [835, 246] on div "כן" at bounding box center [904, 252] width 206 height 13
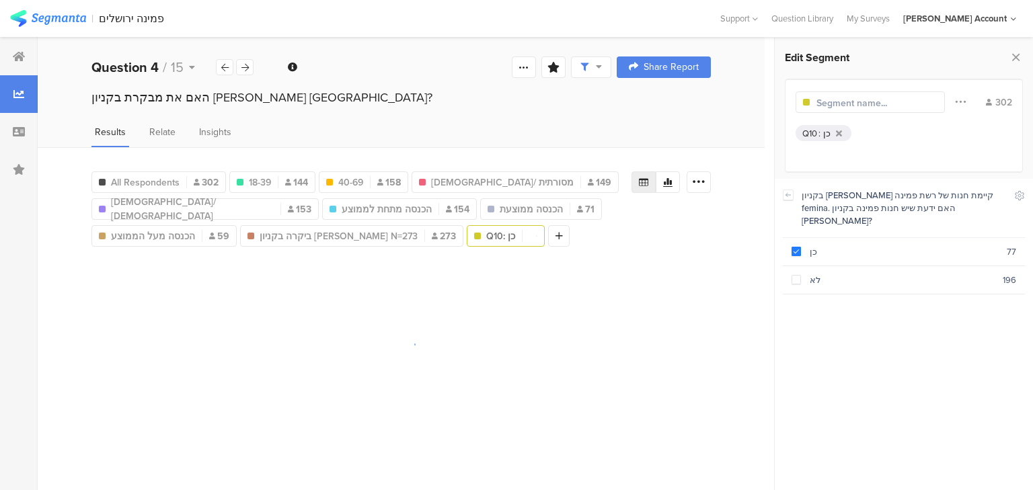
click at [872, 106] on input "text" at bounding box center [875, 103] width 117 height 14
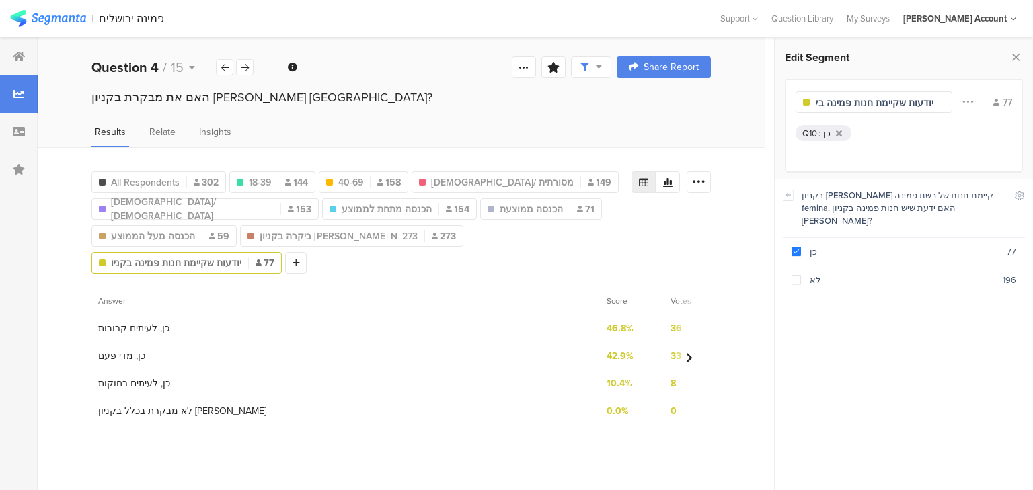
scroll to position [0, 18]
click at [260, 233] on span "ביקרה בקניון הדר N=273" at bounding box center [339, 236] width 158 height 14
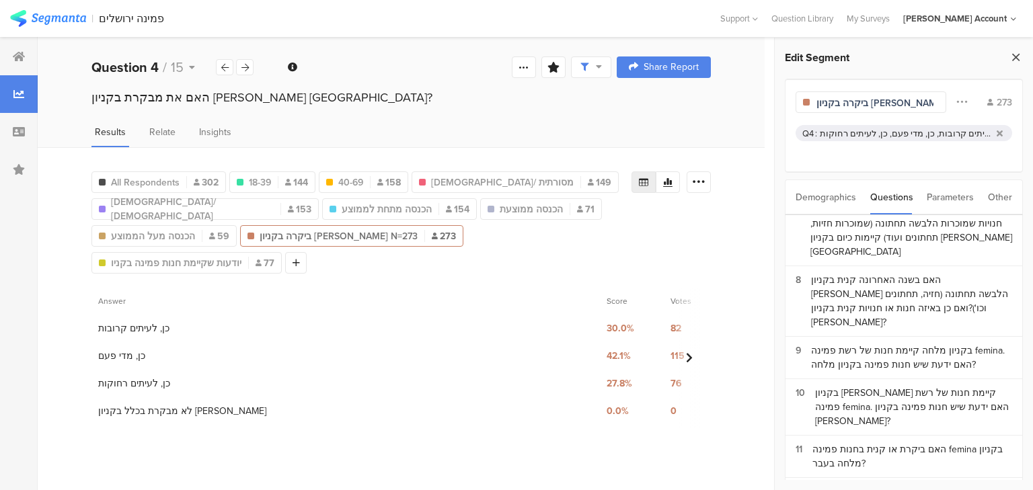
click at [1017, 58] on icon at bounding box center [1016, 57] width 14 height 19
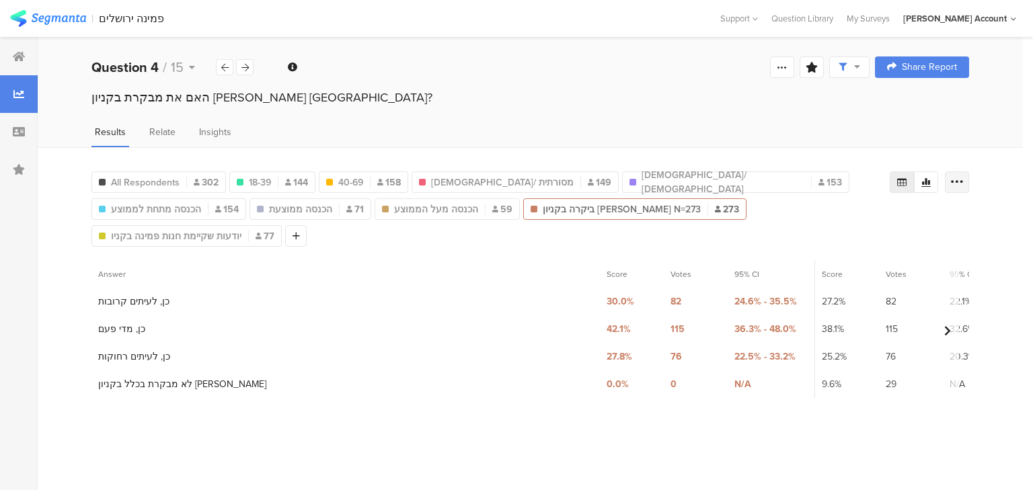
click at [959, 176] on icon at bounding box center [956, 182] width 13 height 13
click at [820, 218] on span "Export as Excel" at bounding box center [827, 219] width 64 height 13
click at [252, 65] on div at bounding box center [244, 67] width 17 height 16
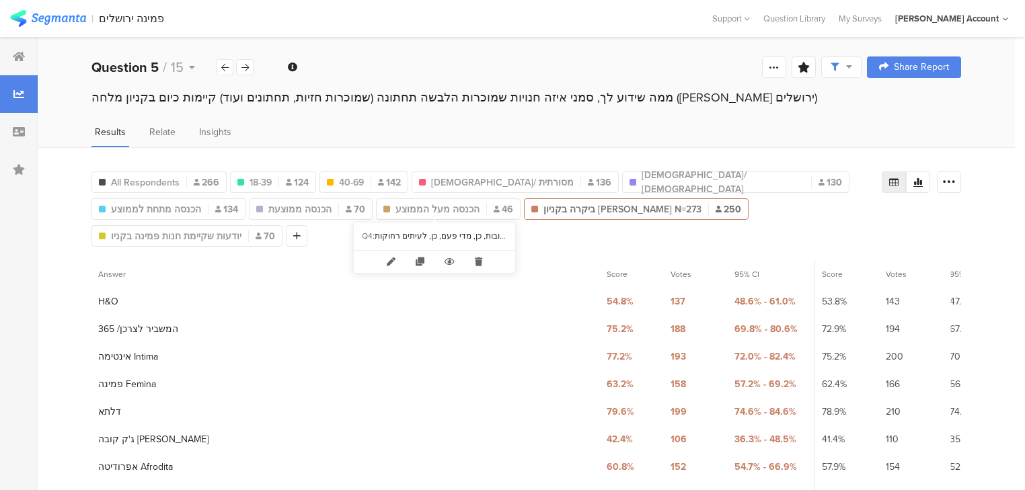
drag, startPoint x: 480, startPoint y: 266, endPoint x: 474, endPoint y: 248, distance: 19.4
click at [480, 265] on icon at bounding box center [479, 262] width 28 height 22
type input "הכנסה מעל הממוצע"
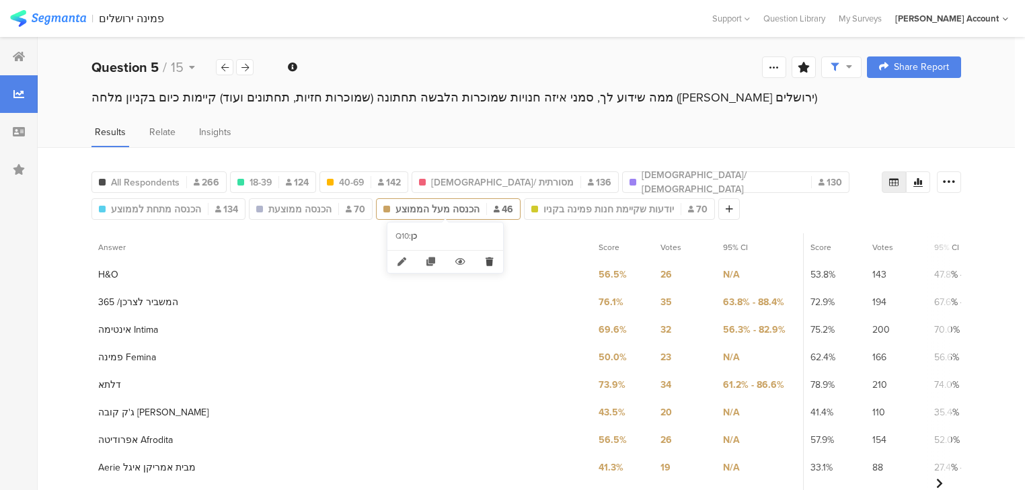
click at [491, 262] on icon at bounding box center [490, 262] width 28 height 22
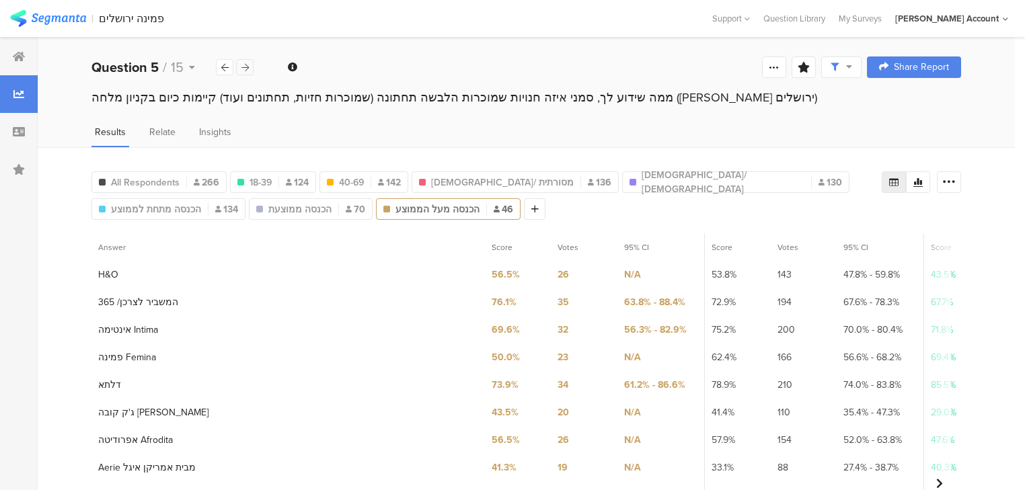
click at [245, 67] on icon at bounding box center [244, 67] width 7 height 9
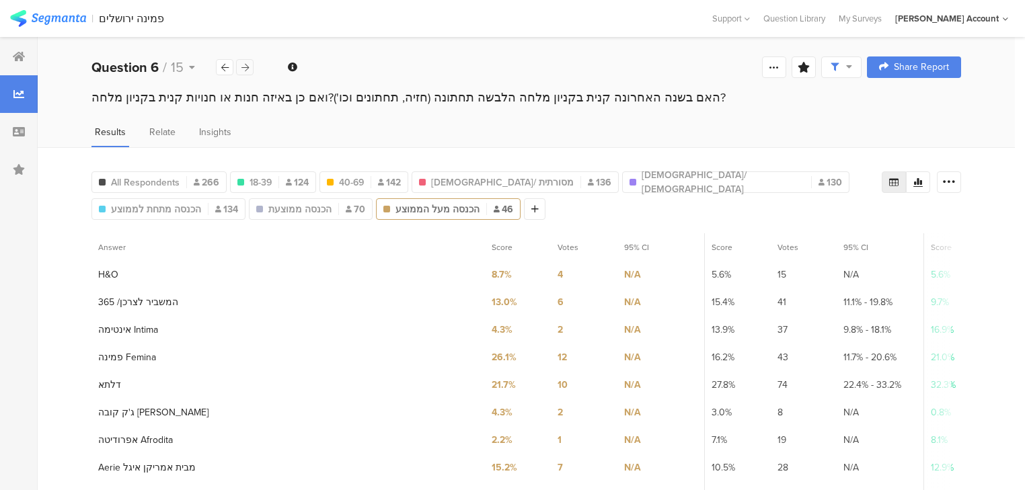
click at [241, 65] on icon at bounding box center [244, 67] width 7 height 9
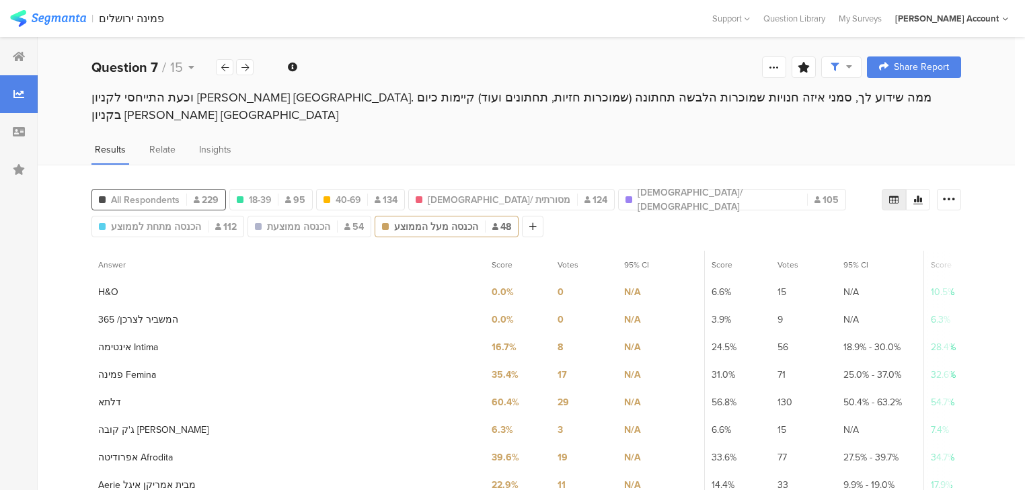
click at [141, 193] on span "All Respondents" at bounding box center [145, 200] width 69 height 14
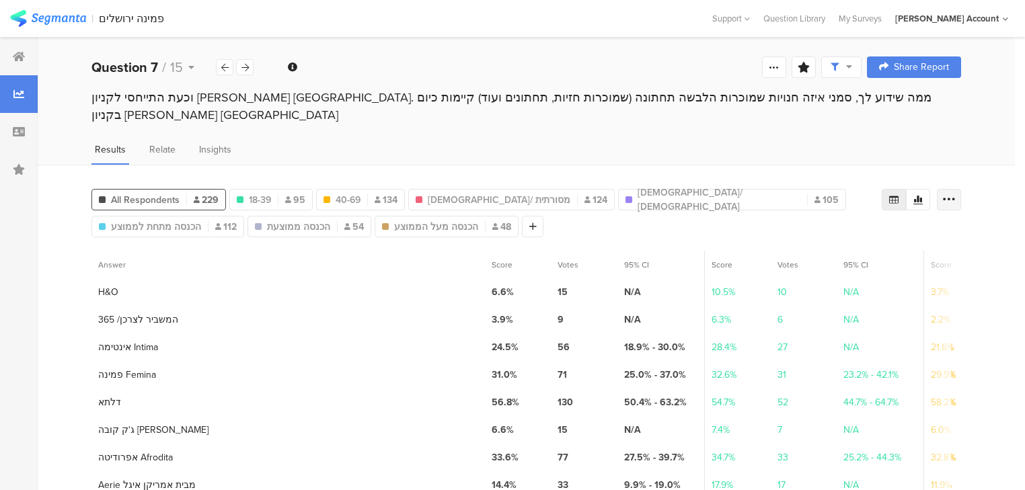
click at [956, 193] on icon at bounding box center [948, 199] width 13 height 13
click at [844, 216] on span "Export as Excel" at bounding box center [827, 219] width 64 height 13
click at [228, 66] on icon at bounding box center [224, 67] width 7 height 9
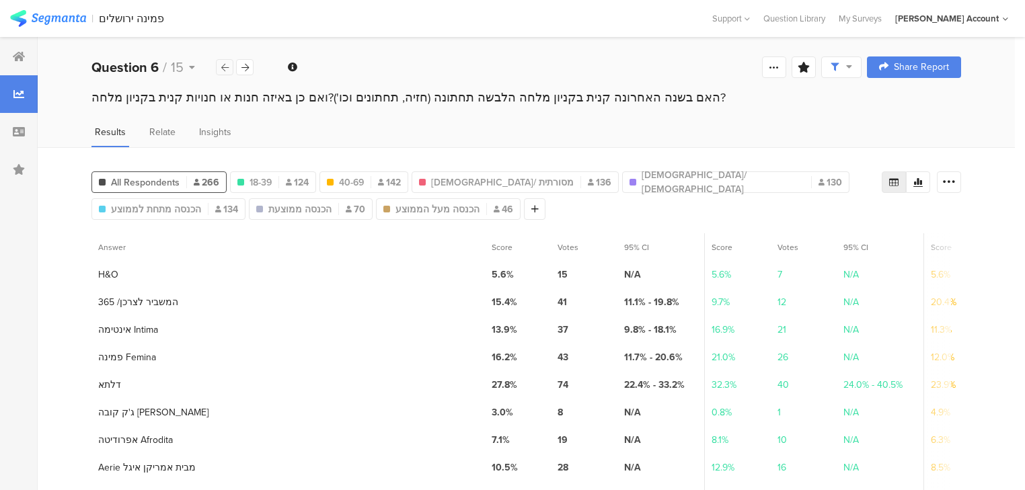
click at [228, 66] on icon at bounding box center [224, 67] width 7 height 9
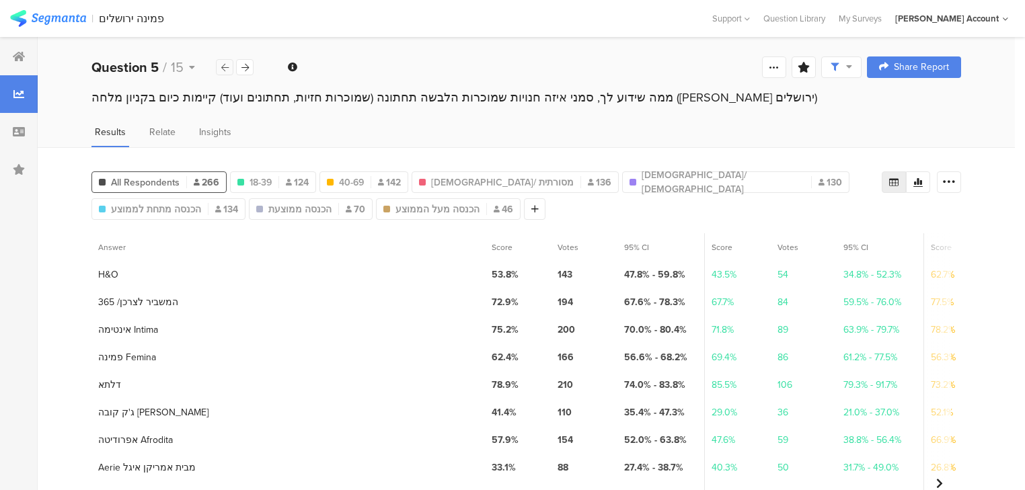
click at [228, 66] on icon at bounding box center [224, 67] width 7 height 9
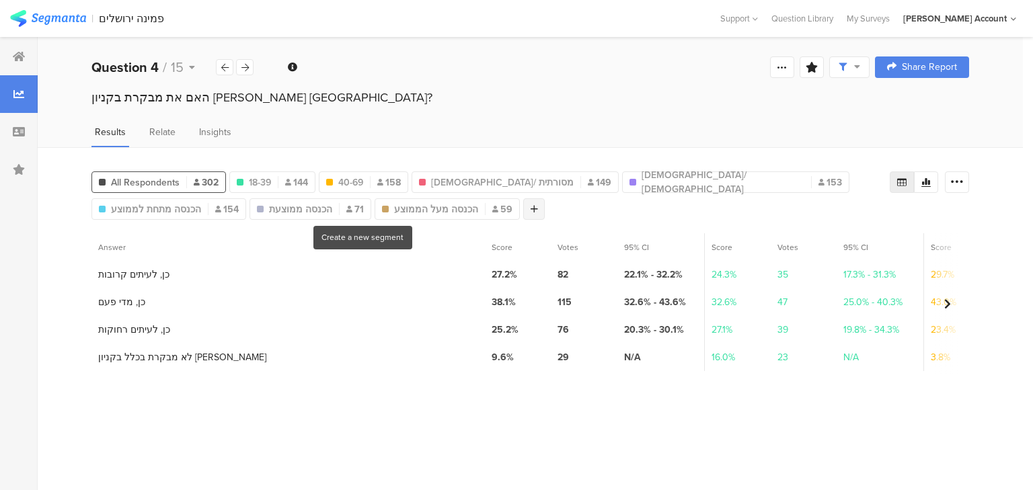
click at [523, 210] on div at bounding box center [534, 209] width 22 height 22
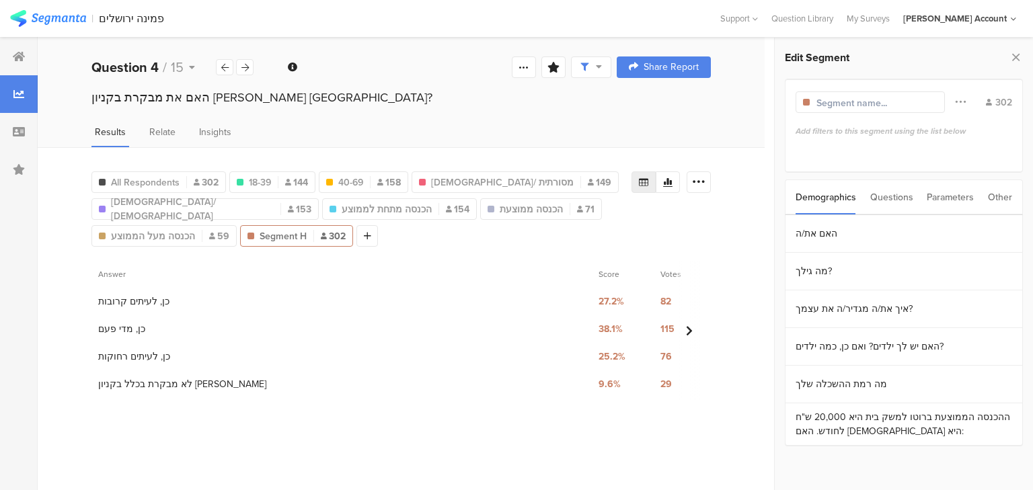
click at [900, 196] on div "Questions" at bounding box center [891, 197] width 43 height 34
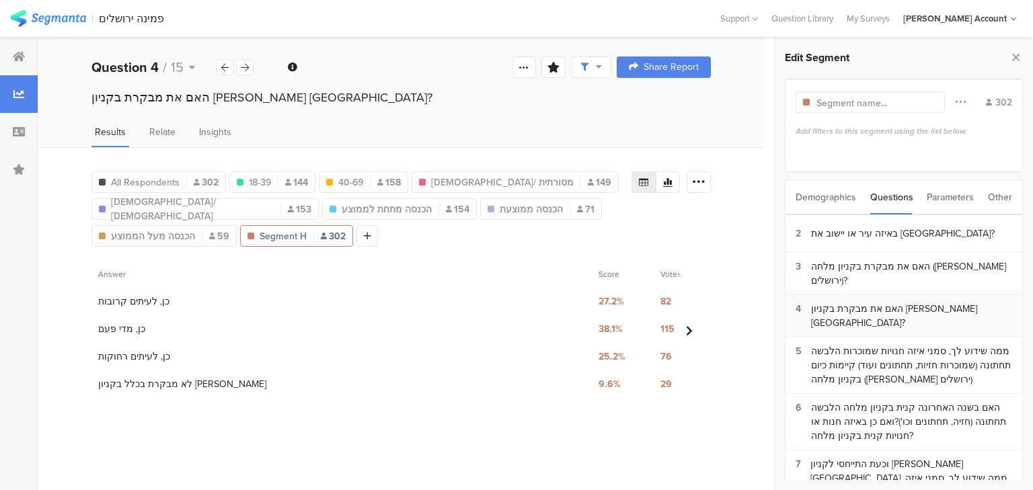
click at [882, 309] on div "האם את מבקרת בקניון הדר בירושלים?" at bounding box center [911, 316] width 201 height 28
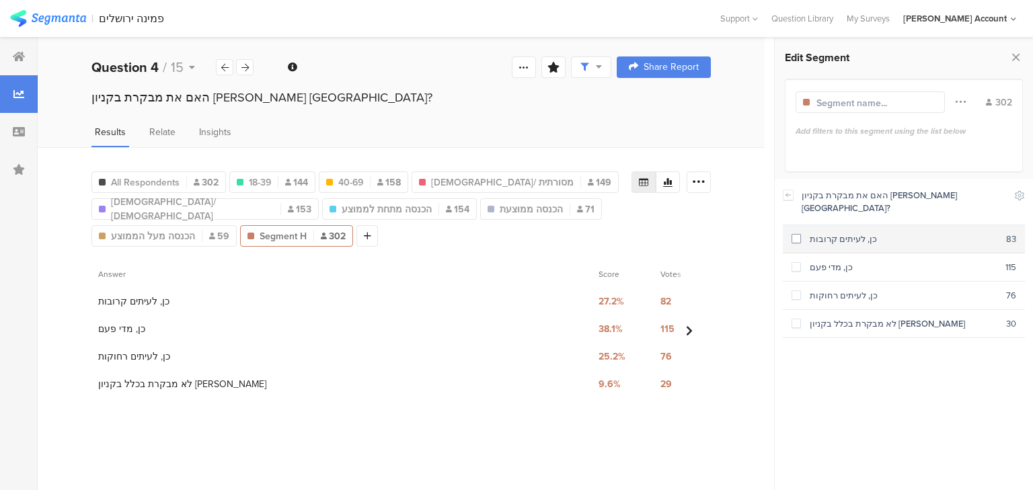
click at [840, 235] on section "כן, לעיתים קרובות 83" at bounding box center [904, 239] width 242 height 28
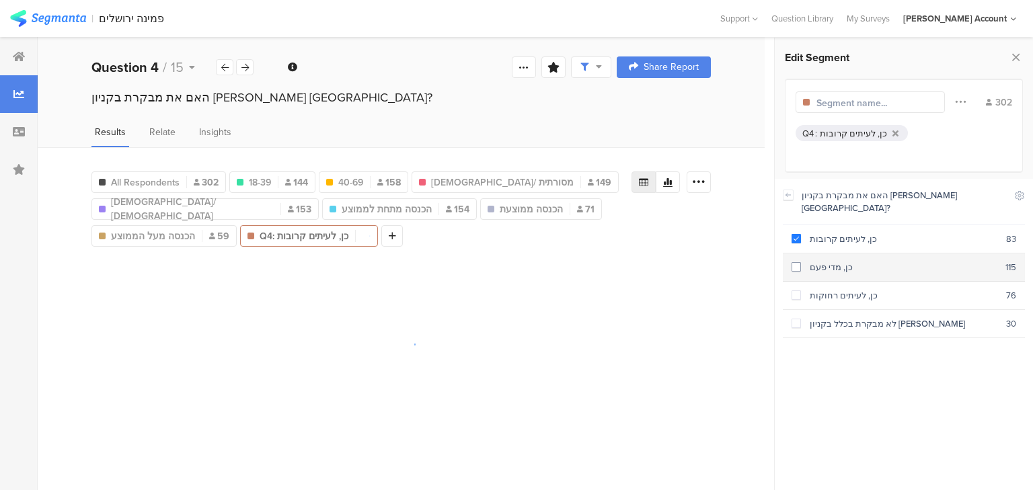
click at [839, 261] on div "כן, מדי פעם" at bounding box center [903, 267] width 204 height 13
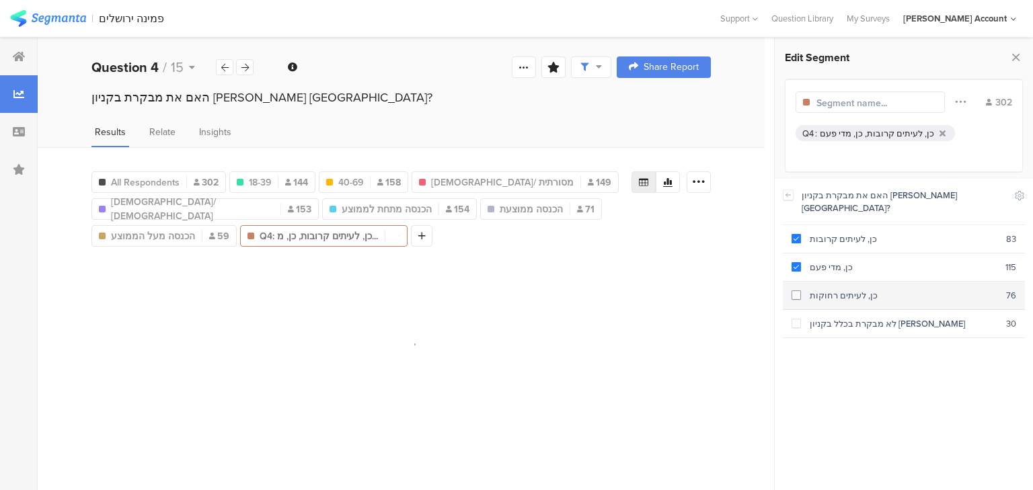
click at [847, 289] on div "כן, לעיתים רחוקות" at bounding box center [903, 295] width 205 height 13
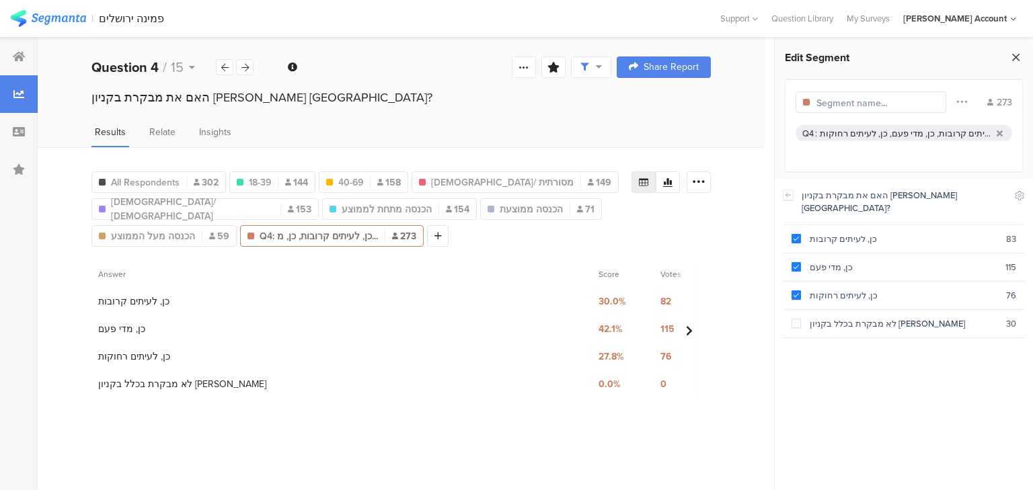
click at [1016, 58] on icon at bounding box center [1016, 57] width 14 height 19
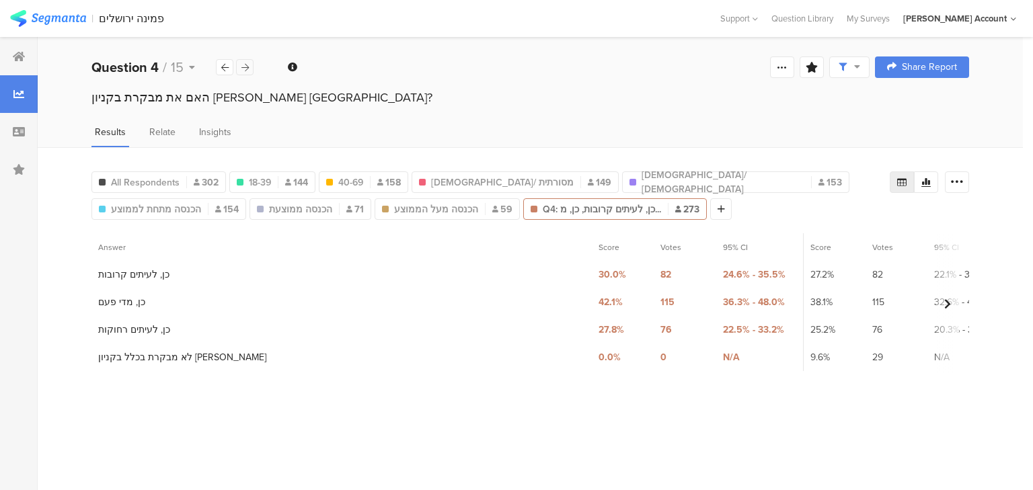
click at [243, 71] on icon at bounding box center [244, 67] width 7 height 9
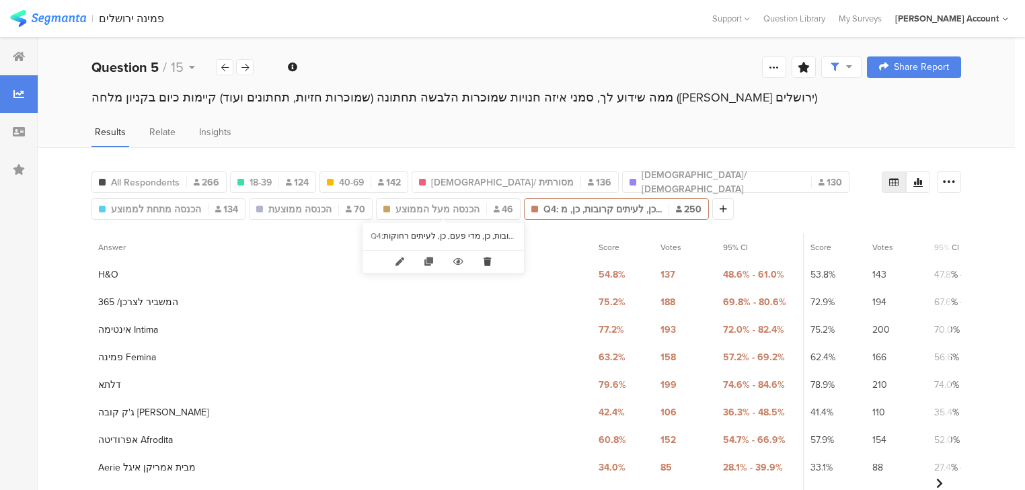
click at [487, 264] on icon at bounding box center [488, 262] width 28 height 22
type input "הכנסה מעל הממוצע"
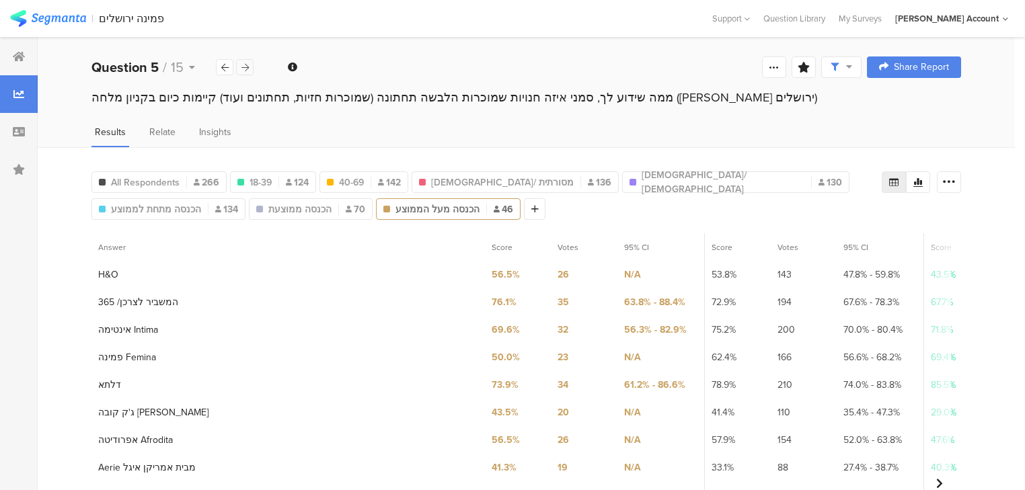
click at [245, 68] on icon at bounding box center [244, 67] width 7 height 9
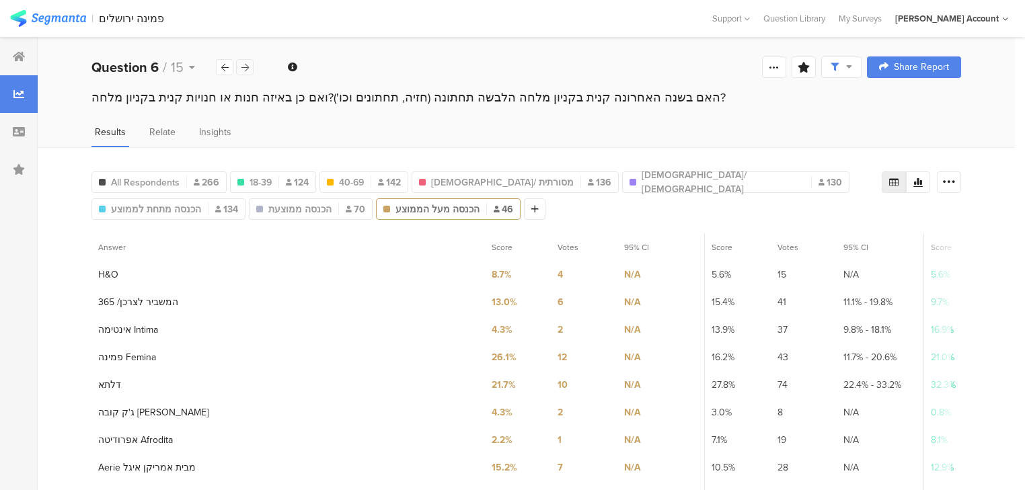
click at [245, 69] on icon at bounding box center [244, 67] width 7 height 9
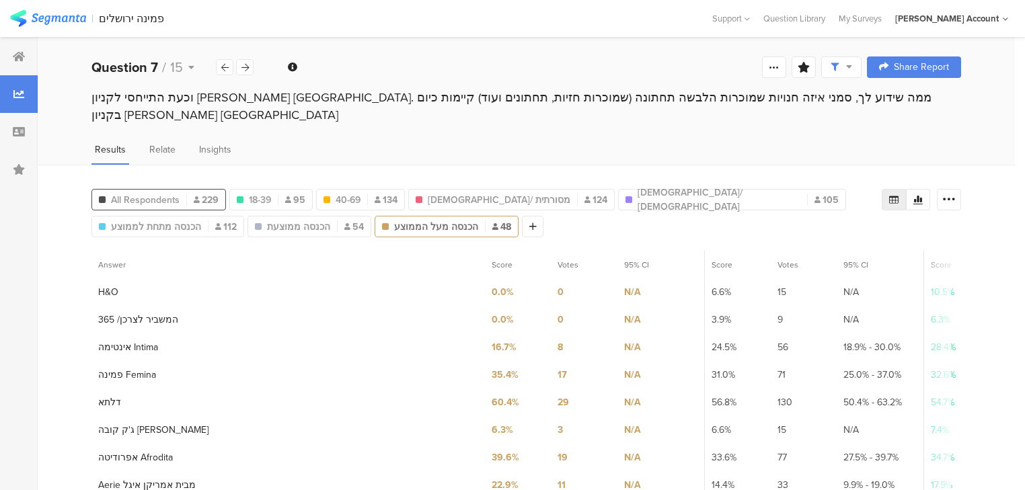
click at [116, 193] on span "All Respondents" at bounding box center [145, 200] width 69 height 14
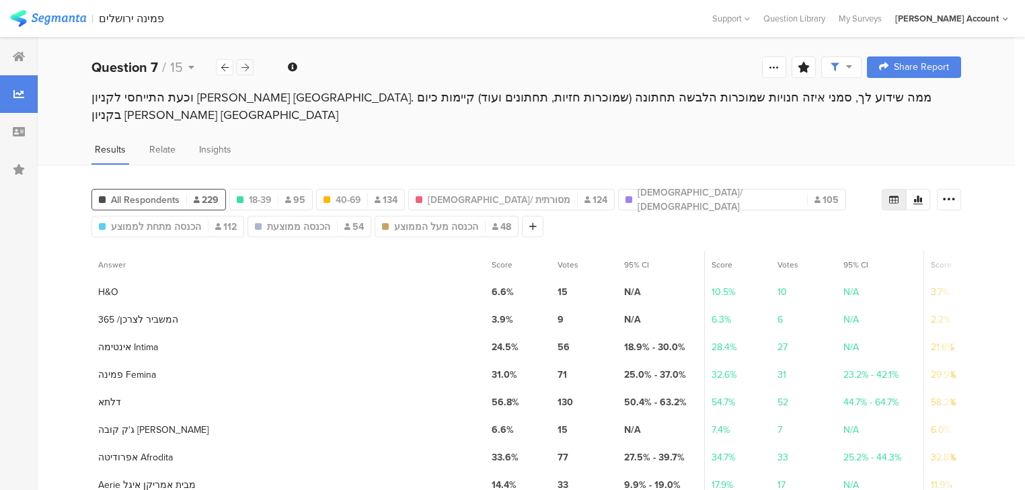
click at [241, 63] on icon at bounding box center [244, 67] width 7 height 9
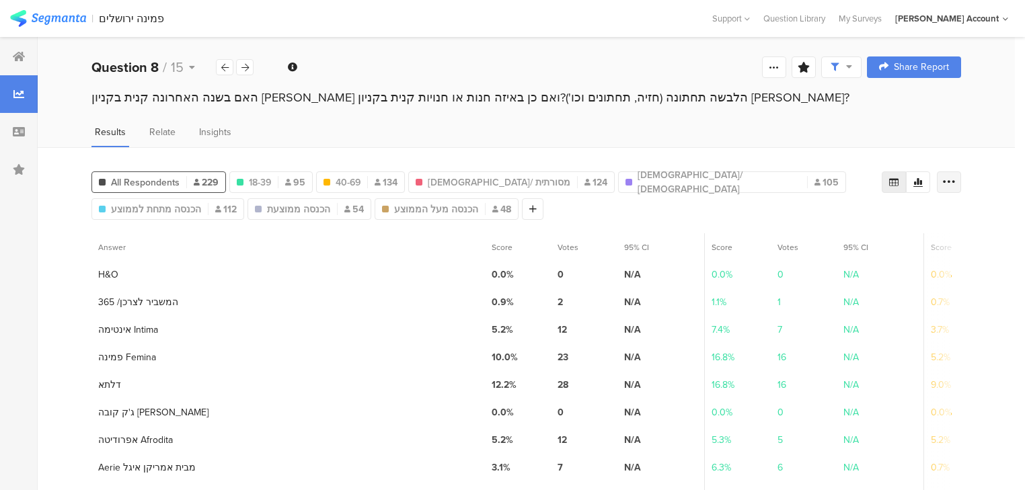
click at [956, 182] on icon at bounding box center [948, 182] width 13 height 13
click at [831, 221] on span "Export as Excel" at bounding box center [827, 219] width 64 height 13
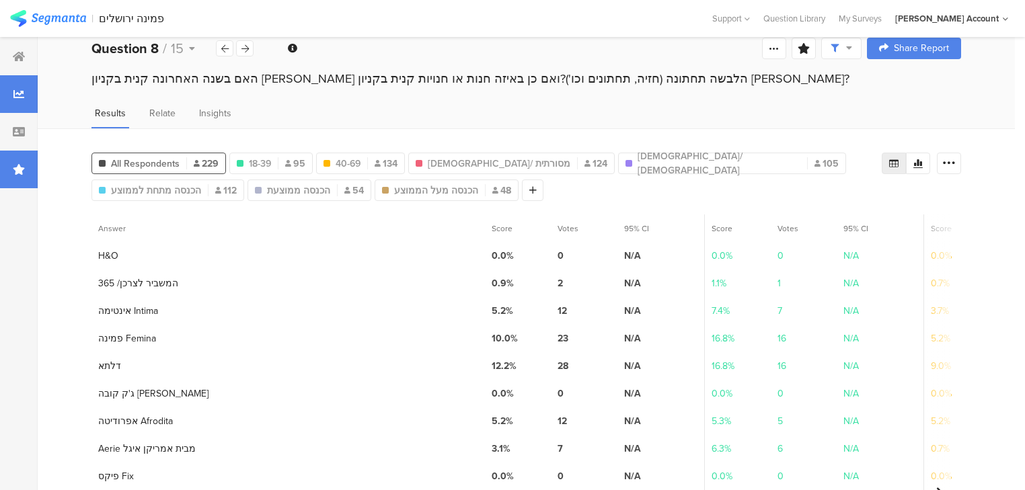
scroll to position [22, 0]
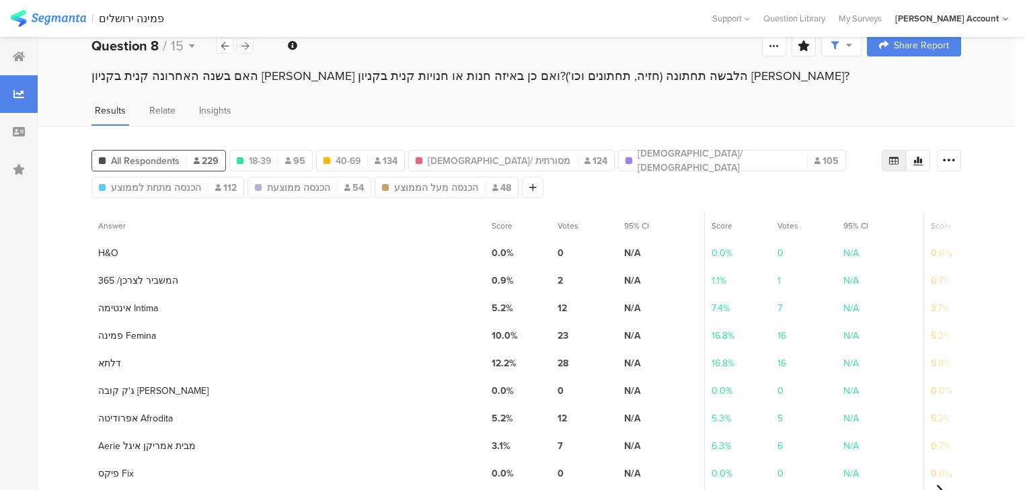
click at [245, 44] on icon at bounding box center [244, 46] width 7 height 9
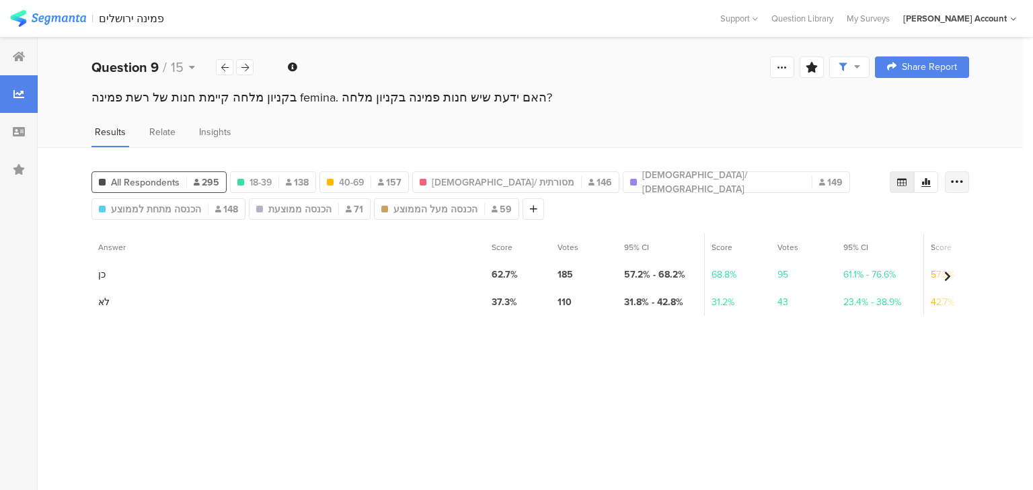
click at [960, 180] on icon at bounding box center [956, 182] width 13 height 13
click at [815, 218] on span "Export as Excel" at bounding box center [827, 219] width 64 height 13
click at [242, 65] on icon at bounding box center [244, 67] width 7 height 9
click at [960, 183] on icon at bounding box center [956, 182] width 13 height 13
click at [833, 216] on span "Export as Excel" at bounding box center [827, 219] width 64 height 13
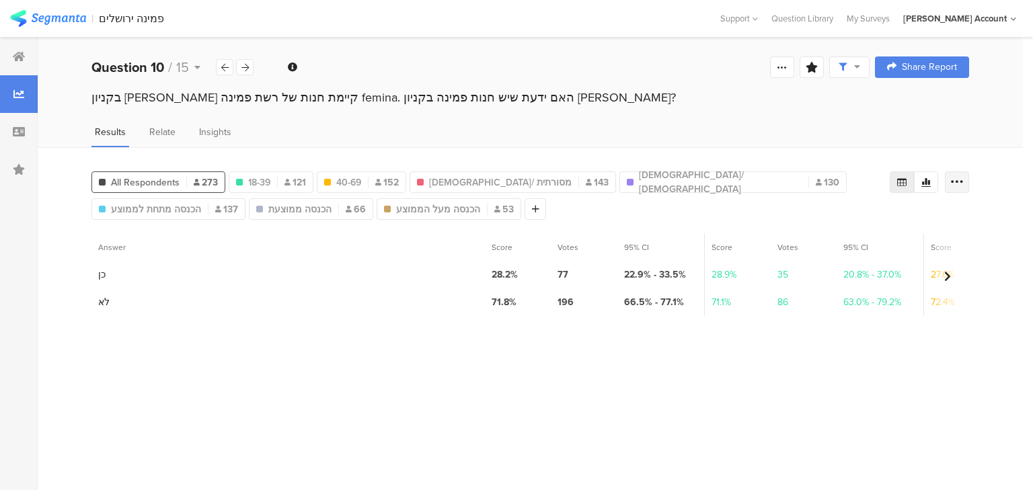
click at [955, 179] on icon at bounding box center [956, 182] width 13 height 13
click at [848, 220] on span "Export as Excel" at bounding box center [827, 219] width 64 height 13
click at [245, 65] on icon at bounding box center [244, 67] width 7 height 9
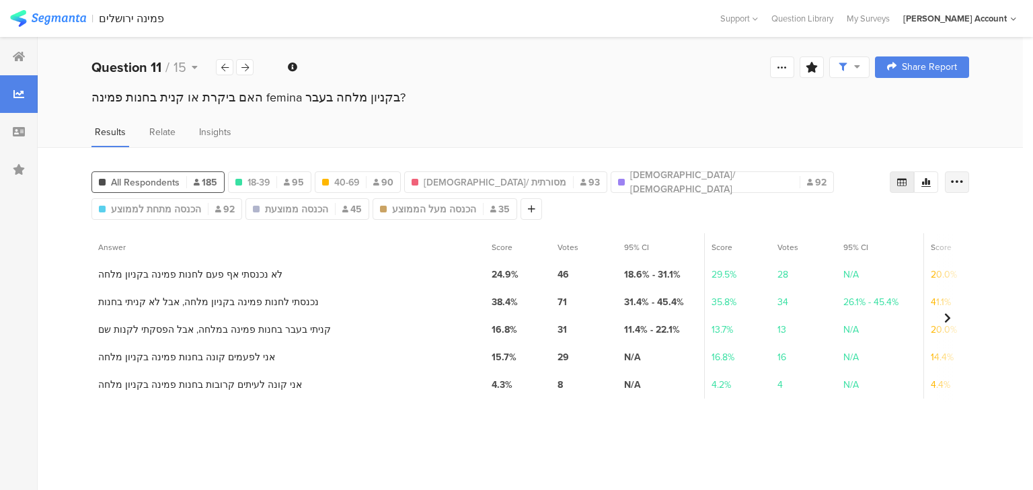
click at [964, 180] on div at bounding box center [957, 183] width 24 height 22
click at [827, 221] on span "Export as Excel" at bounding box center [827, 219] width 64 height 13
click at [241, 66] on icon at bounding box center [244, 67] width 7 height 9
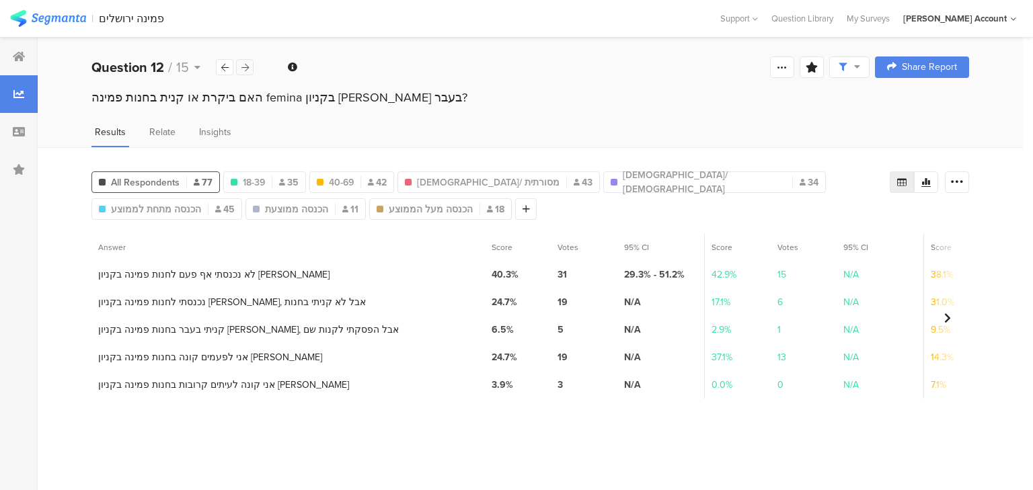
click at [248, 70] on icon at bounding box center [244, 67] width 7 height 9
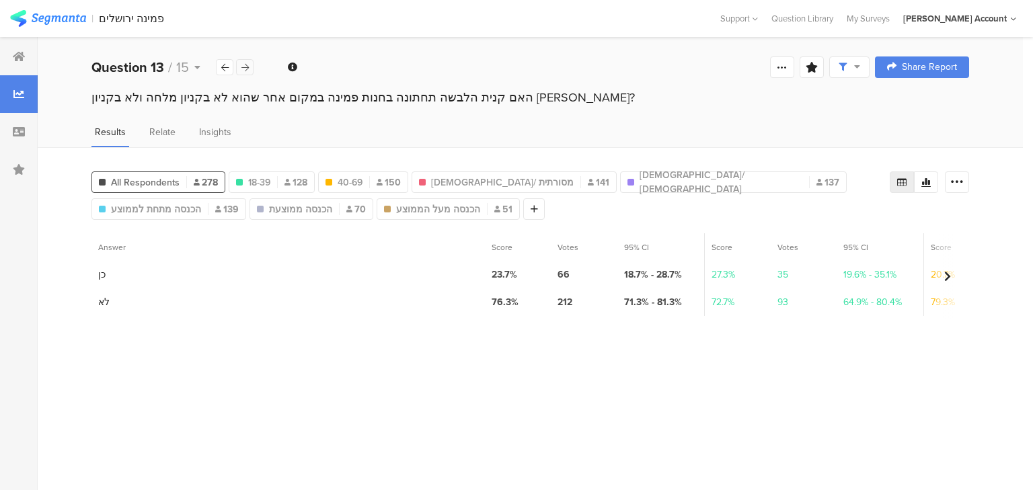
click at [243, 65] on icon at bounding box center [244, 67] width 7 height 9
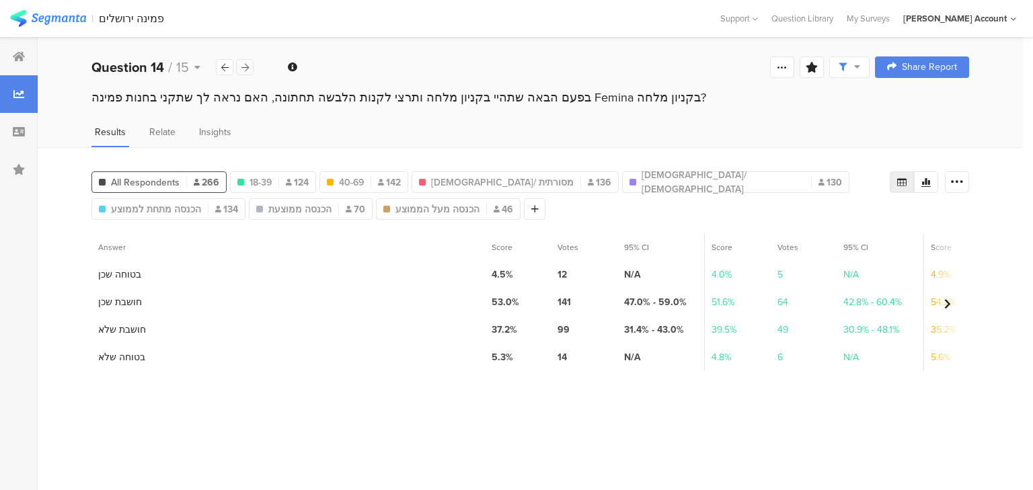
click at [248, 67] on icon at bounding box center [244, 67] width 7 height 9
click at [954, 178] on icon at bounding box center [956, 182] width 13 height 13
click at [794, 218] on div "Export as Excel" at bounding box center [876, 220] width 168 height 24
click at [804, 218] on span "Export as Excel" at bounding box center [827, 219] width 64 height 13
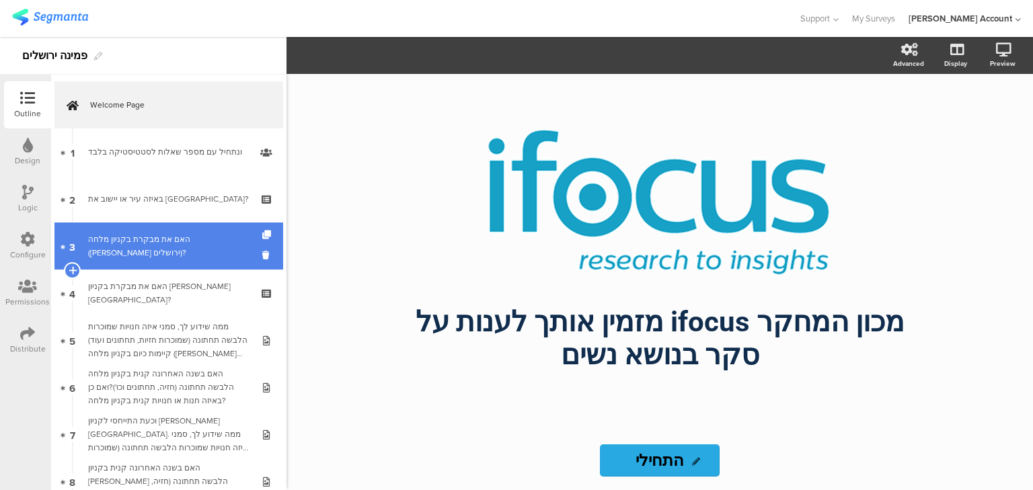
click at [141, 256] on link "3 האם את מבקרת בקניון מלחה ([PERSON_NAME] ירושלים)?" at bounding box center [168, 246] width 229 height 47
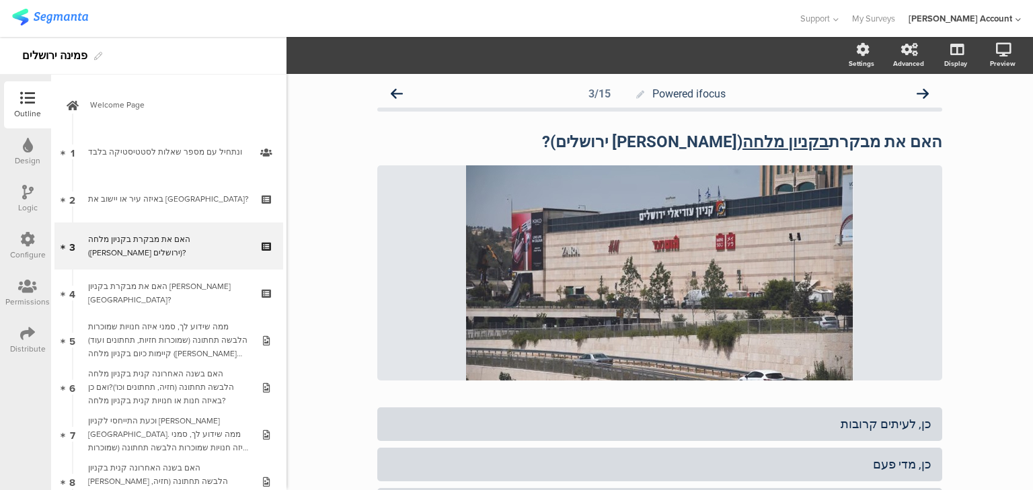
click at [26, 191] on icon at bounding box center [27, 192] width 11 height 15
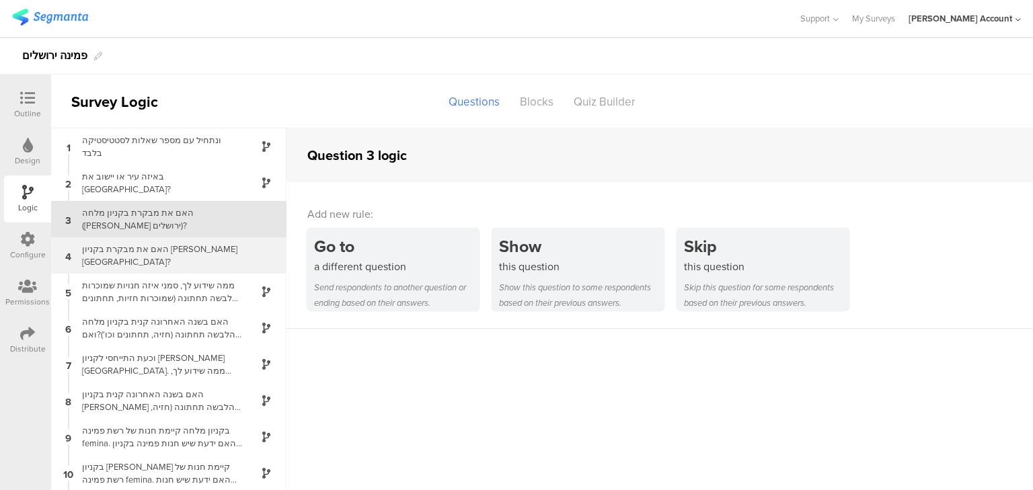
click at [108, 255] on div "האם את מבקרת בקניון [PERSON_NAME] [GEOGRAPHIC_DATA]?" at bounding box center [158, 256] width 168 height 26
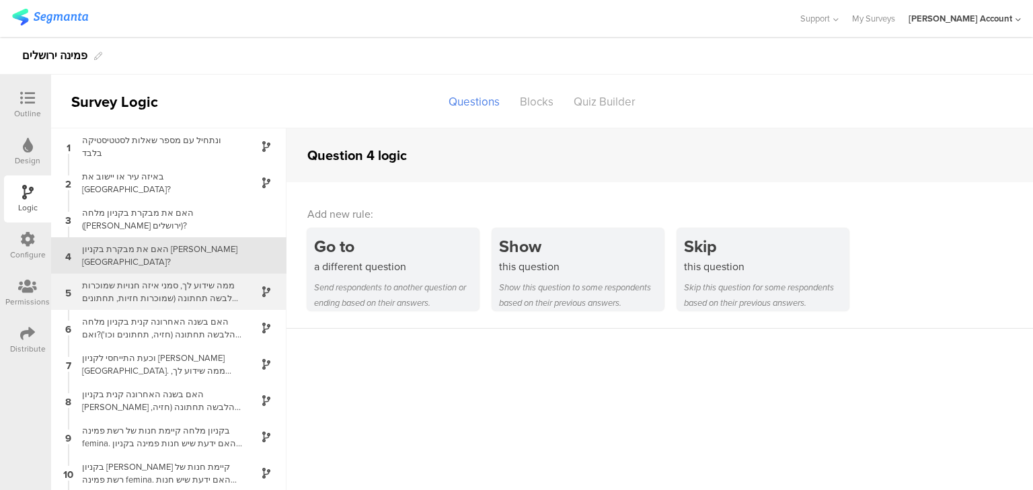
click at [119, 292] on div "ממה שידוע לך, סמני איזה חנויות שמוכרות הלבשה תחתונה (שמוכרות חזיות, תחתונים ועו…" at bounding box center [158, 292] width 168 height 26
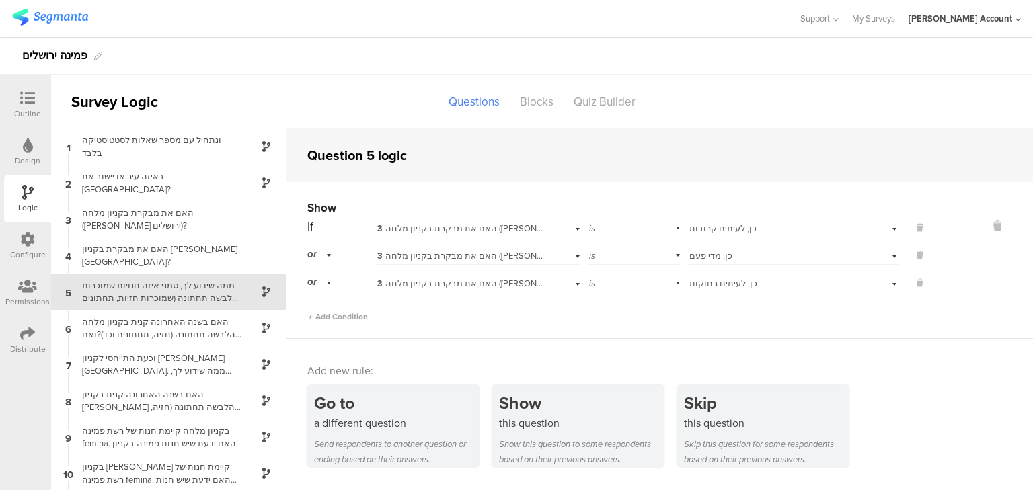
scroll to position [9, 0]
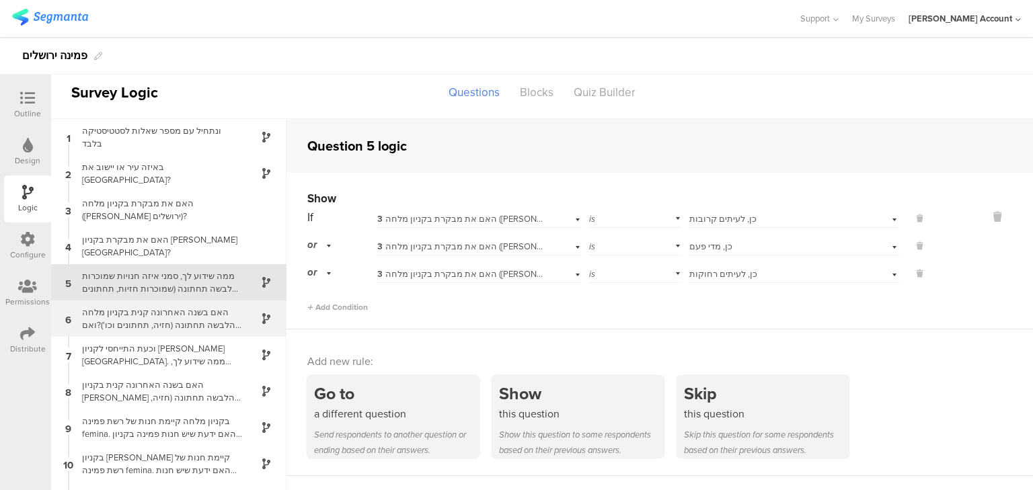
click at [120, 311] on div "האם בשנה האחרונה קנית בקניון מלחה הלבשה תחתונה (חזיה, תחתונים וכו')?ואם כן באיז…" at bounding box center [158, 319] width 168 height 26
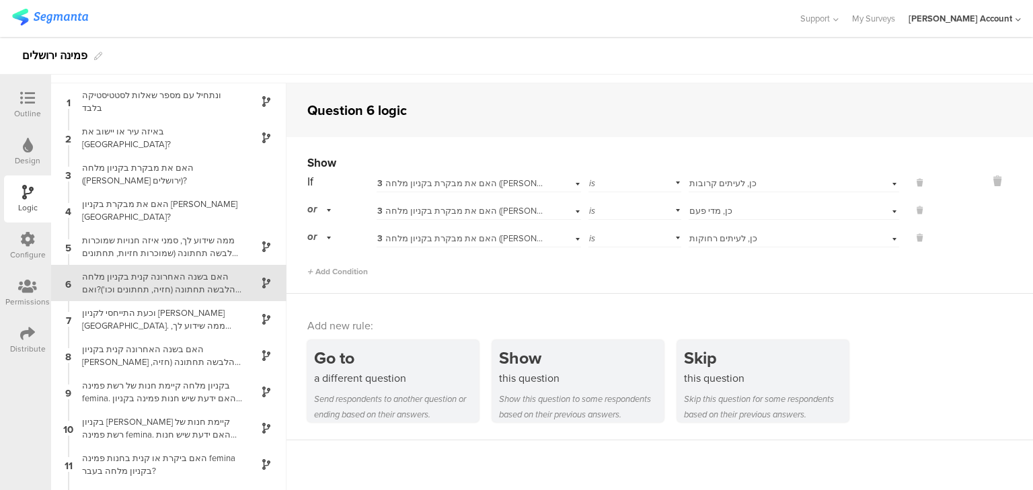
scroll to position [46, 0]
click at [120, 323] on div "וכעת התייחסי לקניון הדר בירושלים. ממה שידוע לך, סמני איזה חנויות שמוכרות הלבשה …" at bounding box center [158, 319] width 168 height 26
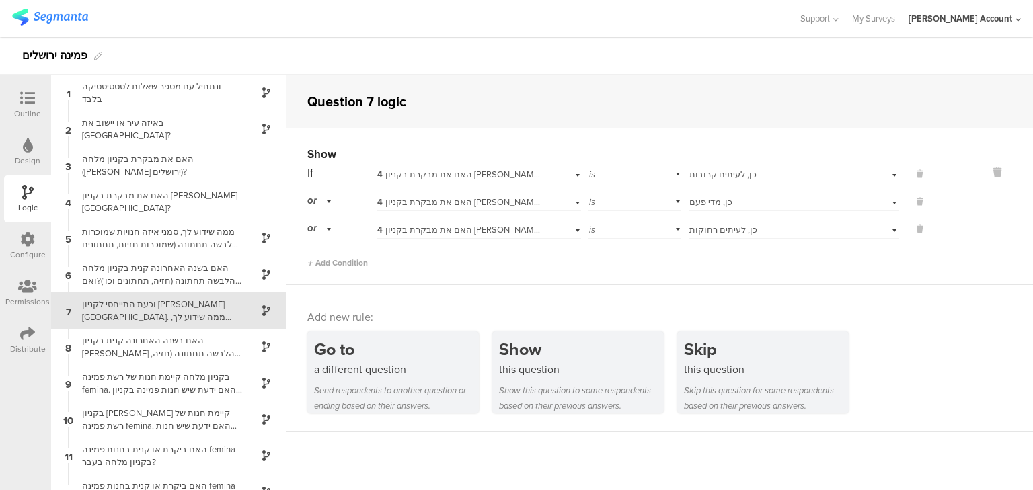
scroll to position [28, 0]
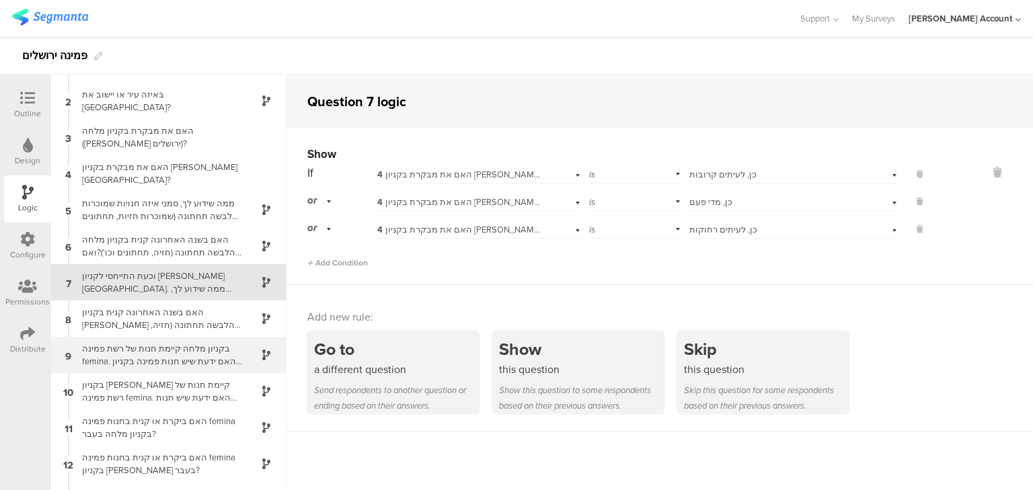
click at [126, 354] on div "בקניון מלחה קיימת חנות של רשת פמינה femina. האם ידעת שיש חנות פמינה בקניון מלחה?" at bounding box center [158, 355] width 168 height 26
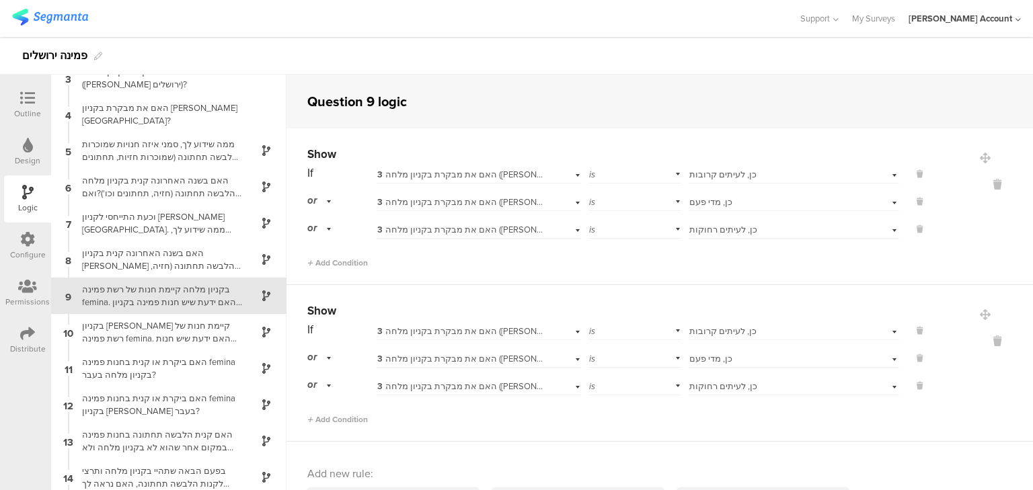
scroll to position [101, 0]
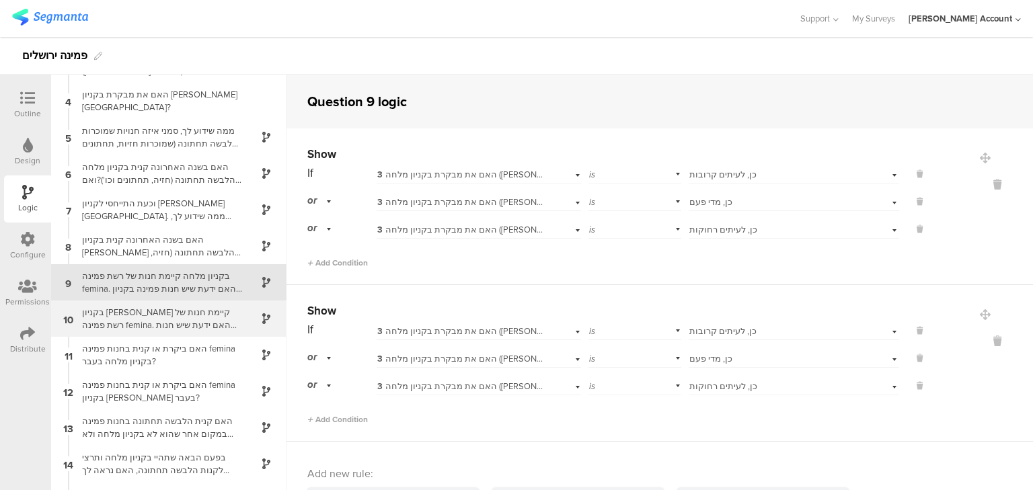
click at [124, 312] on div "בקניון הדר קיימת חנות של רשת פמינה femina. האם ידעת שיש חנות פמינה בקניון הדר?" at bounding box center [158, 319] width 168 height 26
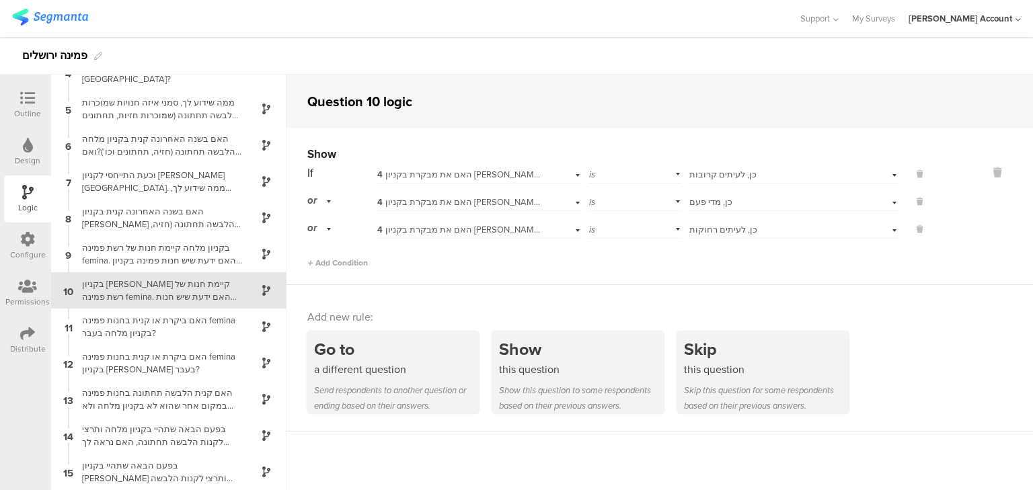
scroll to position [129, 0]
click at [128, 333] on div "האם ביקרת או קנית בחנות פמינה femina בקניון מלחה בעבר?" at bounding box center [158, 327] width 168 height 26
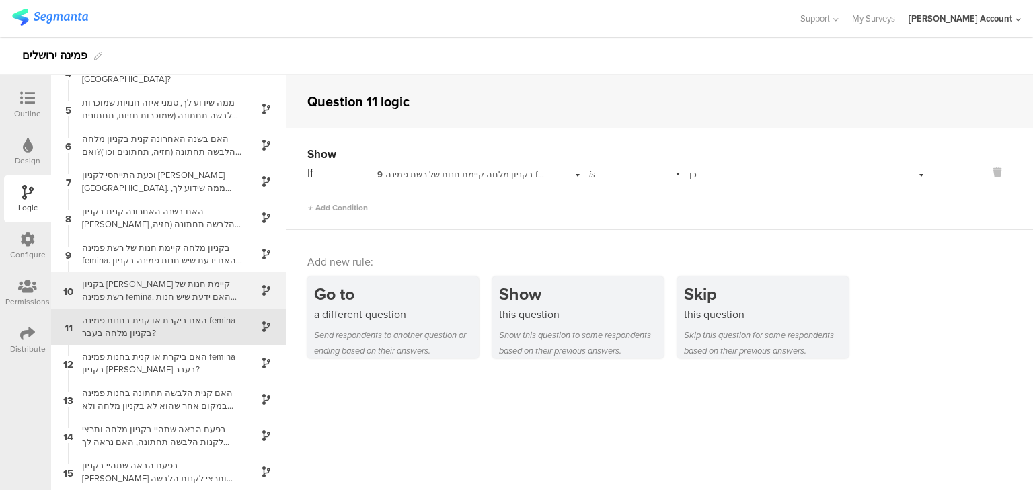
scroll to position [129, 0]
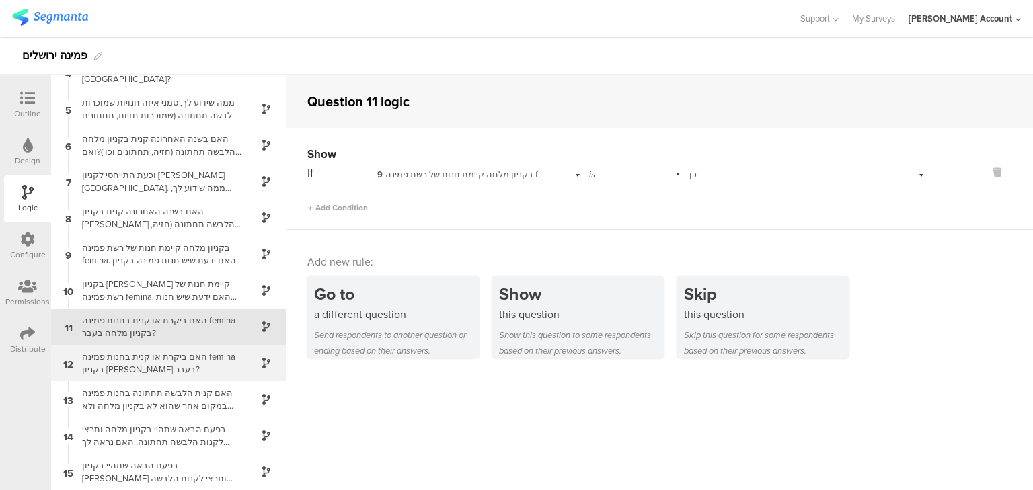
click at [118, 370] on div "האם ביקרת או קנית בחנות פמינה femina בקניון הדר בעבר?" at bounding box center [158, 363] width 168 height 26
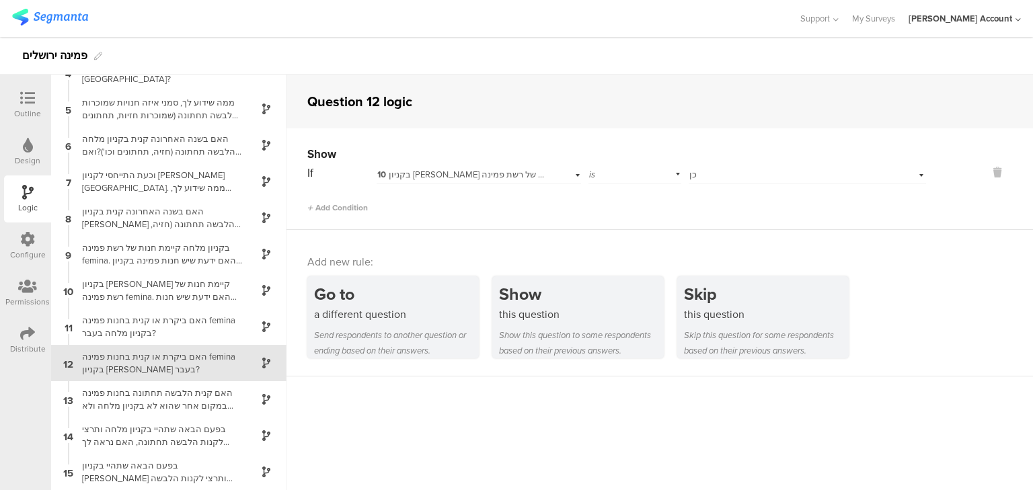
scroll to position [129, 0]
click at [117, 400] on div "האם קנית הלבשה תחתונה בחנות פמינה במקום אחר שהוא לא בקניון מלחה ולא בקניון הדר?" at bounding box center [158, 400] width 168 height 26
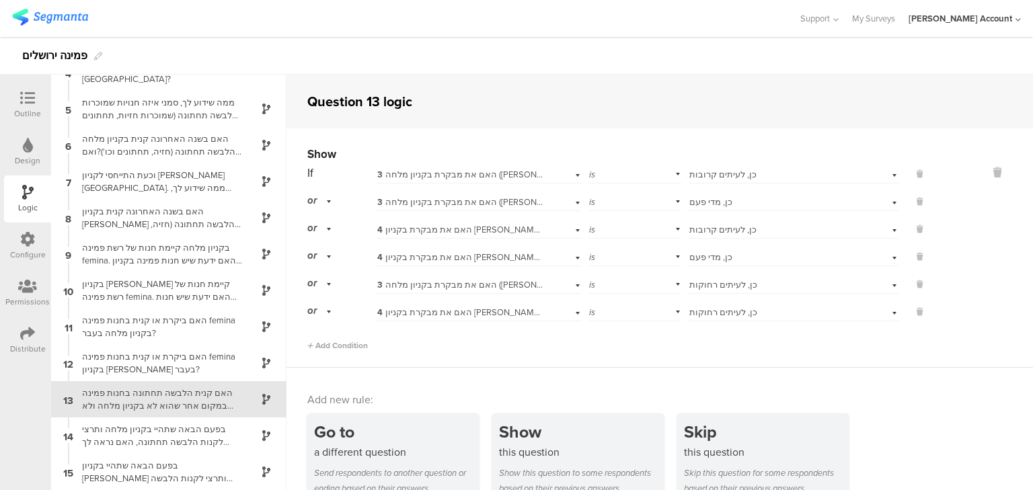
scroll to position [129, 0]
click at [143, 438] on div "בפעם הבאה שתהיי בקניון מלחה ותרצי לקנות הלבשה תחתונה, האם נראה לך שתקני בחנות פ…" at bounding box center [158, 436] width 168 height 26
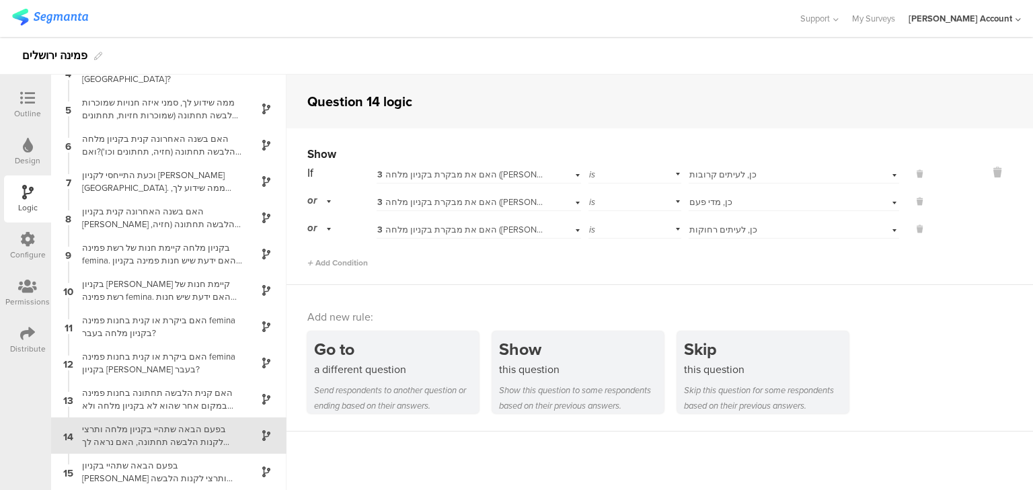
scroll to position [129, 0]
